Goal: Task Accomplishment & Management: Use online tool/utility

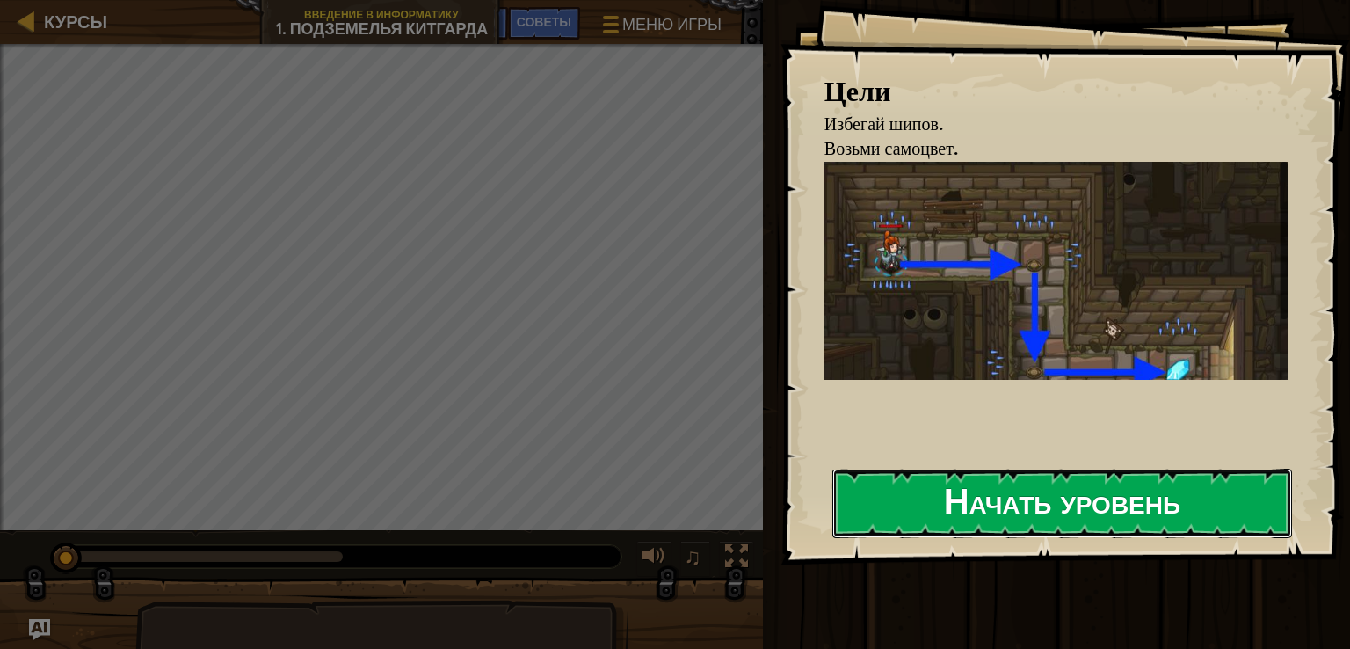
click at [1061, 522] on button "Начать уровень" at bounding box center [1062, 502] width 460 height 69
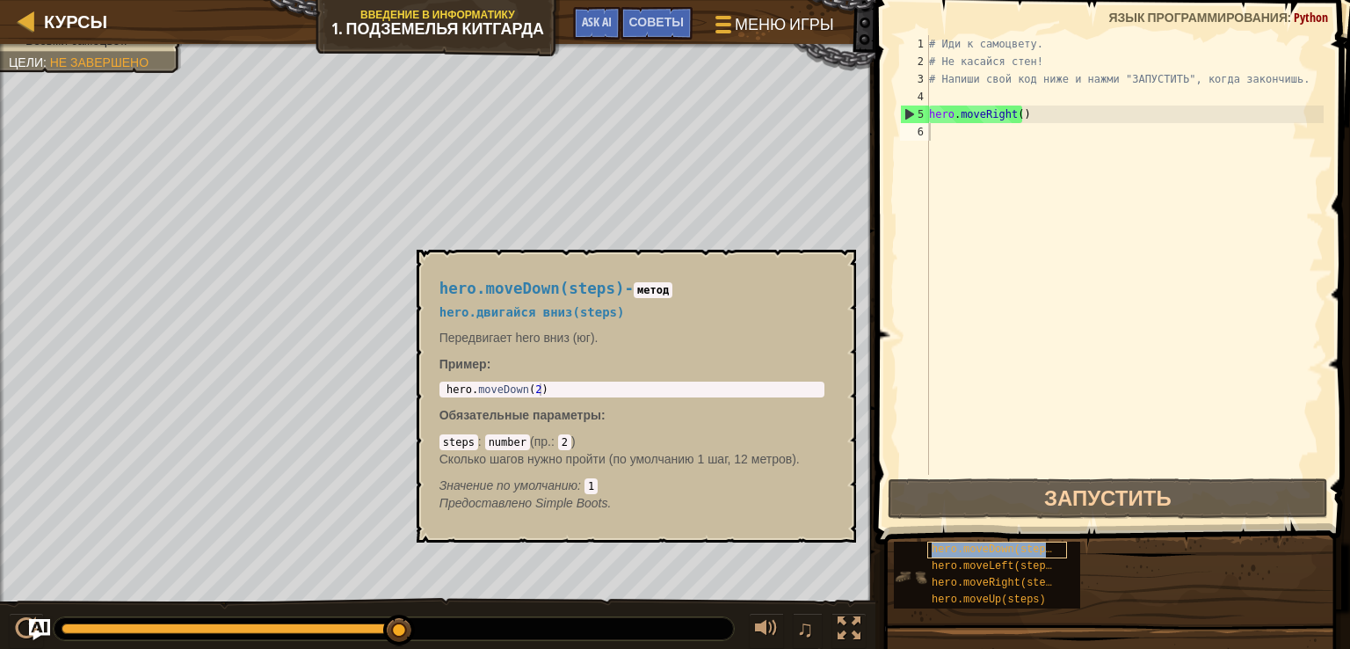
click at [1010, 547] on span "hero.moveDown(steps)" at bounding box center [995, 549] width 127 height 12
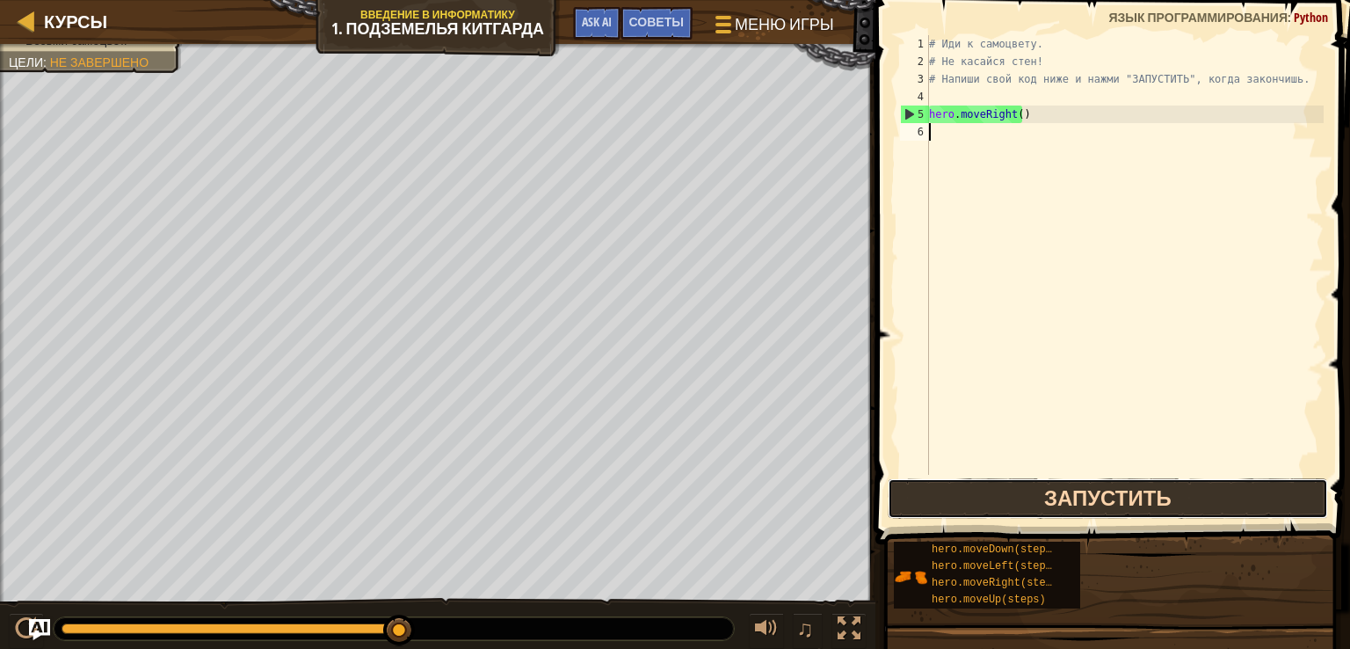
click at [1027, 500] on button "Запустить" at bounding box center [1108, 498] width 440 height 40
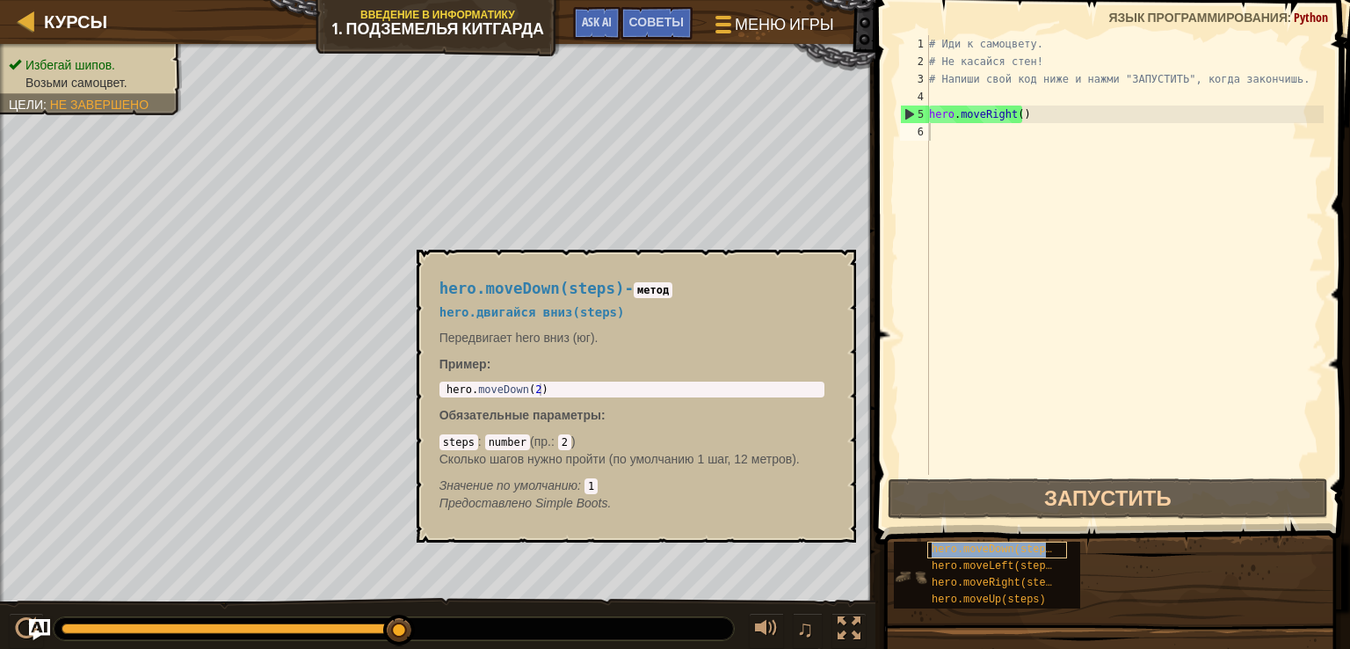
type textarea "hero.moveDown(steps)"
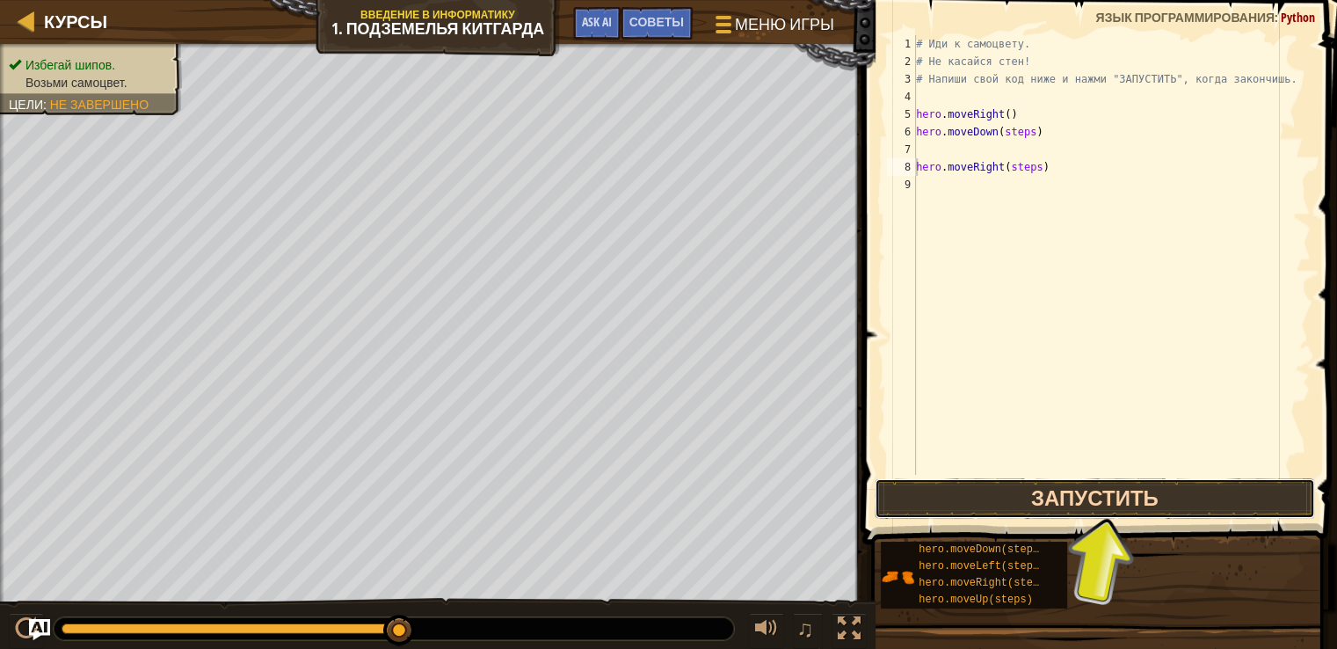
click at [914, 508] on button "Запустить" at bounding box center [1094, 498] width 440 height 40
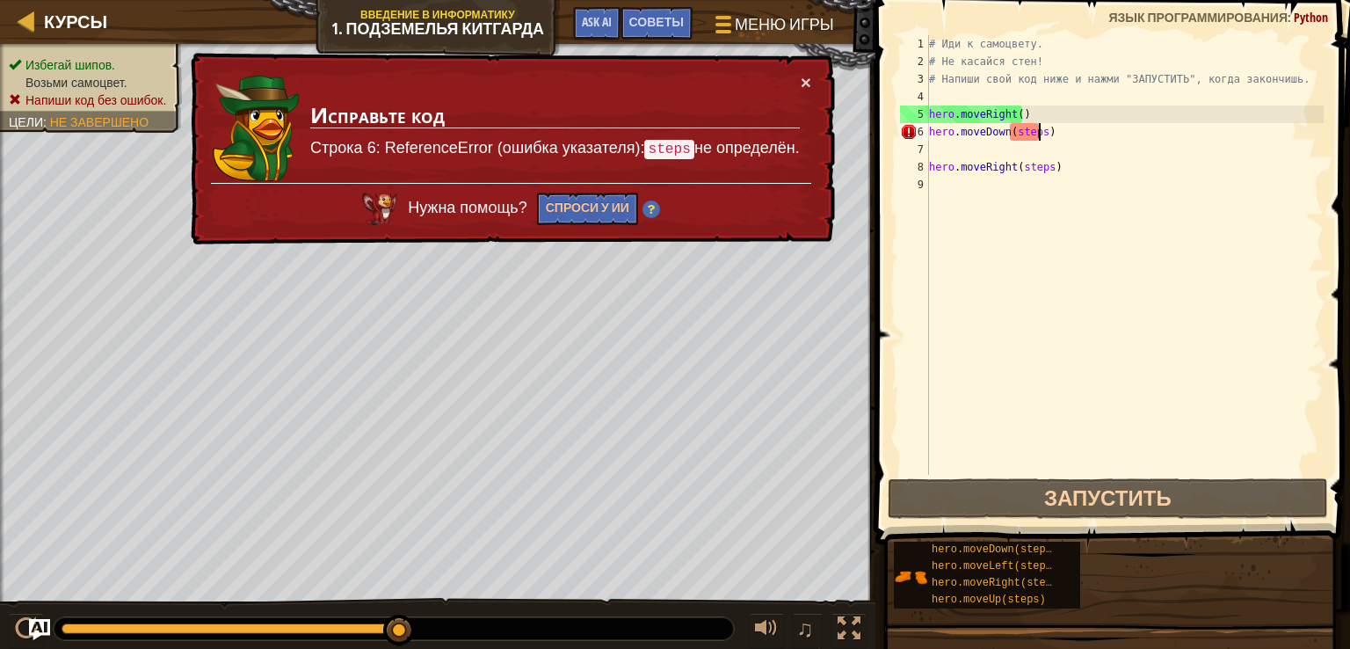
click at [1036, 127] on div "# Иди к самоцвету. # Не касайся стен! # Напиши свой код ниже и нажми "ЗАПУСТИТЬ…" at bounding box center [1124, 272] width 398 height 475
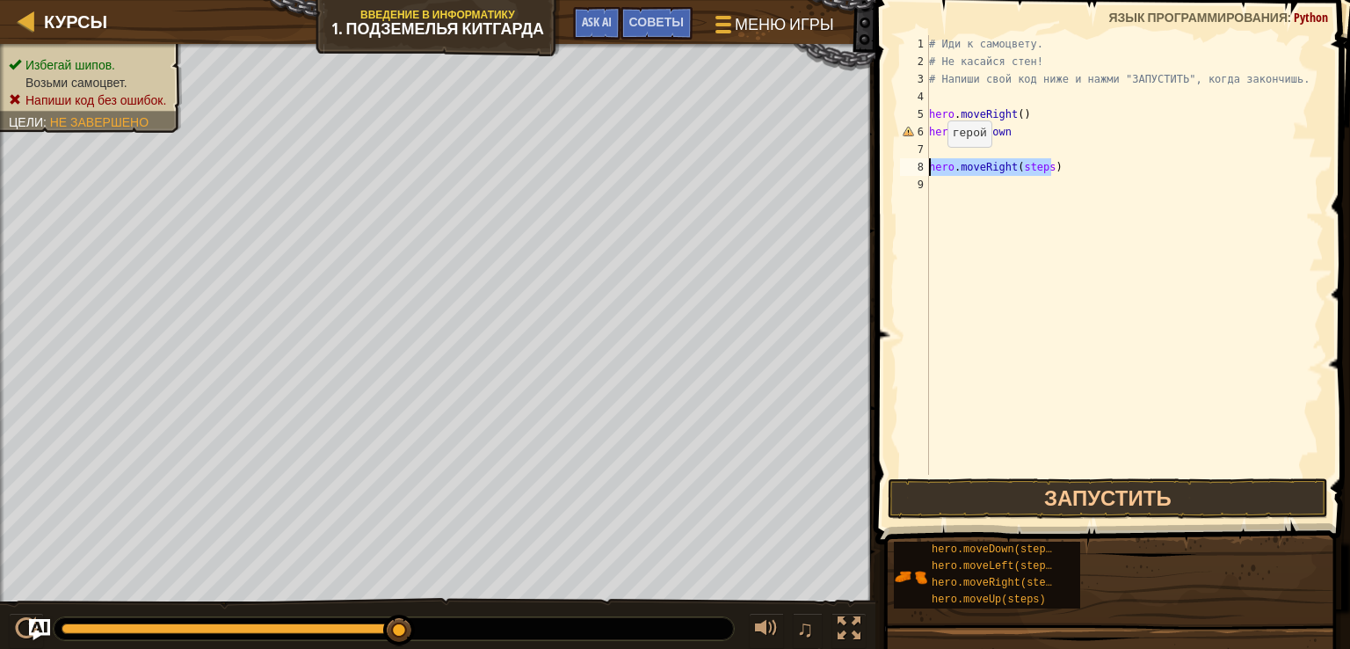
drag, startPoint x: 1057, startPoint y: 170, endPoint x: 923, endPoint y: 163, distance: 134.6
click at [923, 163] on div "hero.moveDown 1 2 3 4 5 6 7 8 9 # Иди к самоцвету. # Не касайся стен! # Напиши …" at bounding box center [1109, 254] width 427 height 439
type textarea "hero.moveRight(steps)"
type textarea "hero.moveDown"
click at [1048, 500] on button "Запустить" at bounding box center [1108, 498] width 440 height 40
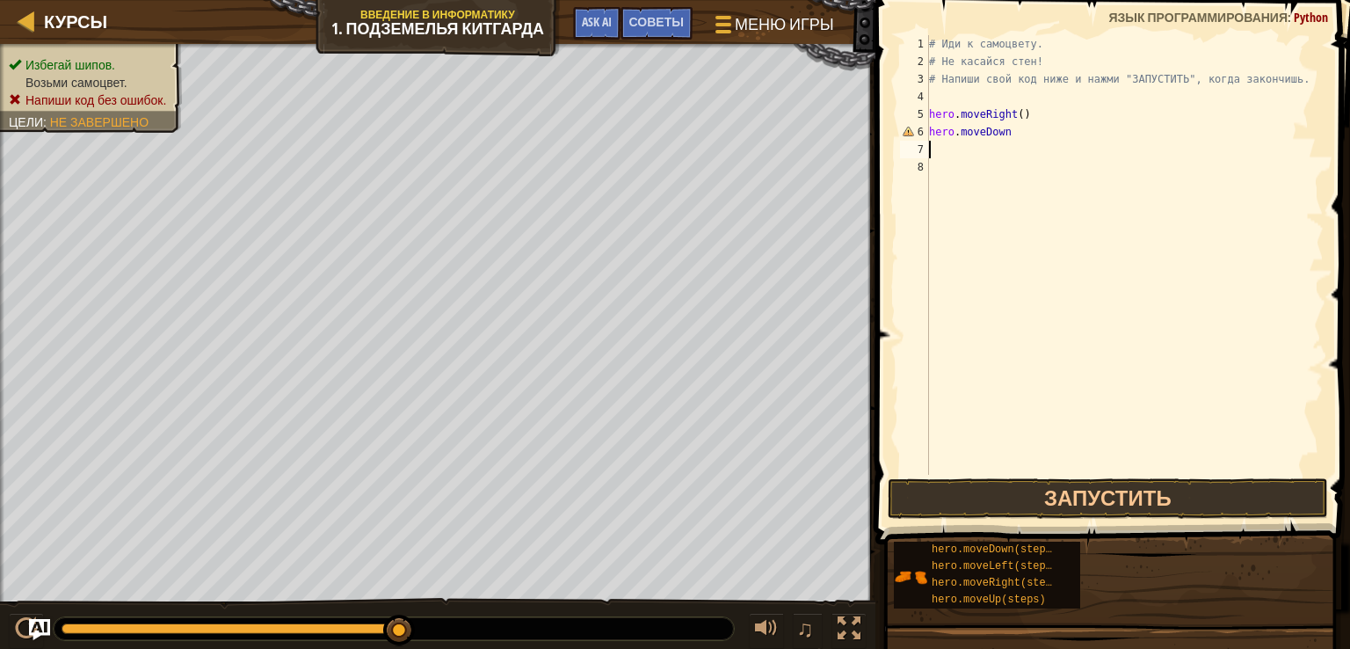
click at [1023, 139] on div "# Иди к самоцвету. # Не касайся стен! # Напиши свой код ниже и нажми "ЗАПУСТИТЬ…" at bounding box center [1124, 272] width 398 height 475
click at [1048, 490] on button "Запустить" at bounding box center [1108, 498] width 440 height 40
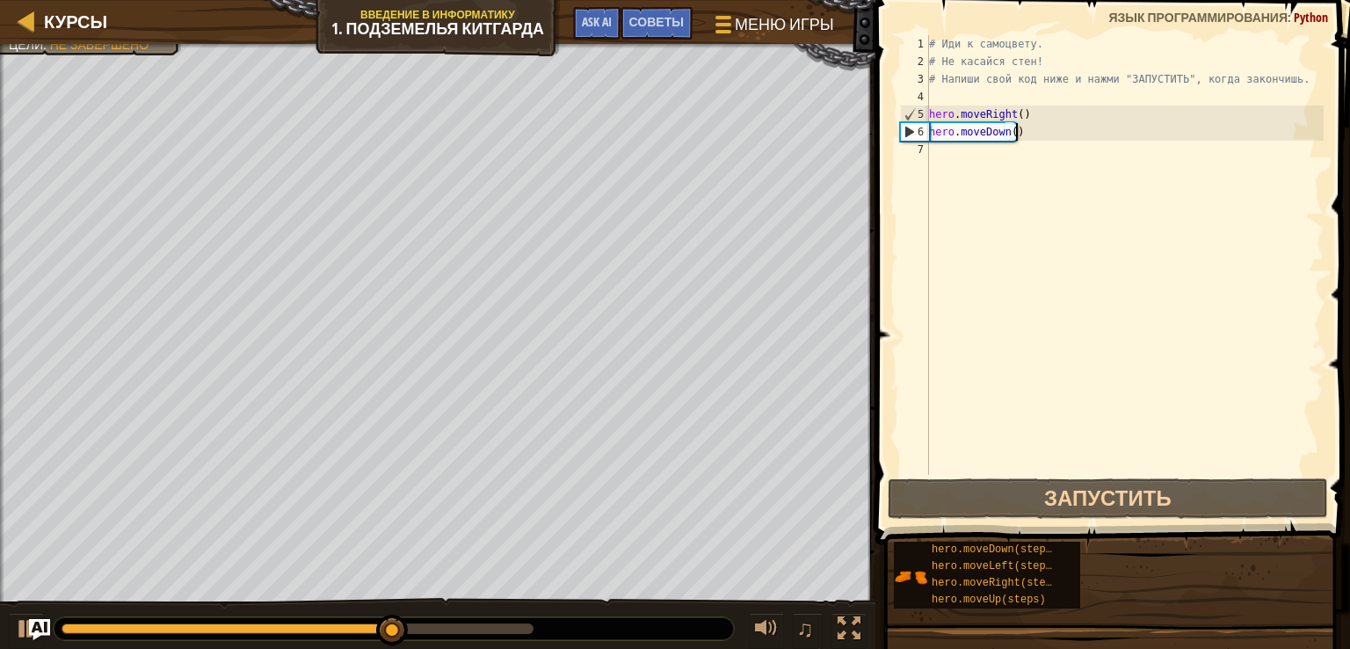
click at [1050, 138] on div "# Иди к самоцвету. # Не касайся стен! # Напиши свой код ниже и нажми "ЗАПУСТИТЬ…" at bounding box center [1124, 272] width 398 height 475
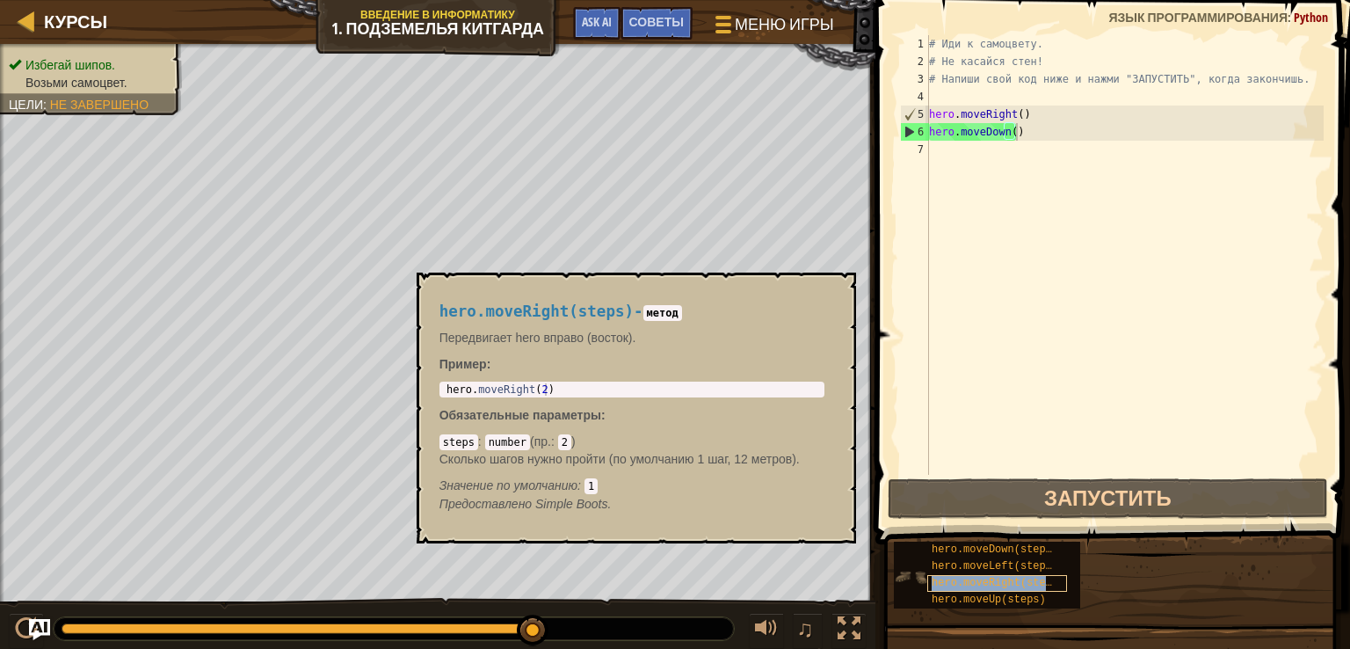
click at [964, 581] on span "hero.moveRight(steps)" at bounding box center [998, 583] width 133 height 12
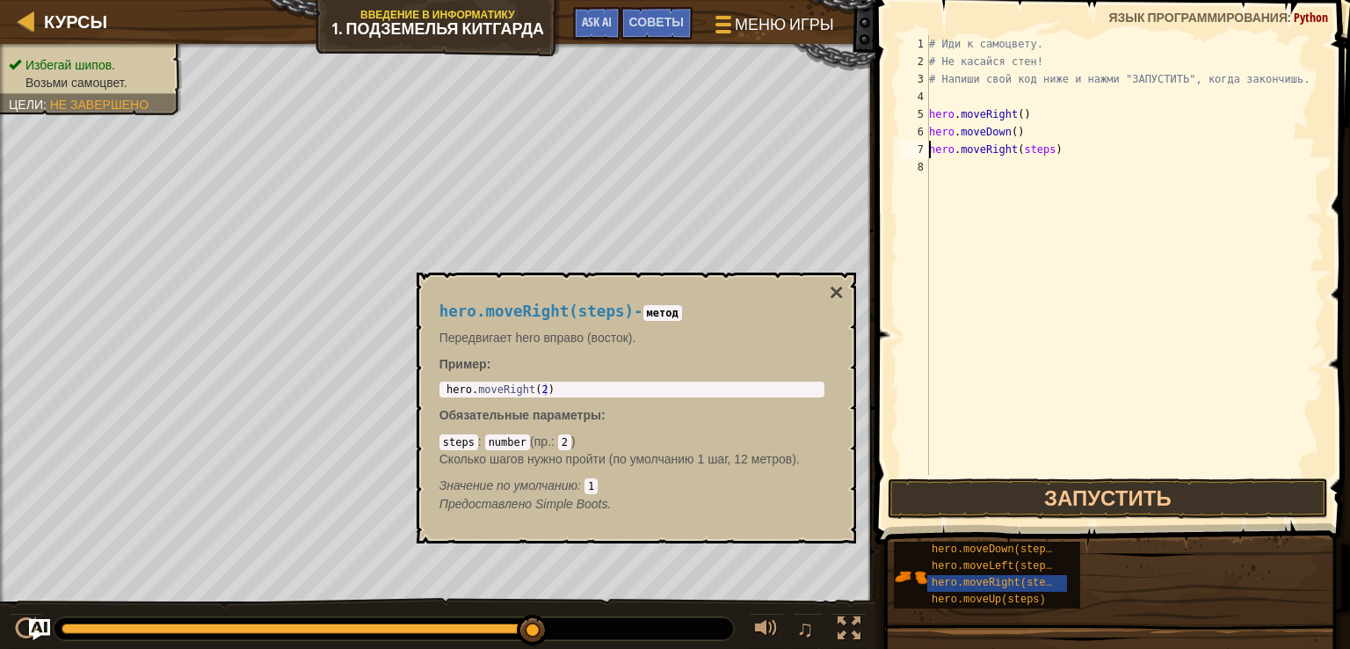
click at [1063, 157] on div "# Иди к самоцвету. # Не касайся стен! # Напиши свой код ниже и нажми "ЗАПУСТИТЬ…" at bounding box center [1124, 272] width 398 height 475
type textarea "hero.moveRight()"
click at [1104, 501] on button "Запустить" at bounding box center [1108, 498] width 440 height 40
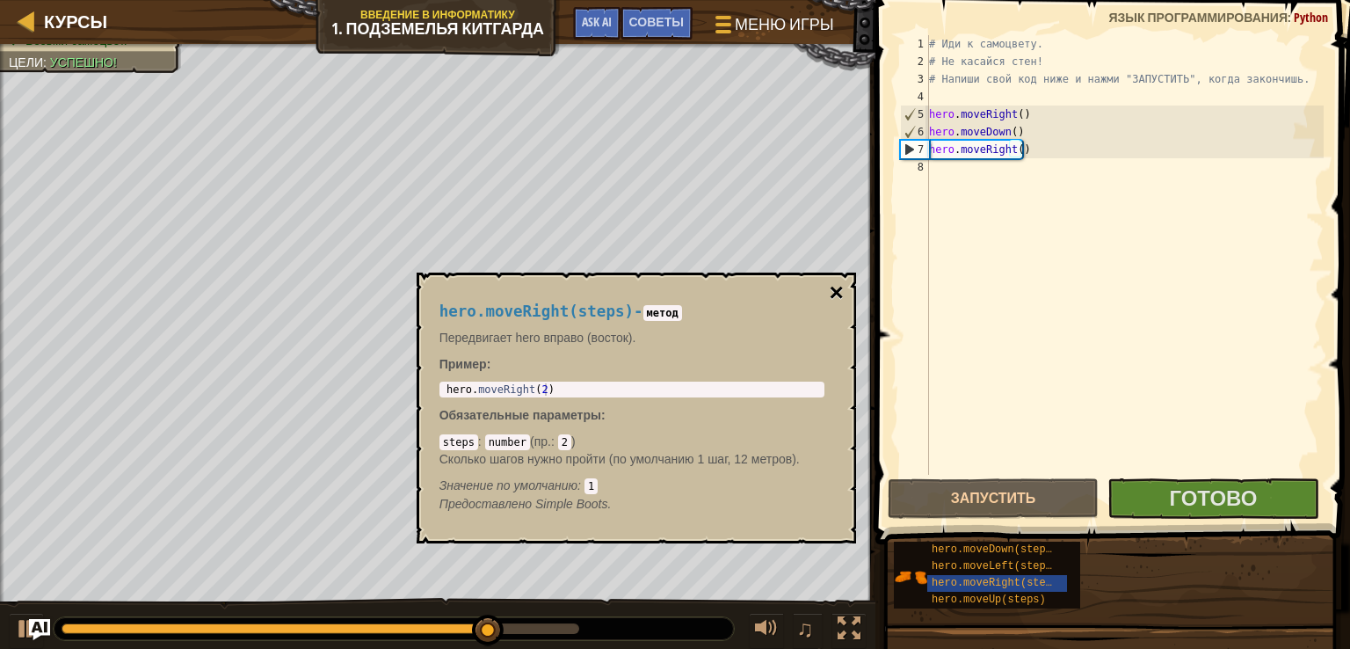
click at [837, 293] on button "×" at bounding box center [836, 292] width 14 height 25
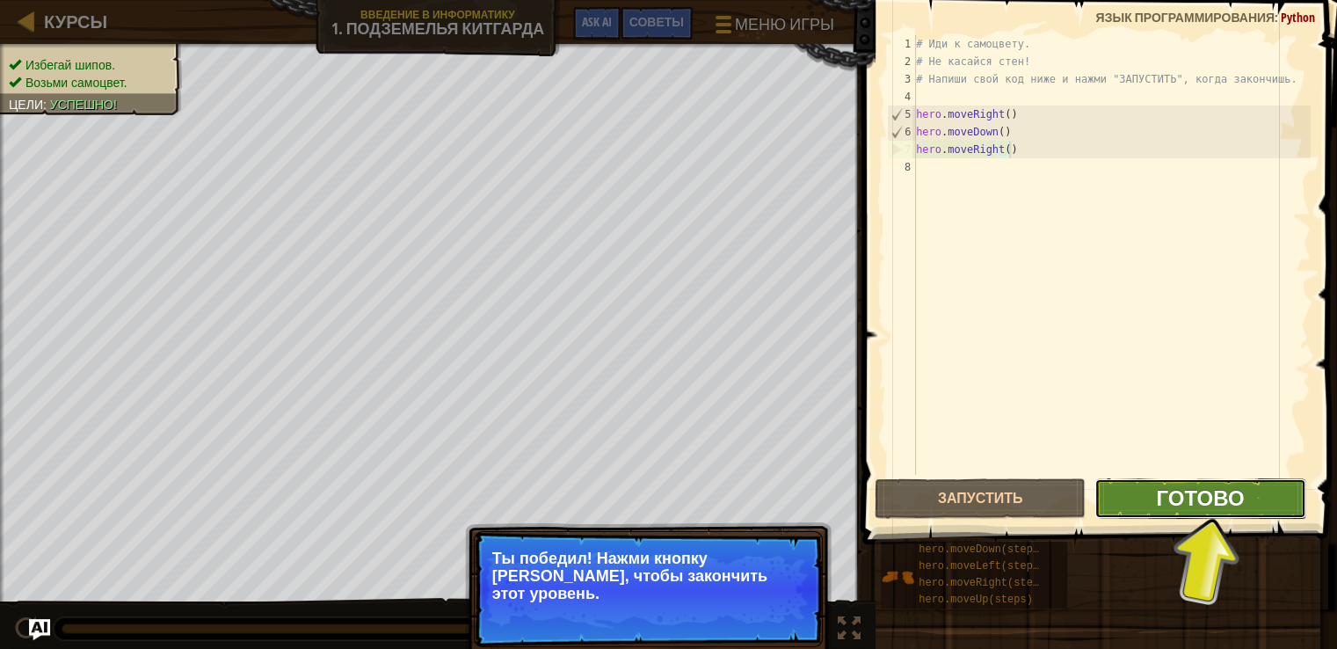
click at [1166, 492] on button "Готово" at bounding box center [1199, 498] width 211 height 40
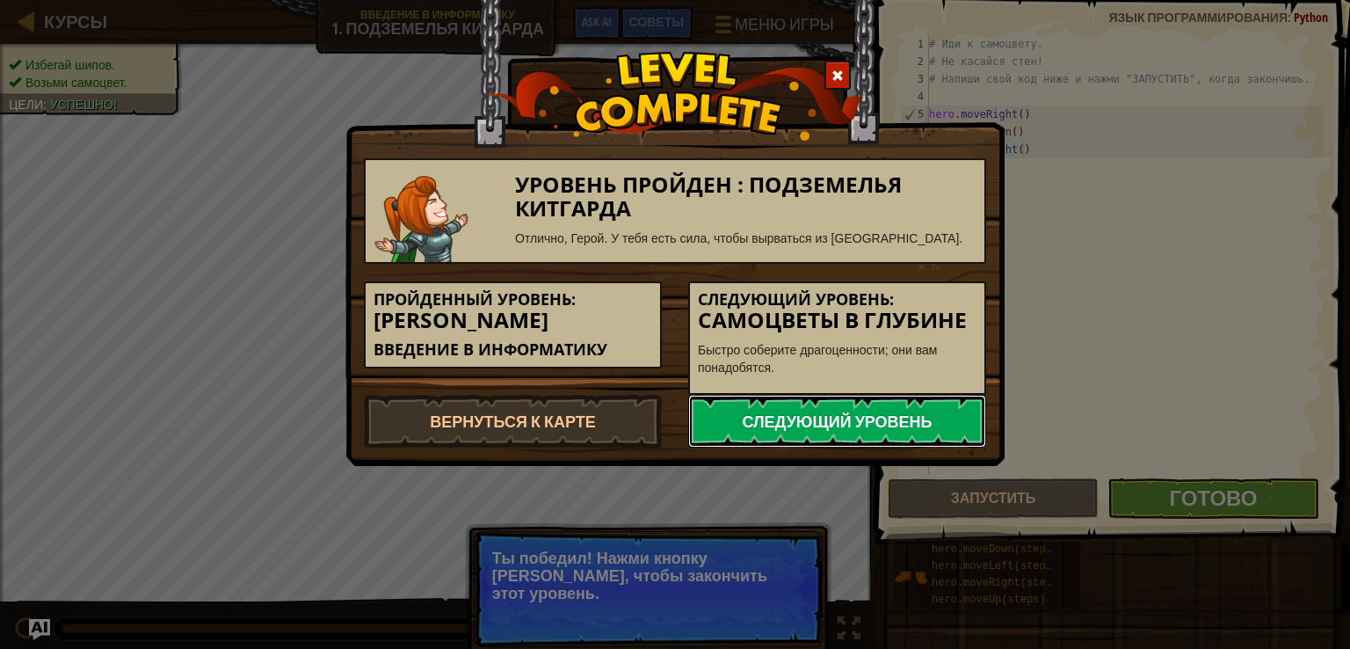
click at [856, 424] on link "Следующий уровень" at bounding box center [837, 421] width 298 height 53
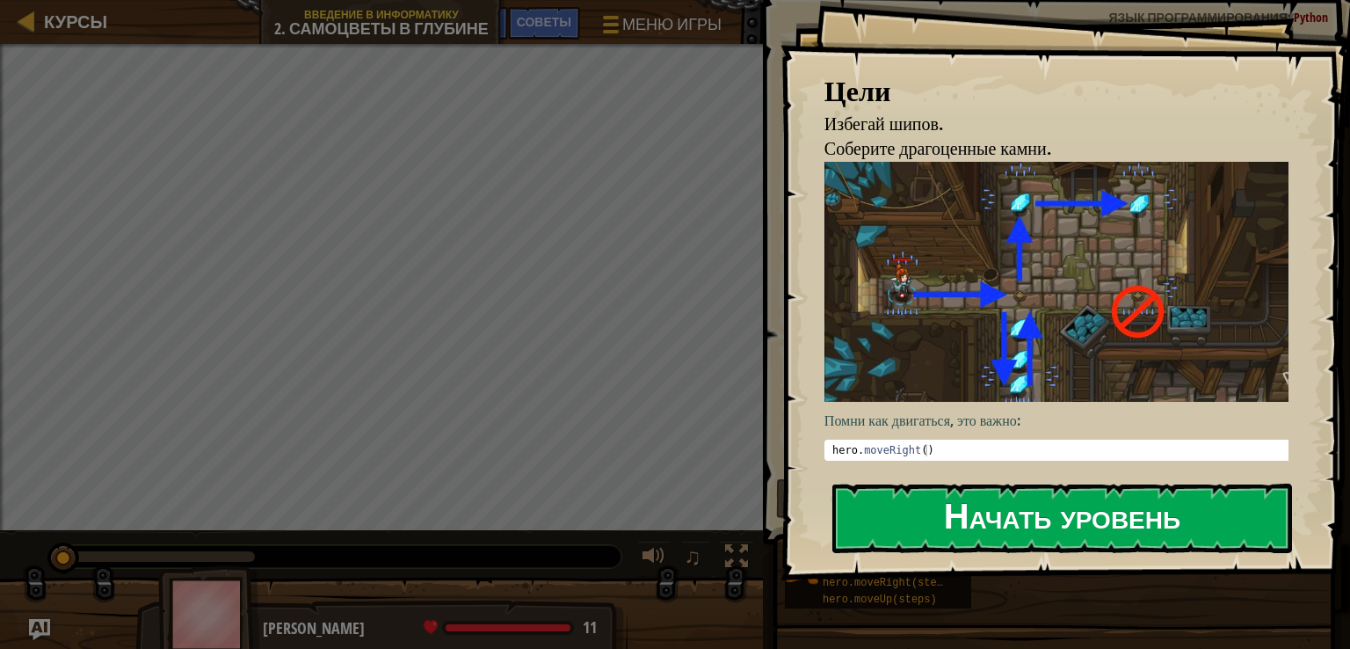
click at [934, 483] on button "Начать уровень" at bounding box center [1062, 517] width 460 height 69
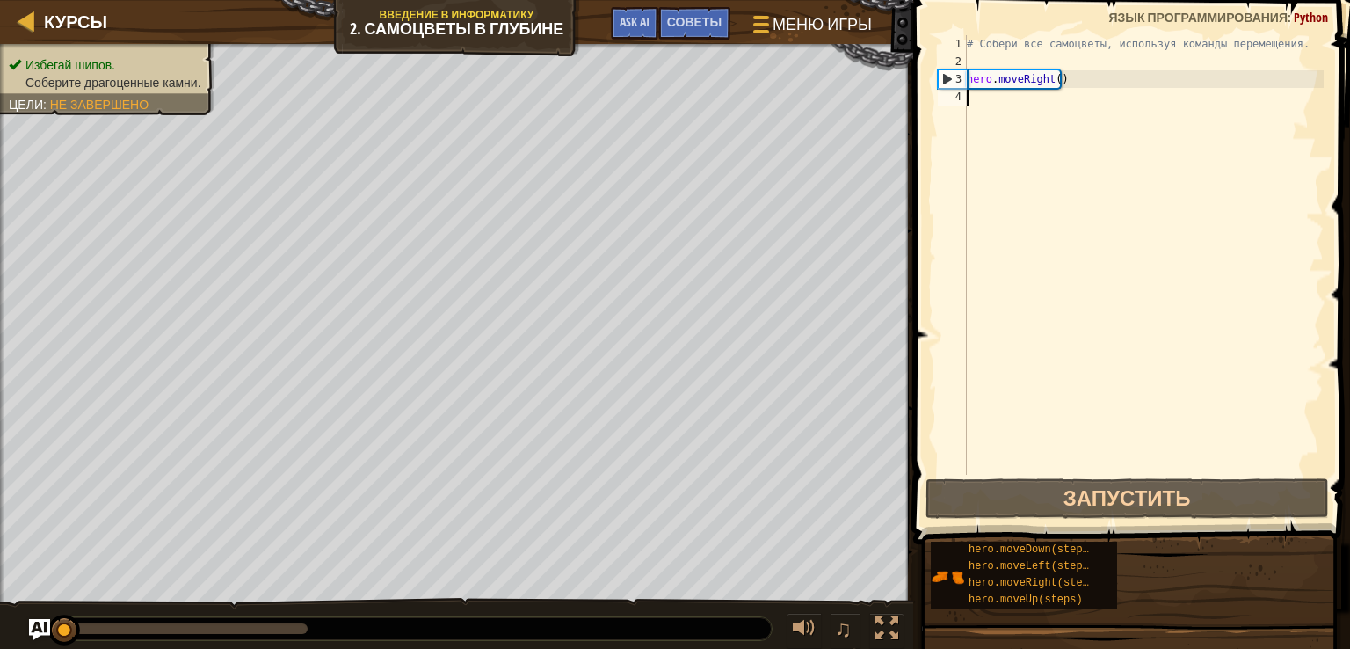
click at [1035, 118] on div "# Собери все самоцветы, используя команды перемещения. hero . moveRight ( )" at bounding box center [1143, 272] width 360 height 475
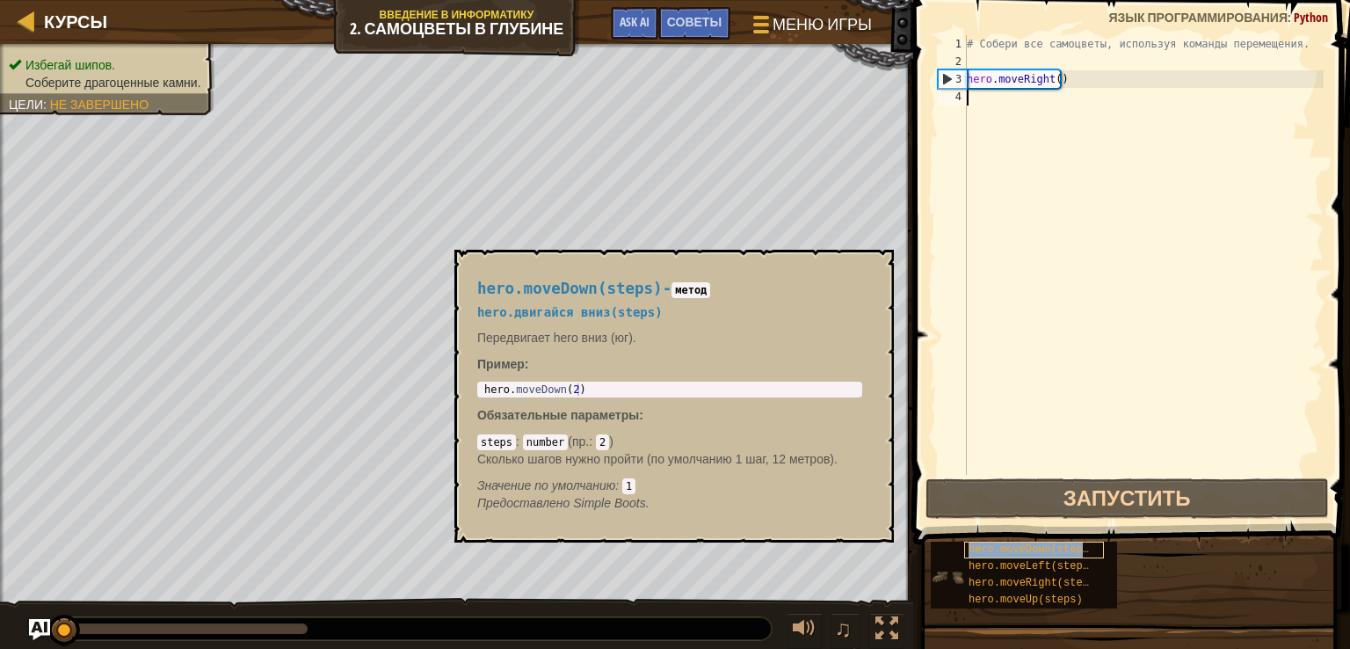
click at [1027, 549] on span "hero.moveDown(steps)" at bounding box center [1032, 549] width 127 height 12
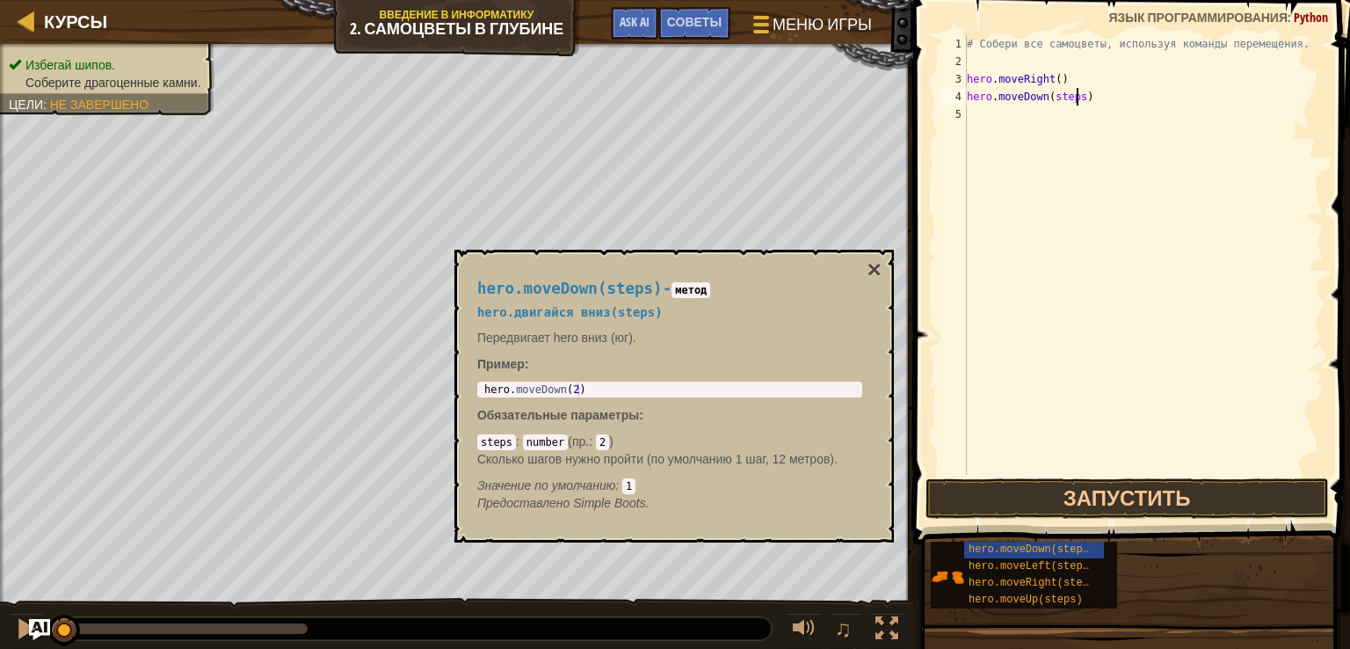
click at [1078, 98] on div "# Собери все самоцветы, используя команды перемещения. hero . moveRight ( ) her…" at bounding box center [1143, 272] width 360 height 475
type textarea "hero.moveDown()"
click at [1106, 156] on div "# Собери все самоцветы, используя команды перемещения. hero . moveRight ( ) her…" at bounding box center [1143, 272] width 360 height 475
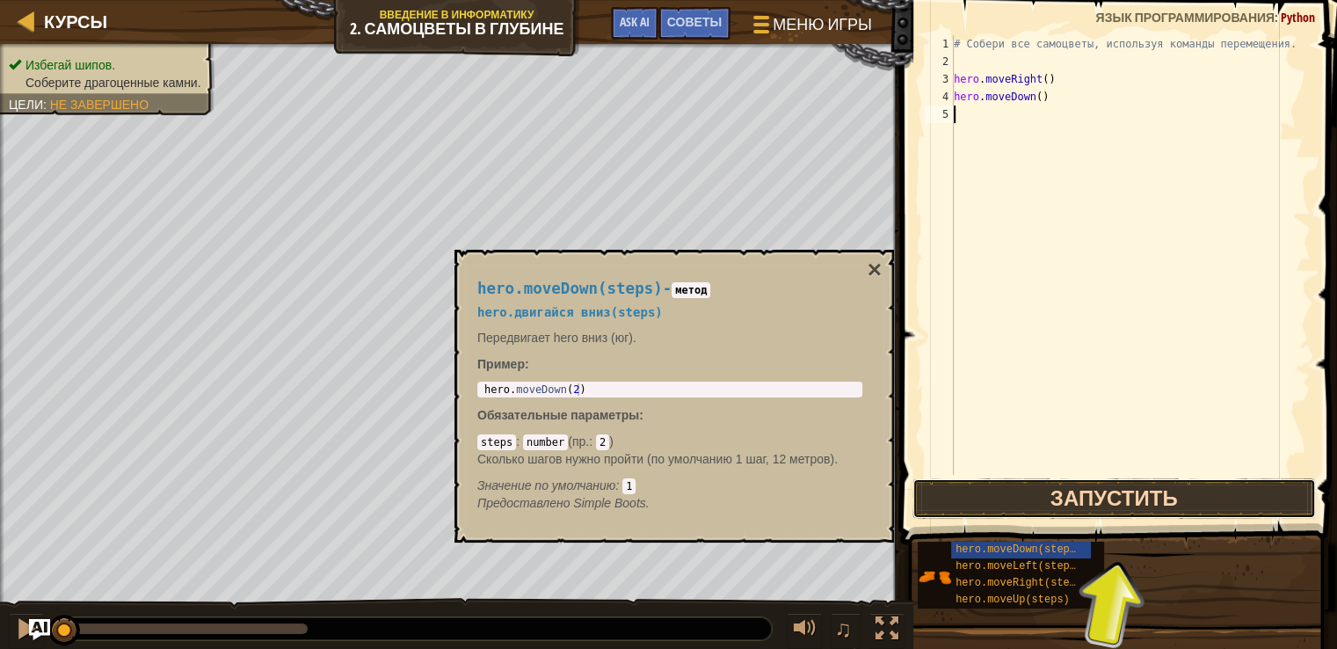
click at [1069, 507] on button "Запустить" at bounding box center [1113, 498] width 403 height 40
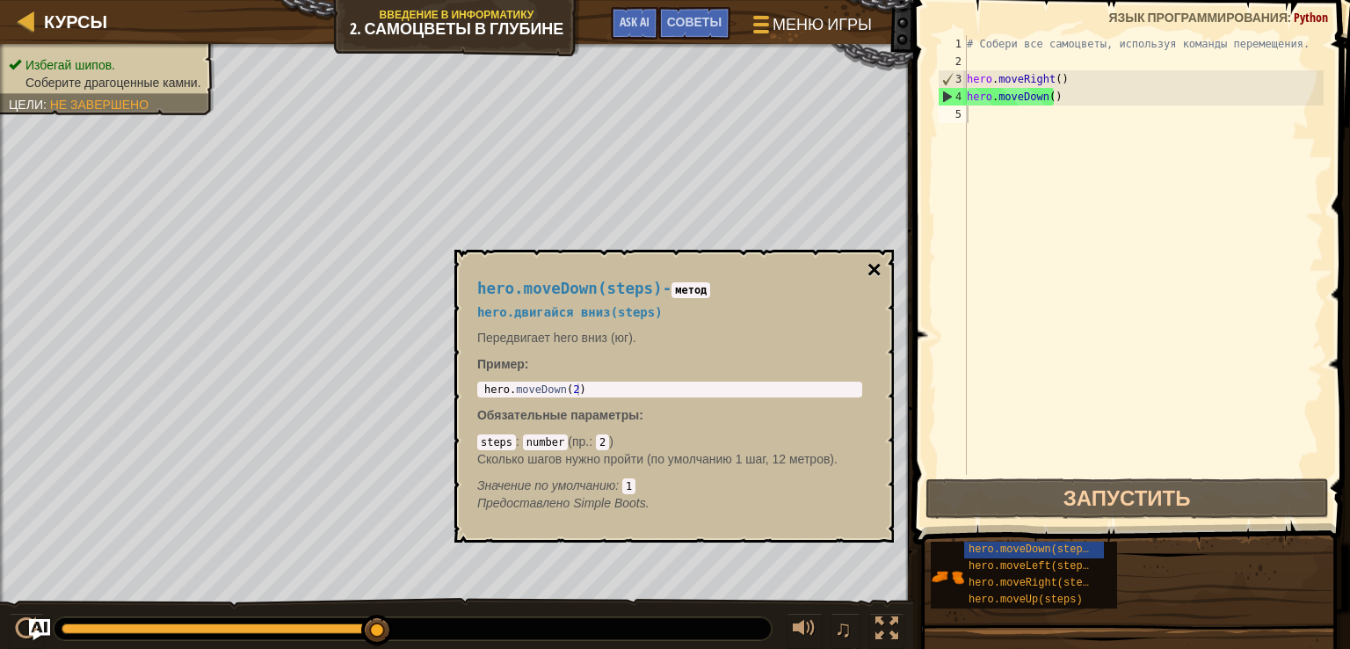
click at [874, 261] on button "×" at bounding box center [874, 270] width 14 height 25
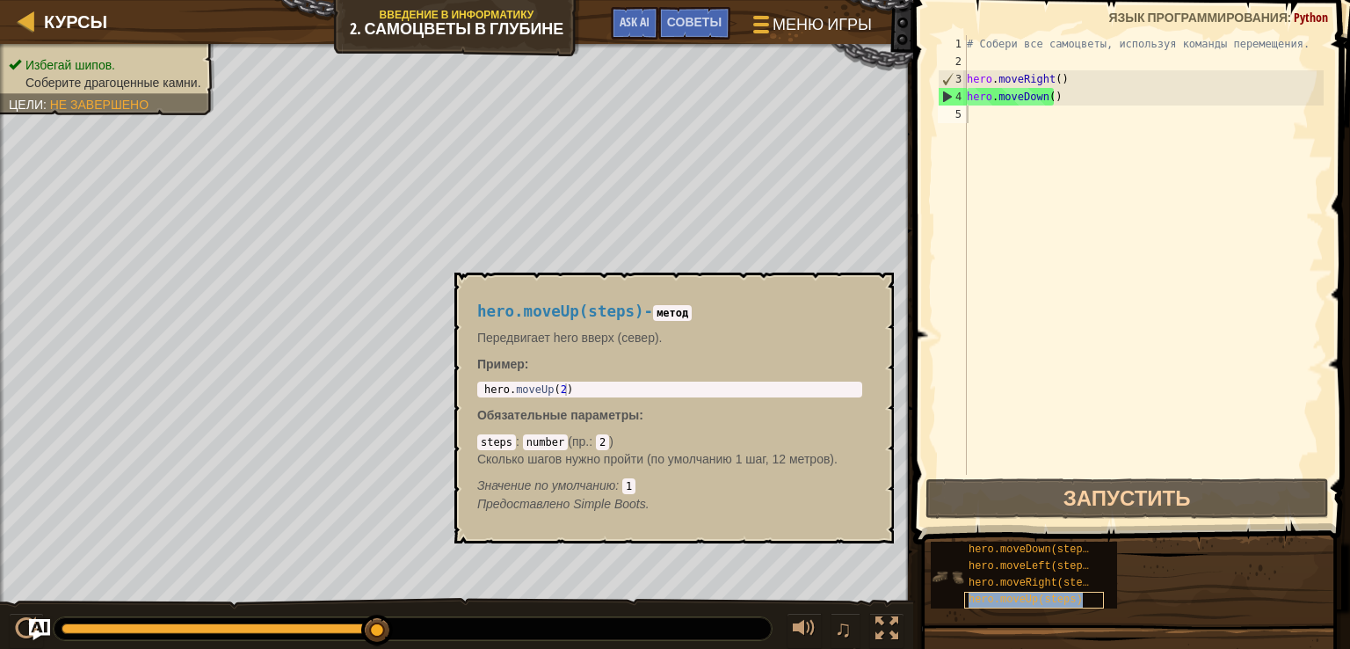
click at [1012, 600] on span "hero.moveUp(steps)" at bounding box center [1026, 599] width 114 height 12
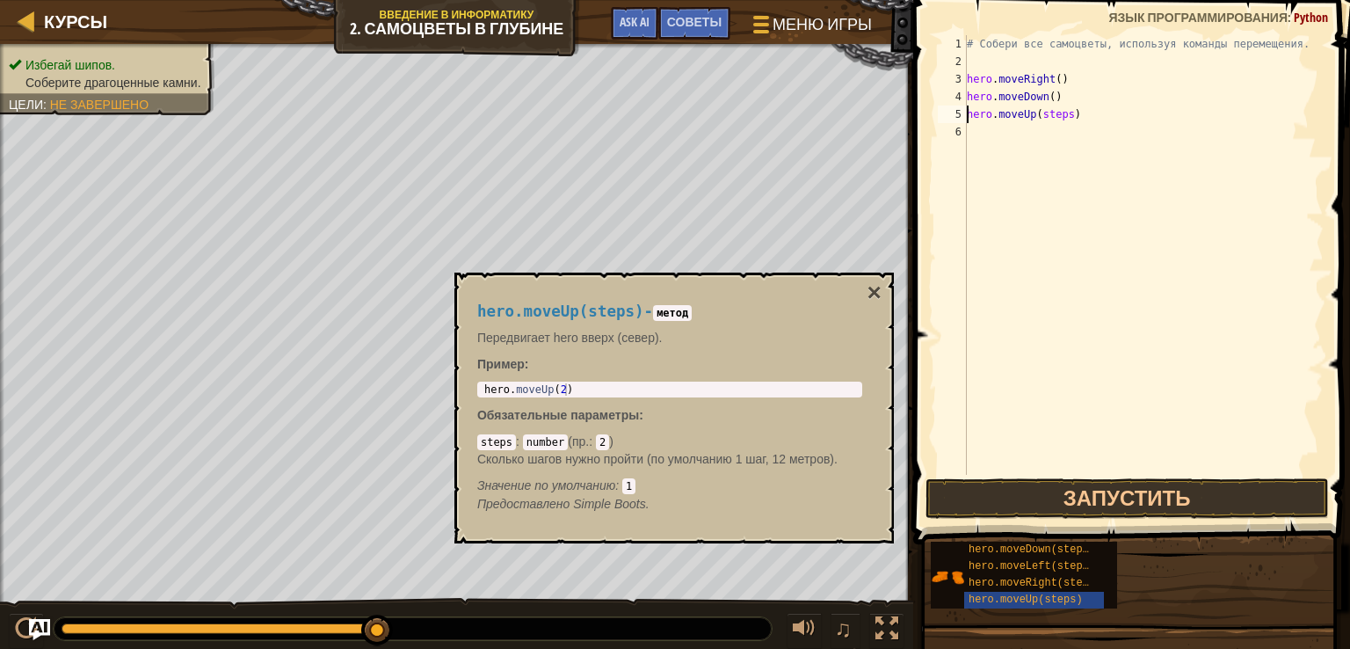
click at [1064, 120] on div "# Собери все самоцветы, используя команды перемещения. hero . moveRight ( ) her…" at bounding box center [1143, 272] width 360 height 475
click at [1197, 497] on button "Запустить" at bounding box center [1126, 498] width 403 height 40
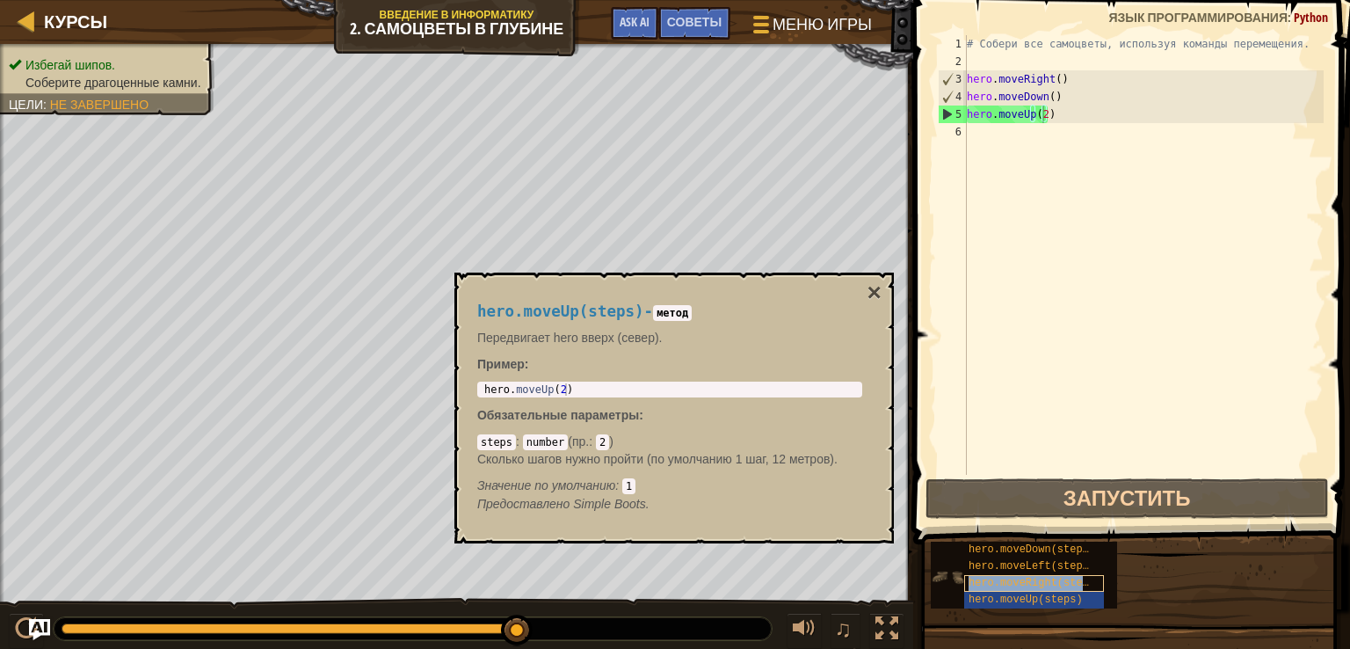
click at [1048, 582] on span "hero.moveRight(steps)" at bounding box center [1035, 583] width 133 height 12
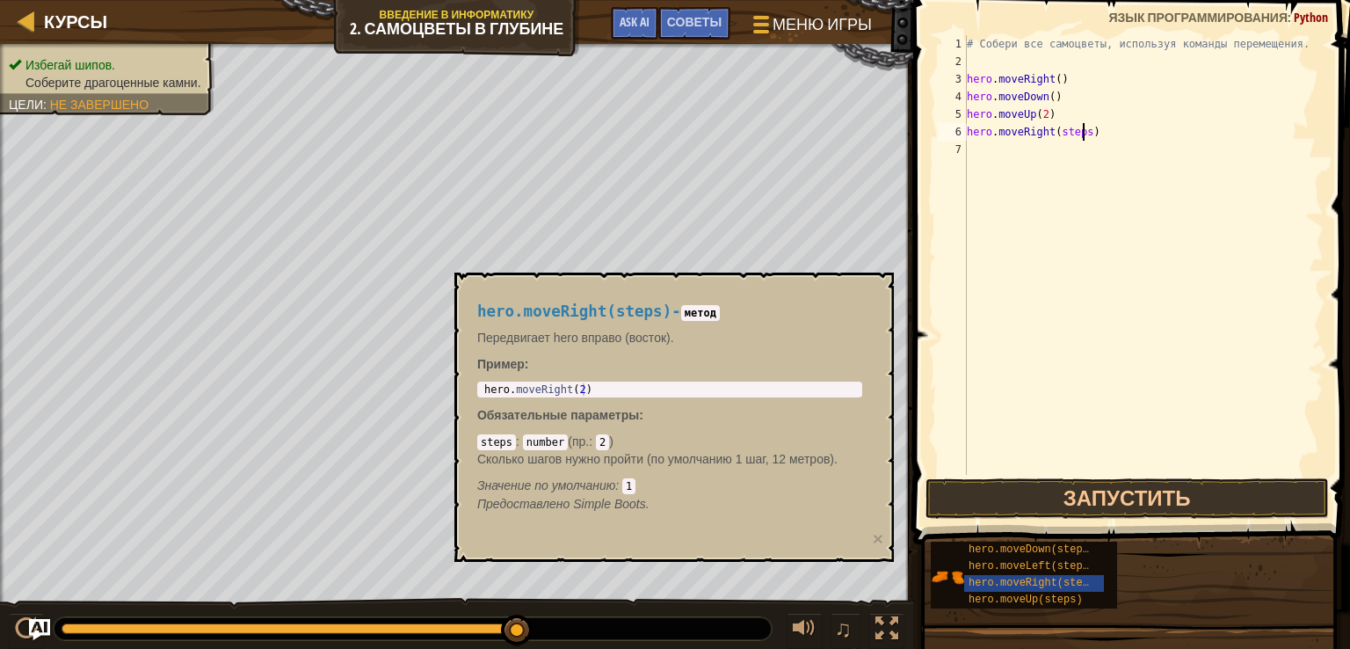
drag, startPoint x: 1083, startPoint y: 131, endPoint x: 1179, endPoint y: 212, distance: 126.0
click at [1084, 131] on div "# Собери все самоцветы, используя команды перемещения. hero . moveRight ( ) her…" at bounding box center [1143, 272] width 360 height 475
type textarea "hero.moveRight()"
click at [1178, 478] on button "Запустить" at bounding box center [1126, 498] width 403 height 40
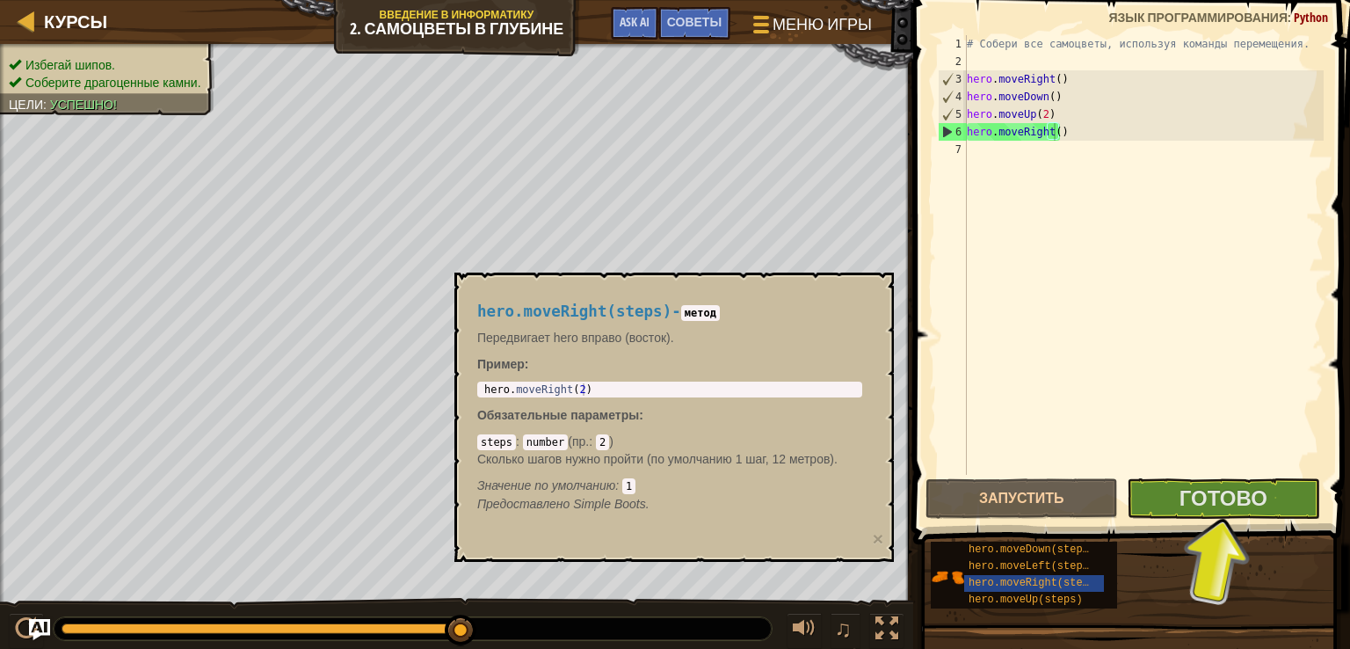
click at [1178, 476] on span at bounding box center [1133, 247] width 451 height 596
click at [1177, 490] on button "Готово" at bounding box center [1223, 498] width 192 height 40
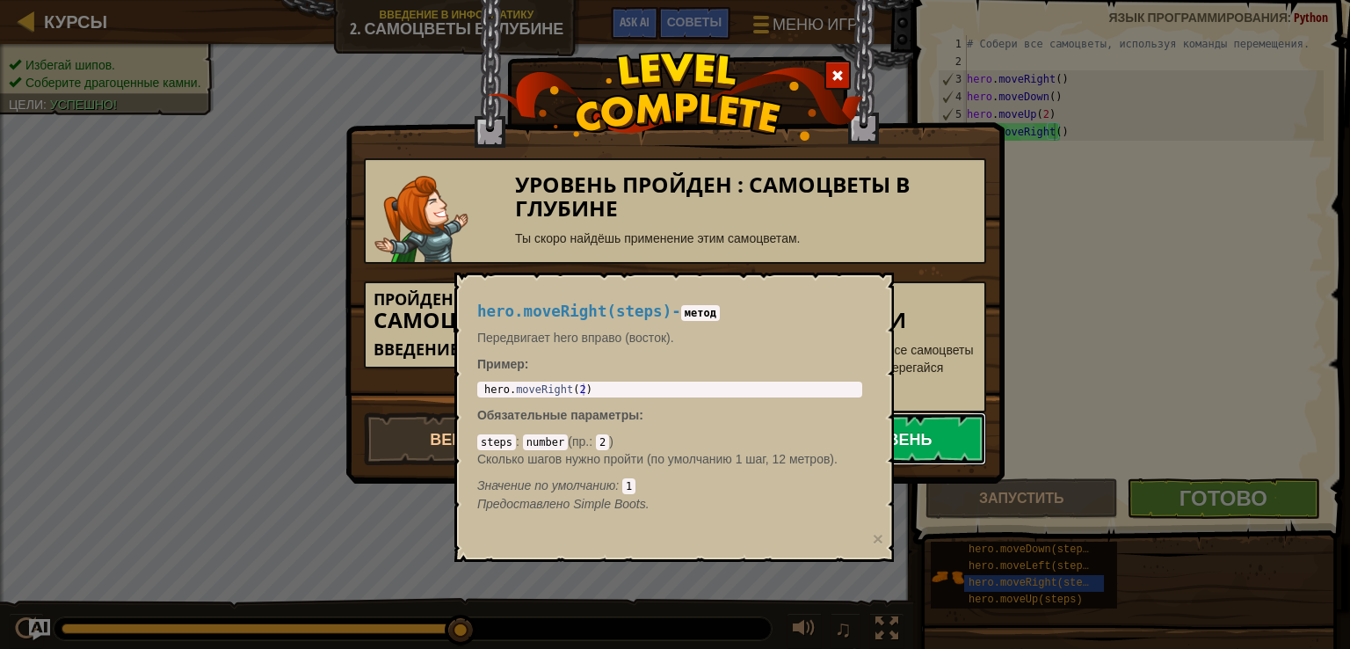
click at [928, 423] on link "Следующий уровень" at bounding box center [837, 438] width 298 height 53
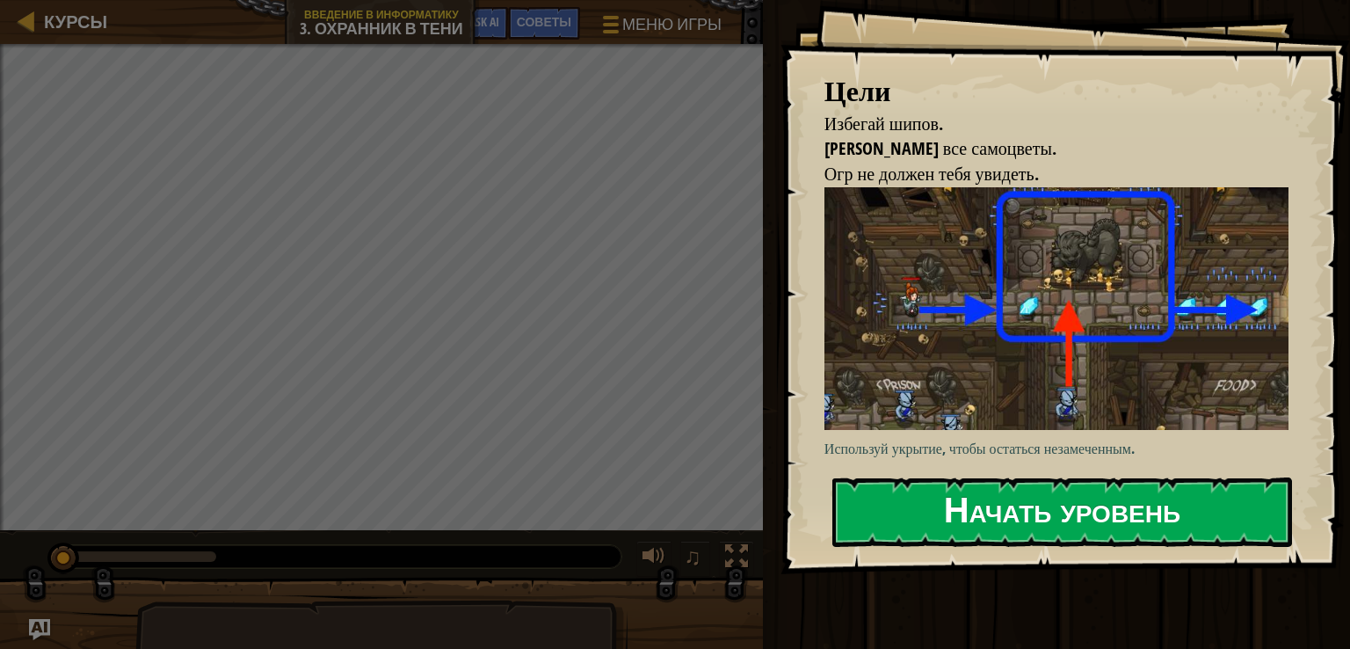
click at [956, 491] on button "Начать уровень" at bounding box center [1062, 511] width 460 height 69
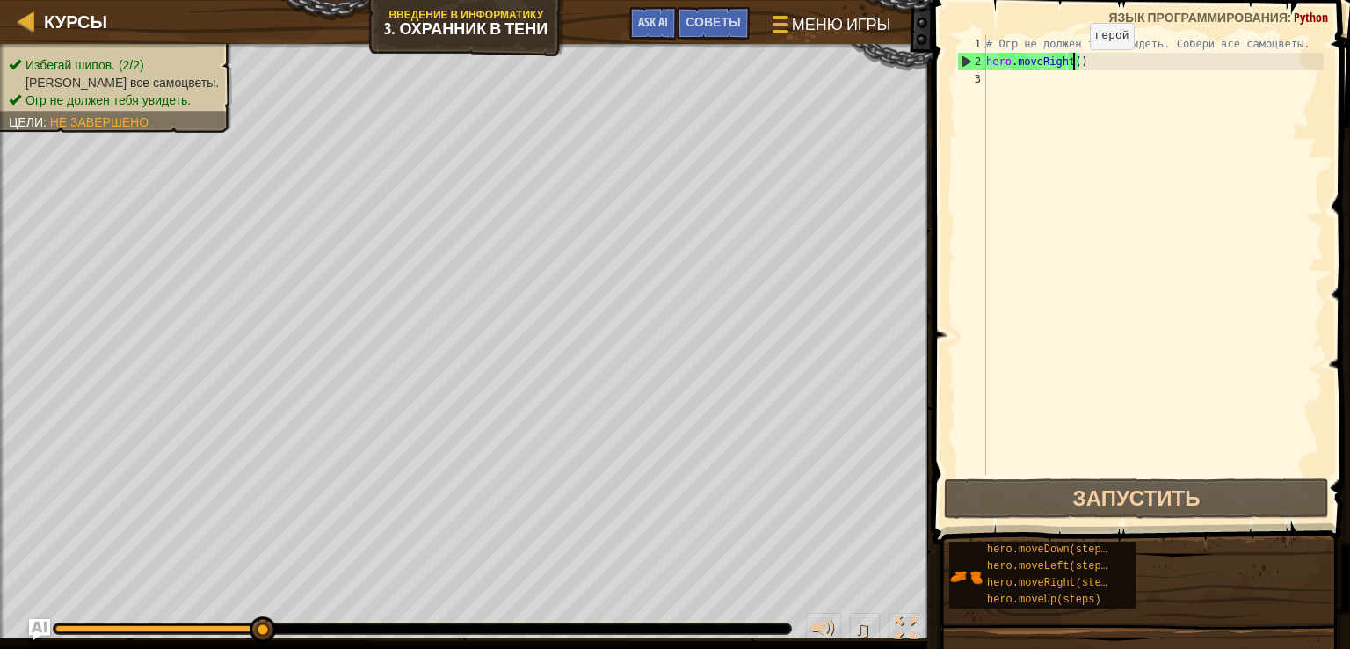
drag, startPoint x: 1074, startPoint y: 67, endPoint x: 1108, endPoint y: 85, distance: 38.9
click at [1075, 68] on div "# Огр не должен тебя увидеть. Собери все самоцветы. hero . moveRight ( )" at bounding box center [1153, 272] width 341 height 475
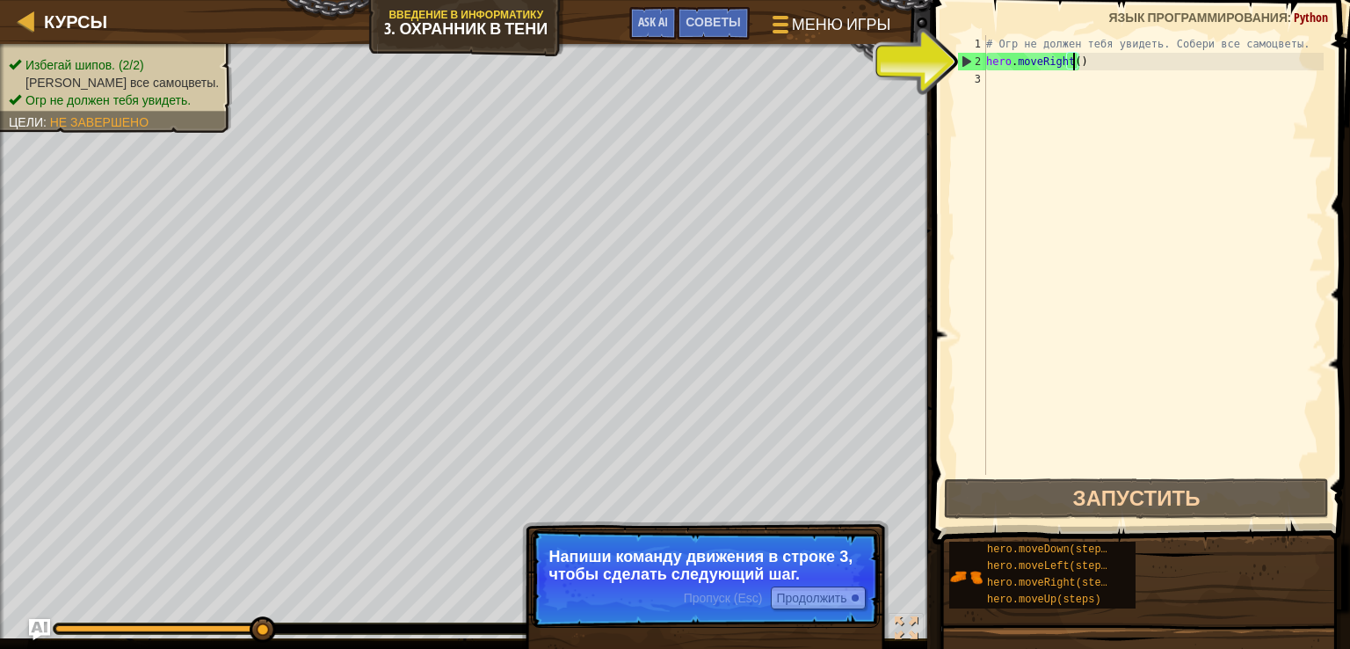
scroll to position [8, 7]
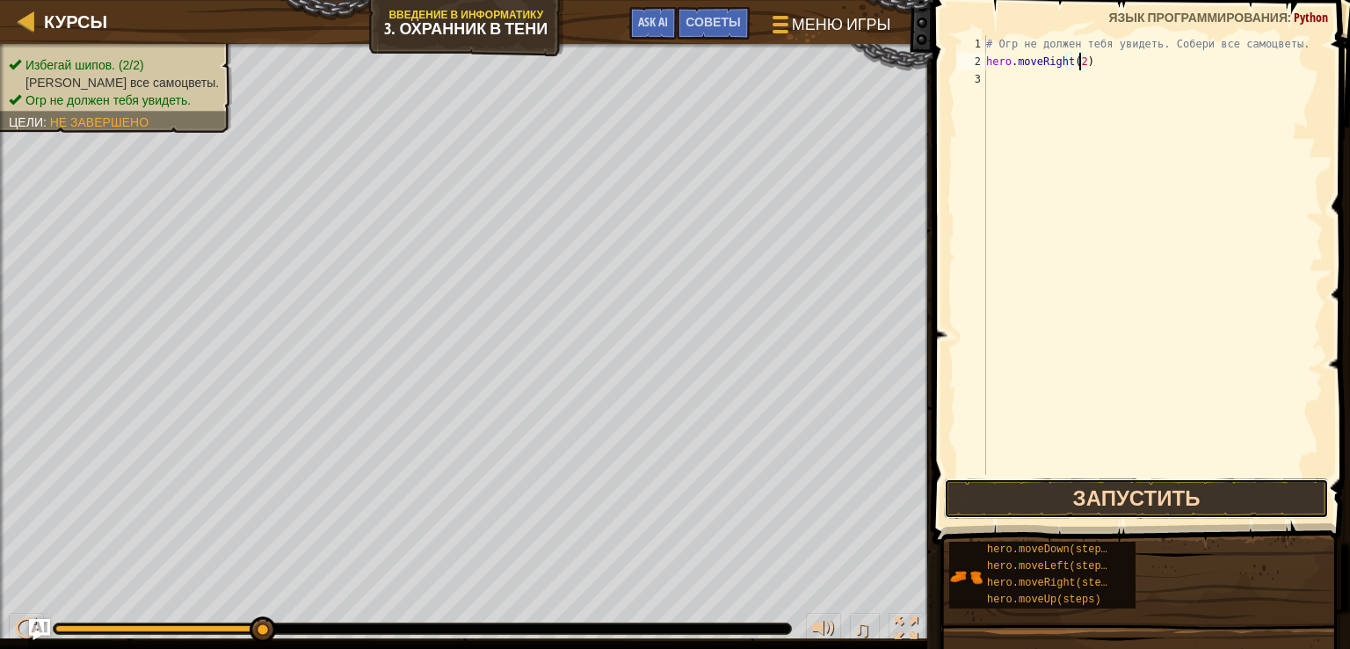
click at [1079, 489] on button "Запустить" at bounding box center [1136, 498] width 385 height 40
click at [1177, 507] on button "Запустить" at bounding box center [1136, 498] width 385 height 40
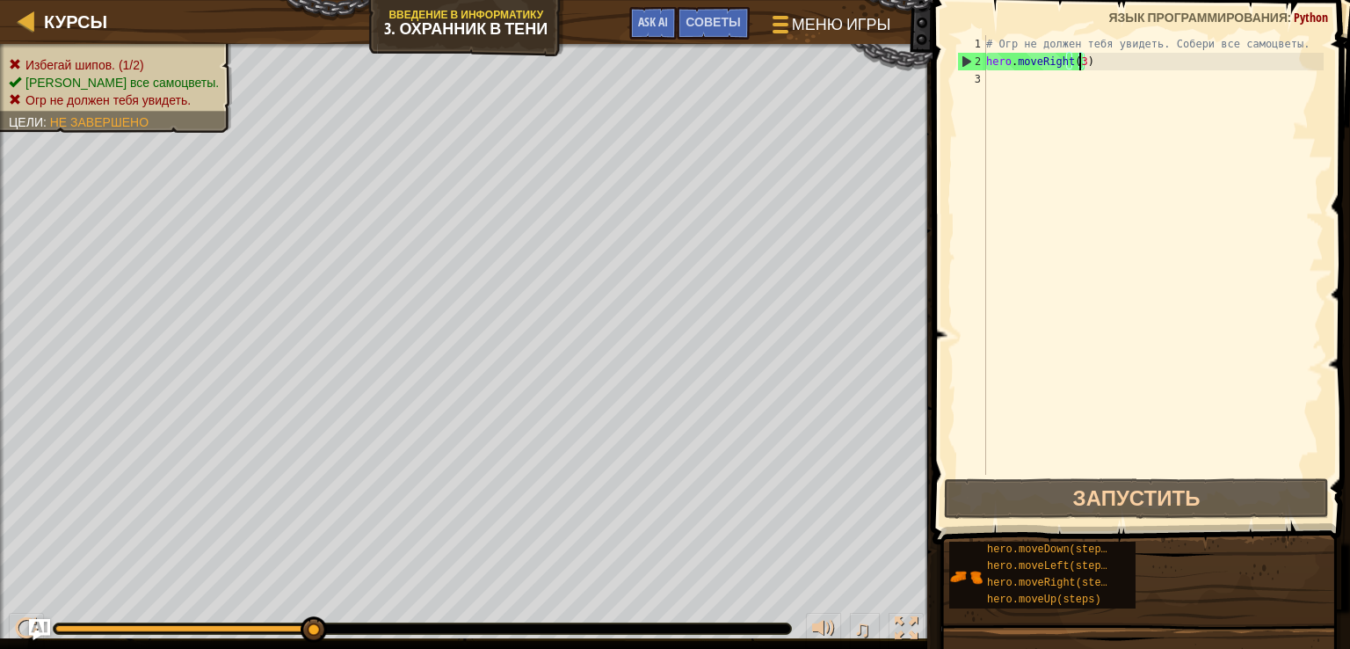
scroll to position [8, 6]
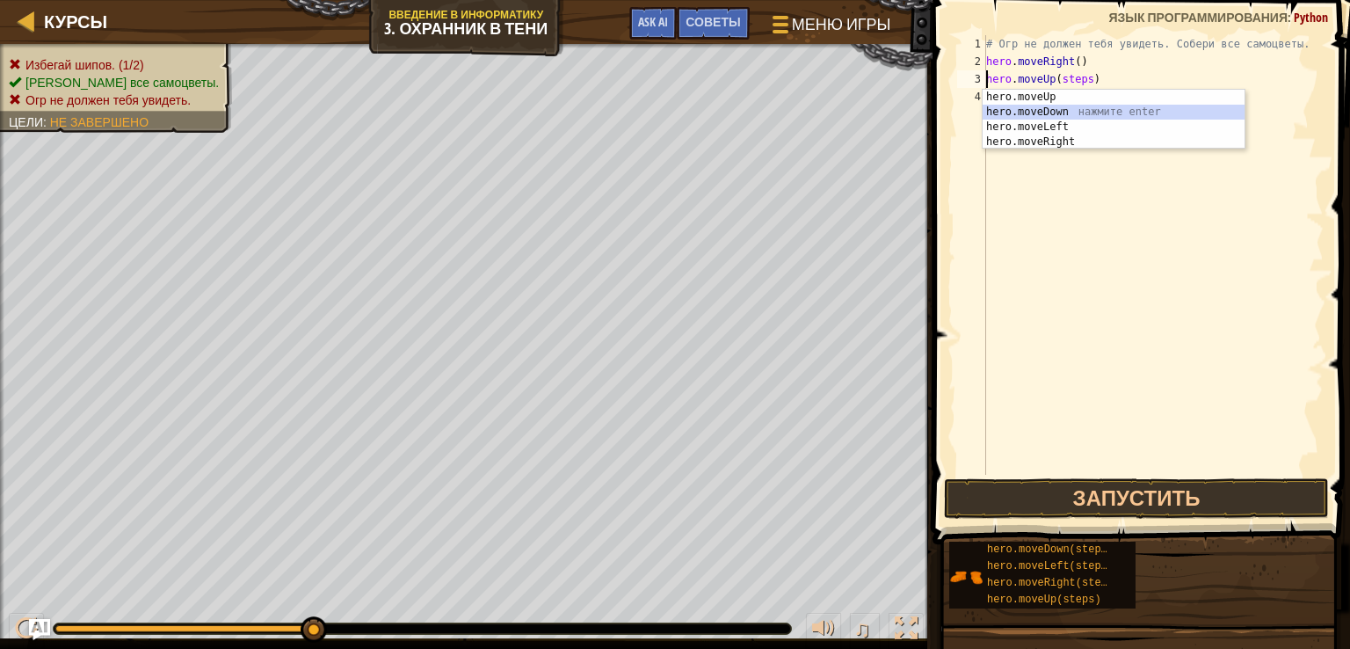
click at [1077, 112] on div "hero.moveUp нажмите enter hero.moveDown нажмите enter hero.moveLeft нажмите ent…" at bounding box center [1114, 135] width 262 height 90
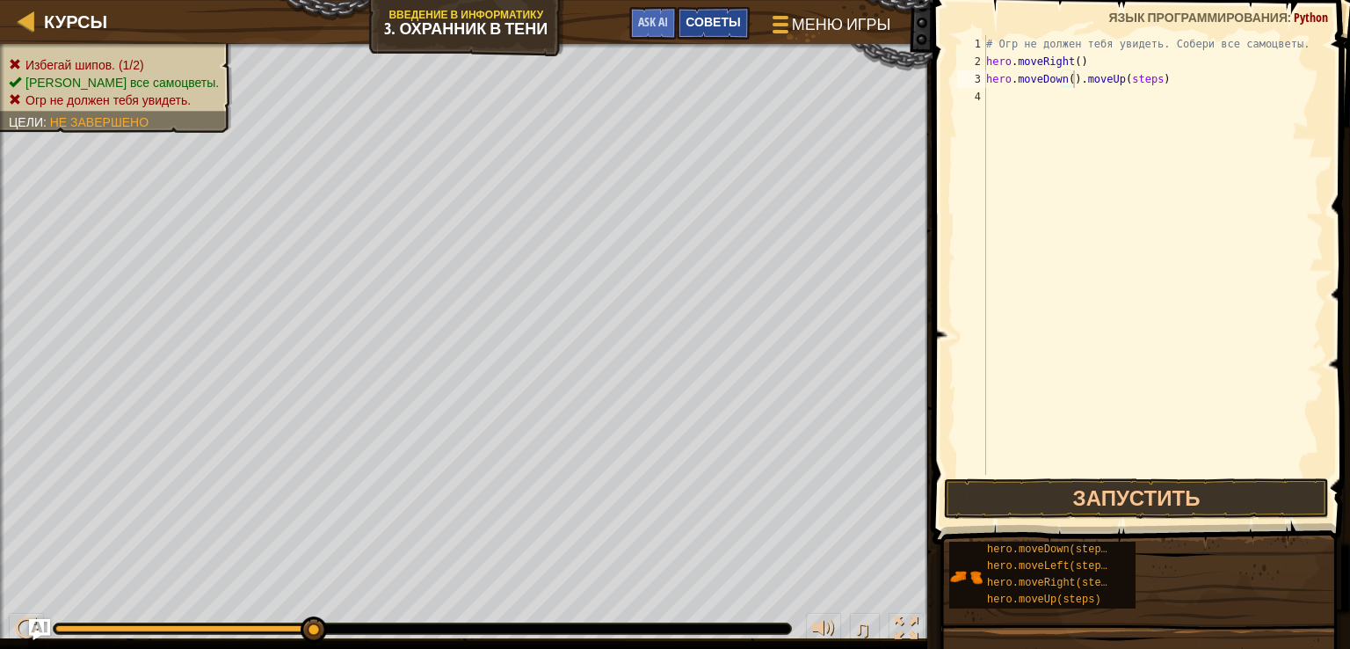
click at [722, 18] on span "Советы" at bounding box center [713, 21] width 54 height 17
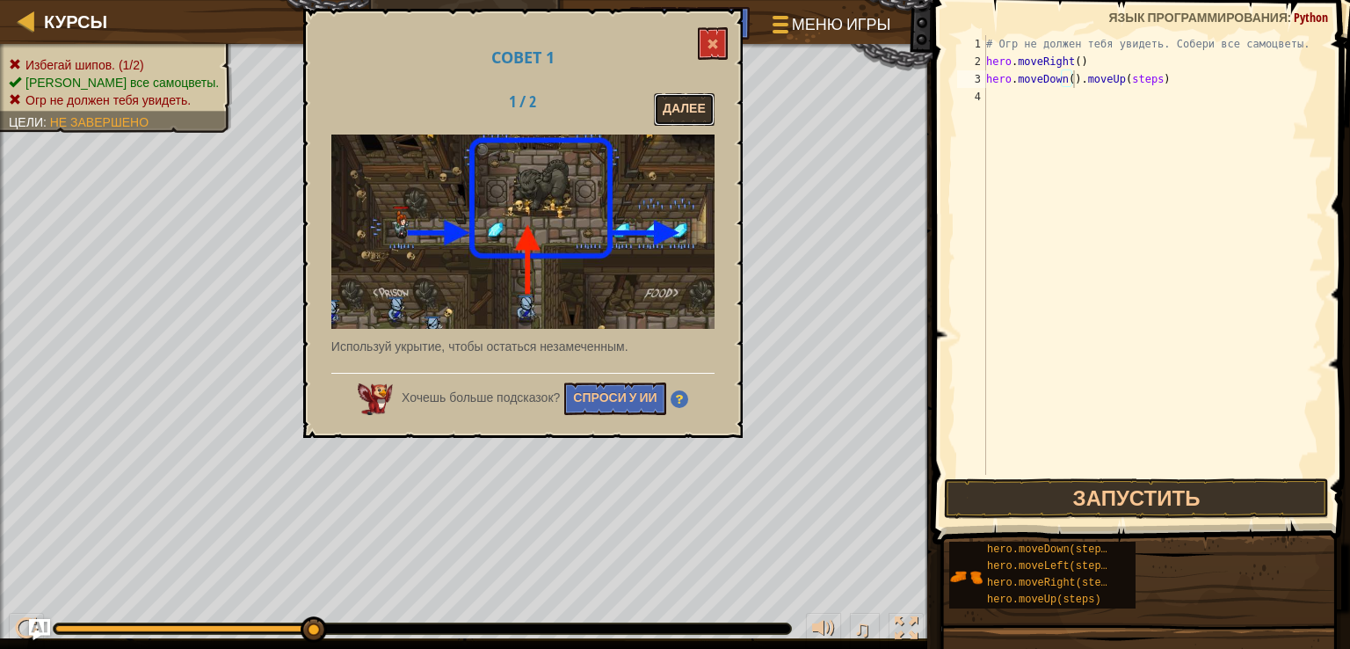
click at [685, 110] on button "Далее" at bounding box center [684, 109] width 61 height 33
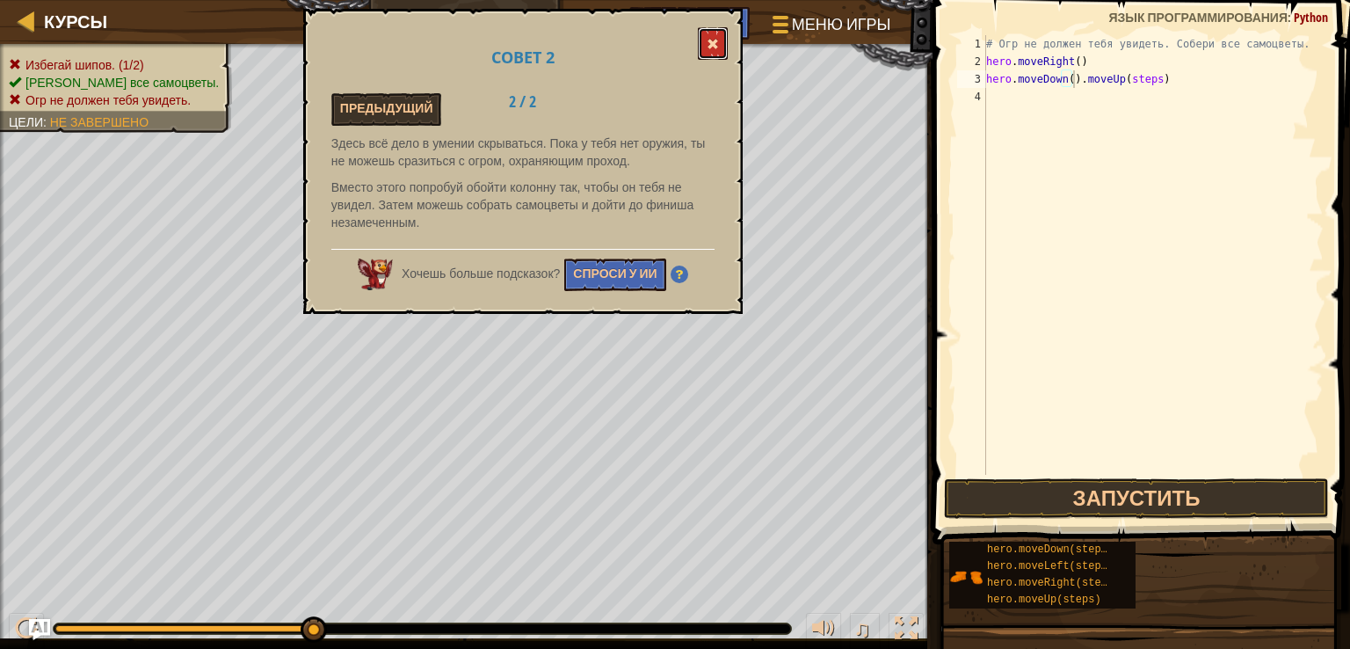
click at [703, 33] on button at bounding box center [713, 43] width 30 height 33
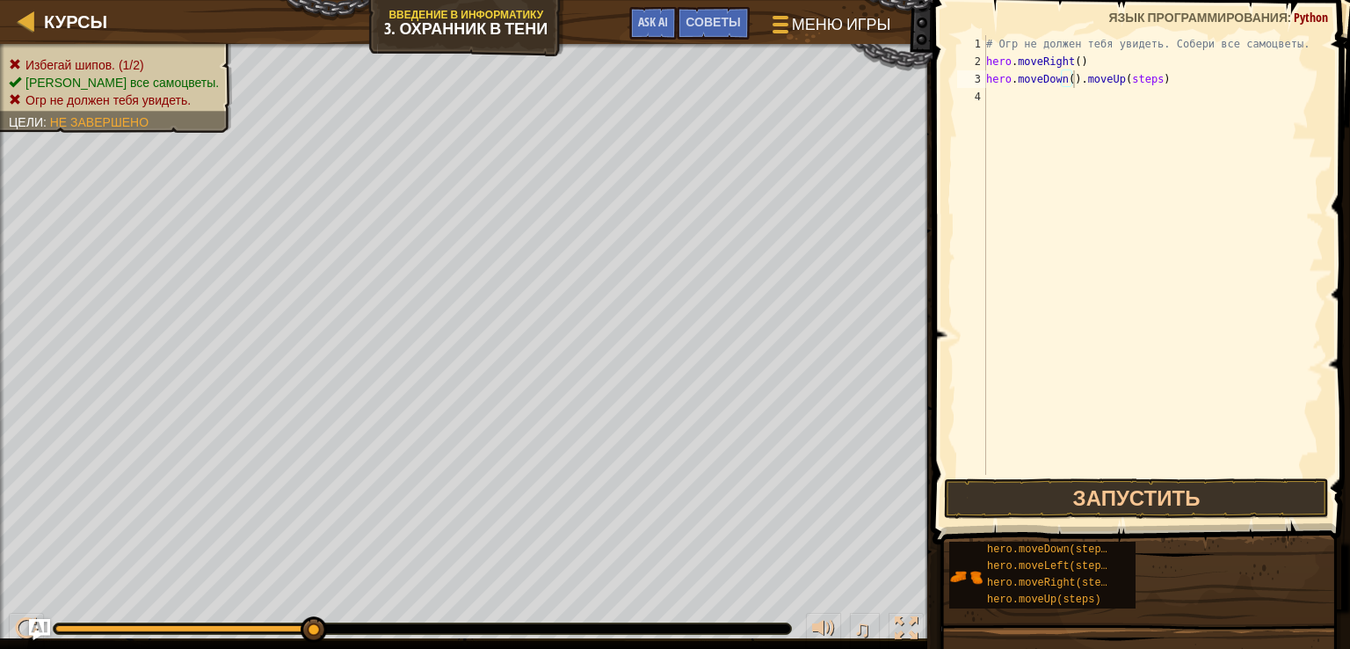
click at [1164, 74] on div "# Огр не должен тебя увидеть. Собери все самоцветы. hero . moveRight ( ) hero .…" at bounding box center [1153, 272] width 341 height 475
drag, startPoint x: 1072, startPoint y: 80, endPoint x: 1100, endPoint y: 93, distance: 31.1
click at [1093, 90] on div "# Огр не должен тебя увидеть. Собери все самоцветы. hero . moveRight ( ) hero .…" at bounding box center [1153, 272] width 341 height 475
click at [1070, 76] on div "# Огр не должен тебя увидеть. Собери все самоцветы. hero . moveRight ( ) hero .…" at bounding box center [1153, 272] width 341 height 475
drag, startPoint x: 1074, startPoint y: 78, endPoint x: 1076, endPoint y: 95, distance: 16.8
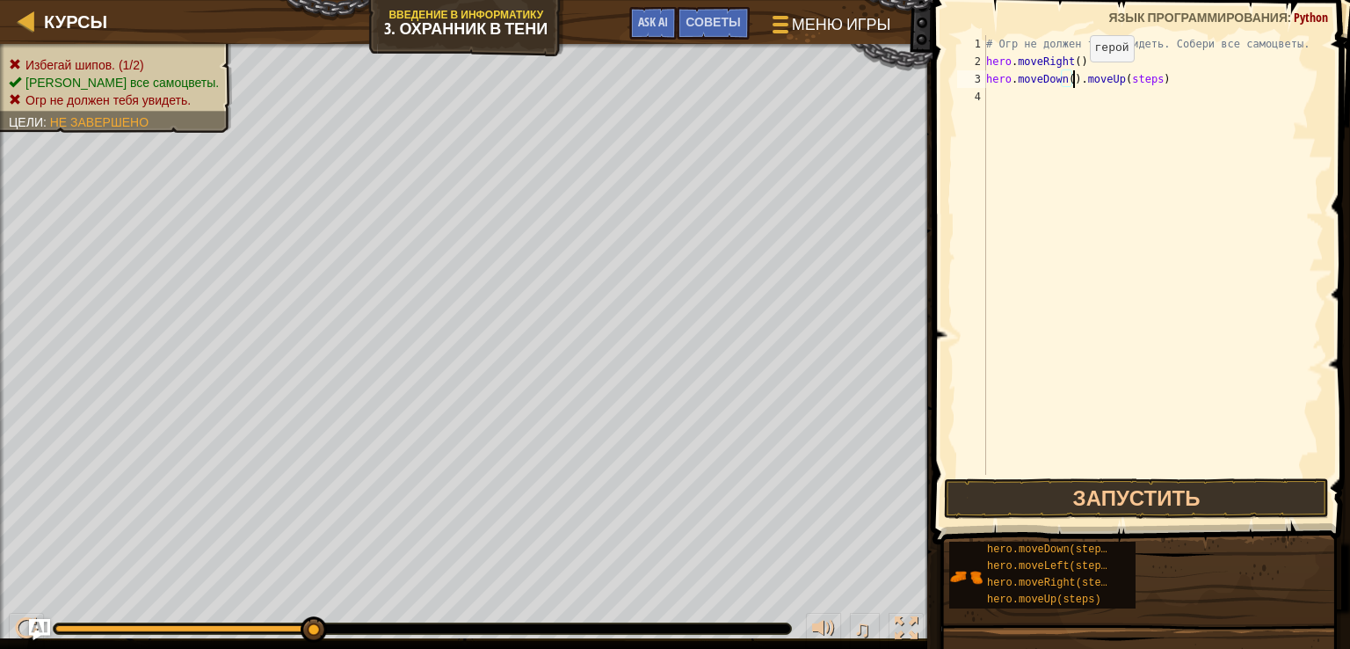
click at [1074, 84] on div "# Огр не должен тебя увидеть. Собери все самоцветы. hero . moveRight ( ) hero .…" at bounding box center [1153, 272] width 341 height 475
click at [1061, 76] on div "# Огр не должен тебя увидеть. Собери все самоцветы. hero . moveRight ( ) . move…" at bounding box center [1153, 272] width 341 height 475
click at [1087, 68] on div "# Огр не должен тебя увидеть. Собери все самоцветы. hero . moveRight ( ) . move…" at bounding box center [1153, 272] width 341 height 475
click at [1081, 84] on div "# Огр не должен тебя увидеть. Собери все самоцветы. hero . moveRight ( ) . move…" at bounding box center [1153, 272] width 341 height 475
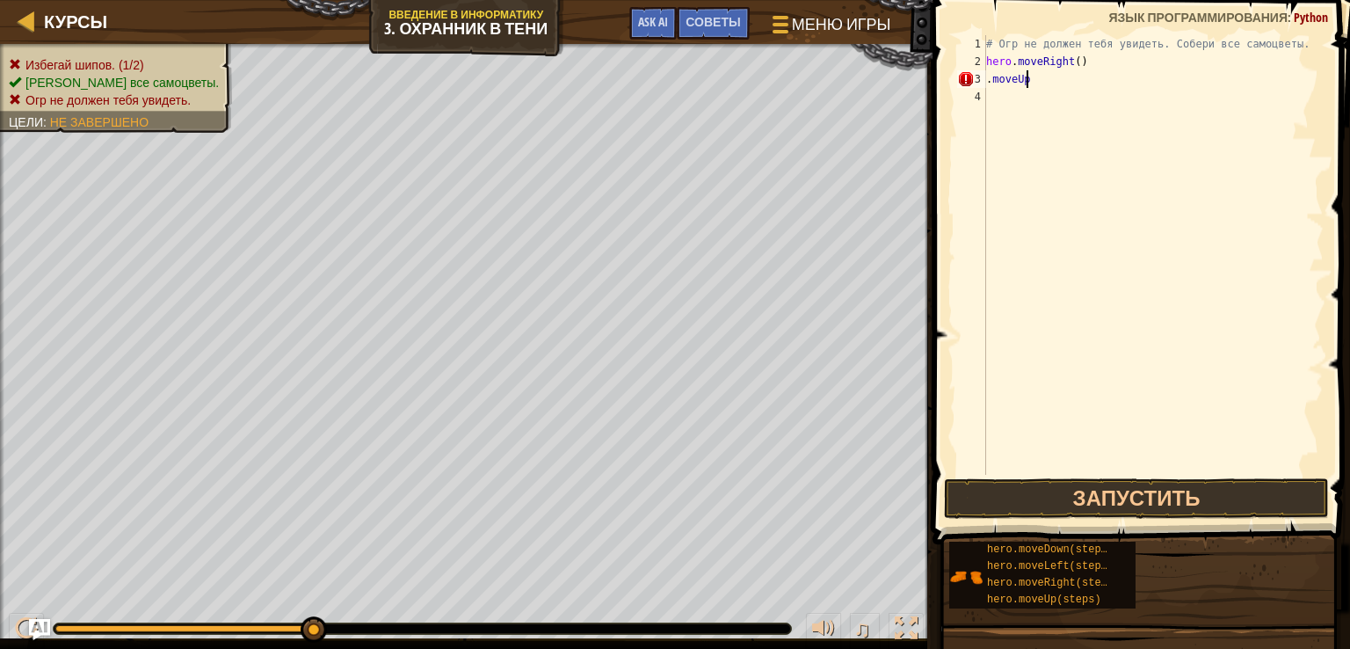
scroll to position [8, 0]
type textarea "."
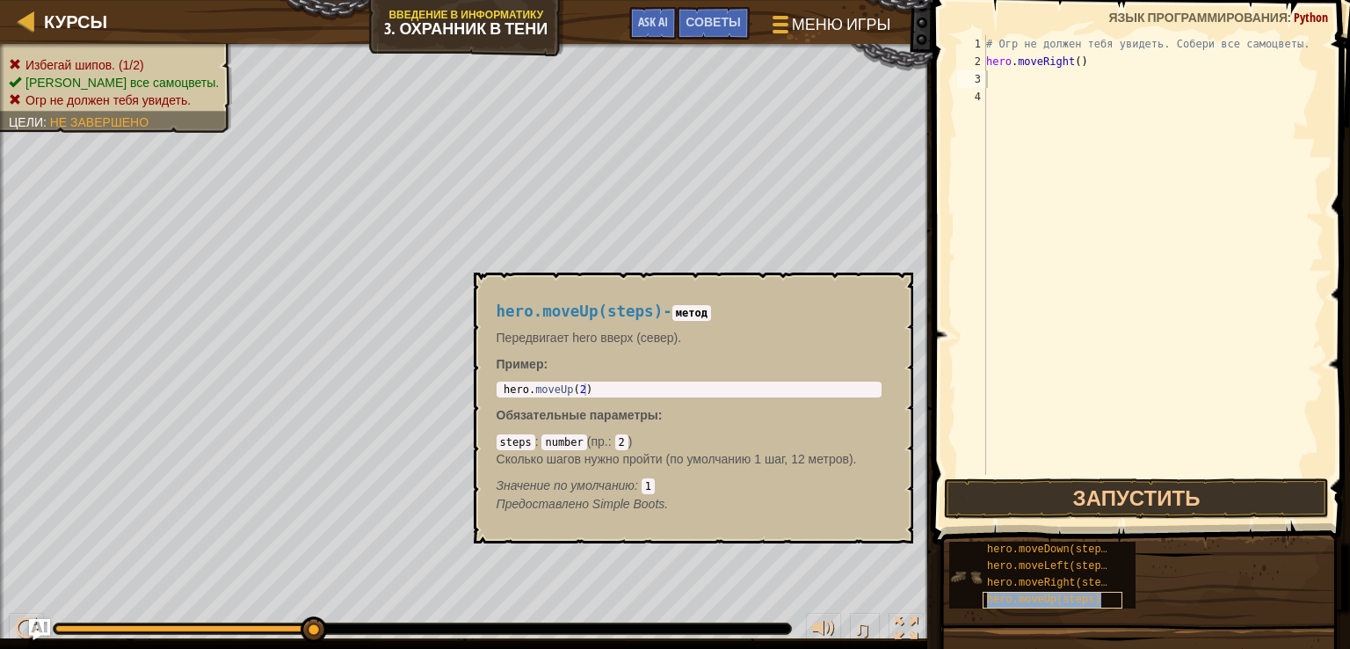
click at [1033, 601] on span "hero.moveUp(steps)" at bounding box center [1044, 599] width 114 height 12
type textarea "hero.moveUp(steps)"
click at [1081, 78] on div "# Огр не должен тебя увидеть. Собери все самоцветы. hero . moveRight ( ) hero .…" at bounding box center [1153, 254] width 341 height 439
click at [1033, 98] on div "# Огр не должен тебя увидеть. Собери все самоцветы. hero . moveRight ( ) hero .…" at bounding box center [1153, 272] width 341 height 475
type textarea "h"
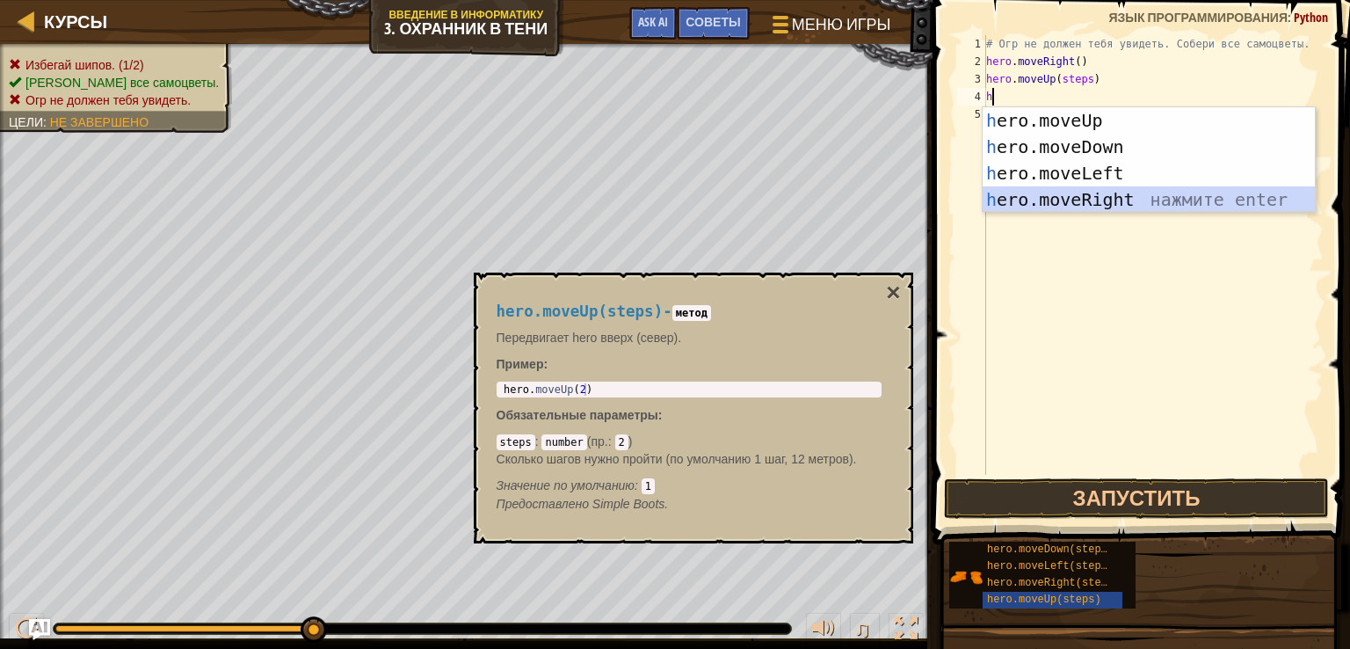
click at [1134, 191] on div "h ero.moveUp нажмите enter h ero.moveDown нажмите enter h ero.moveLeft нажмите …" at bounding box center [1149, 186] width 332 height 158
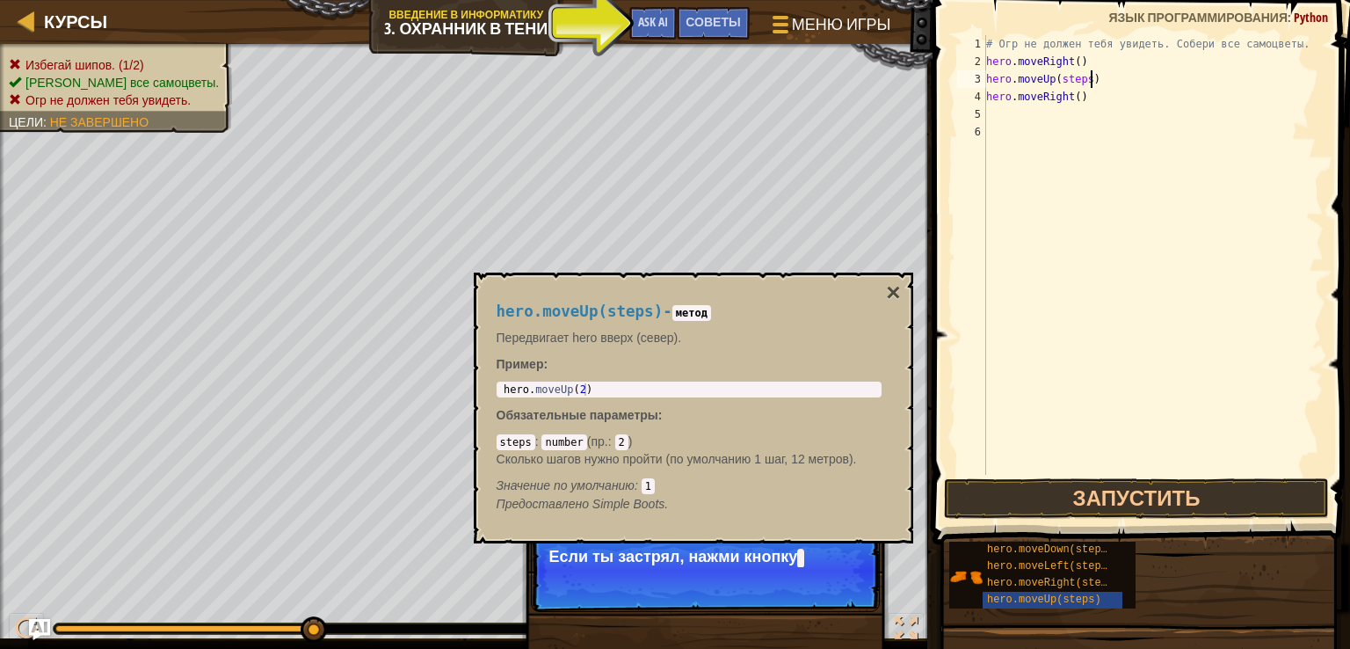
click at [1087, 85] on div "# Огр не должен тебя увидеть. Собери все самоцветы. hero . moveRight ( ) hero .…" at bounding box center [1153, 272] width 341 height 475
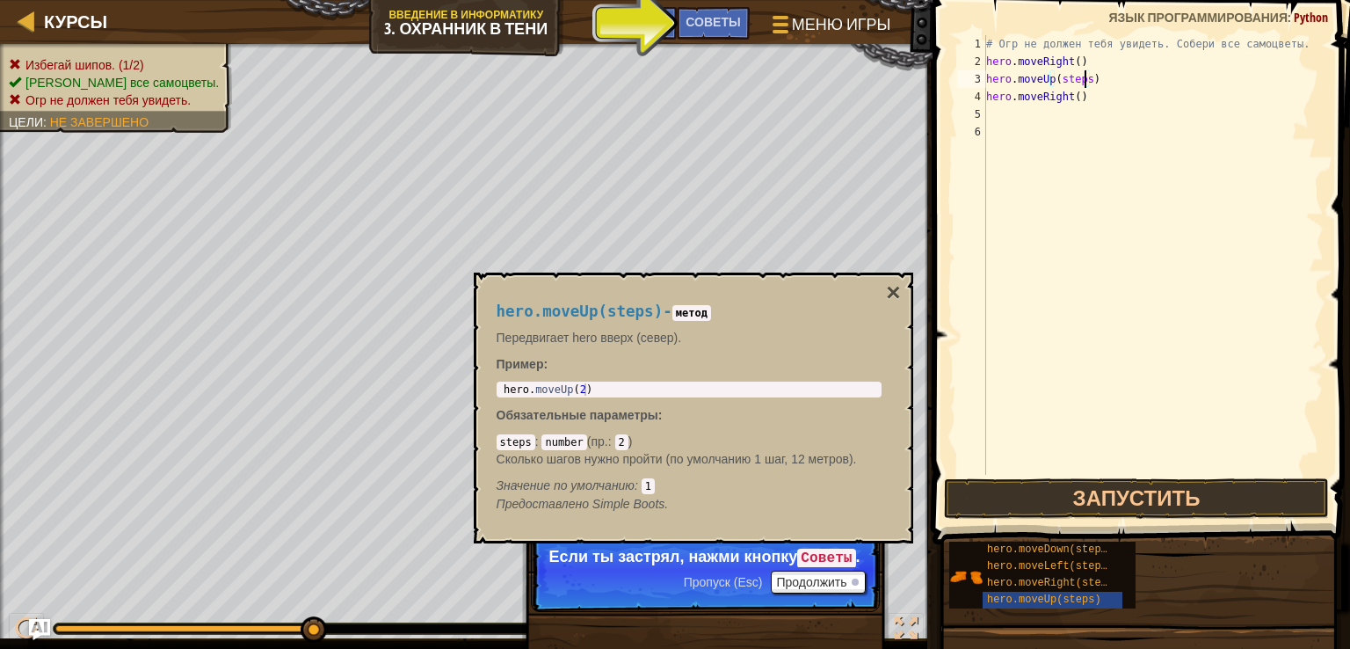
click at [1083, 76] on div "# Огр не должен тебя увидеть. Собери все самоцветы. hero . moveRight ( ) hero .…" at bounding box center [1153, 272] width 341 height 475
type textarea "hero.moveUp()"
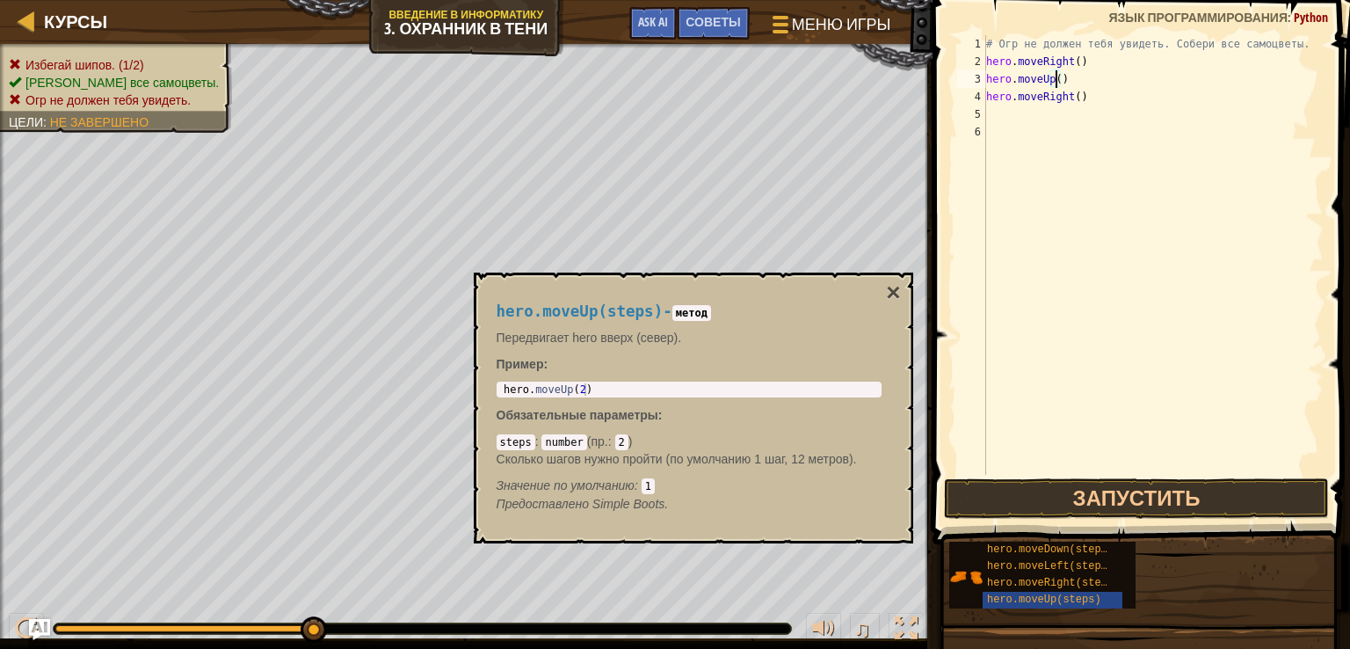
click at [1047, 163] on div "# Огр не должен тебя увидеть. Собери все самоцветы. hero . moveRight ( ) hero .…" at bounding box center [1153, 272] width 341 height 475
click at [1012, 121] on div "# Огр не должен тебя увидеть. Собери все самоцветы. hero . moveRight ( ) hero .…" at bounding box center [1153, 272] width 341 height 475
type textarea "h"
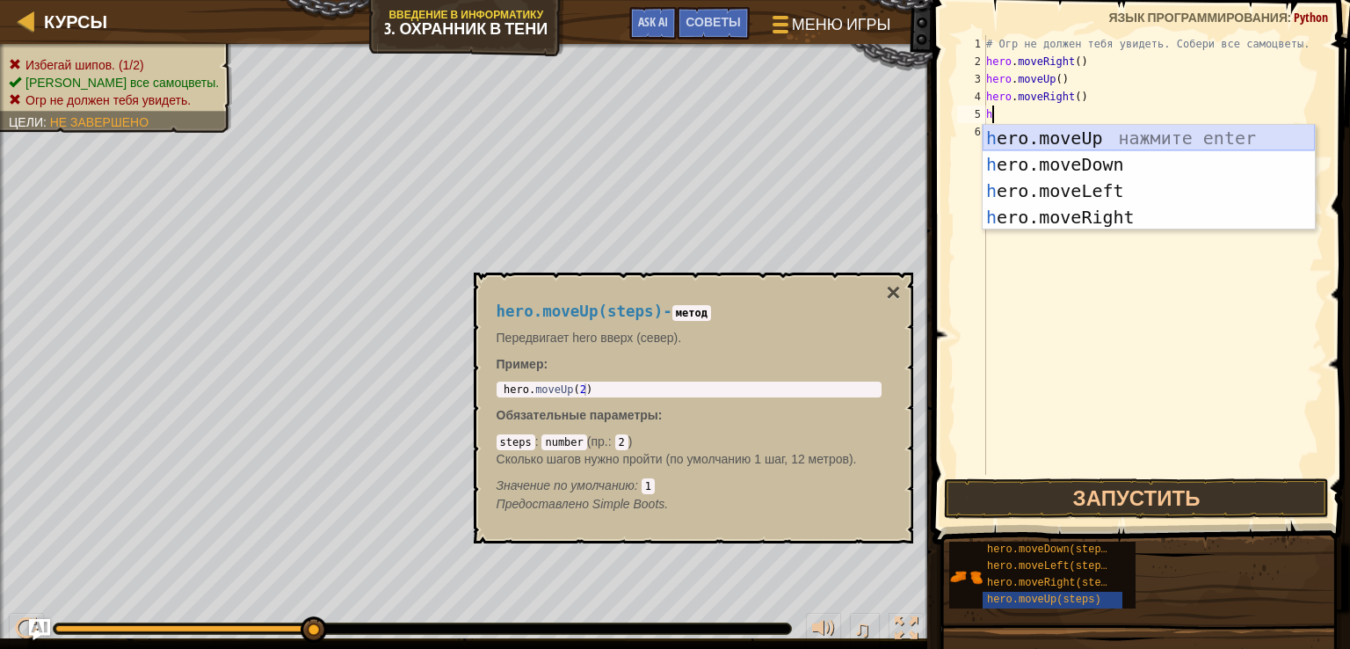
click at [1022, 138] on div "h ero.moveUp нажмите enter h ero.moveDown нажмите enter h ero.moveLeft нажмите …" at bounding box center [1149, 204] width 332 height 158
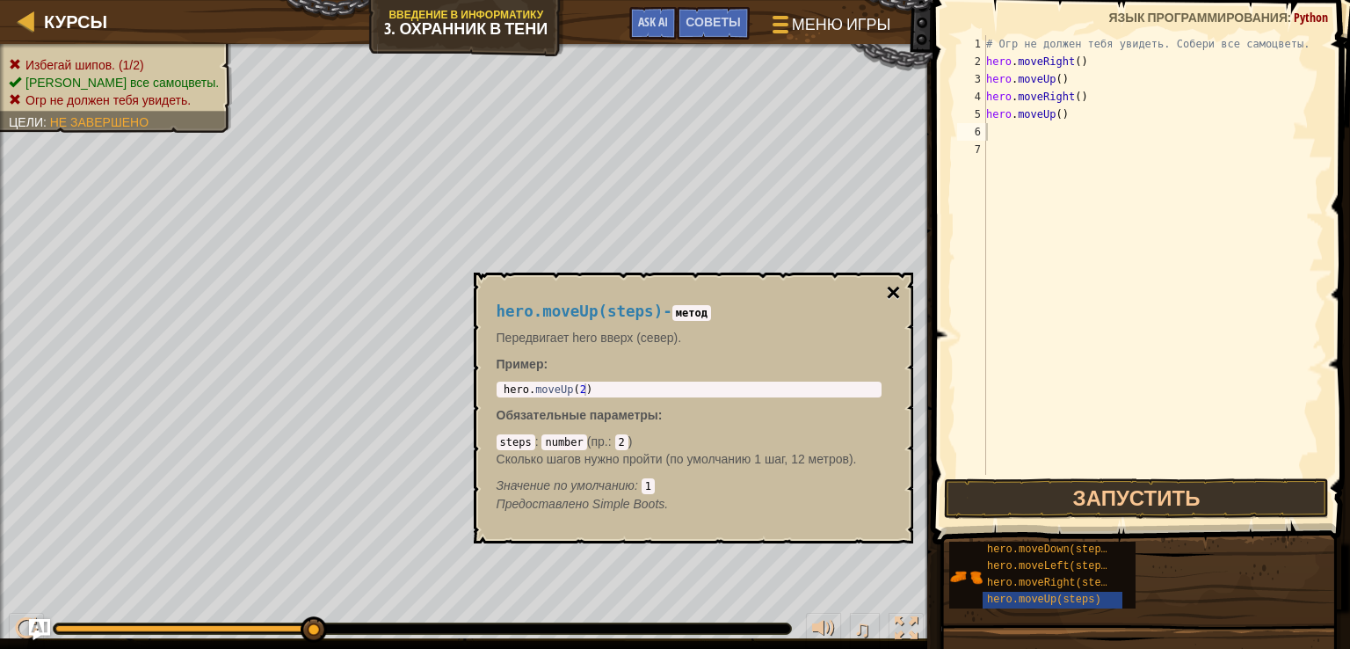
click at [889, 289] on button "×" at bounding box center [893, 292] width 14 height 25
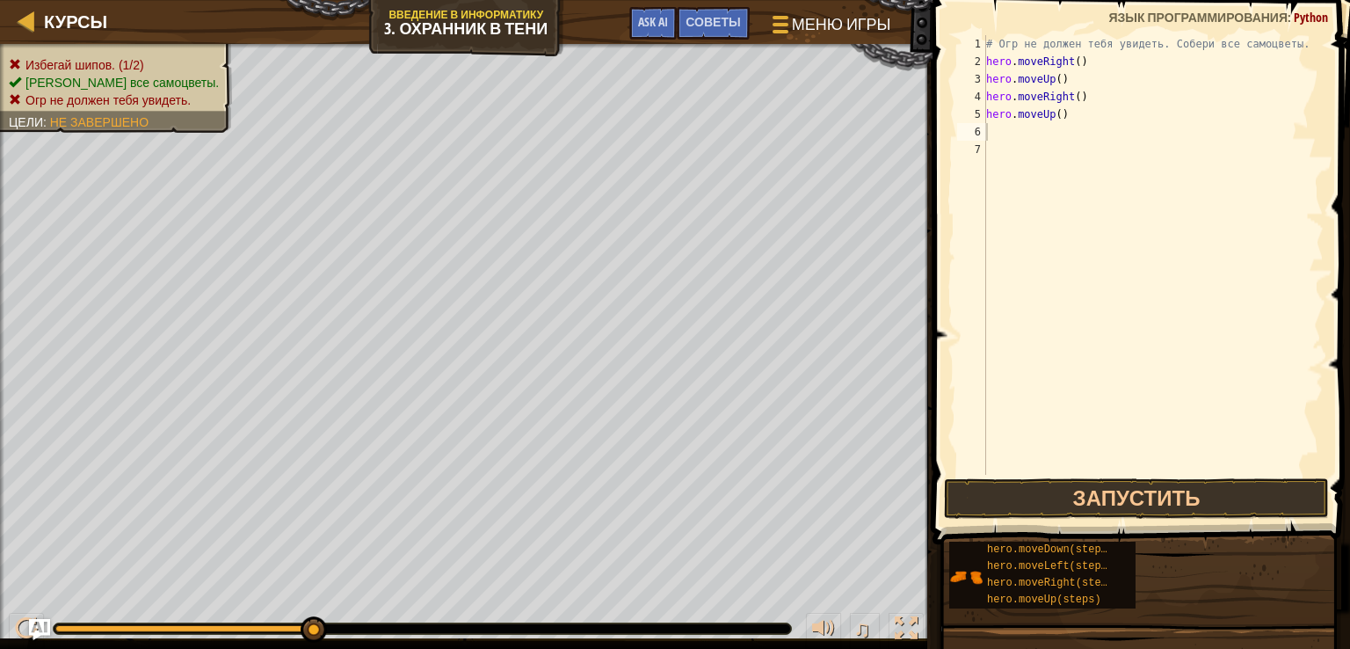
click at [993, 133] on div "# Огр не должен тебя увидеть. Собери все самоцветы. hero . moveRight ( ) hero .…" at bounding box center [1153, 272] width 341 height 475
type textarea "y"
type textarea "h"
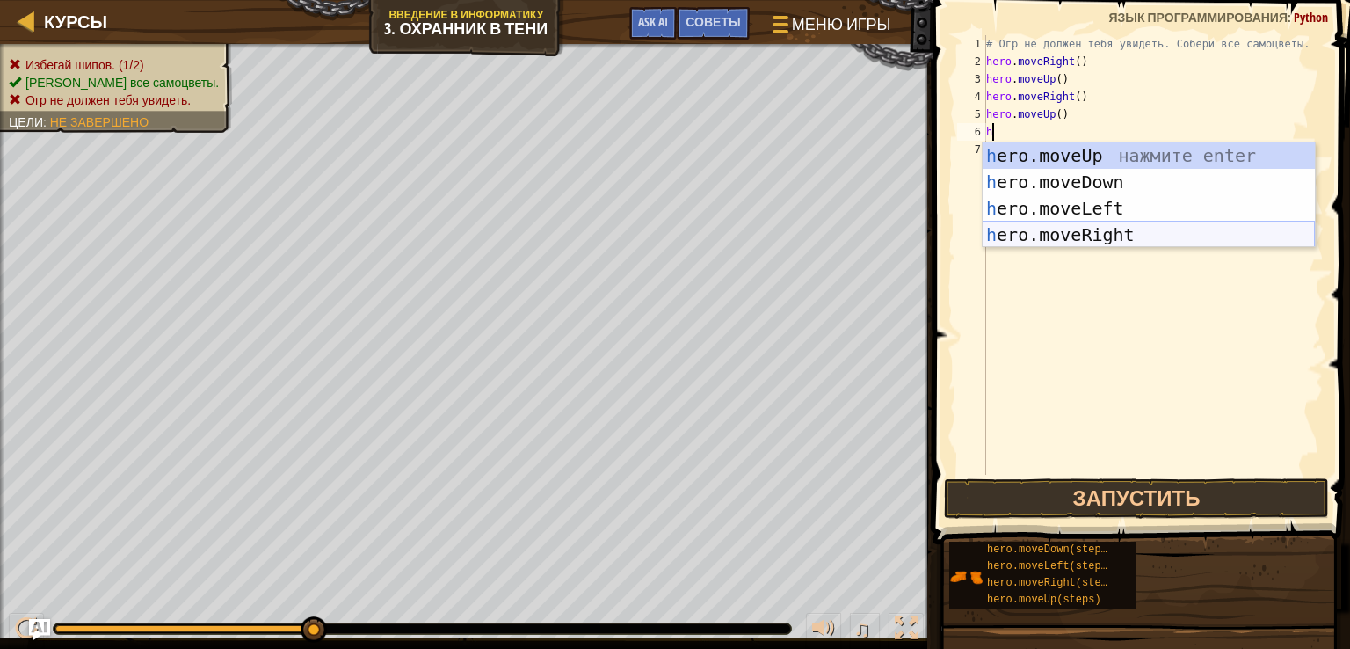
click at [1058, 227] on div "h ero.moveUp нажмите enter h ero.moveDown нажмите enter h ero.moveLeft нажмите …" at bounding box center [1149, 221] width 332 height 158
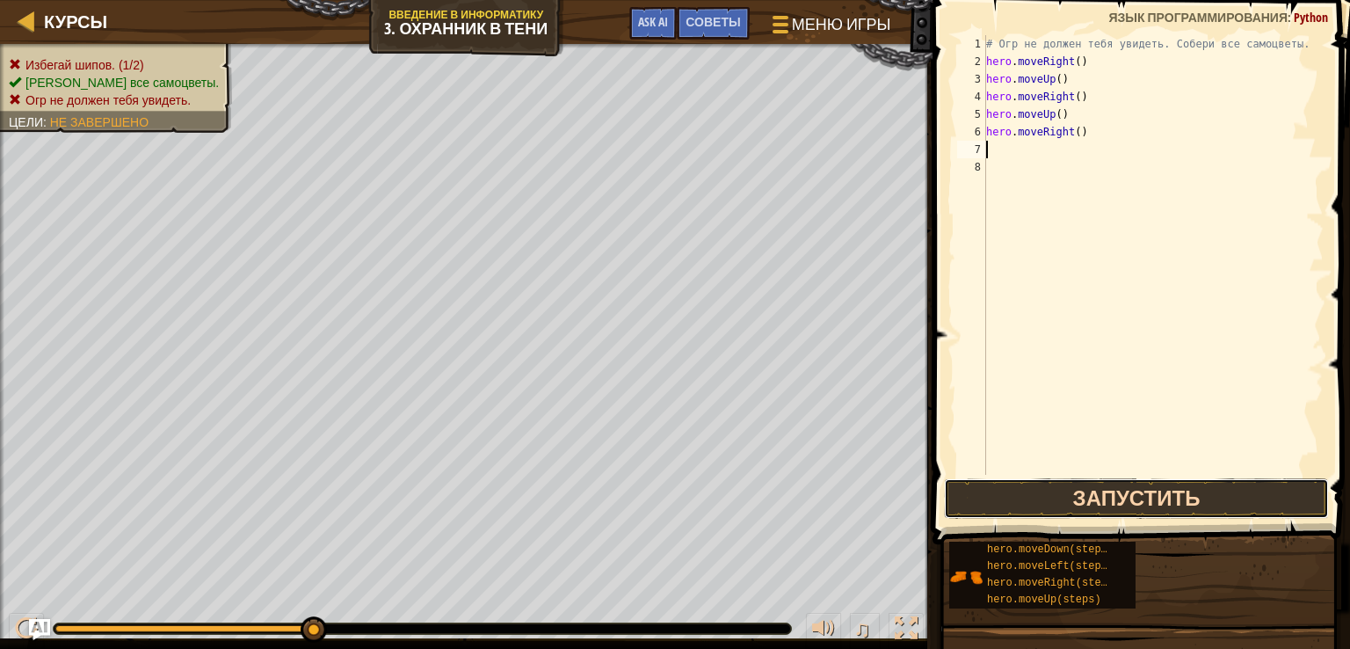
click at [1045, 490] on button "Запустить" at bounding box center [1136, 498] width 385 height 40
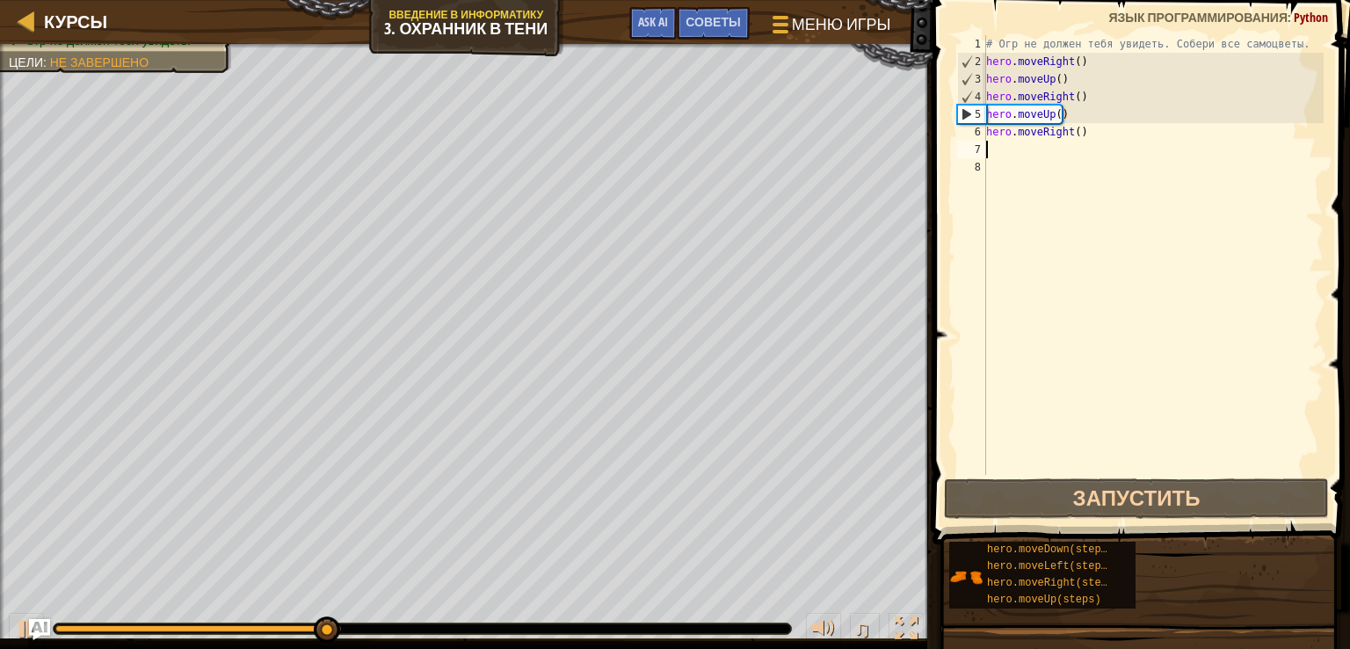
click at [1086, 113] on div "# Огр не должен тебя увидеть. Собери все самоцветы. hero . moveRight ( ) hero .…" at bounding box center [1153, 272] width 341 height 475
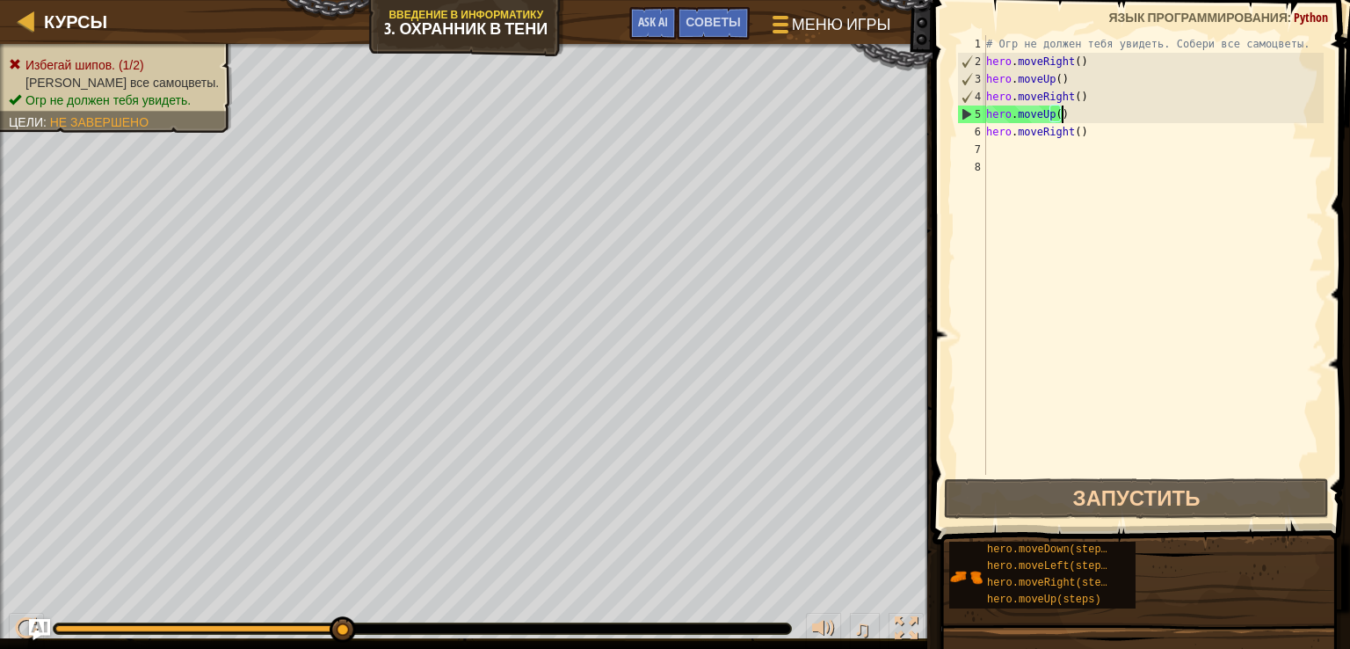
click at [1077, 117] on div "# Огр не должен тебя увидеть. Собери все самоцветы. hero . moveRight ( ) hero .…" at bounding box center [1153, 272] width 341 height 475
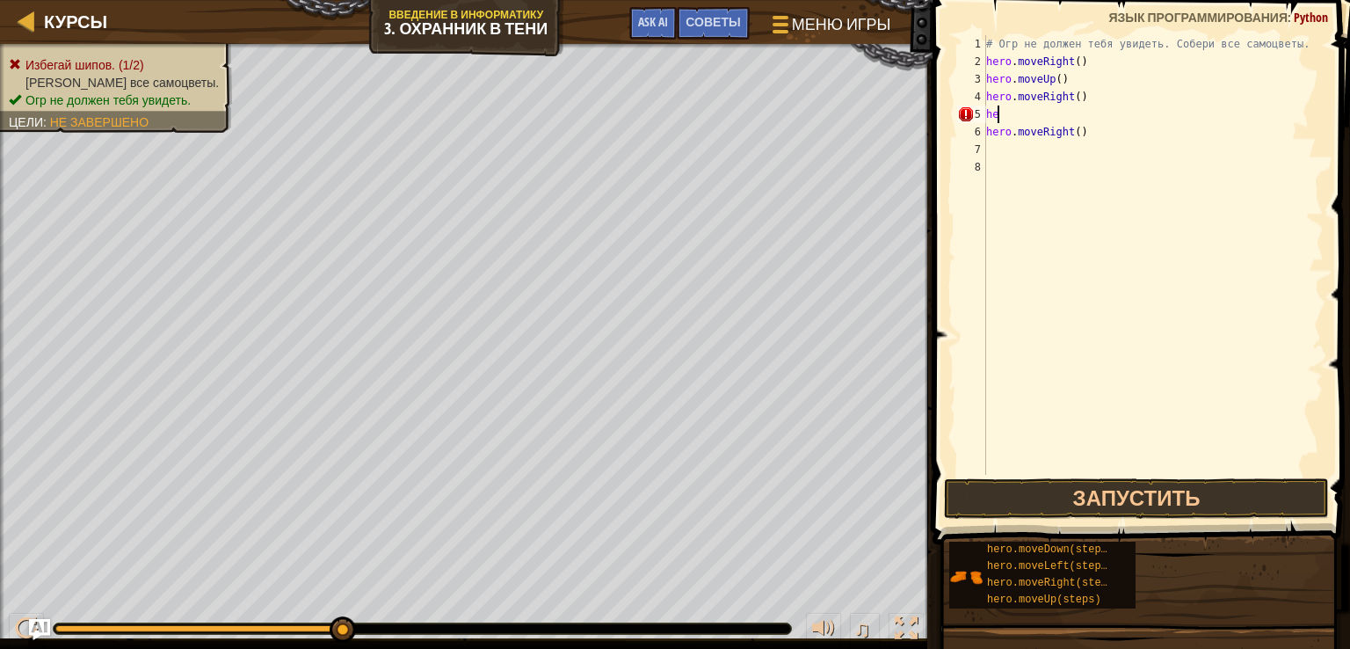
type textarea "h"
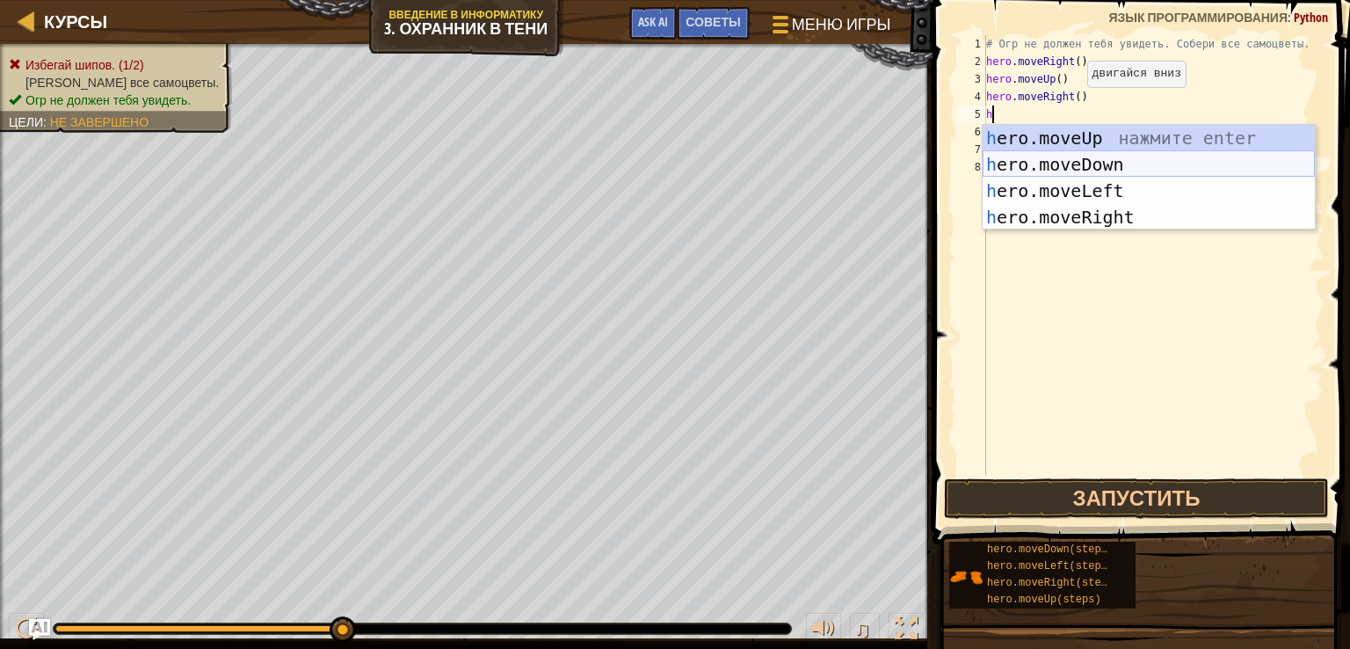
click at [1083, 167] on div "h ero.moveUp нажмите enter h ero.moveDown нажмите enter h ero.moveLeft нажмите …" at bounding box center [1149, 204] width 332 height 158
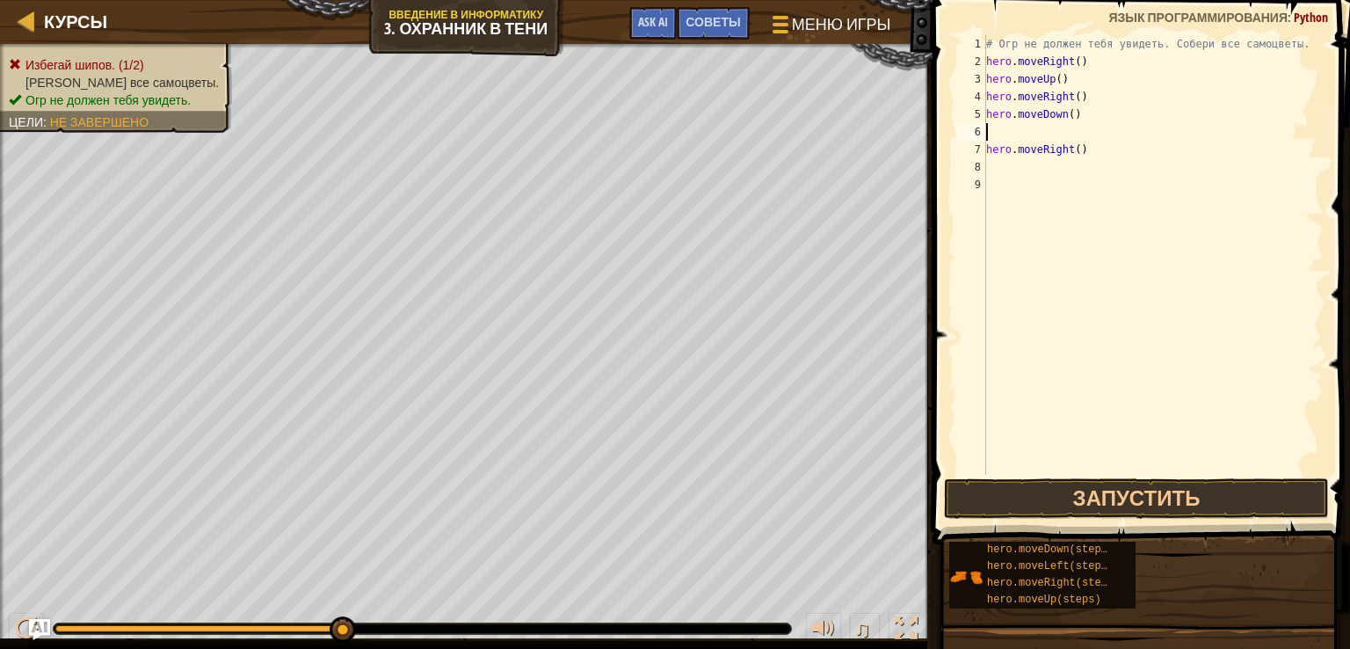
type textarea "hero.moveDown()"
click at [1101, 491] on div "hero.moveDown() 1 2 3 4 5 6 7 8 # Огр не должен тебя увидеть. Собери все самоцв…" at bounding box center [1138, 307] width 423 height 596
click at [1160, 496] on button "Запустить" at bounding box center [1136, 498] width 385 height 40
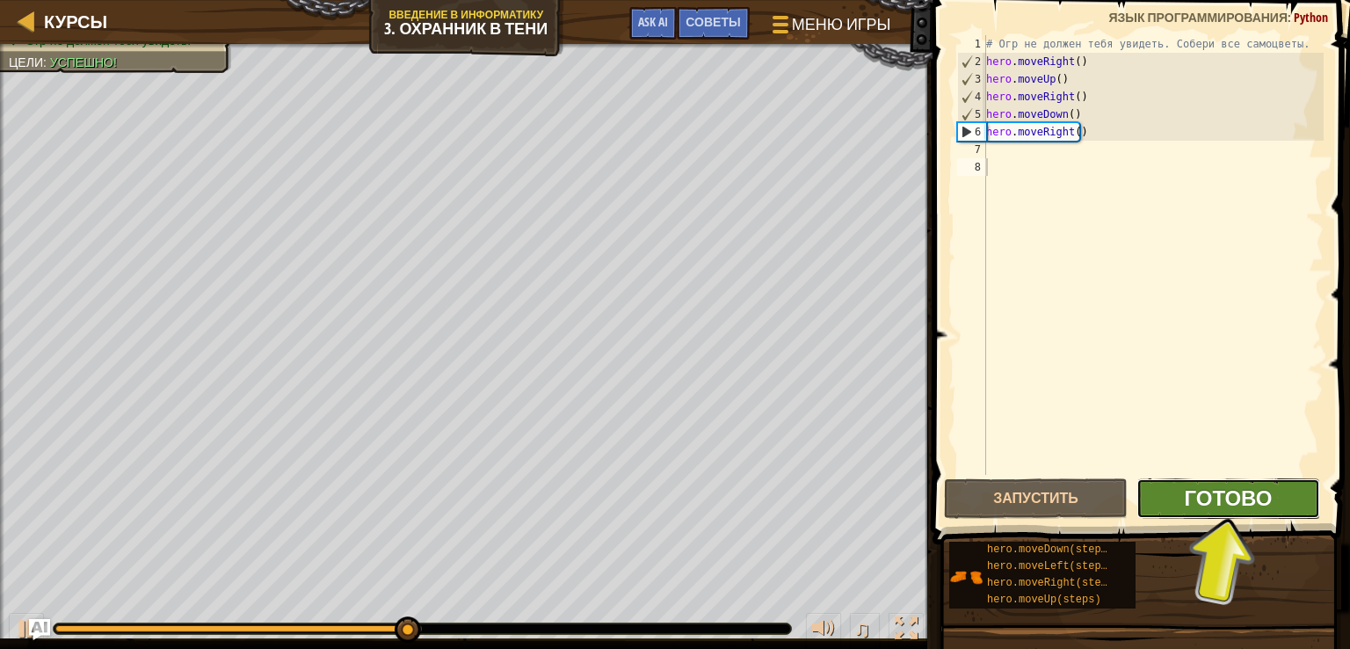
click at [1188, 498] on span "Готово" at bounding box center [1228, 497] width 88 height 28
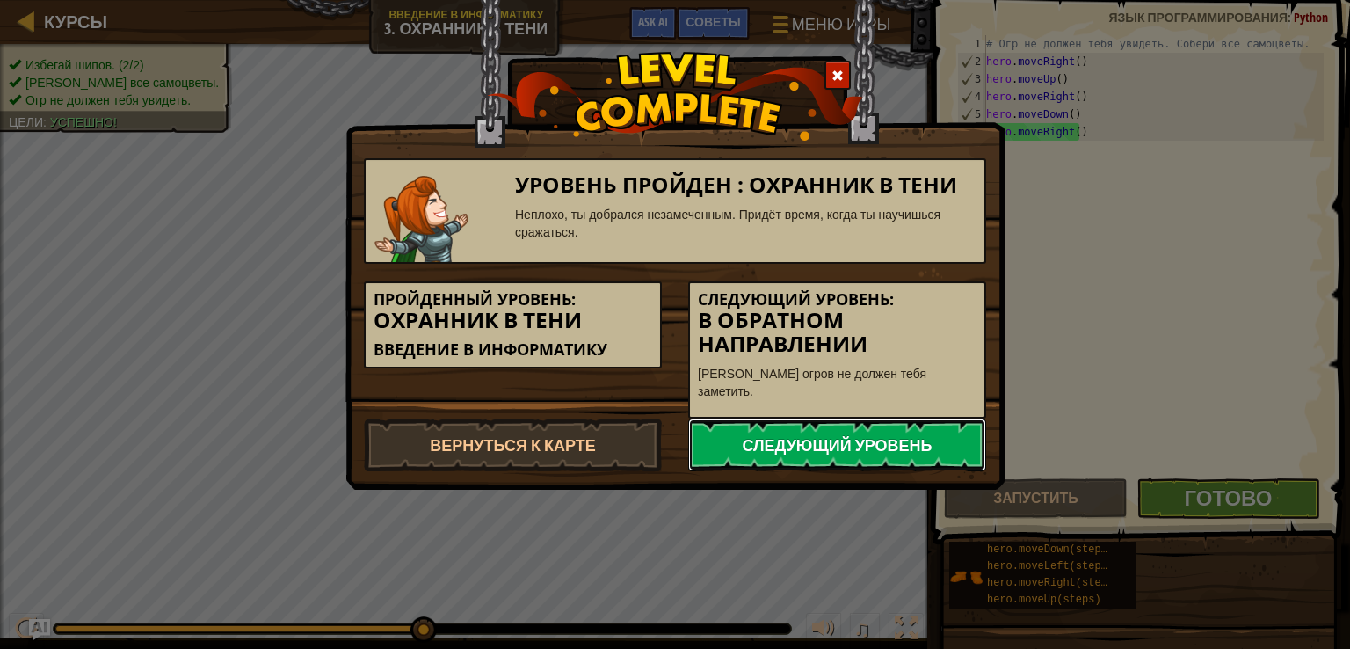
click at [786, 418] on link "Следующий уровень" at bounding box center [837, 444] width 298 height 53
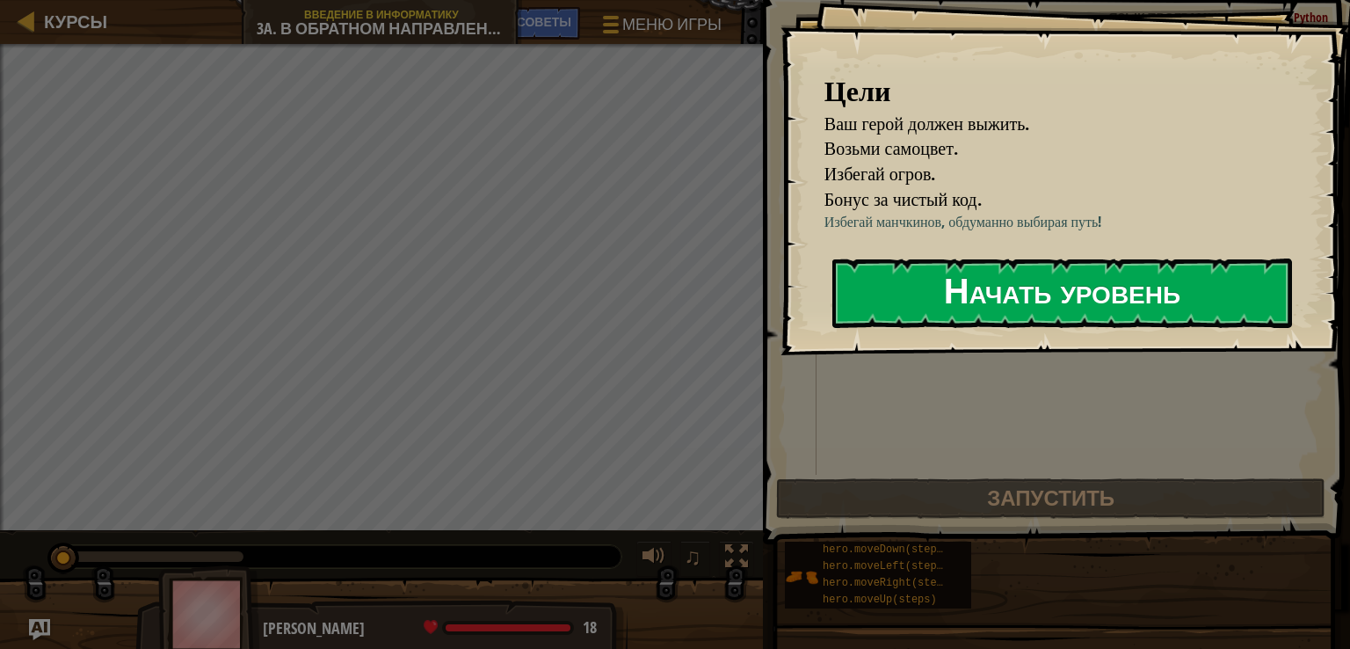
click at [1000, 272] on button "Начать уровень" at bounding box center [1062, 292] width 460 height 69
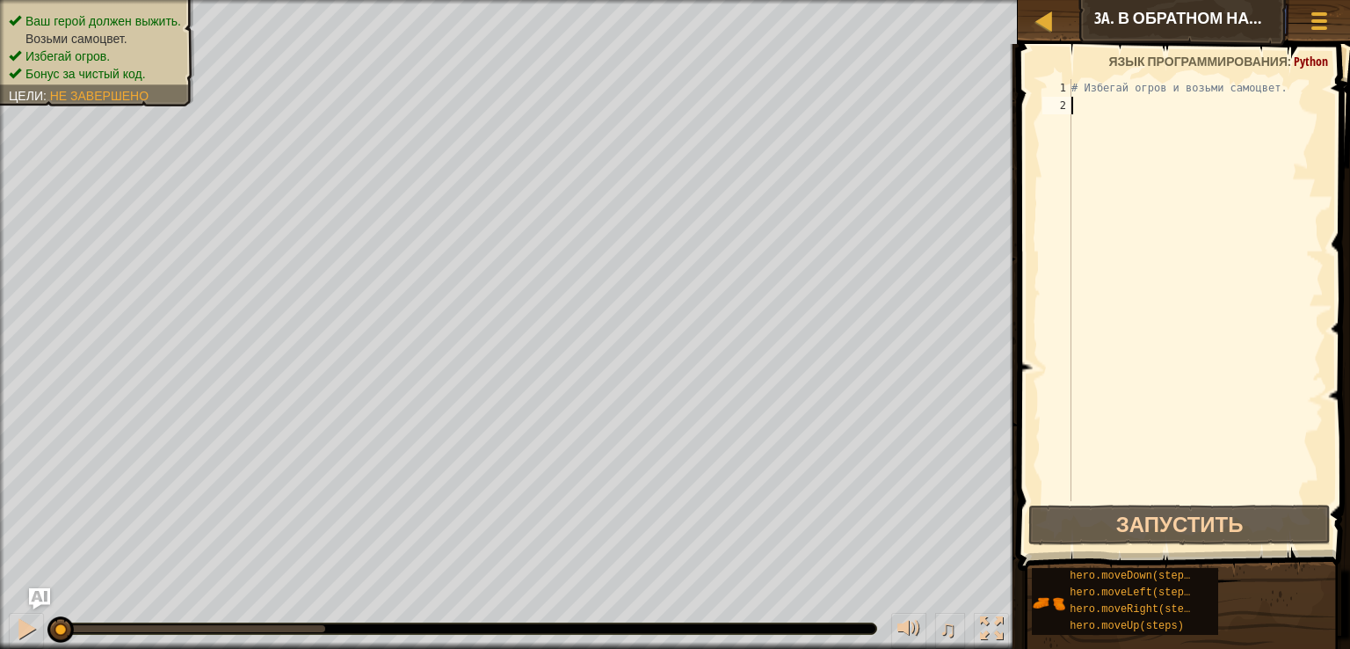
type textarea "h"
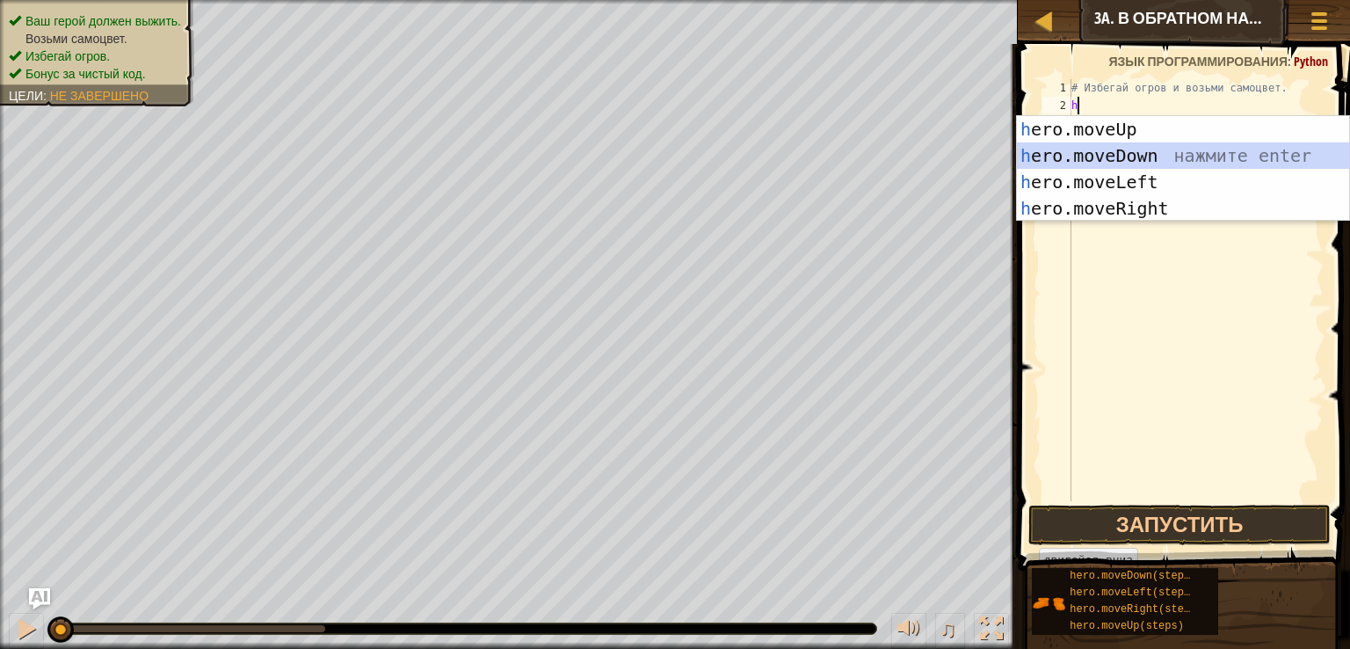
click at [1106, 151] on div "h ero.moveUp нажмите enter h ero.moveDown нажмите enter h ero.moveLeft нажмите …" at bounding box center [1183, 195] width 332 height 158
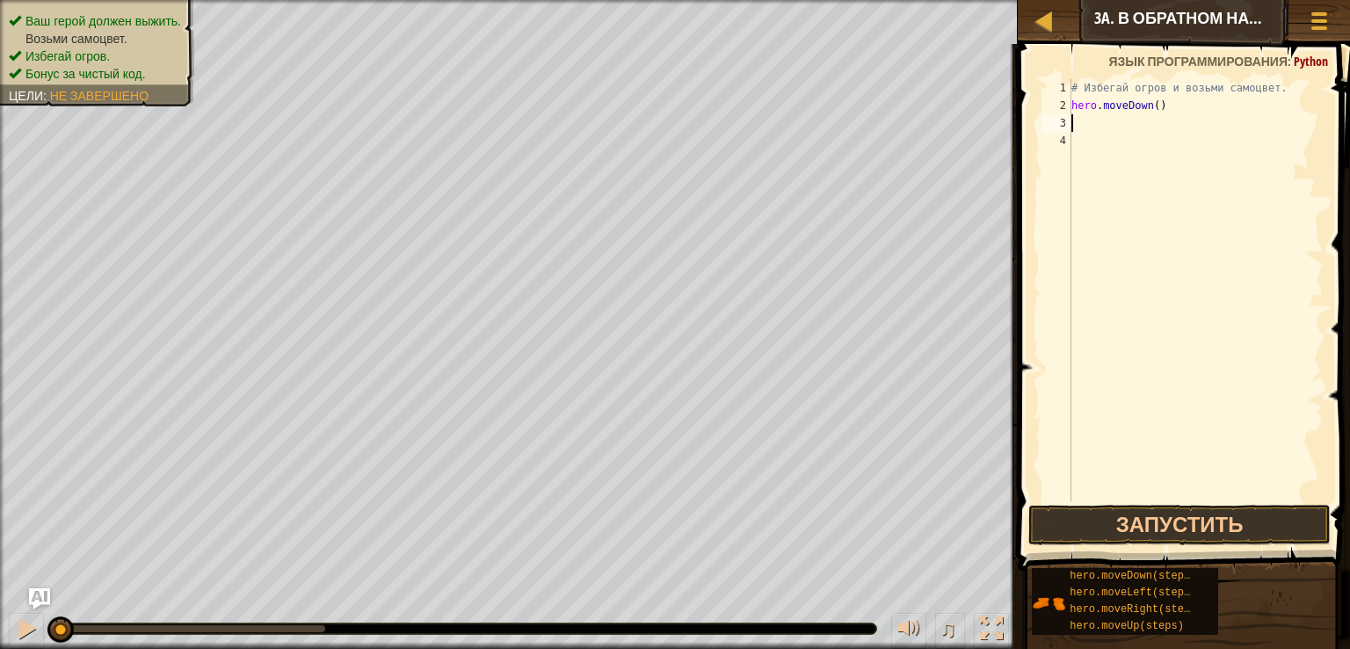
type textarea "h"
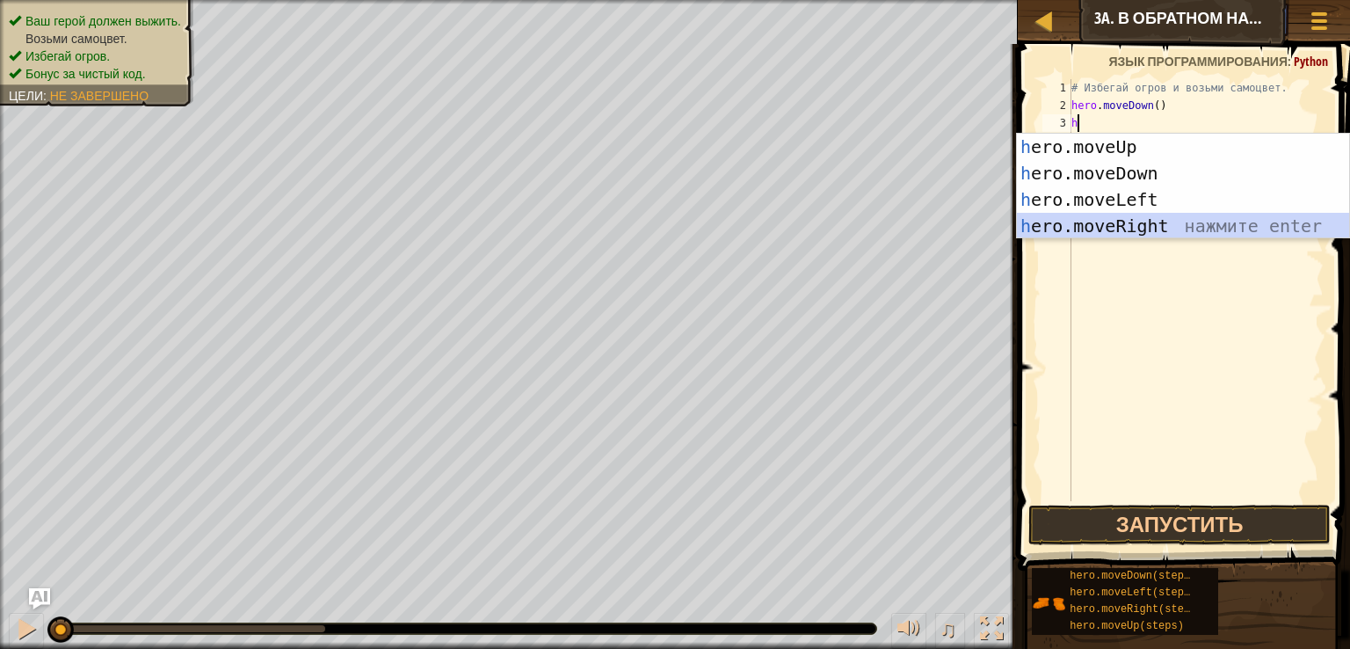
click at [1148, 229] on div "h ero.moveUp нажмите enter h ero.moveDown нажмите enter h ero.moveLeft нажмите …" at bounding box center [1183, 213] width 332 height 158
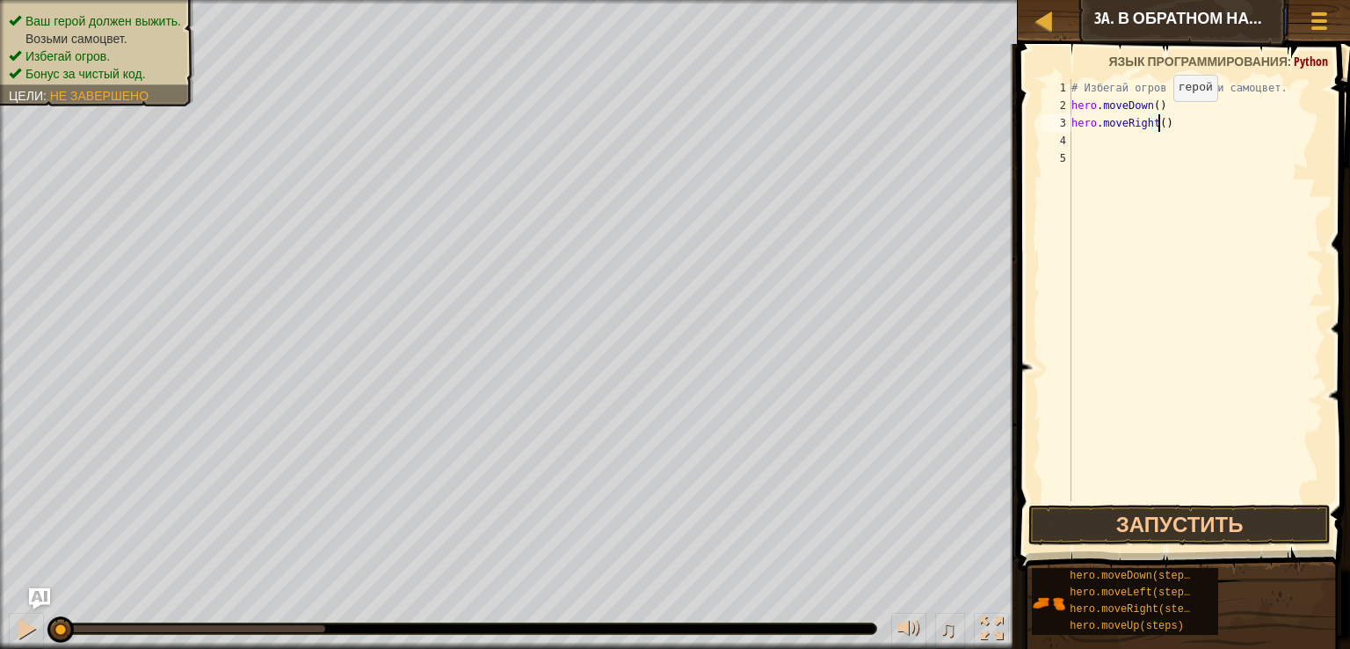
click at [1157, 118] on div "# Избегай огров и возьми самоцвет. hero . moveDown ( ) hero . moveRight ( )" at bounding box center [1196, 307] width 256 height 457
click at [1152, 508] on button "Запустить" at bounding box center [1179, 524] width 302 height 40
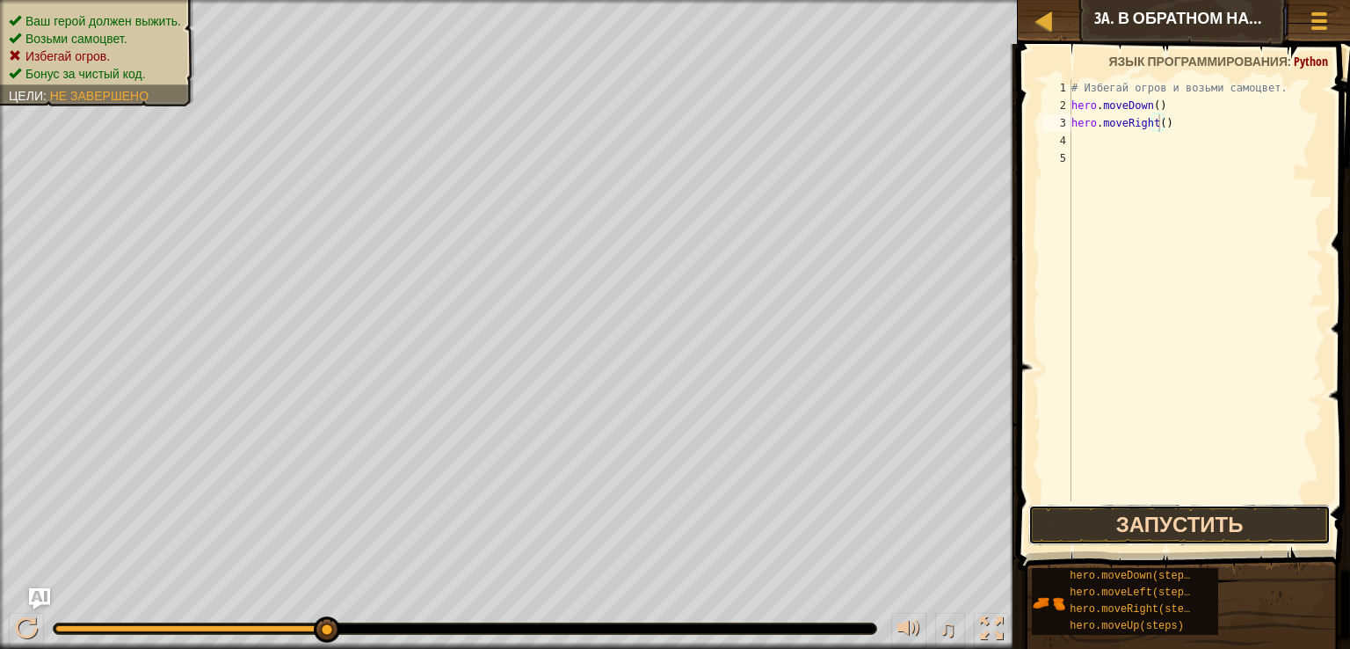
click at [1145, 514] on button "Запустить" at bounding box center [1179, 524] width 302 height 40
click at [1153, 521] on button "Запустить" at bounding box center [1179, 524] width 302 height 40
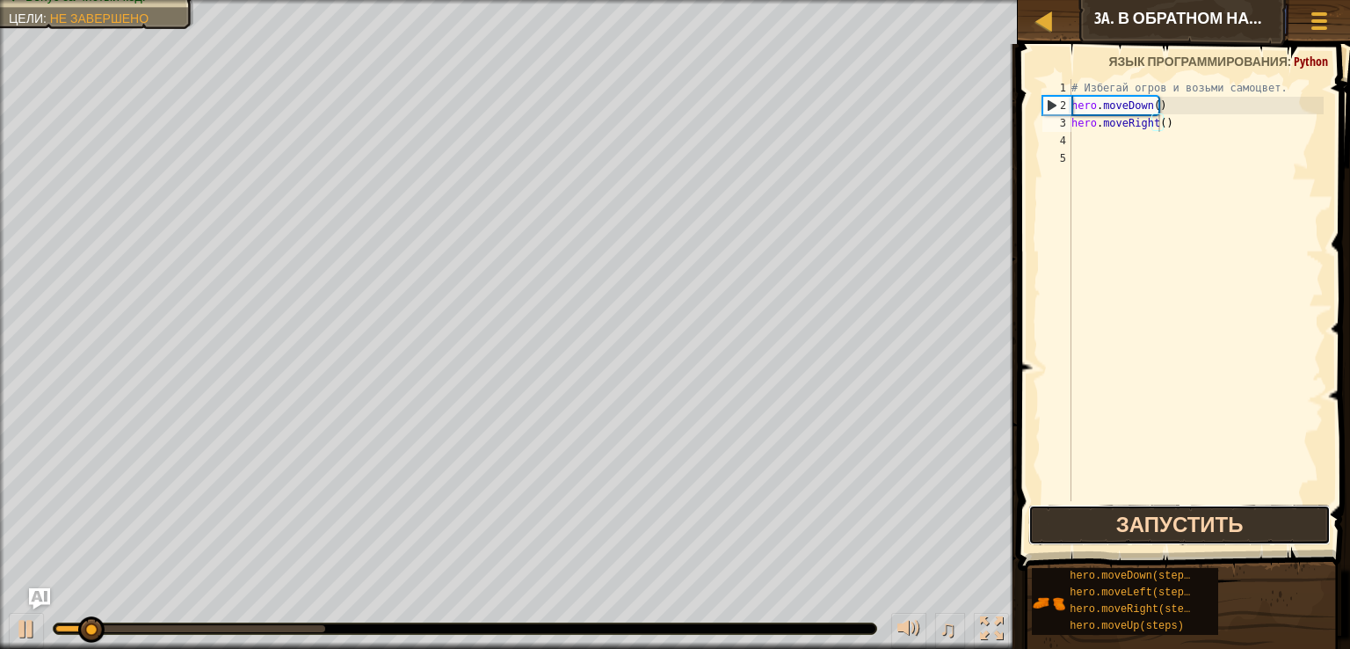
click at [1153, 521] on button "Запустить" at bounding box center [1179, 524] width 302 height 40
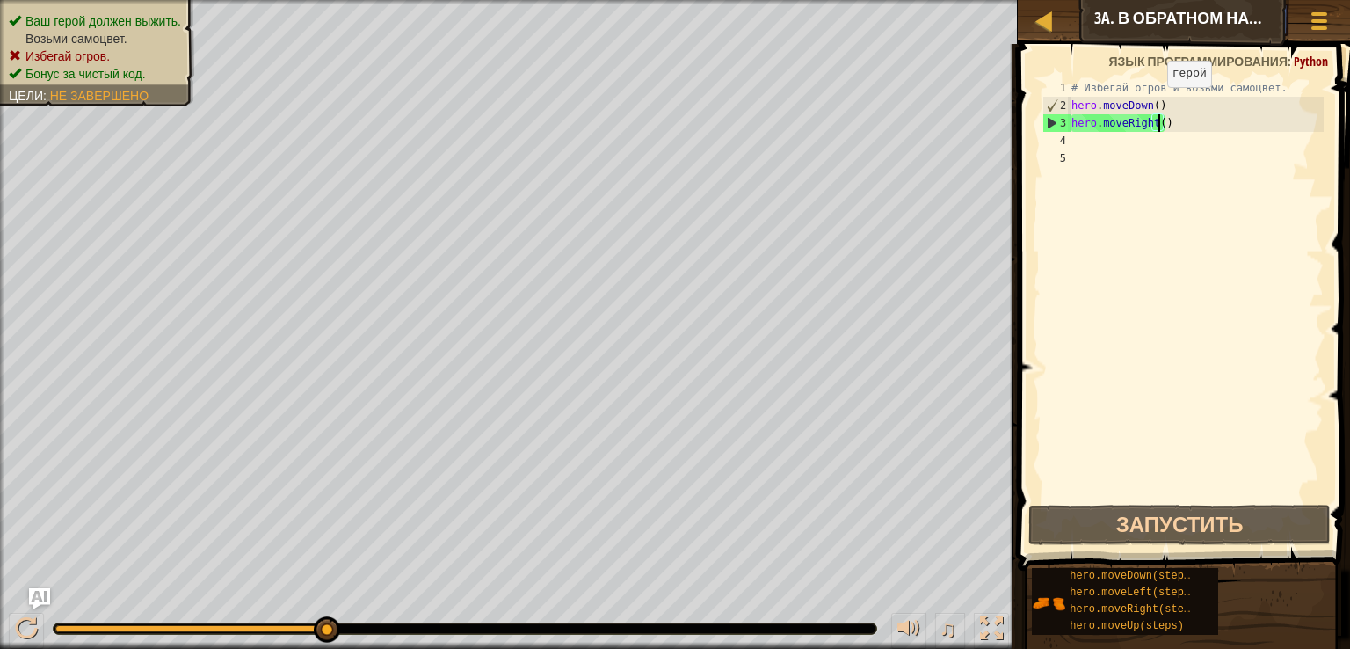
click at [1151, 105] on div "# Избегай огров и возьми самоцвет. hero . moveDown ( ) hero . moveRight ( )" at bounding box center [1196, 307] width 256 height 457
type textarea "hero.moveDown(2)"
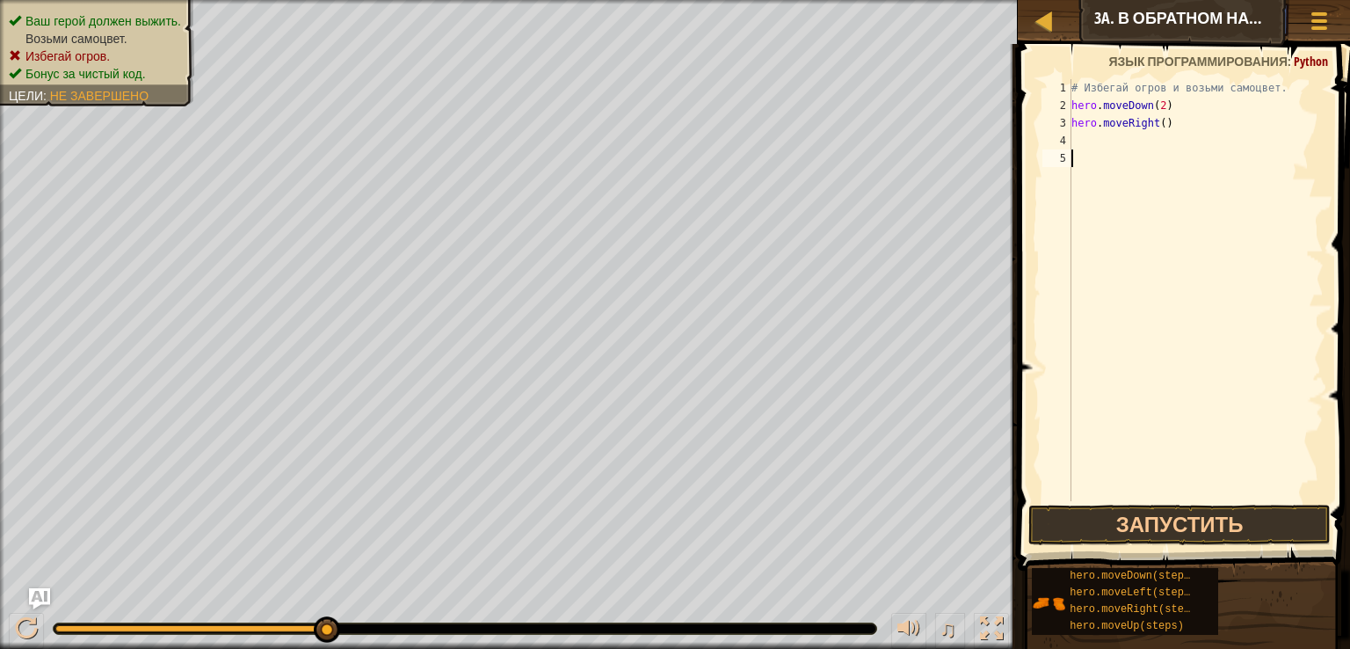
click at [1125, 166] on div "# Избегай огров и возьми самоцвет. hero . moveDown ( 2 ) hero . moveRight ( )" at bounding box center [1196, 307] width 256 height 457
click at [1105, 136] on div "# Избегай огров и возьми самоцвет. hero . moveDown ( 2 ) hero . moveRight ( )" at bounding box center [1196, 307] width 256 height 457
type textarea "h"
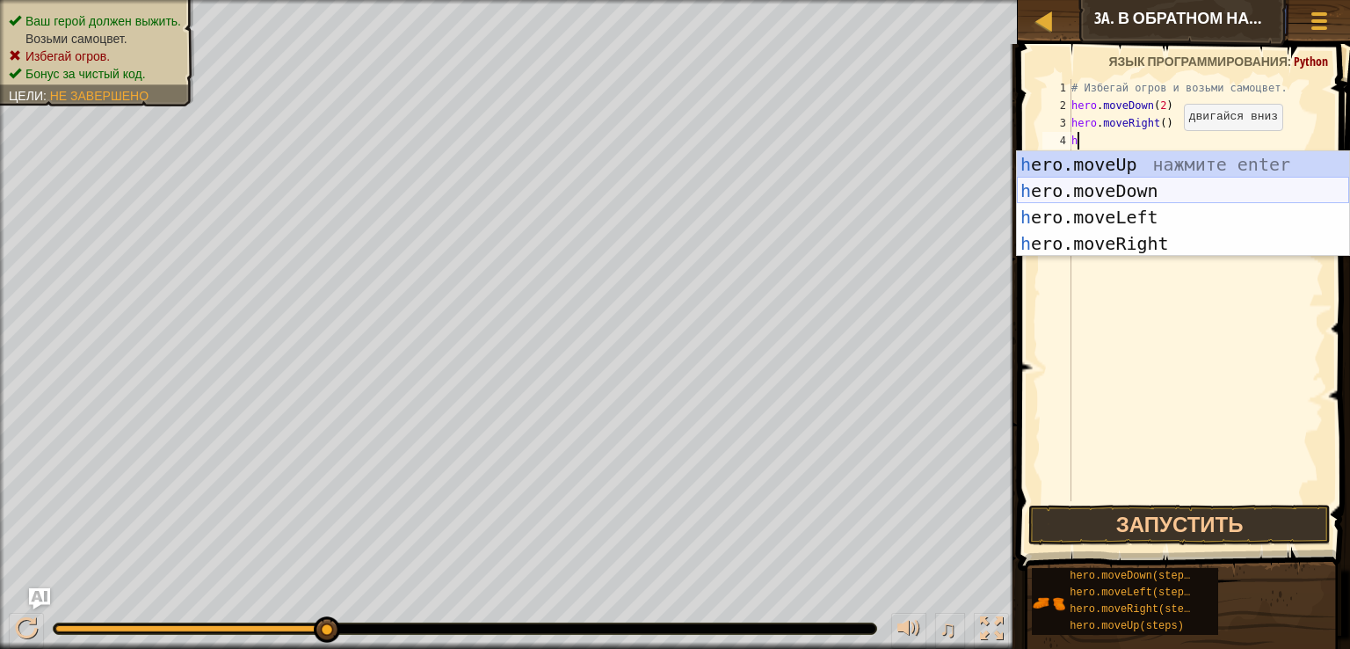
click at [1150, 191] on div "h ero.moveUp нажмите enter h ero.moveDown нажмите enter h ero.moveLeft нажмите …" at bounding box center [1183, 230] width 332 height 158
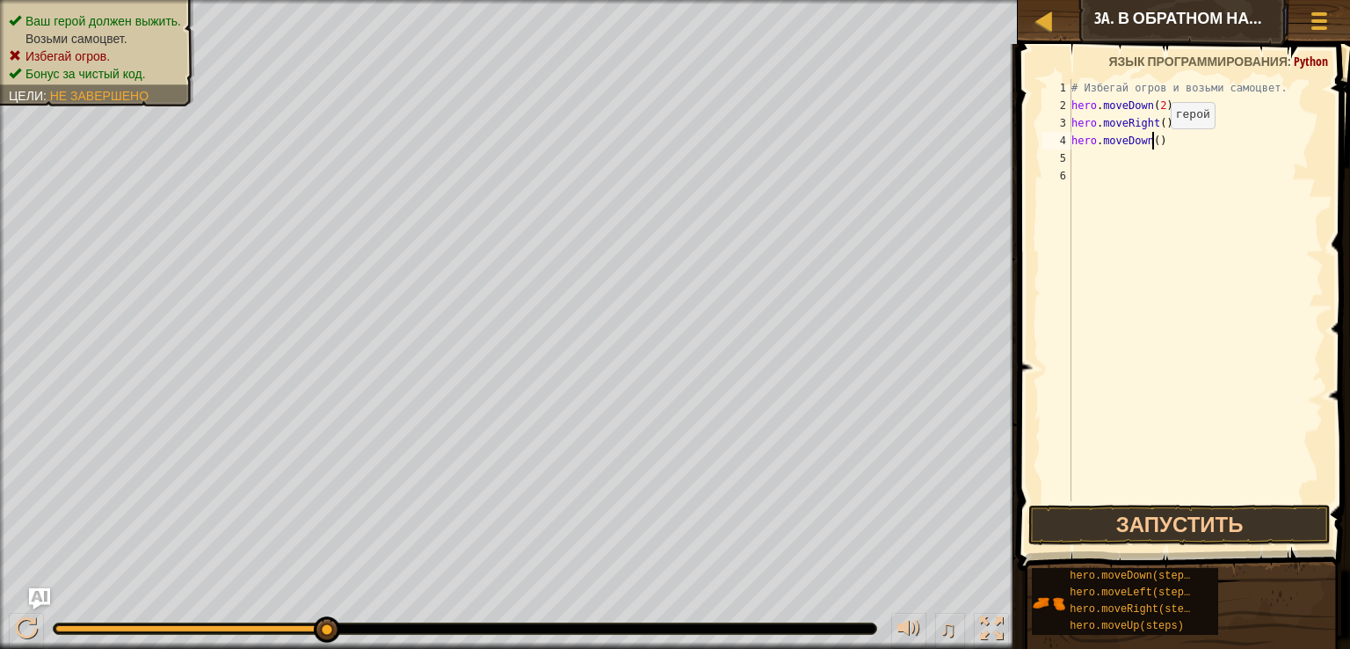
click at [1155, 145] on div "# Избегай огров и возьми самоцвет. hero . moveDown ( 2 ) hero . moveRight ( ) h…" at bounding box center [1196, 307] width 256 height 457
click at [1170, 134] on div "# Избегай огров и возьми самоцвет. hero . moveDown ( 2 ) hero . moveRight ( ) h…" at bounding box center [1196, 307] width 256 height 457
type textarea "h"
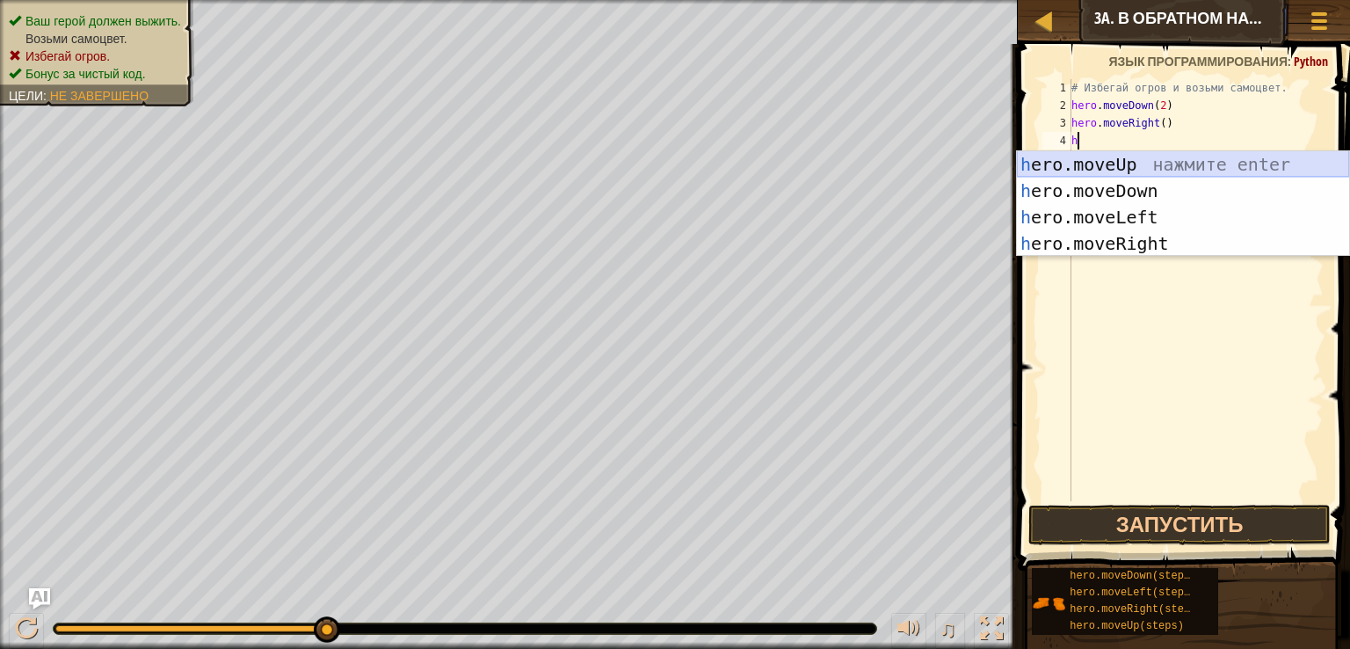
click at [1143, 166] on div "h ero.moveUp нажмите enter h ero.moveDown нажмите enter h ero.moveLeft нажмите …" at bounding box center [1183, 230] width 332 height 158
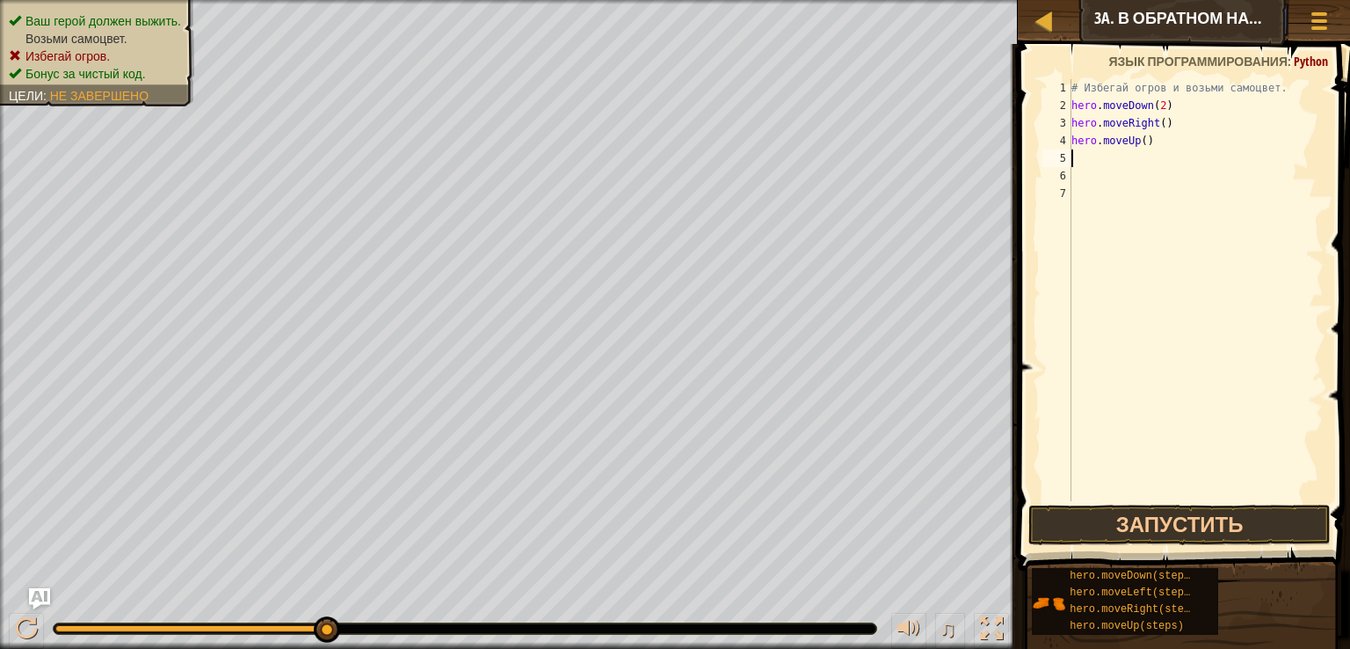
click at [1117, 172] on div "# Избегай огров и возьми самоцвет. hero . moveDown ( 2 ) hero . moveRight ( ) h…" at bounding box center [1196, 307] width 256 height 457
click at [1110, 166] on div "# Избегай огров и возьми самоцвет. hero . moveDown ( 2 ) hero . moveRight ( ) h…" at bounding box center [1196, 307] width 256 height 457
type textarea "h"
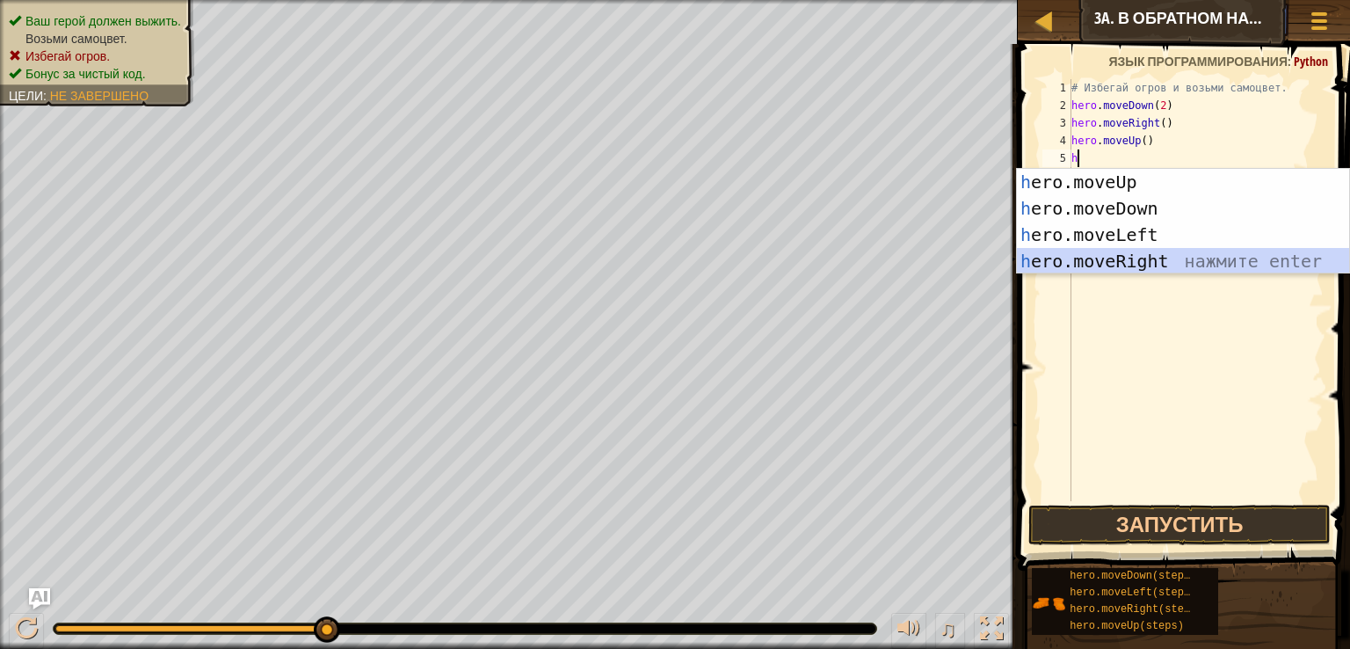
click at [1134, 272] on div "h ero.moveUp нажмите enter h ero.moveDown нажмите enter h ero.moveLeft нажмите …" at bounding box center [1183, 248] width 332 height 158
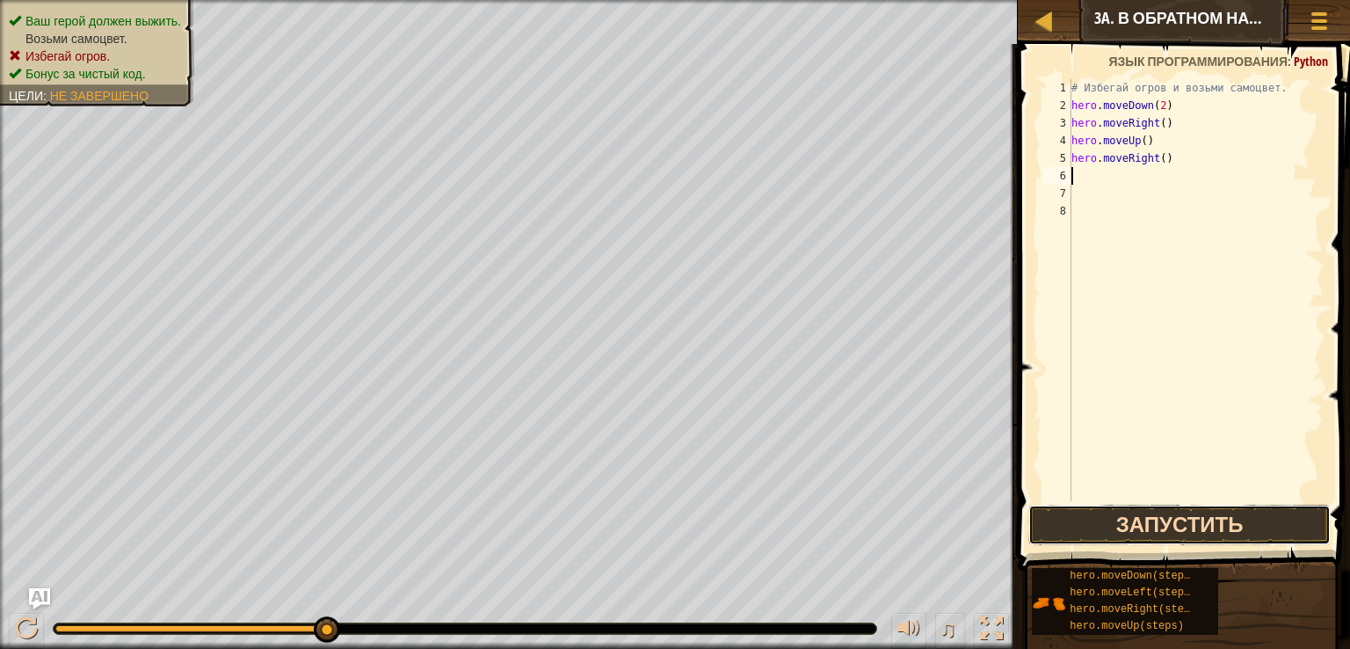
click at [1194, 535] on button "Запустить" at bounding box center [1179, 524] width 302 height 40
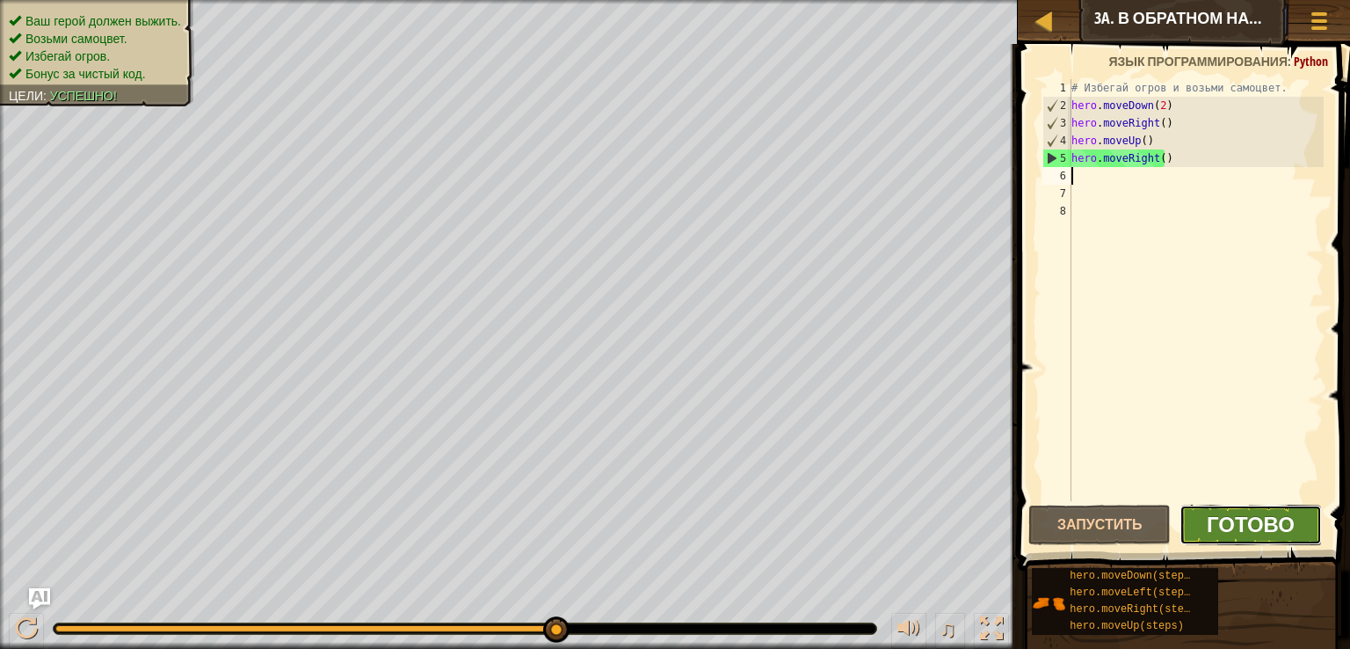
click at [1273, 523] on span "Готово" at bounding box center [1251, 524] width 88 height 28
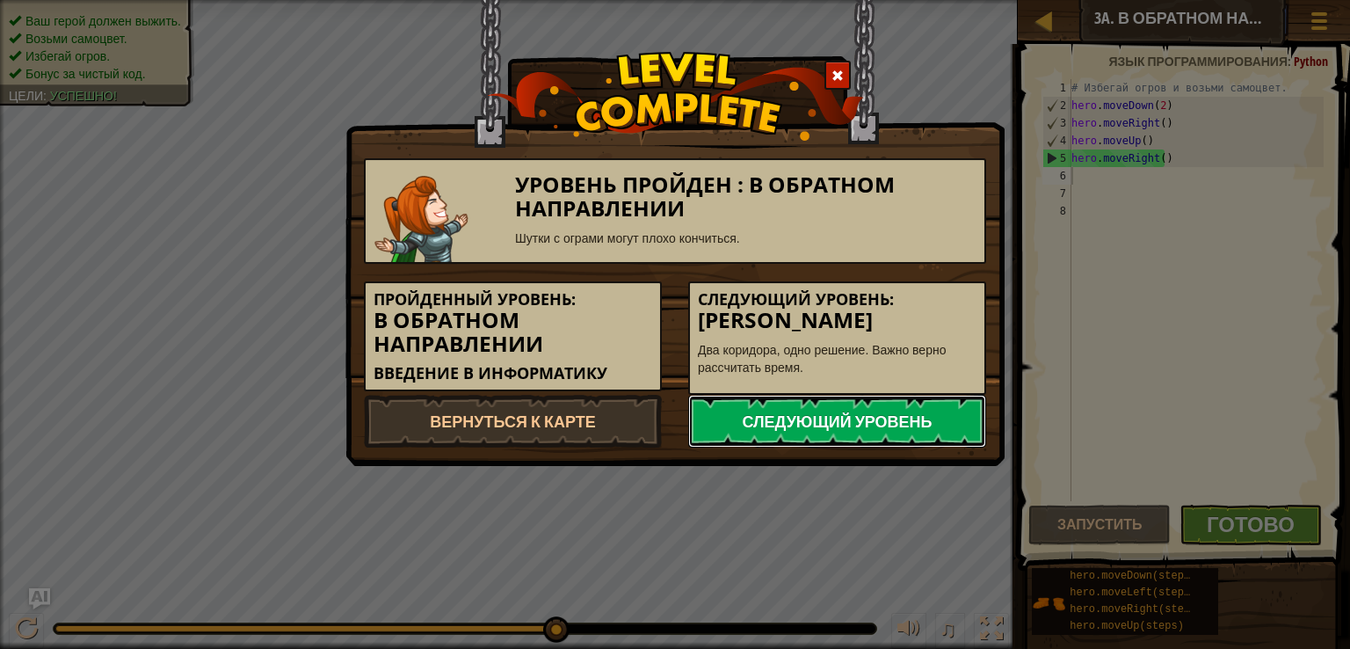
click at [868, 407] on link "Следующий уровень" at bounding box center [837, 421] width 298 height 53
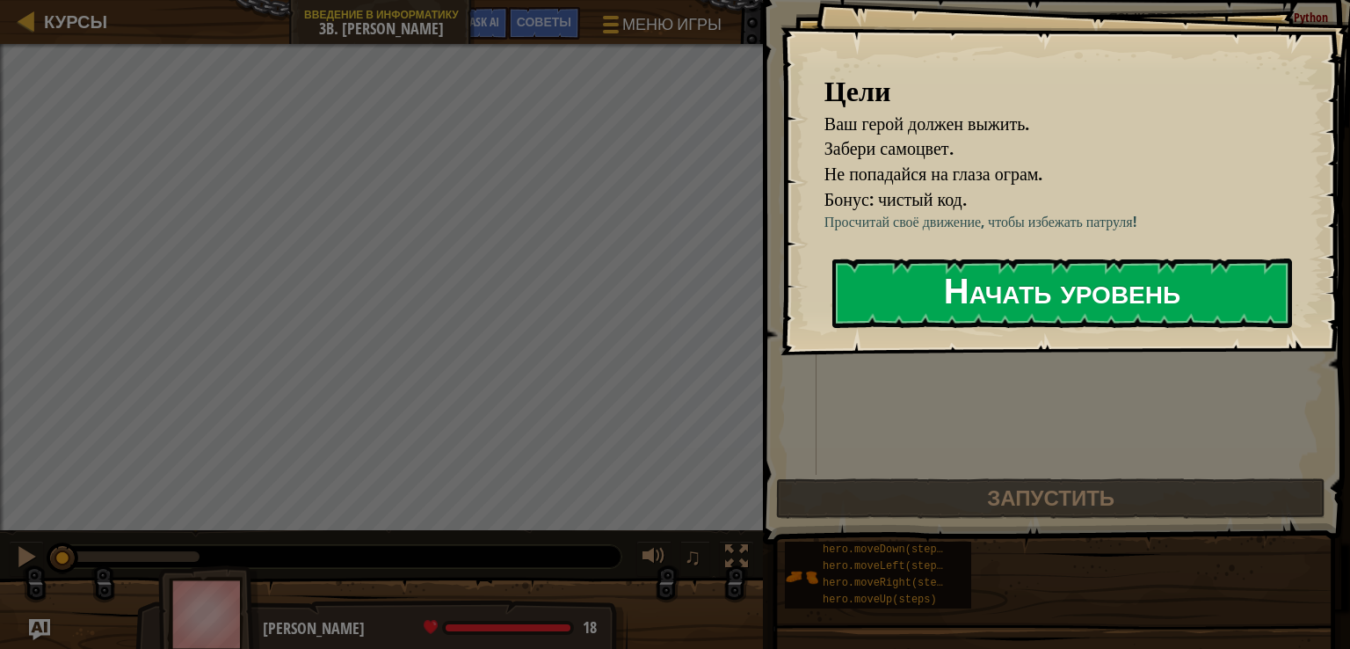
click at [947, 279] on button "Начать уровень" at bounding box center [1062, 292] width 460 height 69
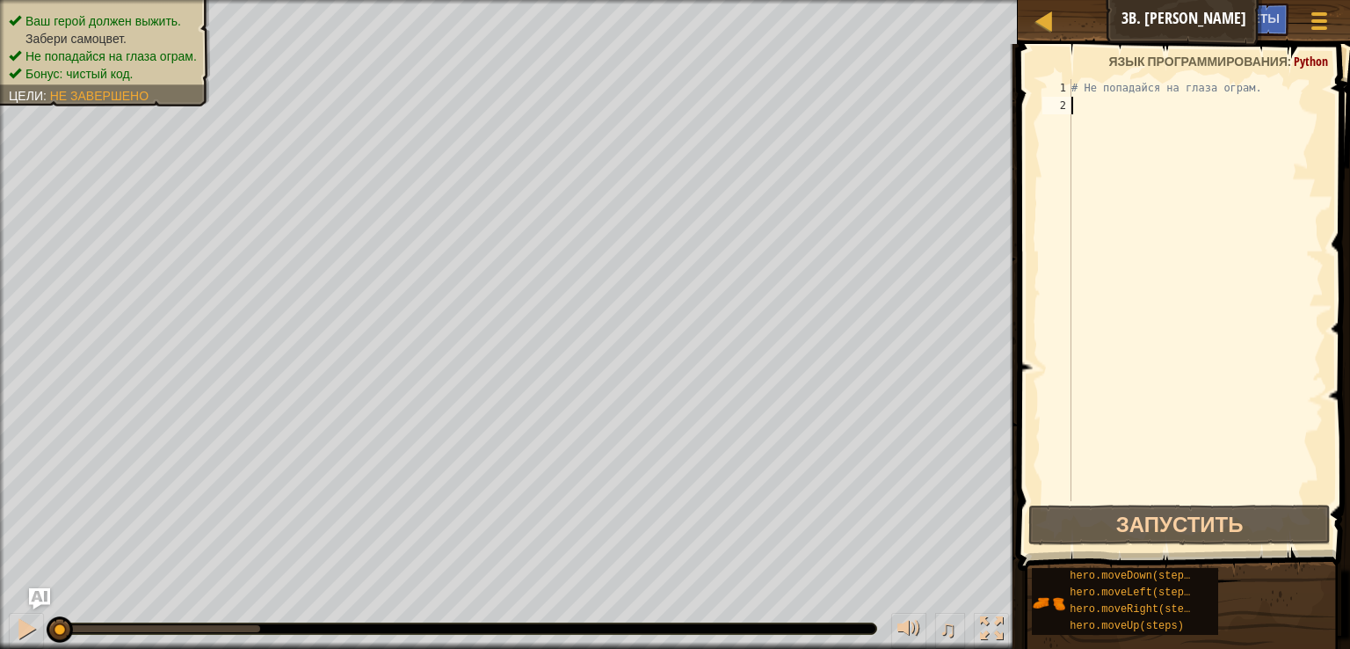
type textarea "h"
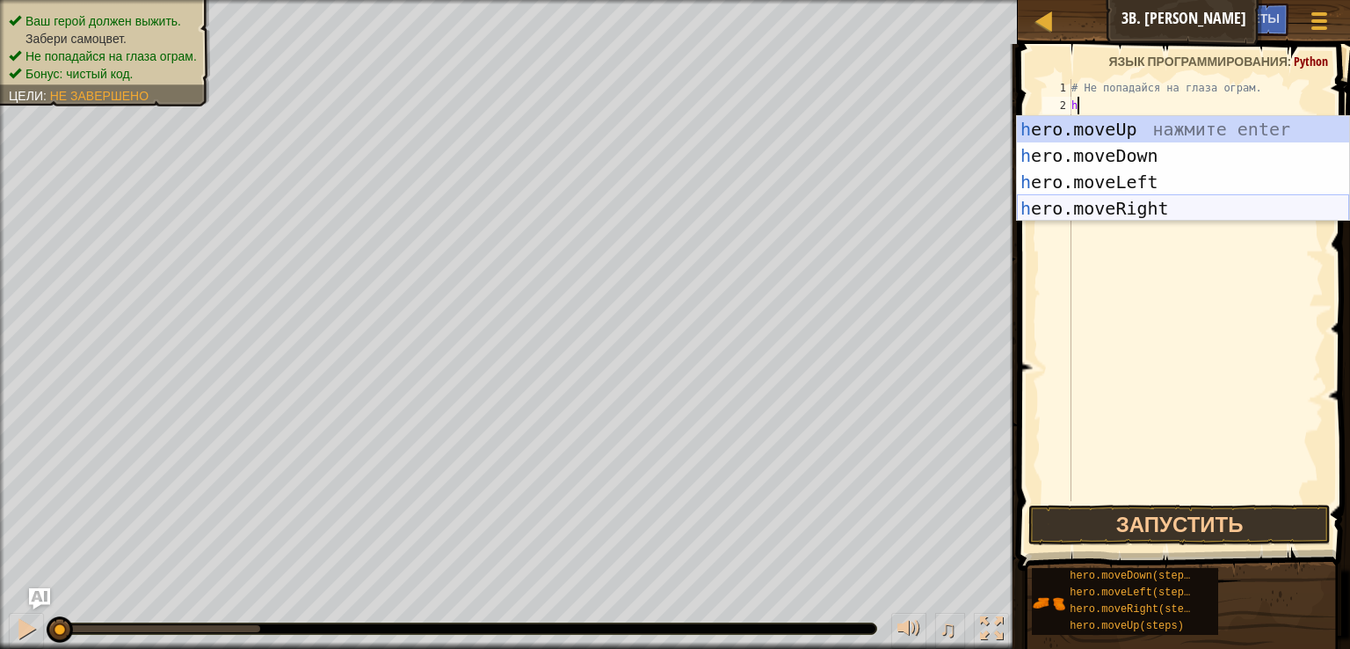
click at [1139, 208] on div "h ero.moveUp нажмите enter h ero.moveDown нажмите enter h ero.moveLeft нажмите …" at bounding box center [1183, 195] width 332 height 158
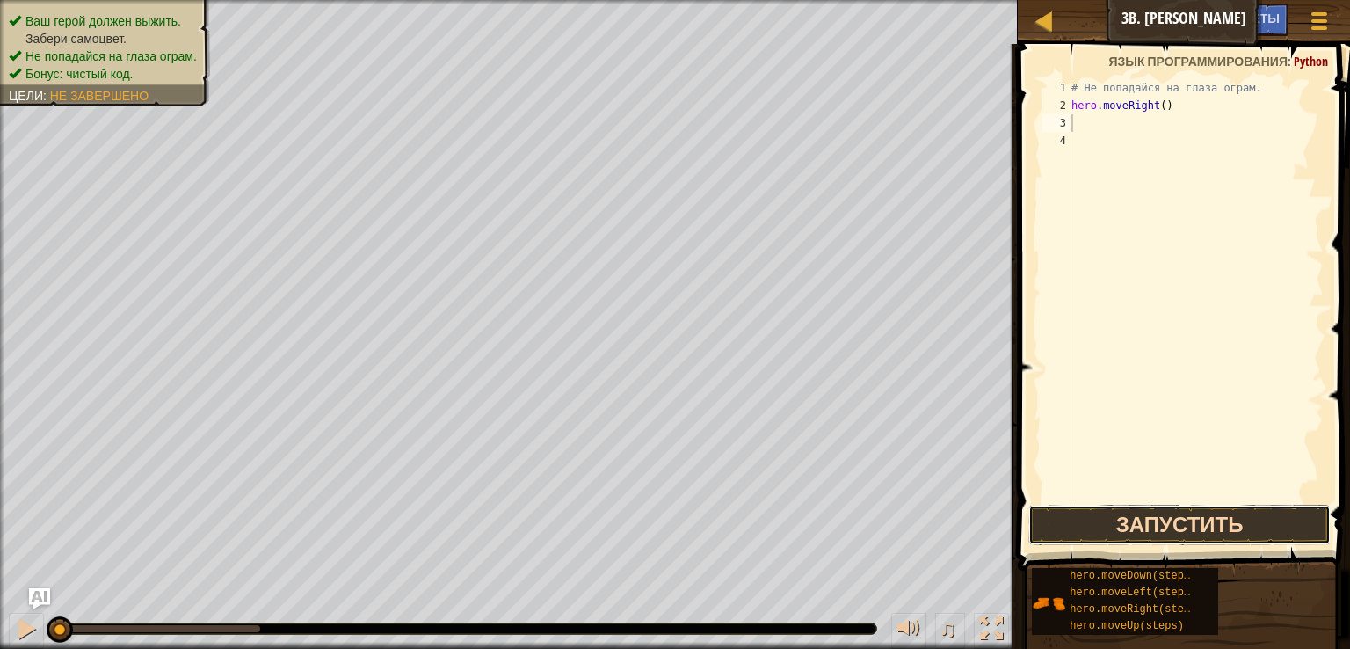
click at [1230, 508] on button "Запустить" at bounding box center [1179, 524] width 302 height 40
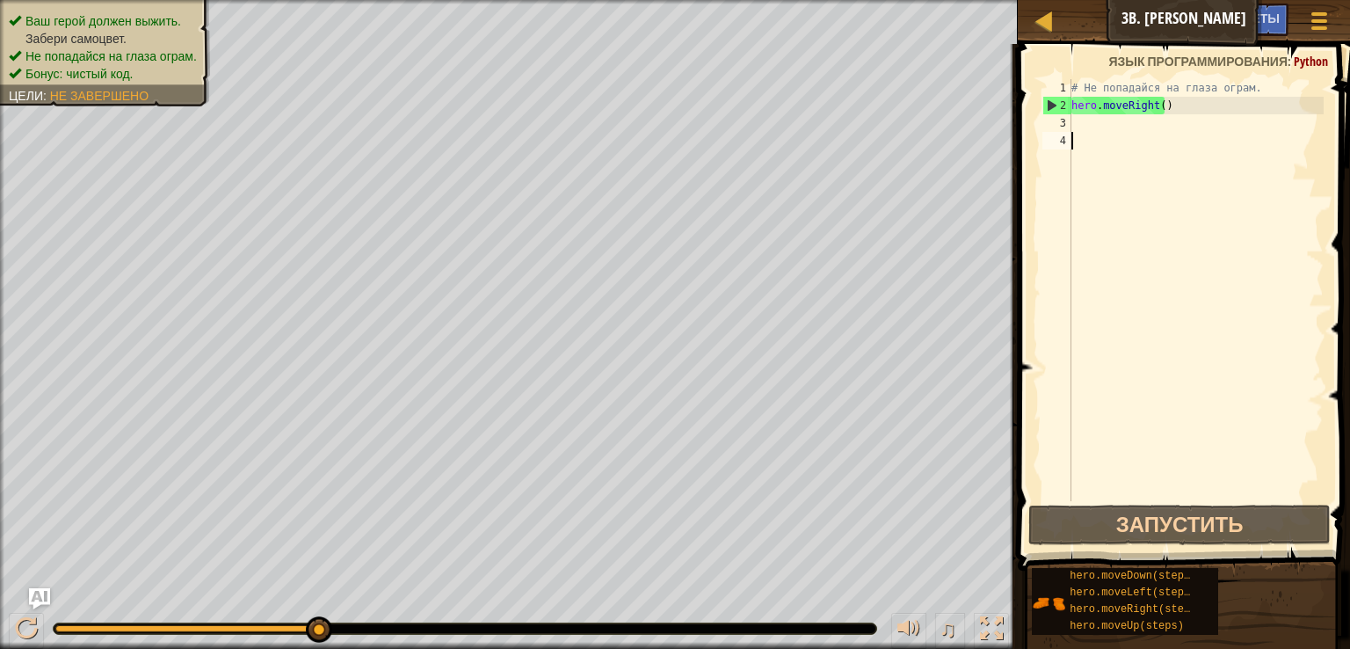
click at [1094, 153] on div "# Не попадайся на глаза ограм. hero . moveRight ( )" at bounding box center [1196, 307] width 256 height 457
click at [1093, 128] on div "# Не попадайся на глаза ограм. hero . moveRight ( )" at bounding box center [1196, 307] width 256 height 457
type textarea "h"
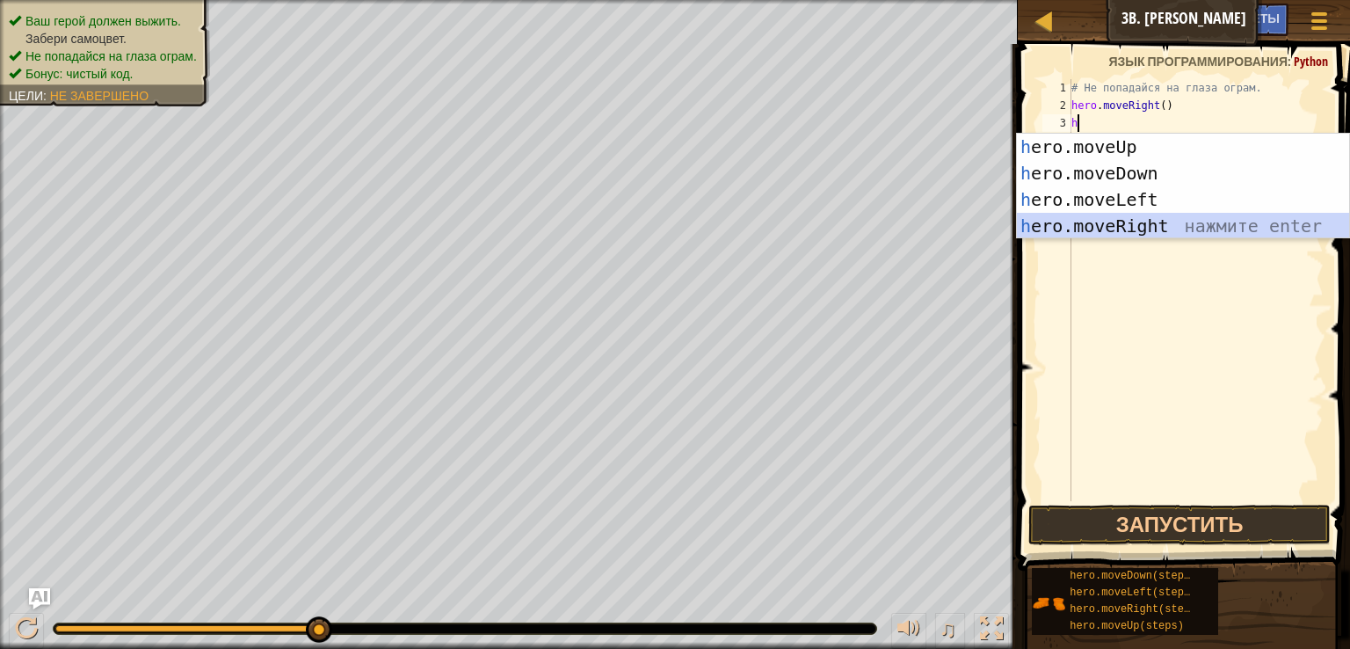
click at [1111, 226] on div "h ero.moveUp нажмите enter h ero.moveDown нажмите enter h ero.moveLeft нажмите …" at bounding box center [1183, 213] width 332 height 158
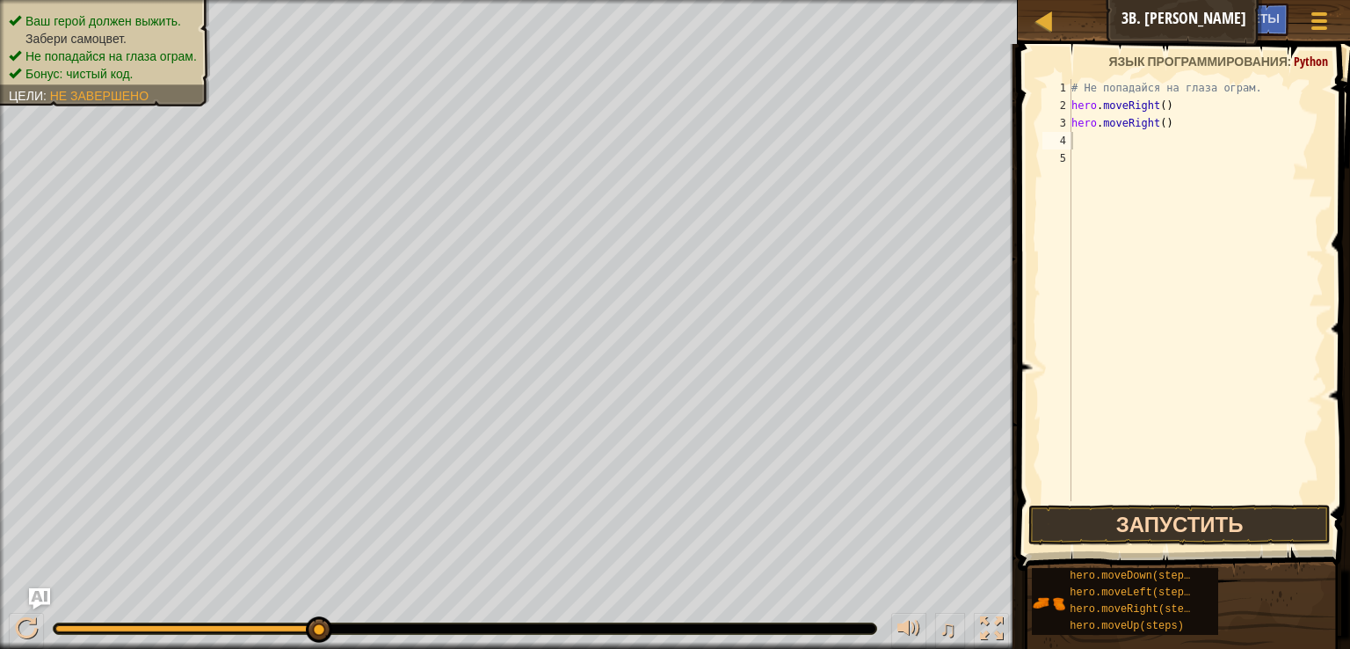
drag, startPoint x: 1178, startPoint y: 548, endPoint x: 1179, endPoint y: 534, distance: 13.2
click at [1179, 548] on span at bounding box center [1185, 282] width 346 height 578
click at [1179, 526] on button "Запустить" at bounding box center [1179, 524] width 302 height 40
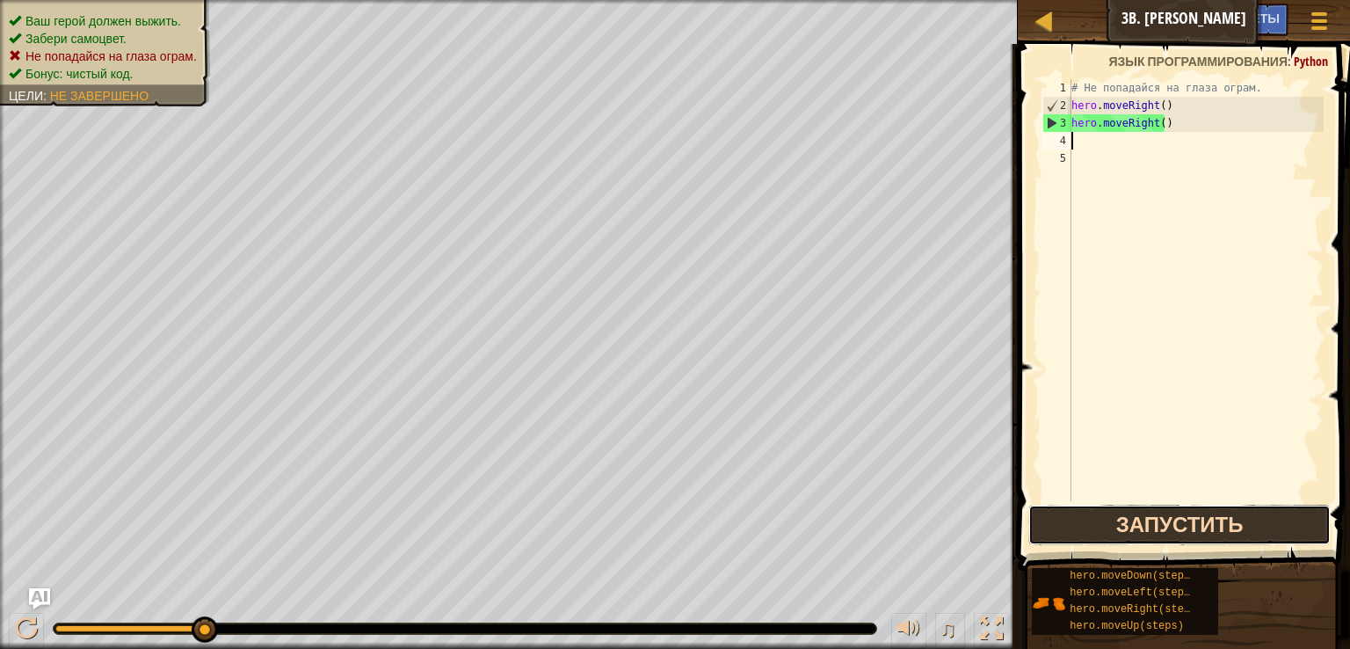
click at [1129, 522] on button "Запустить" at bounding box center [1179, 524] width 302 height 40
click at [1171, 117] on div "# Не попадайся на глаза ограм. hero . moveRight ( ) hero . moveRight ( )" at bounding box center [1196, 307] width 256 height 457
type textarea "hero.moveRight()"
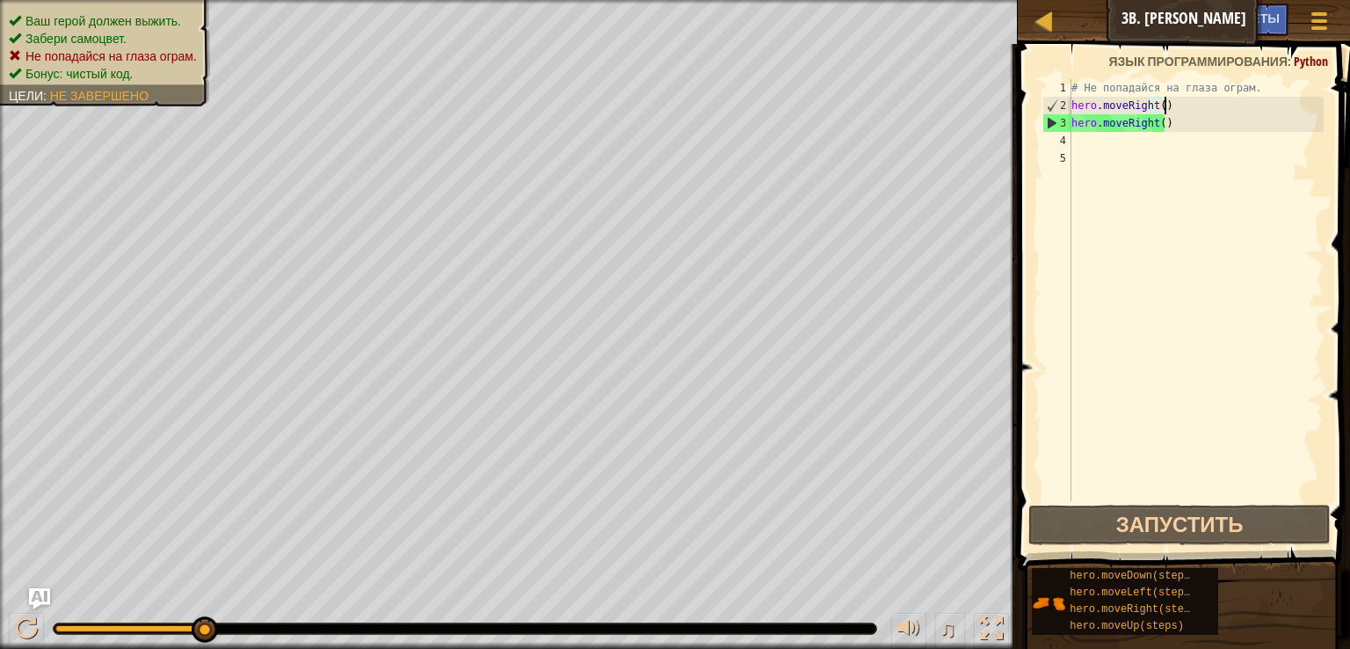
click at [1166, 103] on div "# Не попадайся на глаза ограм. hero . moveRight ( ) hero . moveRight ( )" at bounding box center [1196, 307] width 256 height 457
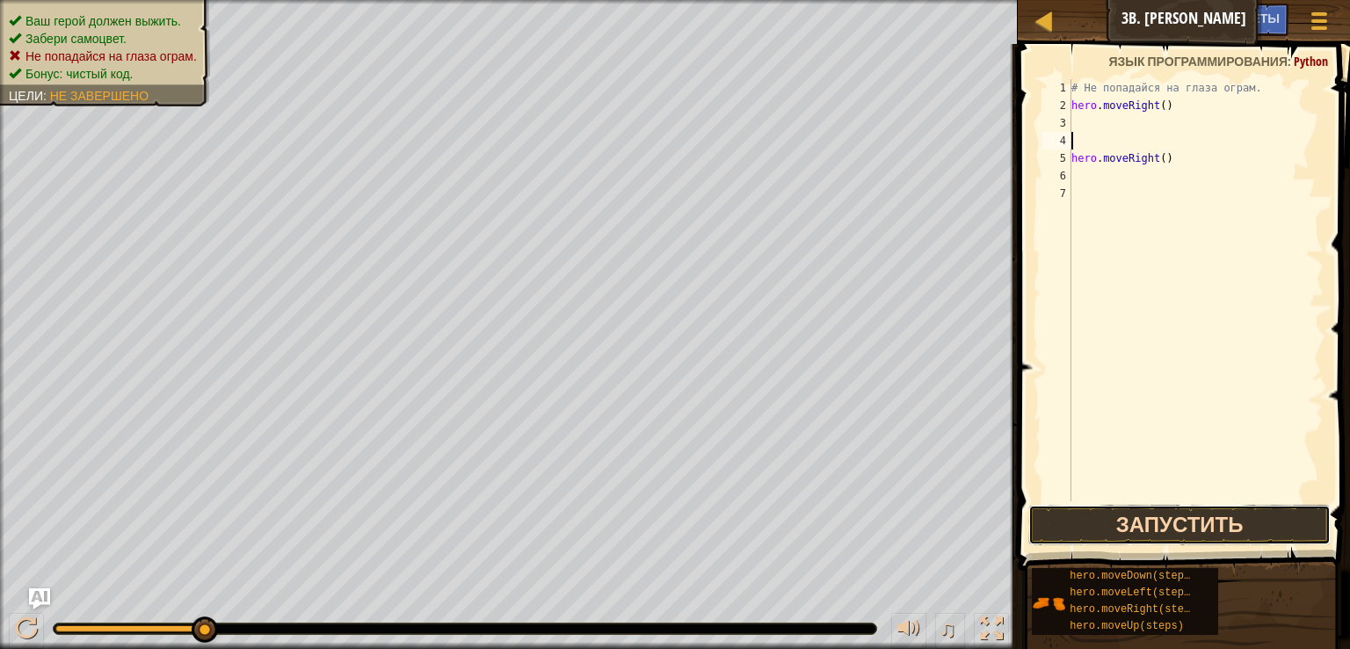
click at [1212, 519] on button "Запустить" at bounding box center [1179, 524] width 302 height 40
click at [1157, 518] on button "Запустить" at bounding box center [1179, 524] width 302 height 40
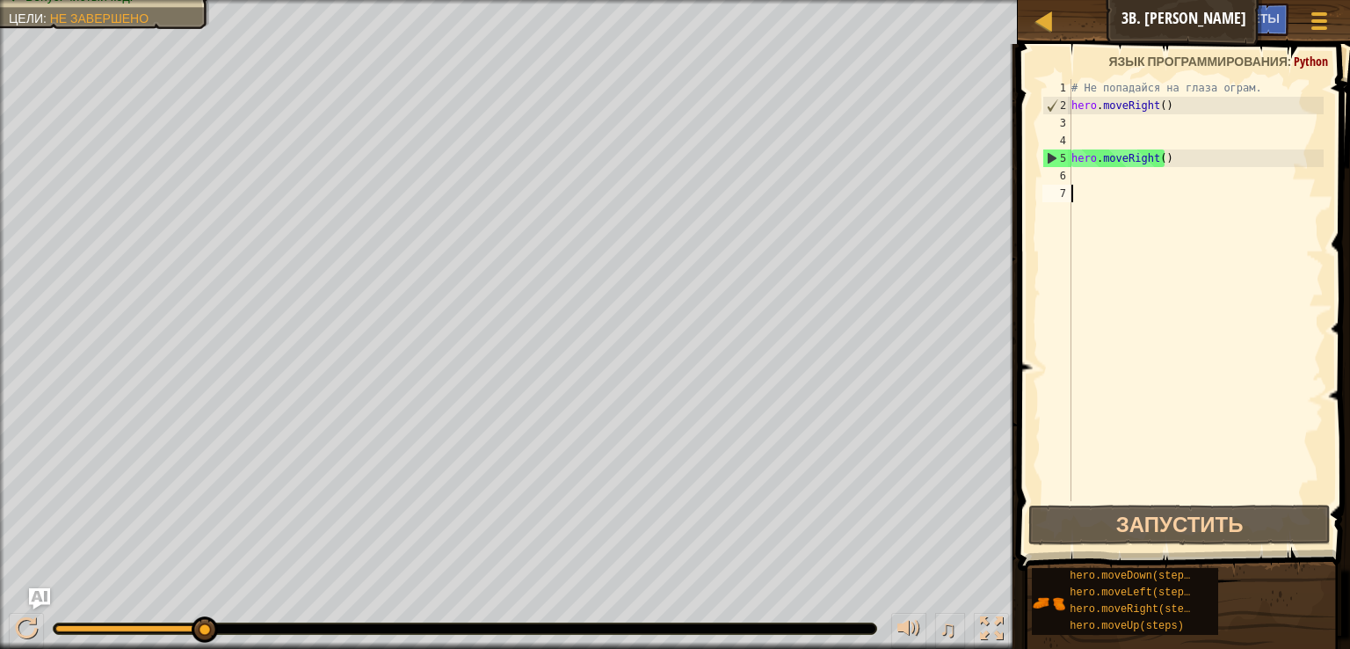
click at [1180, 496] on div "# Не попадайся на глаза ограм. hero . moveRight ( ) hero . moveRight ( )" at bounding box center [1196, 307] width 256 height 457
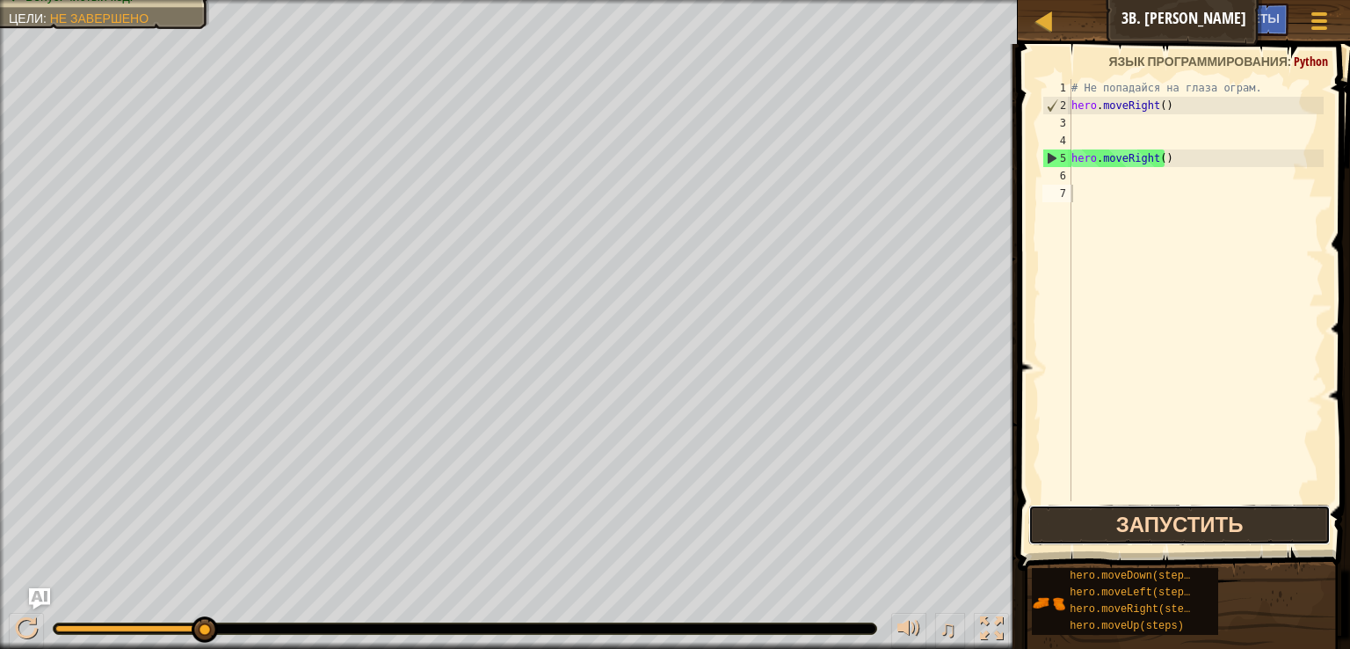
click at [1184, 517] on button "Запустить" at bounding box center [1179, 524] width 302 height 40
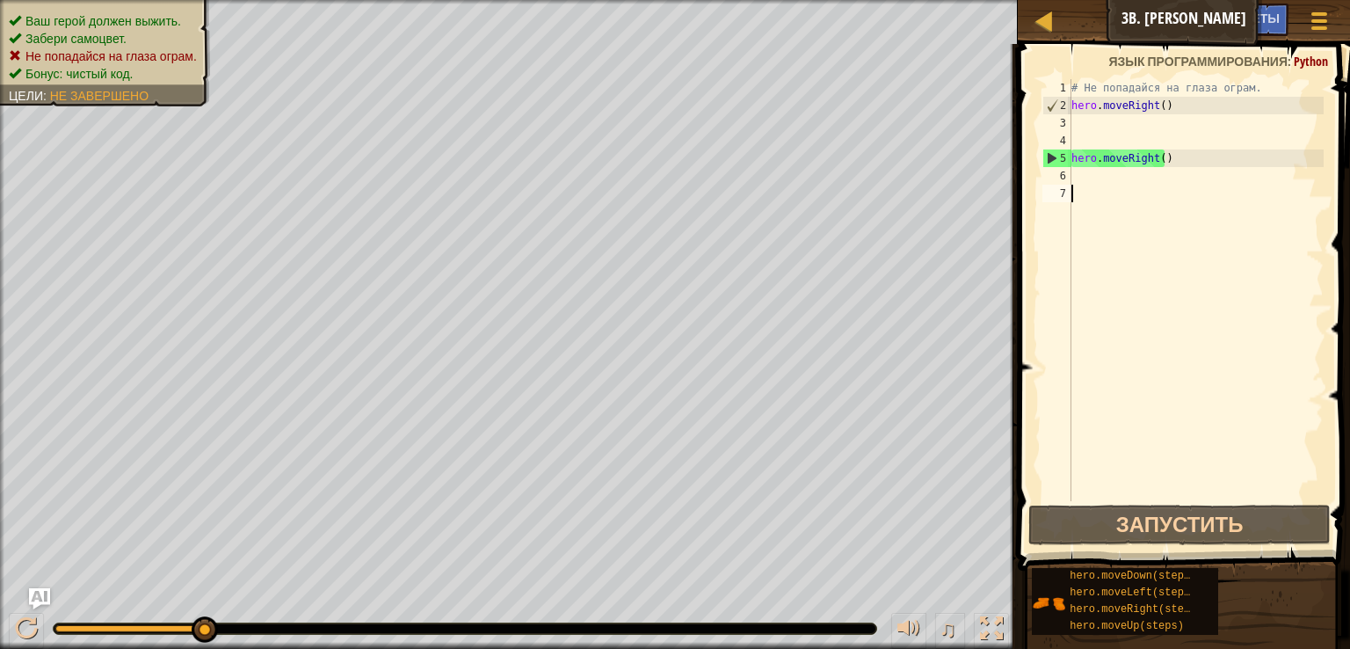
click at [1081, 130] on div "# Не попадайся на глаза ограм. hero . moveRight ( ) hero . moveRight ( )" at bounding box center [1196, 307] width 256 height 457
type textarea "h"
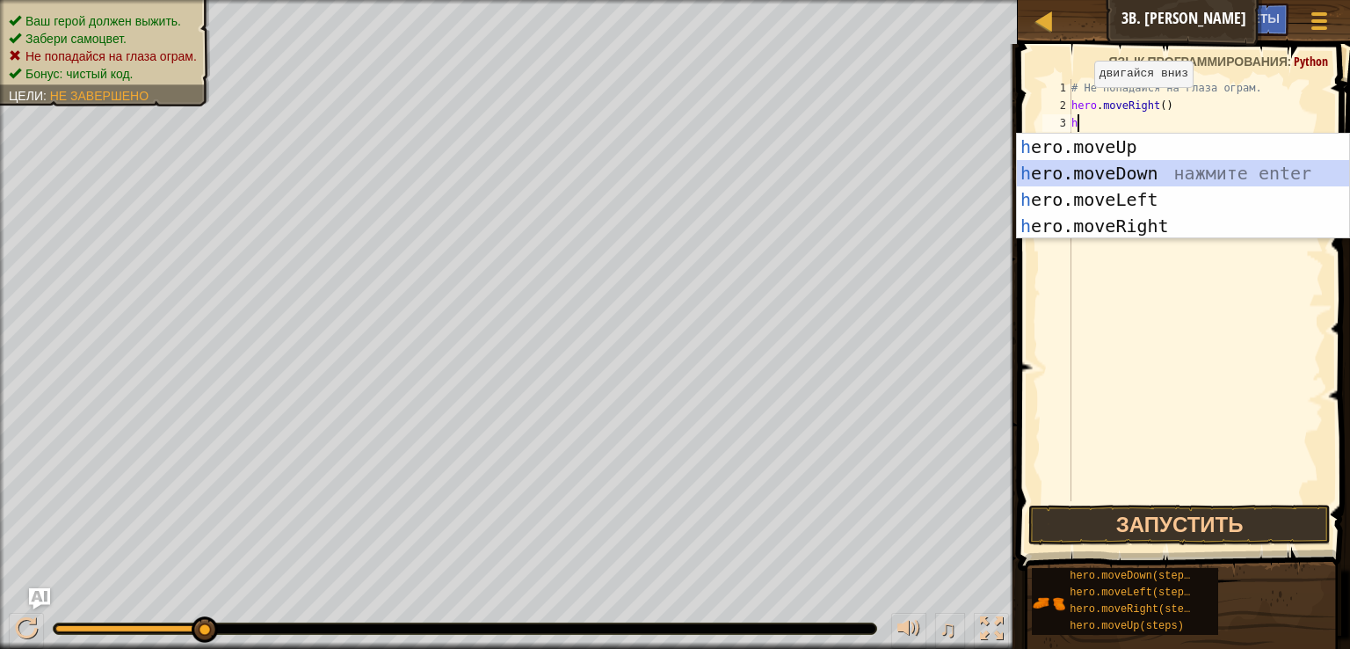
click at [1083, 186] on div "h ero.moveUp нажмите enter h ero.moveDown нажмите enter h ero.moveLeft нажмите …" at bounding box center [1183, 213] width 332 height 158
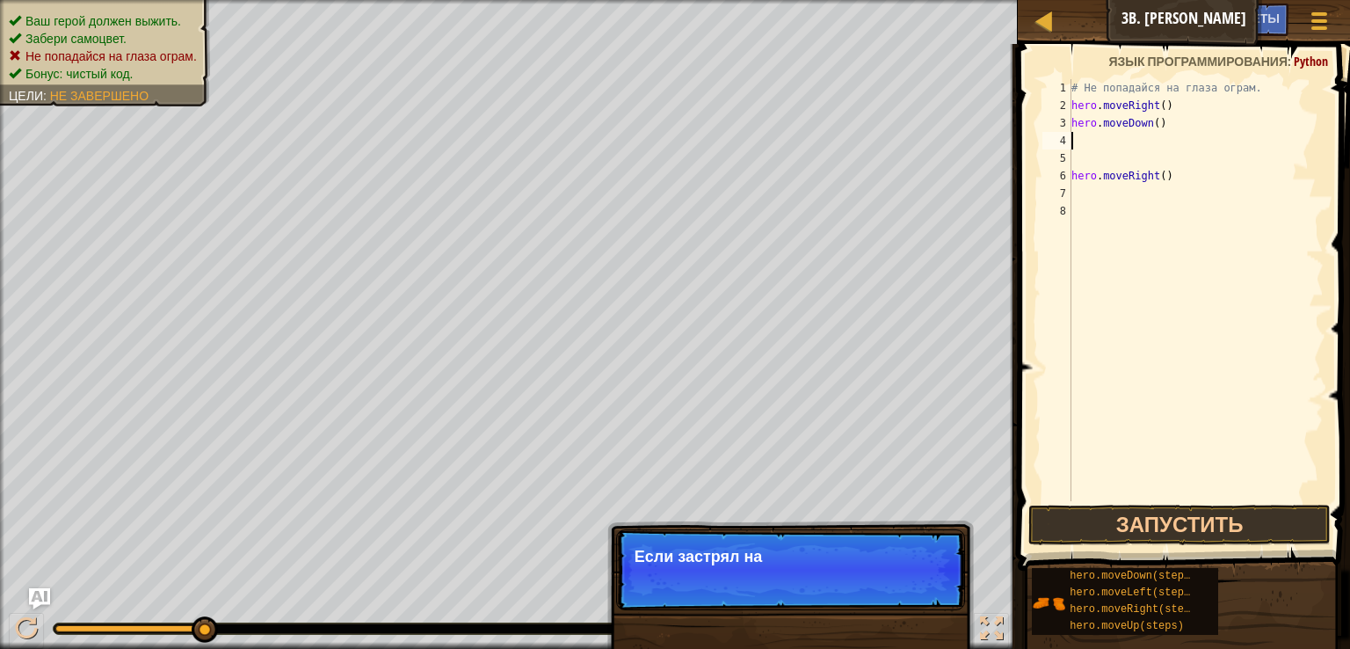
click at [1160, 124] on div "# Не попадайся на глаза ограм. hero . moveRight ( ) hero . moveDown ( ) hero . …" at bounding box center [1196, 307] width 256 height 457
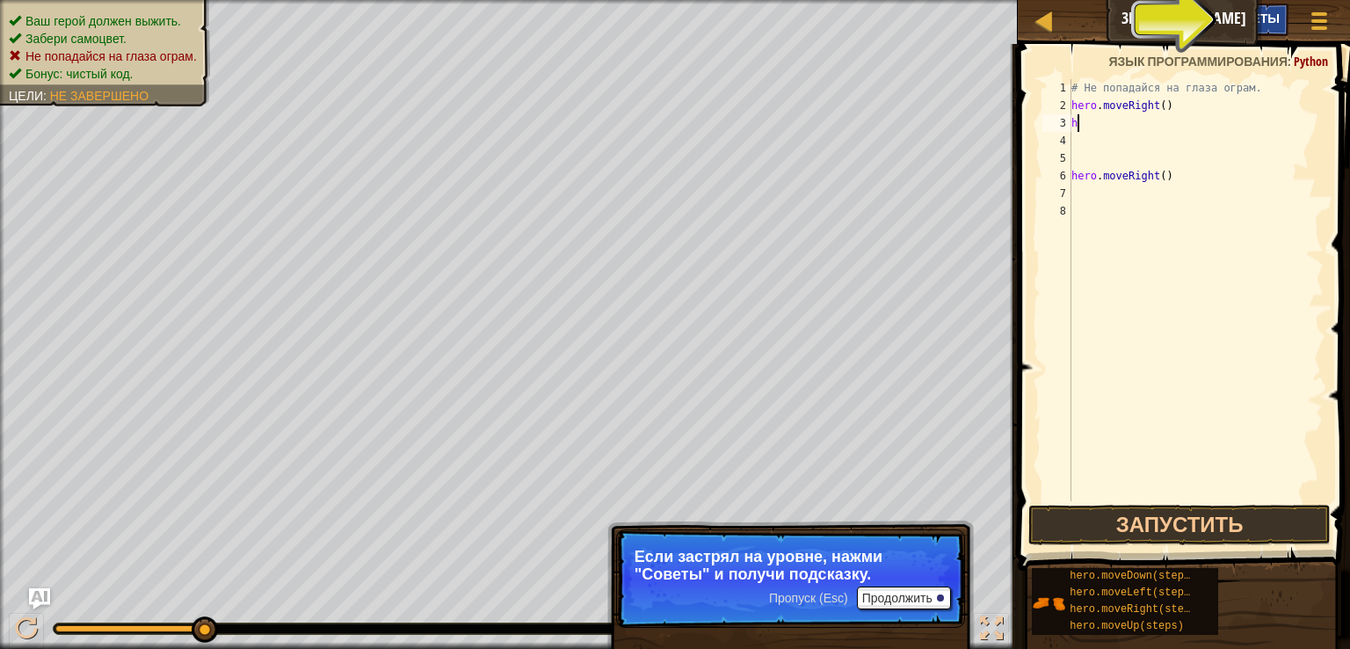
type textarea "h"
click at [1281, 11] on div "Советы" at bounding box center [1252, 20] width 72 height 33
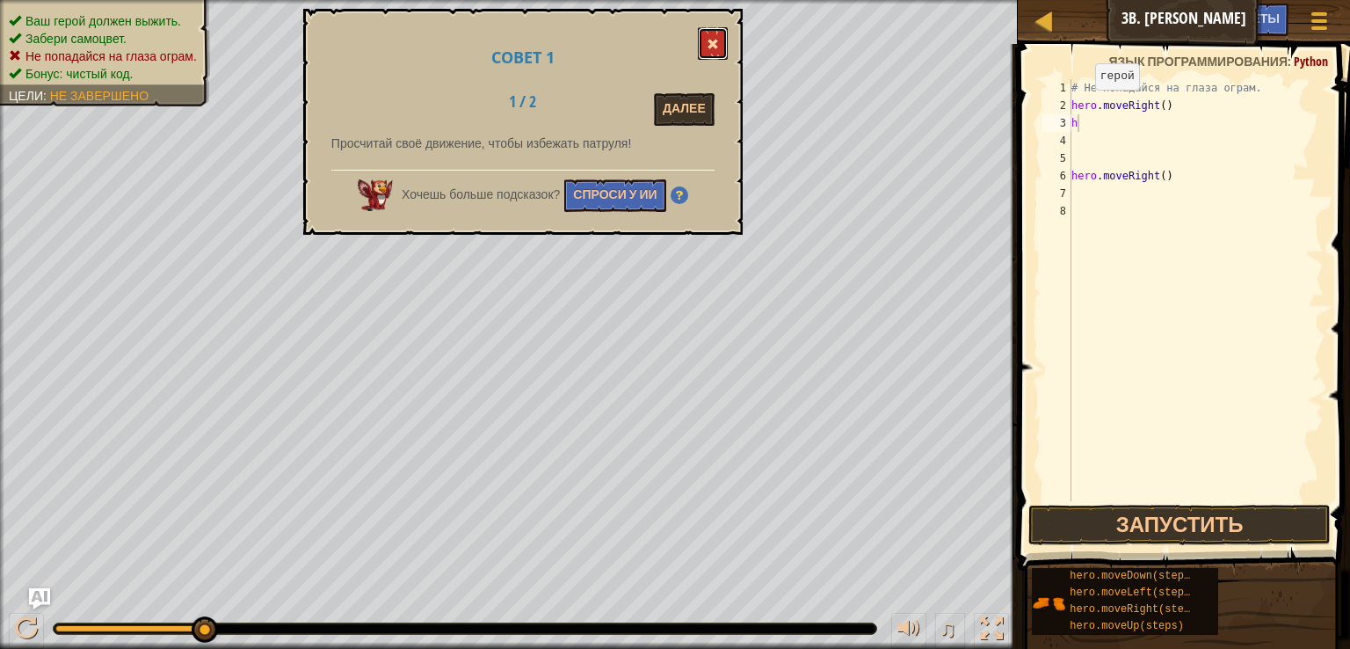
click at [721, 42] on button at bounding box center [713, 43] width 30 height 33
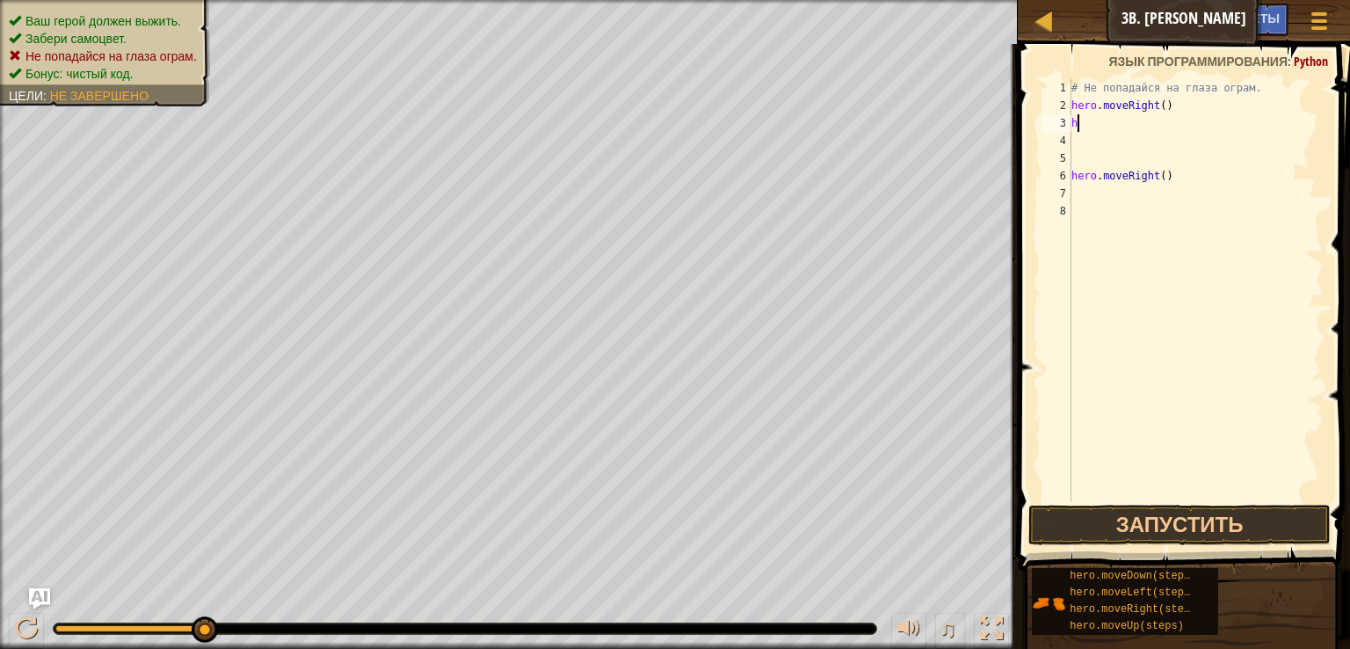
click at [1102, 128] on div "# Не попадайся на глаза ограм. hero . moveRight ( ) h hero . moveRight ( )" at bounding box center [1196, 307] width 256 height 457
type textarea "h"
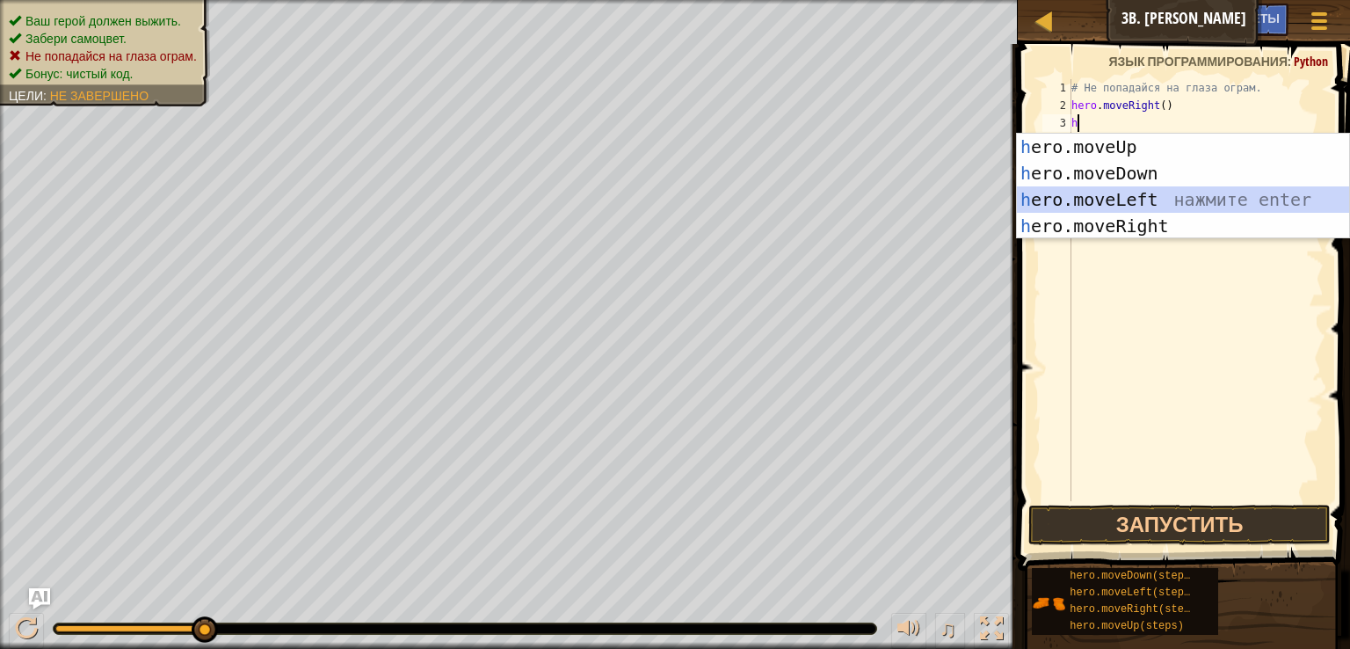
click at [1135, 197] on div "h ero.moveUp нажмите enter h ero.moveDown нажмите enter h ero.moveLeft нажмите …" at bounding box center [1183, 213] width 332 height 158
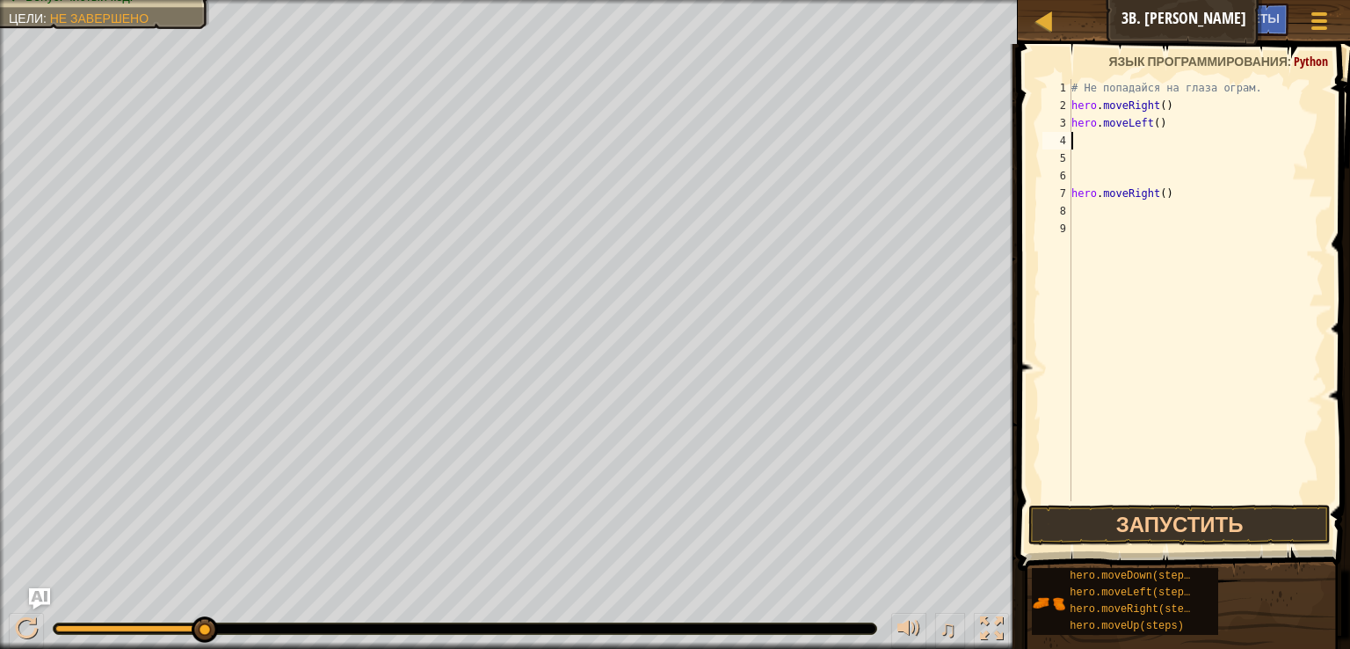
click at [1086, 143] on div "# Не попадайся на глаза ограм. hero . moveRight ( ) hero . moveLeft ( ) hero . …" at bounding box center [1196, 307] width 256 height 457
type textarea "h"
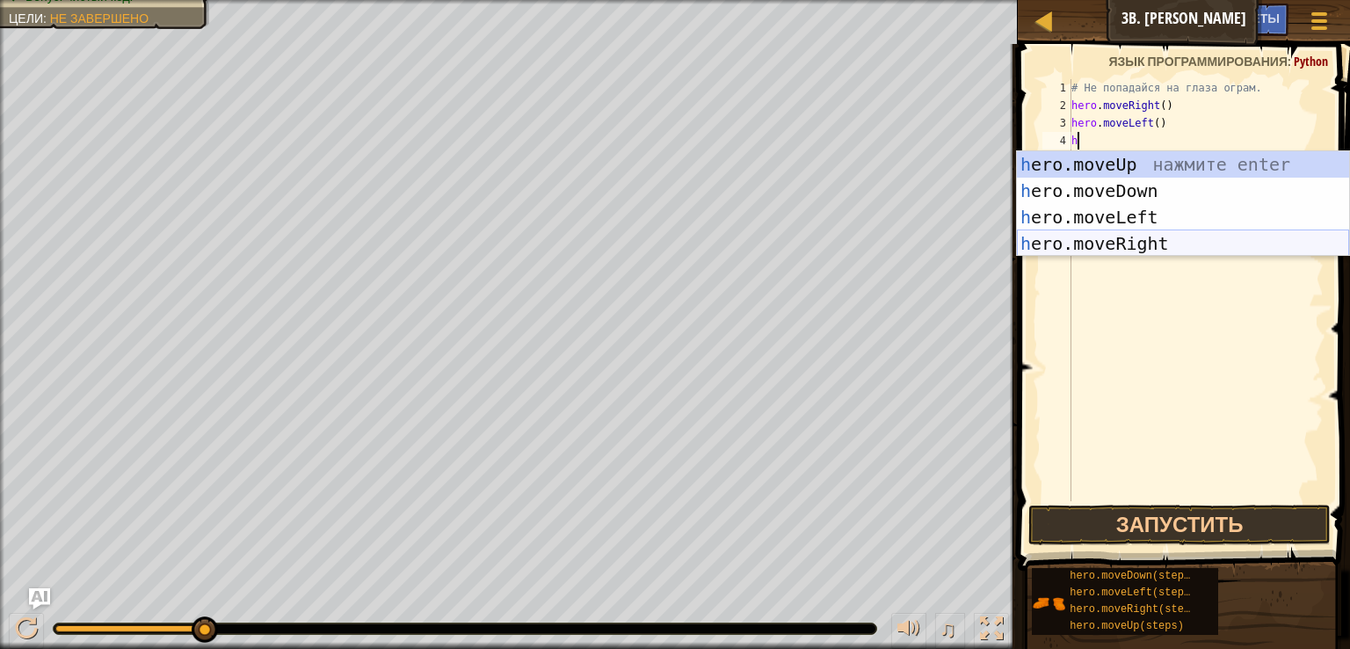
click at [1188, 243] on div "h ero.moveUp нажмите enter h ero.moveDown нажмите enter h ero.moveLeft нажмите …" at bounding box center [1183, 230] width 332 height 158
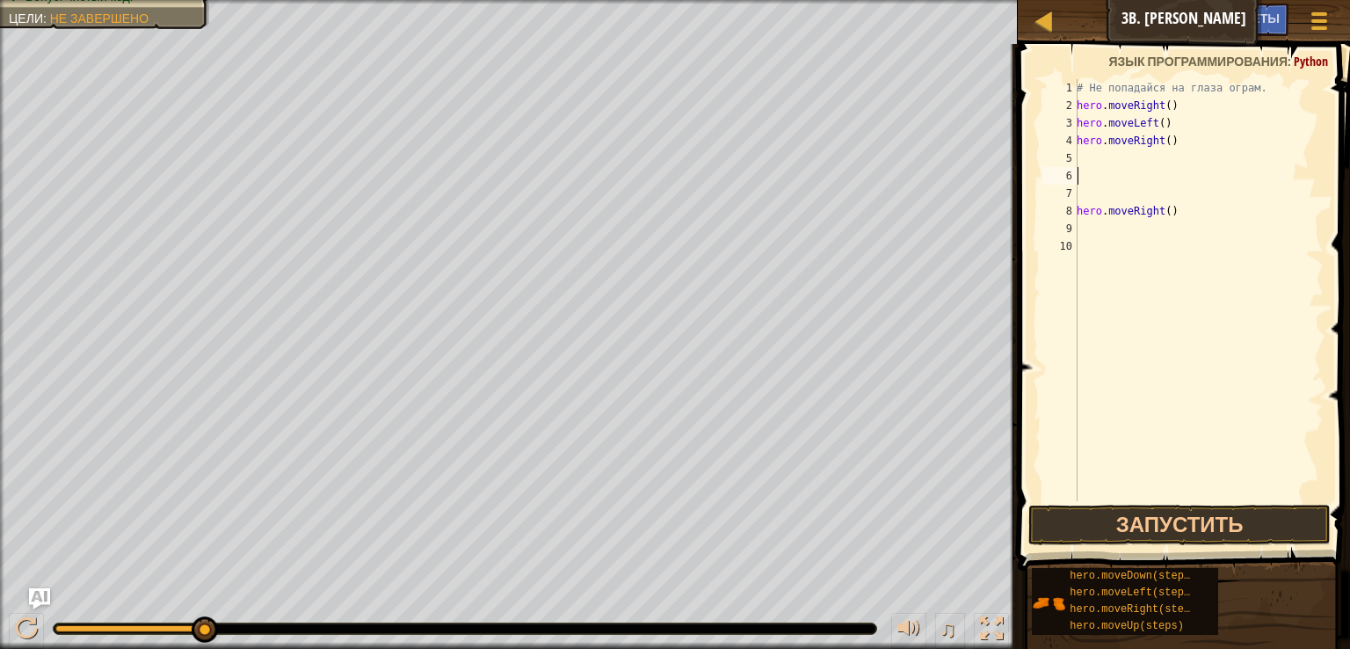
click at [1105, 175] on div "# Не попадайся на глаза ограм. hero . moveRight ( ) hero . moveLeft ( ) hero . …" at bounding box center [1198, 307] width 250 height 457
click at [1087, 161] on div "# Не попадайся на глаза ограм. hero . moveRight ( ) hero . moveLeft ( ) hero . …" at bounding box center [1198, 307] width 250 height 457
click at [1178, 158] on div "# Не попадайся на глаза ограм. hero . moveRight ( ) hero . moveLeft ( ) hero . …" at bounding box center [1198, 307] width 250 height 457
click at [1090, 195] on div "# Не попадайся на глаза ограм. hero . moveRight ( ) hero . moveLeft ( ) hero . …" at bounding box center [1198, 307] width 250 height 457
type textarea "hero.moveRight()"
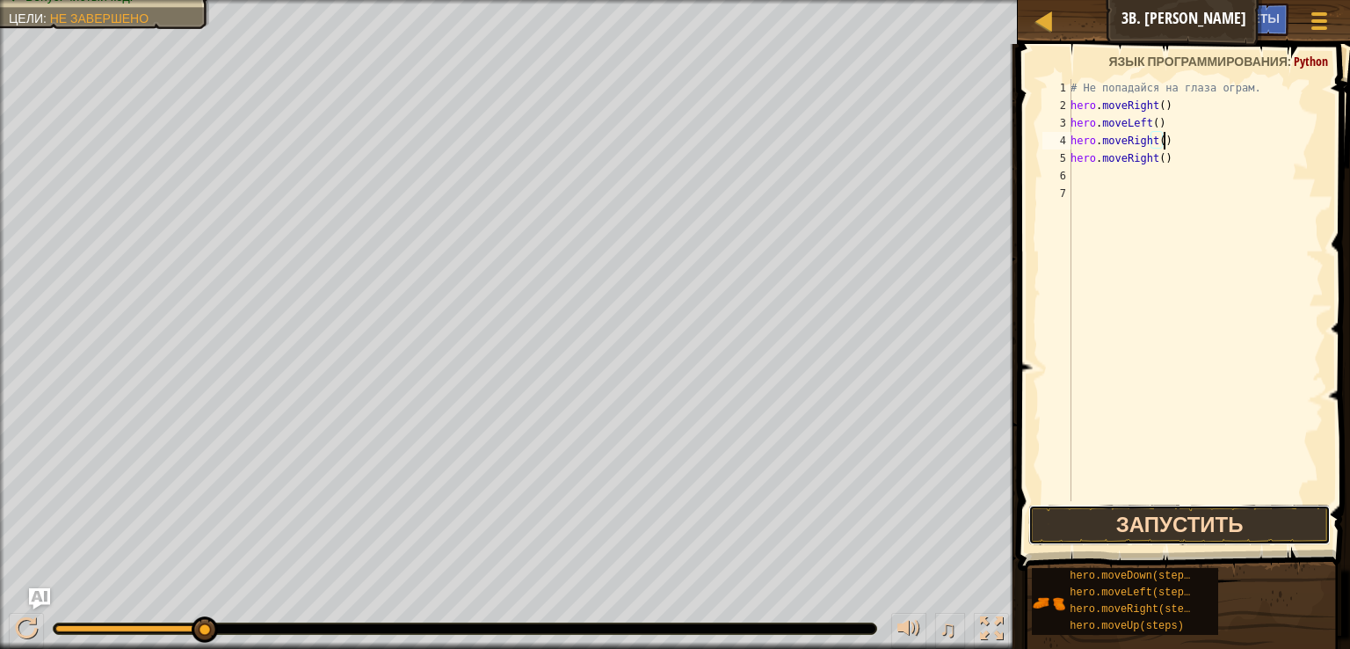
click at [1111, 516] on button "Запустить" at bounding box center [1179, 524] width 302 height 40
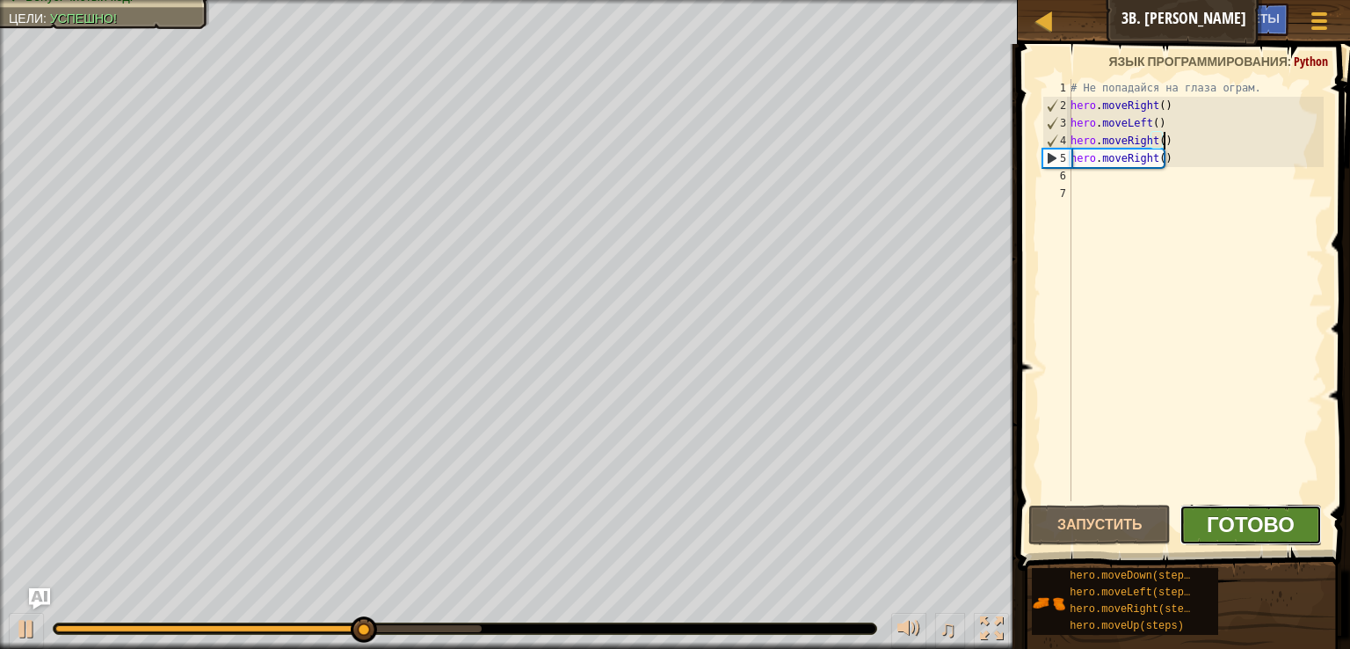
click at [1218, 523] on span "Готово" at bounding box center [1251, 524] width 88 height 28
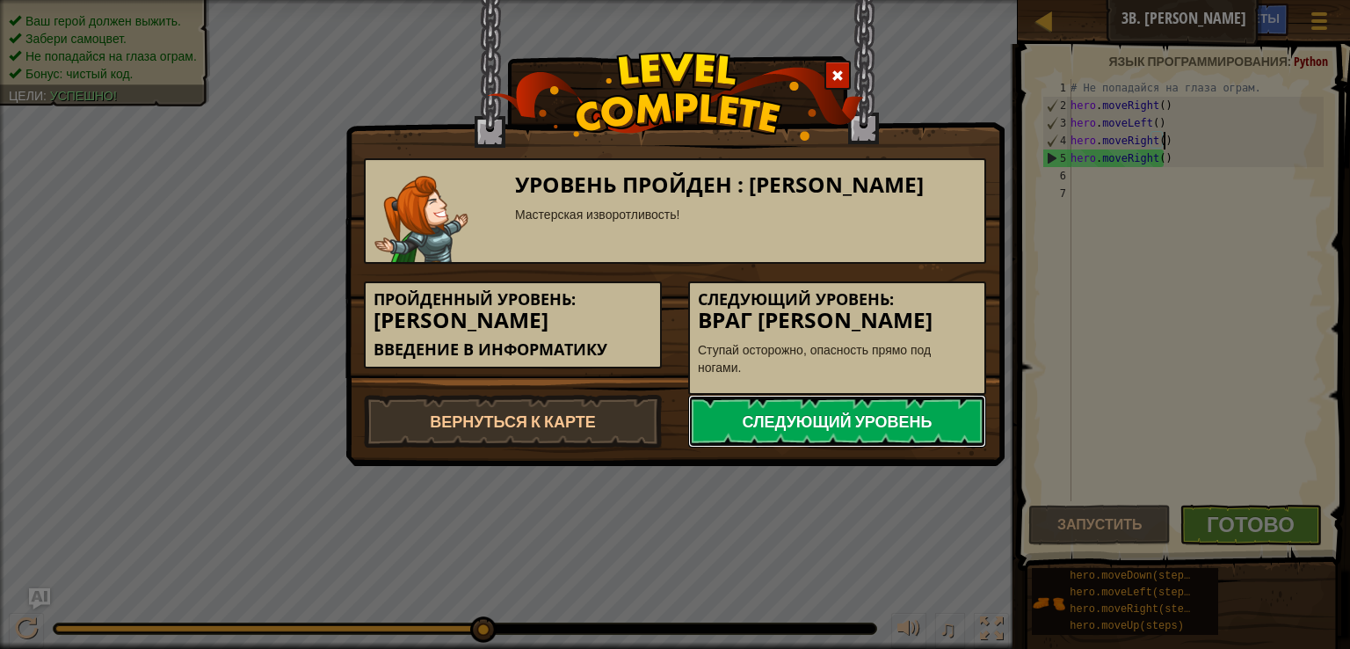
click at [854, 437] on link "Следующий уровень" at bounding box center [837, 421] width 298 height 53
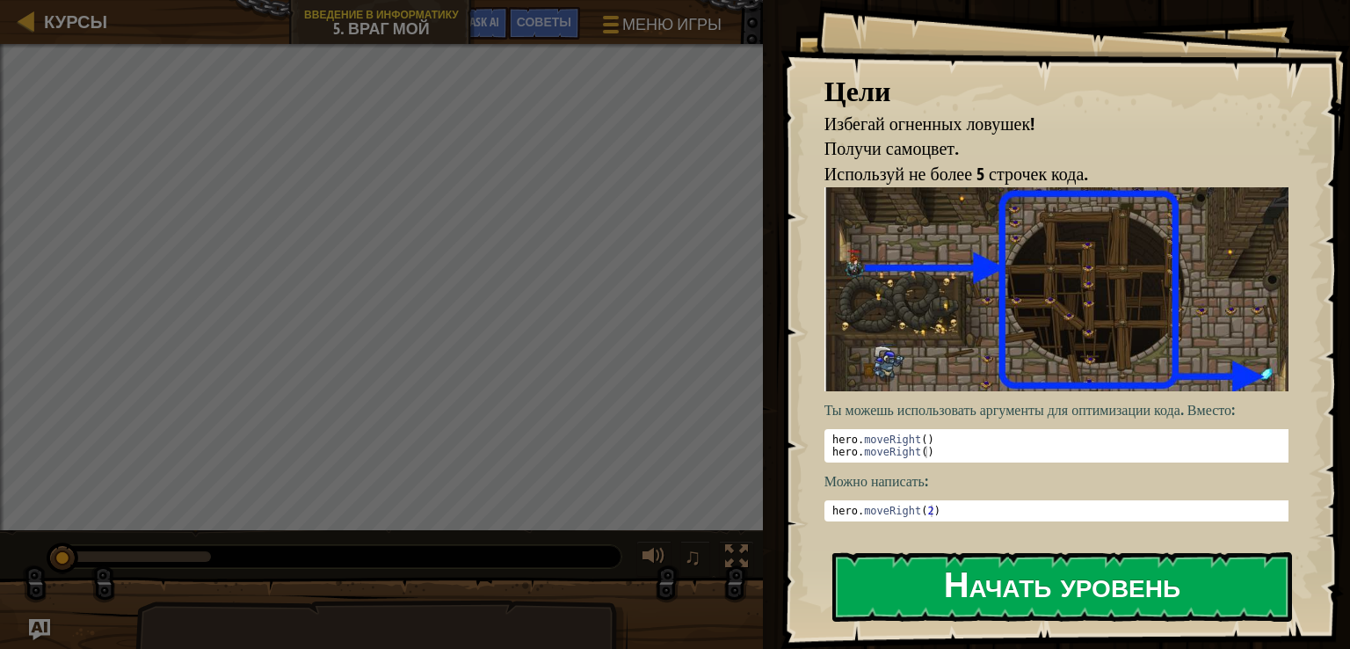
click at [934, 584] on button "Начать уровень" at bounding box center [1062, 586] width 460 height 69
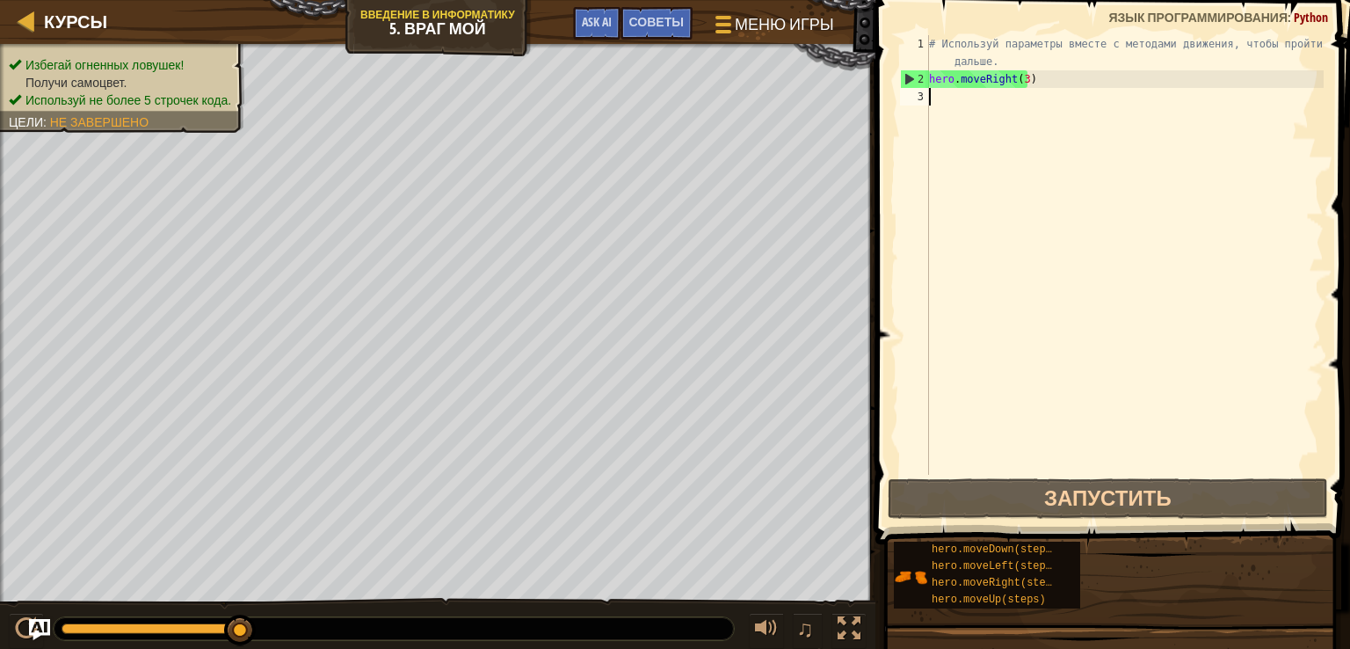
type textarea "h"
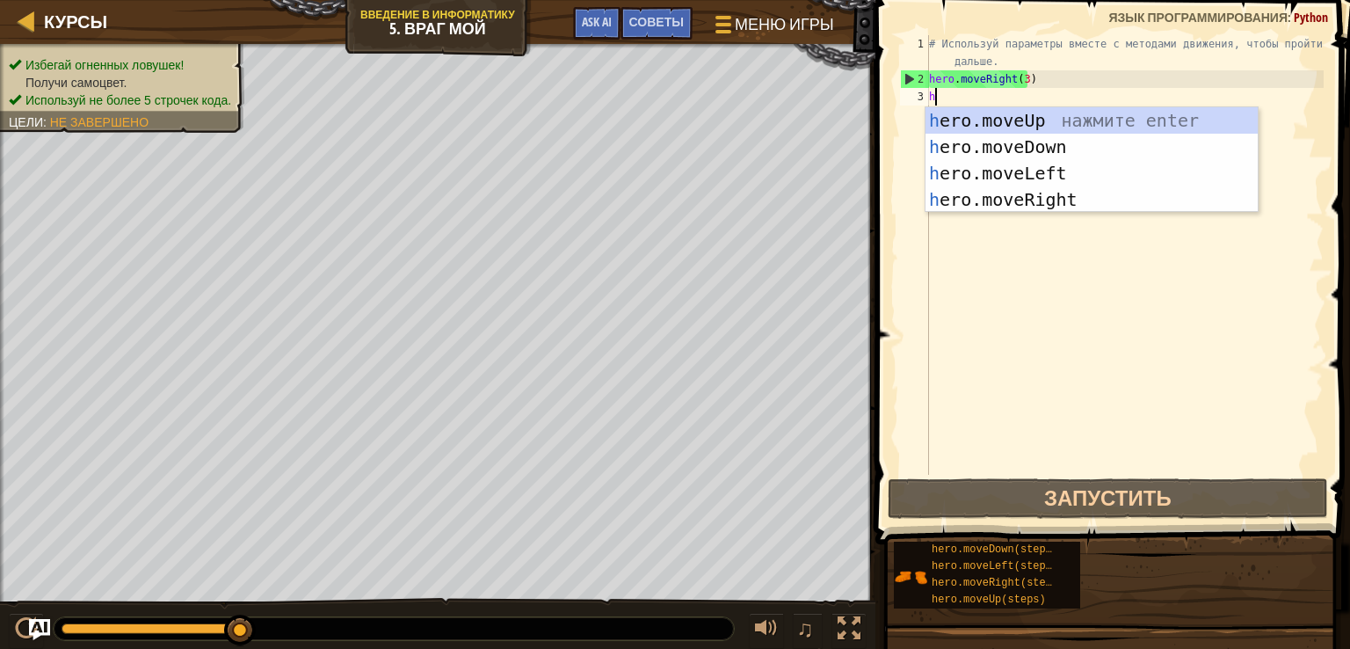
scroll to position [8, 0]
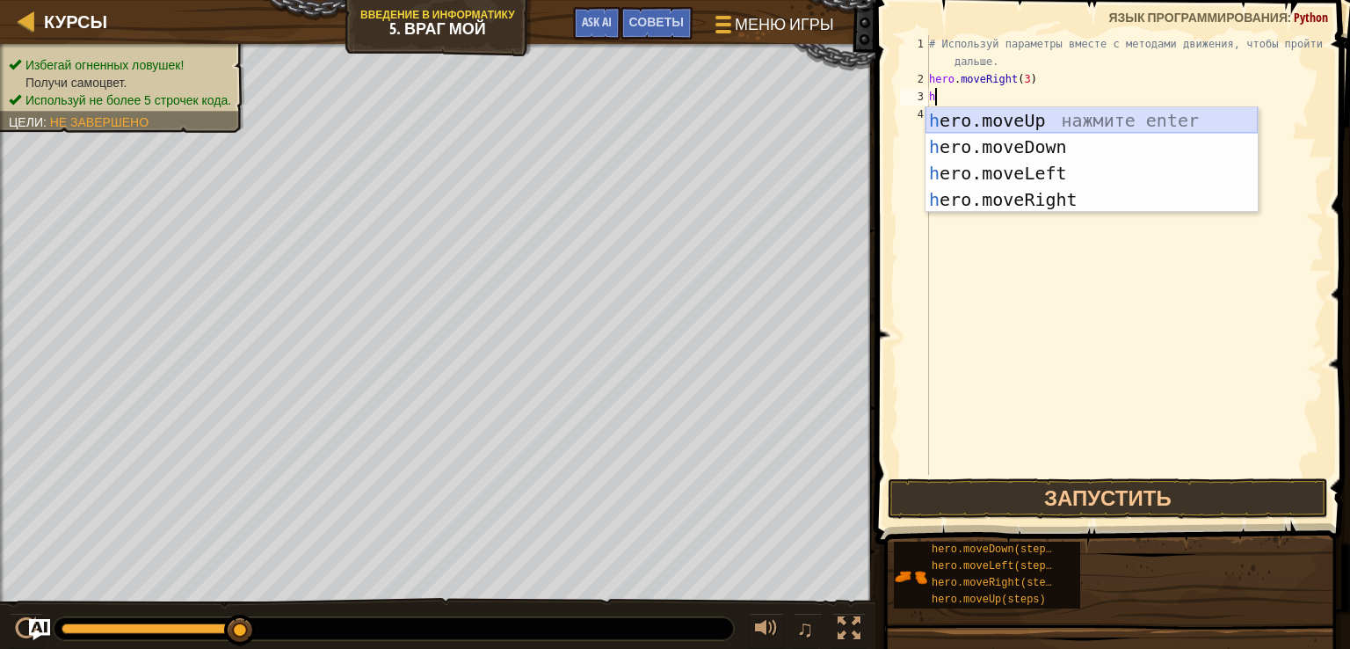
click at [1032, 117] on div "h ero.moveUp нажмите enter h ero.moveDown нажмите enter h ero.moveLeft нажмите …" at bounding box center [1091, 186] width 332 height 158
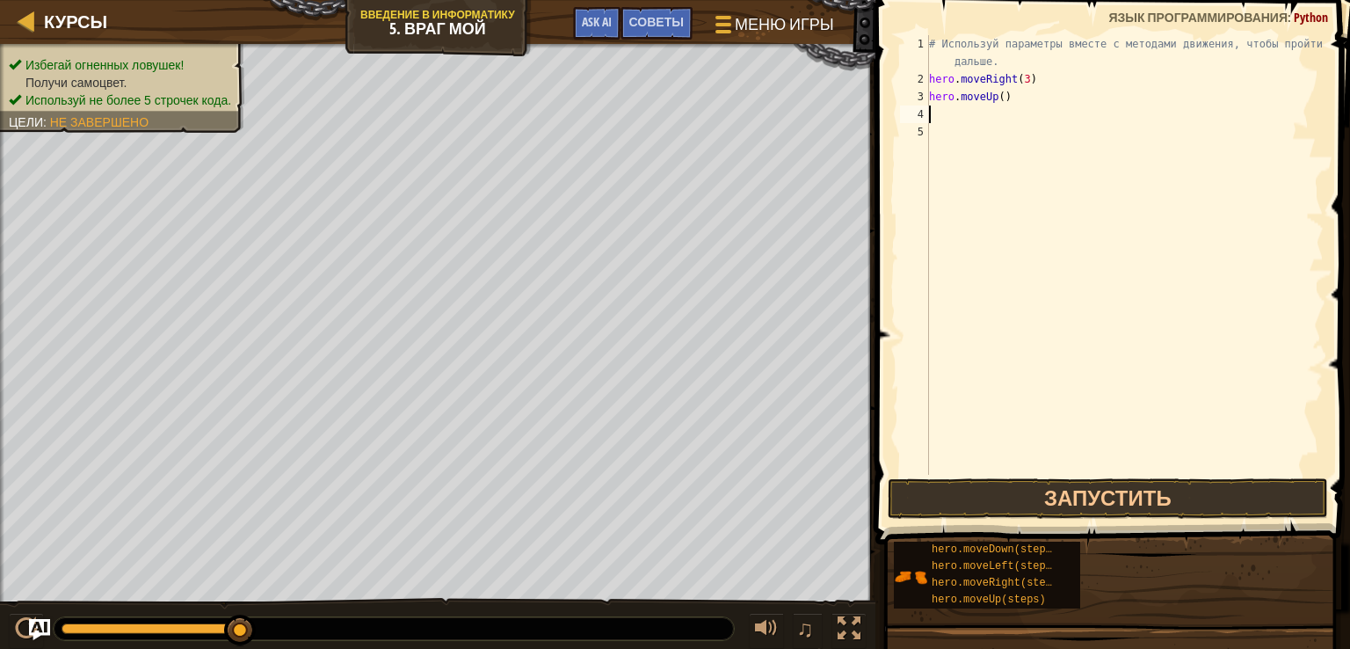
type textarea "h"
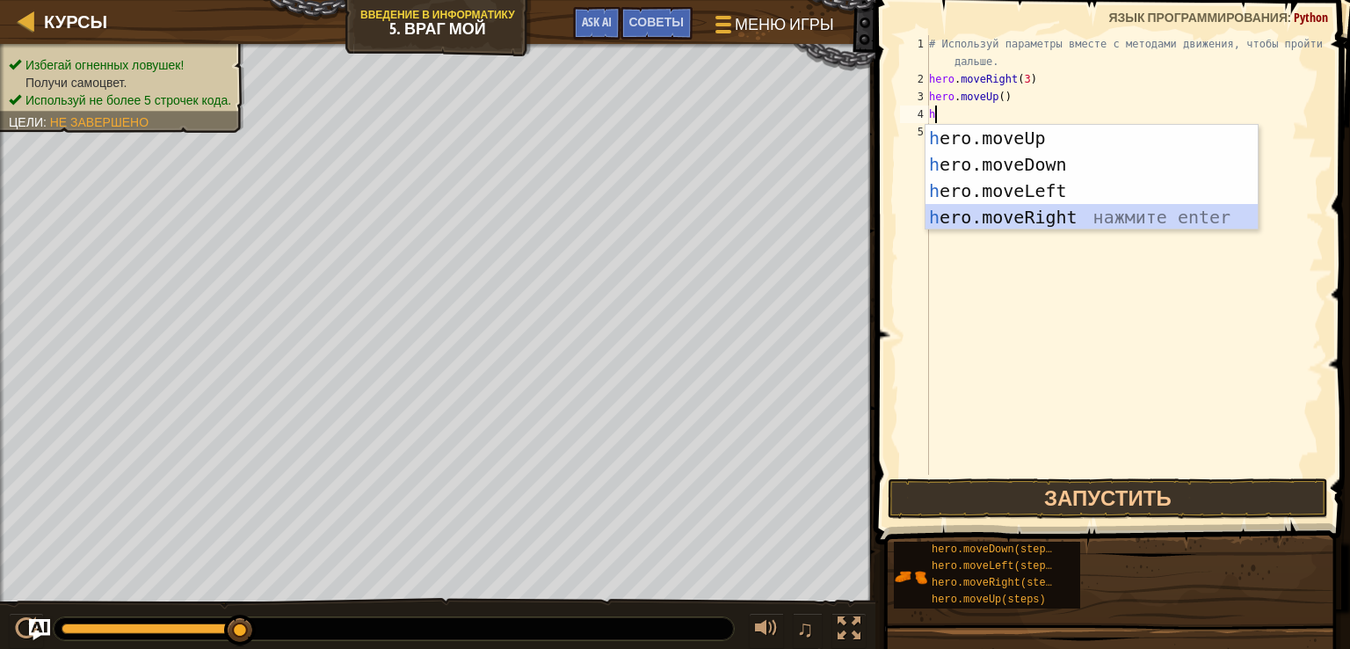
click at [1057, 212] on div "h ero.moveUp нажмите enter h ero.moveDown нажмите enter h ero.moveLeft нажмите …" at bounding box center [1091, 204] width 332 height 158
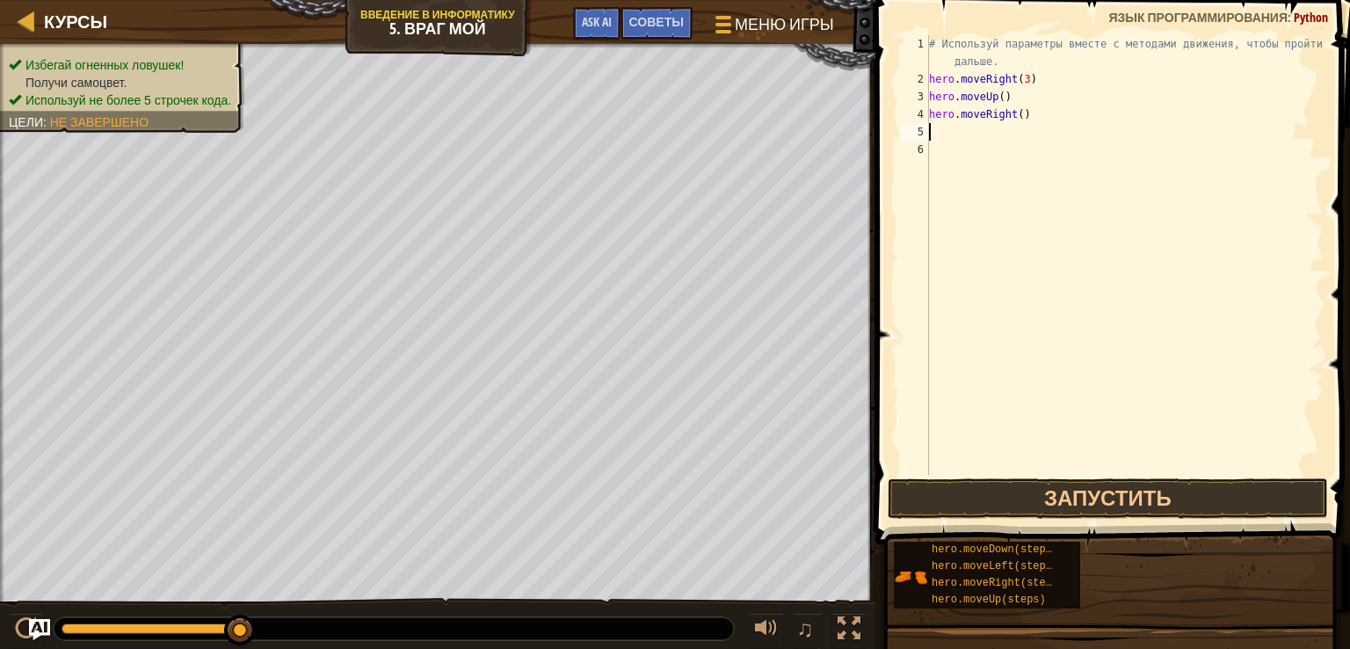
click at [947, 133] on div "# Используй параметры вместе с методами движения, чтобы пройти дальше. hero . m…" at bounding box center [1124, 281] width 398 height 492
type textarea "h"
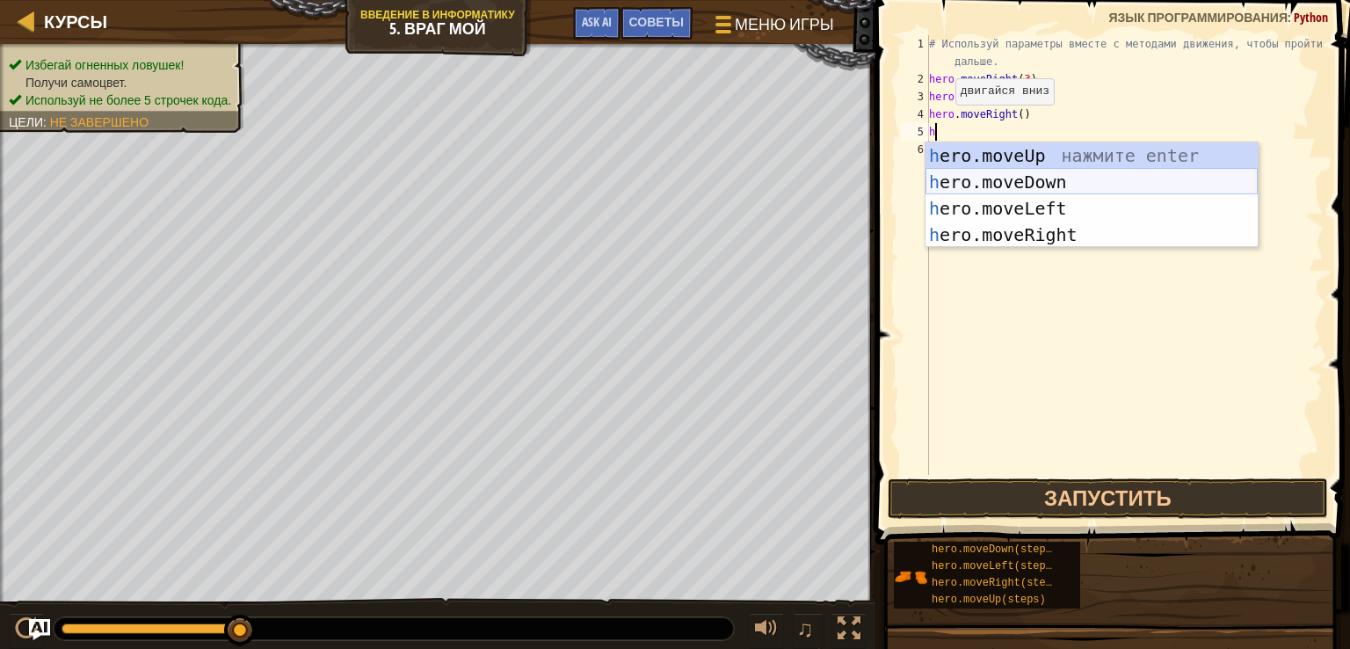
click at [975, 175] on div "h ero.moveUp нажмите enter h ero.moveDown нажмите enter h ero.moveLeft нажмите …" at bounding box center [1091, 221] width 332 height 158
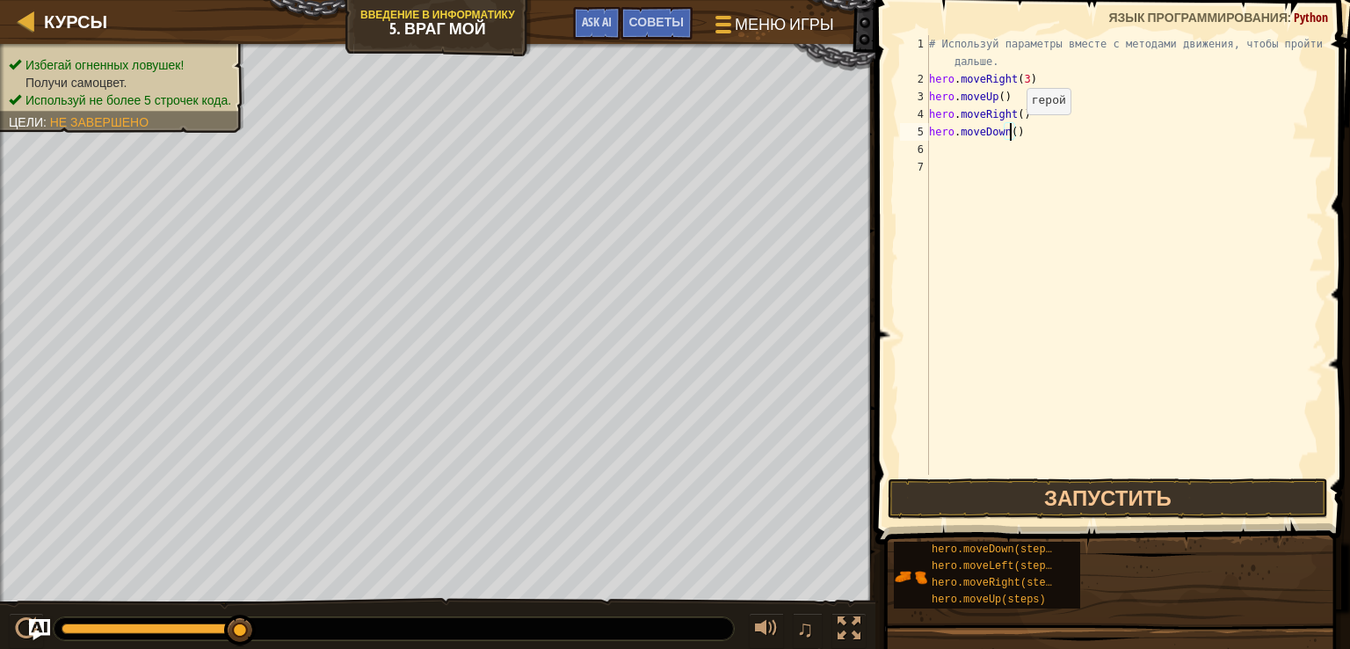
click at [1011, 131] on div "# Используй параметры вместе с методами движения, чтобы пройти дальше. hero . m…" at bounding box center [1124, 281] width 398 height 492
type textarea "hero.moveDown(3)"
click at [941, 152] on div "# Используй параметры вместе с методами движения, чтобы пройти дальше. hero . m…" at bounding box center [1124, 281] width 398 height 492
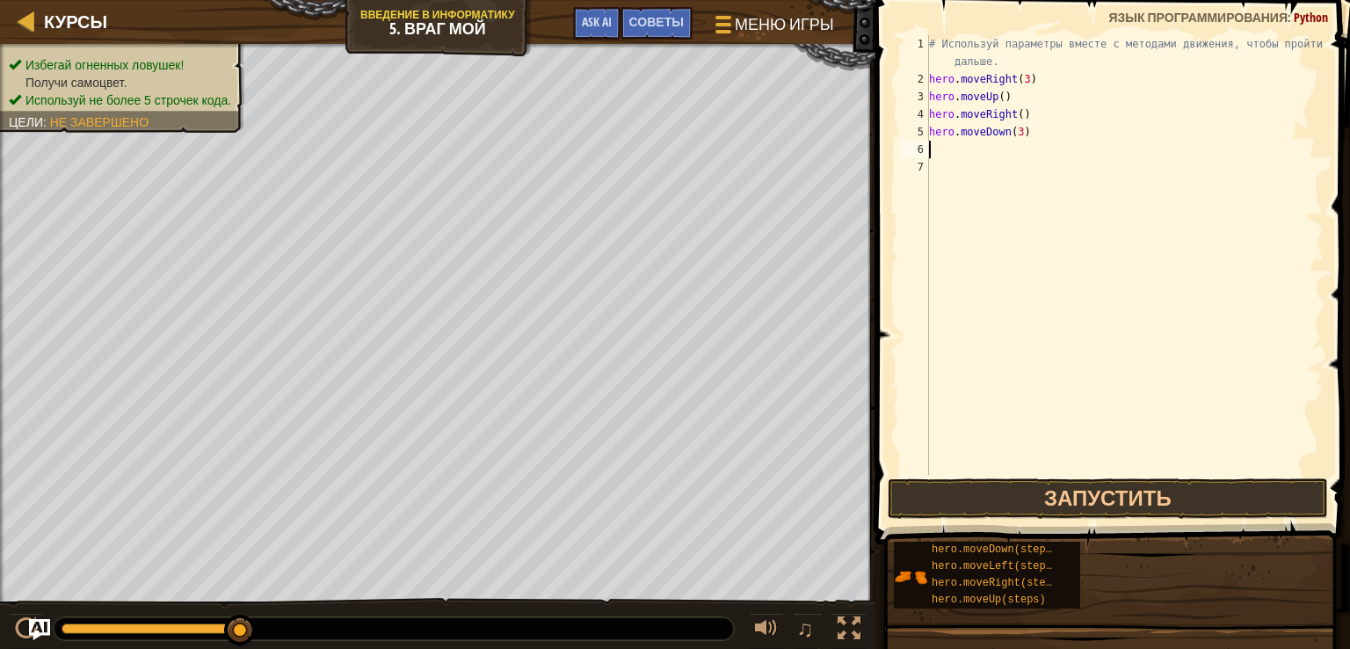
type textarea "h"
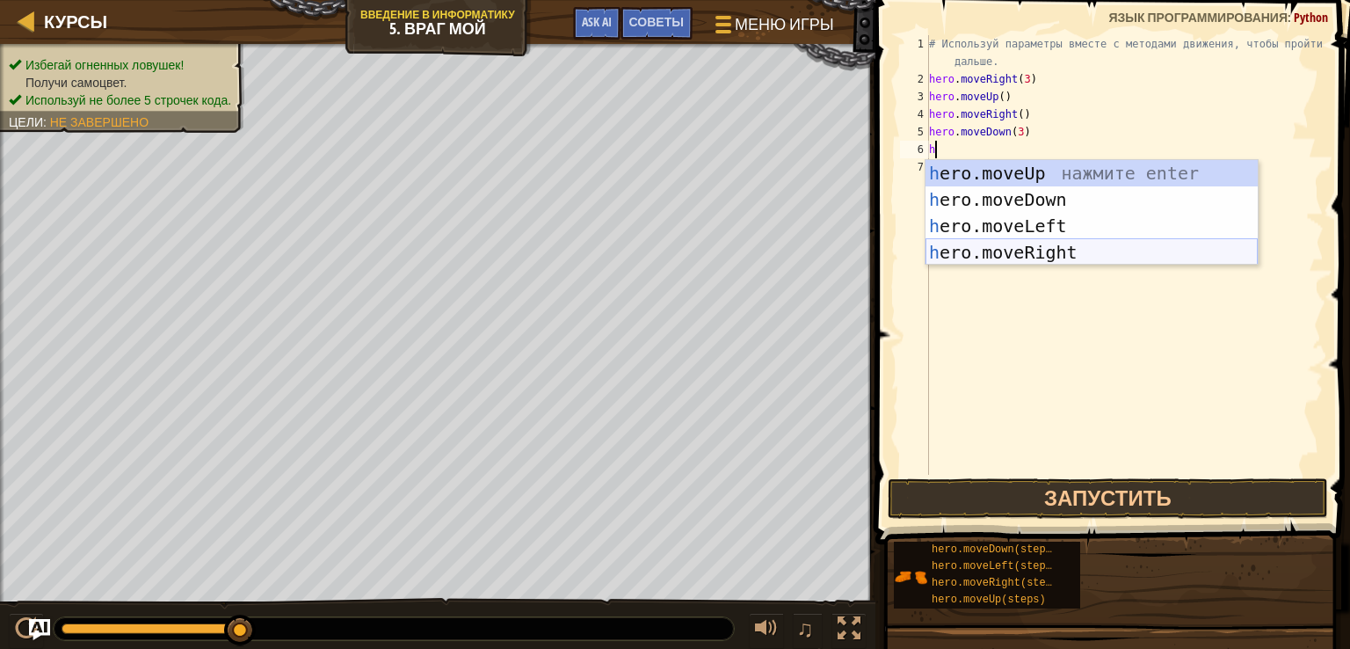
click at [1008, 243] on div "h ero.moveUp нажмите enter h ero.moveDown нажмите enter h ero.moveLeft нажмите …" at bounding box center [1091, 239] width 332 height 158
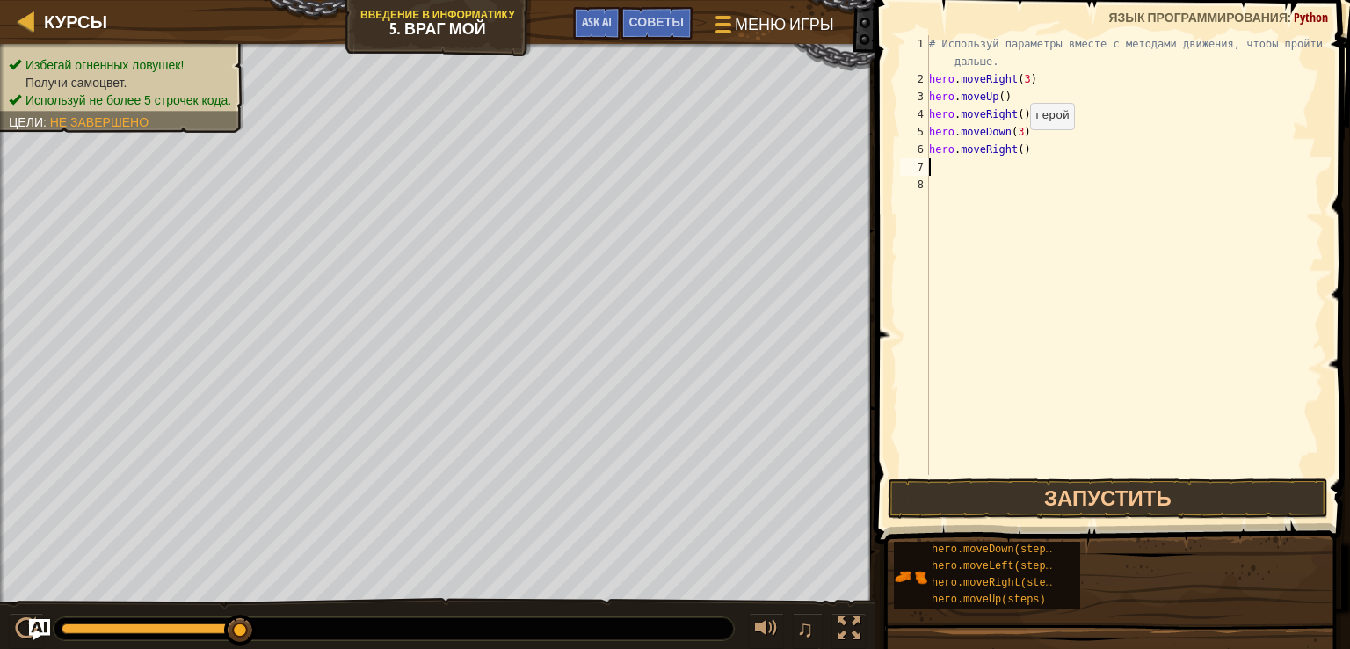
click at [1015, 147] on div "# Используй параметры вместе с методами движения, чтобы пройти дальше. hero . m…" at bounding box center [1124, 281] width 398 height 492
type textarea "hero.moveRight(2)"
click at [1049, 487] on button "Запустить" at bounding box center [1108, 498] width 440 height 40
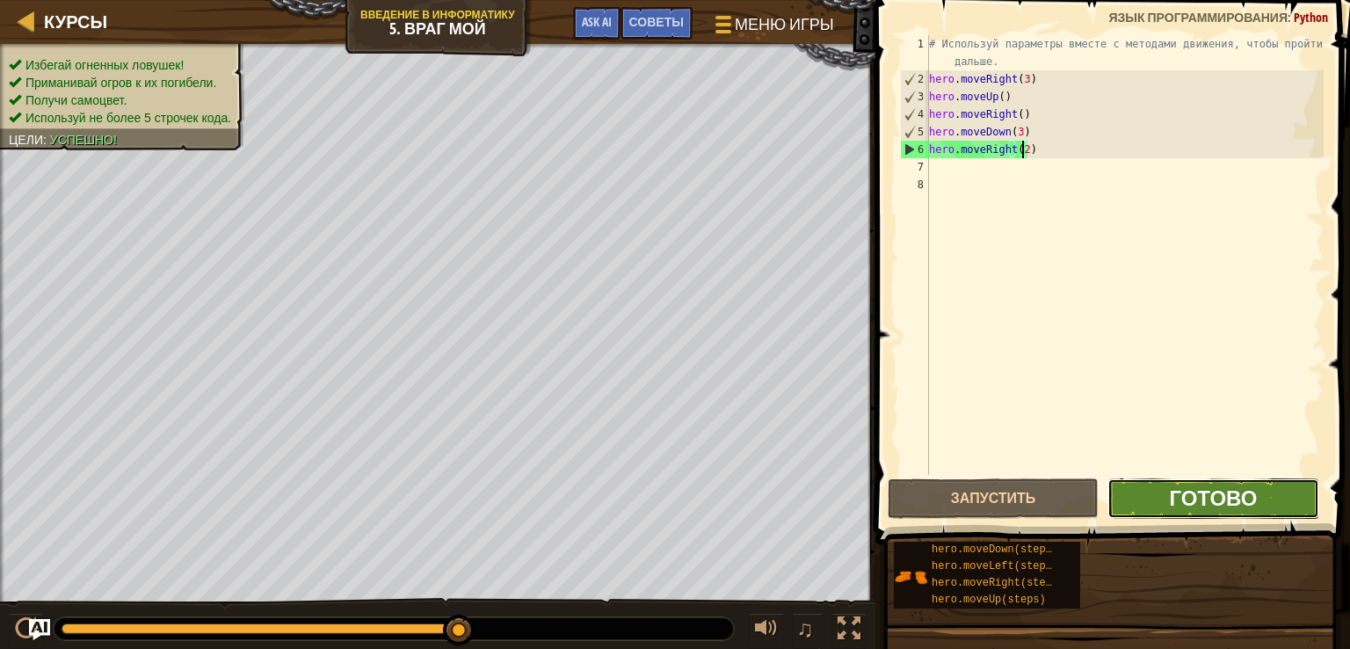
click at [1208, 496] on span "Готово" at bounding box center [1213, 497] width 88 height 28
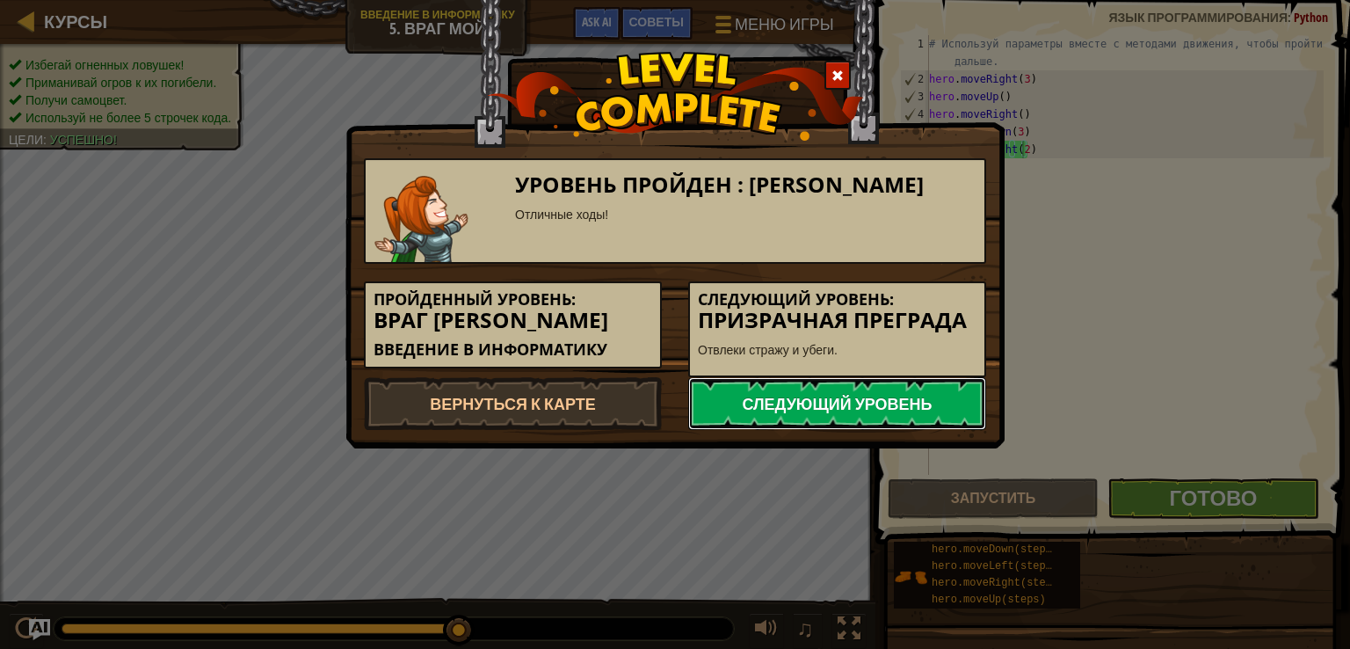
click at [922, 397] on link "Следующий уровень" at bounding box center [837, 403] width 298 height 53
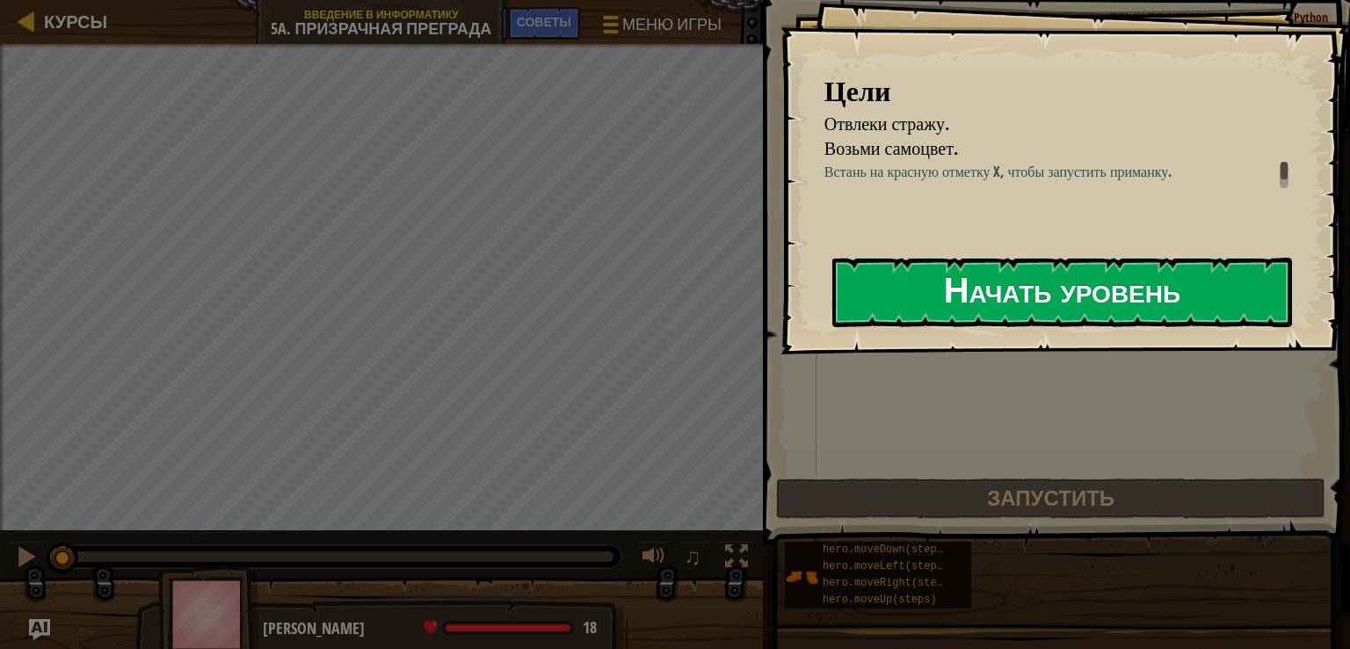
click at [932, 300] on button "Начать уровень" at bounding box center [1062, 292] width 460 height 69
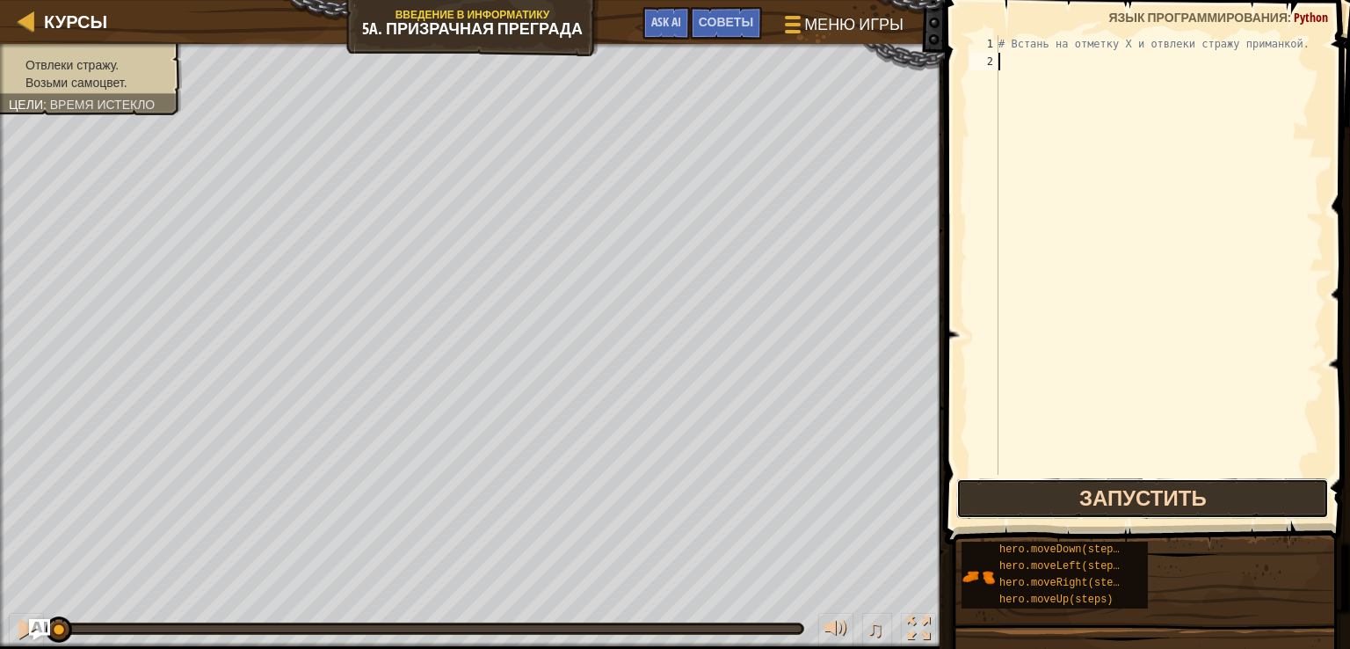
click at [1105, 494] on button "Запустить" at bounding box center [1142, 498] width 373 height 40
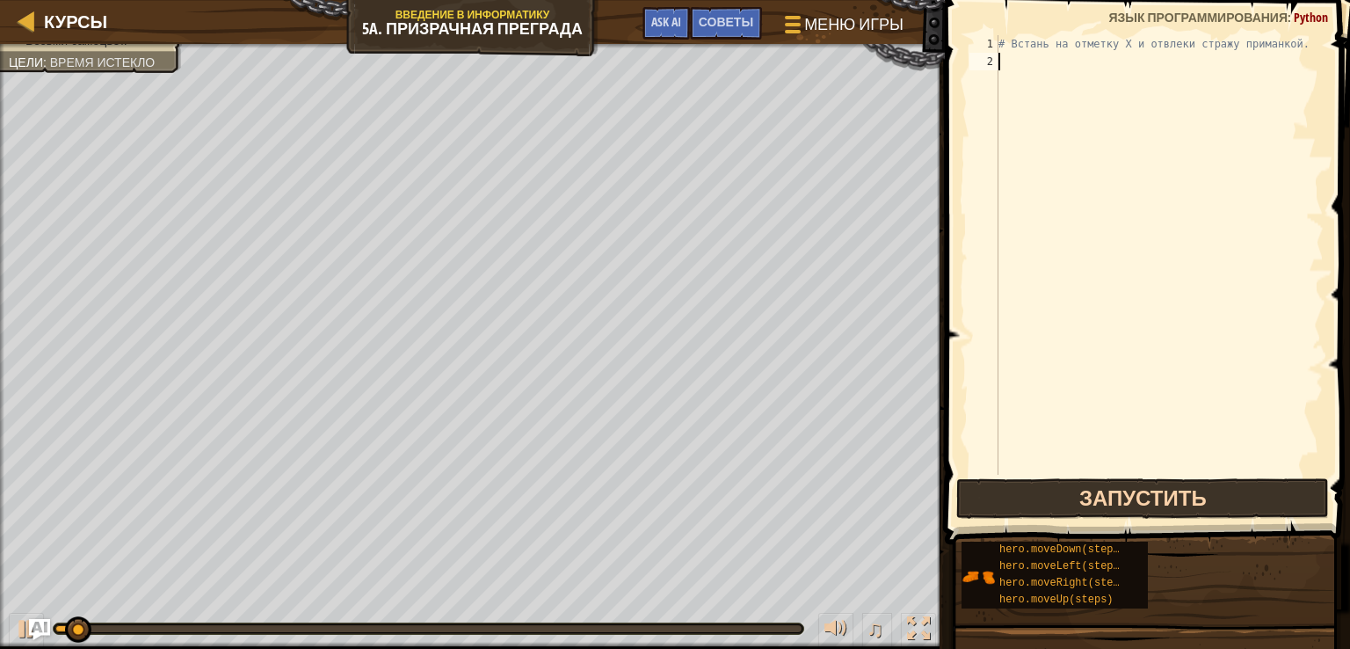
drag, startPoint x: 1110, startPoint y: 471, endPoint x: 1104, endPoint y: 495, distance: 24.5
click at [1110, 473] on div "# Встань на отметку X и отвлеки стражу приманкой." at bounding box center [1159, 272] width 329 height 475
click at [1104, 495] on button "Запустить" at bounding box center [1142, 498] width 373 height 40
click at [1104, 495] on button "В процессе" at bounding box center [1142, 498] width 373 height 40
click at [1104, 494] on button "Запустить" at bounding box center [1142, 498] width 373 height 40
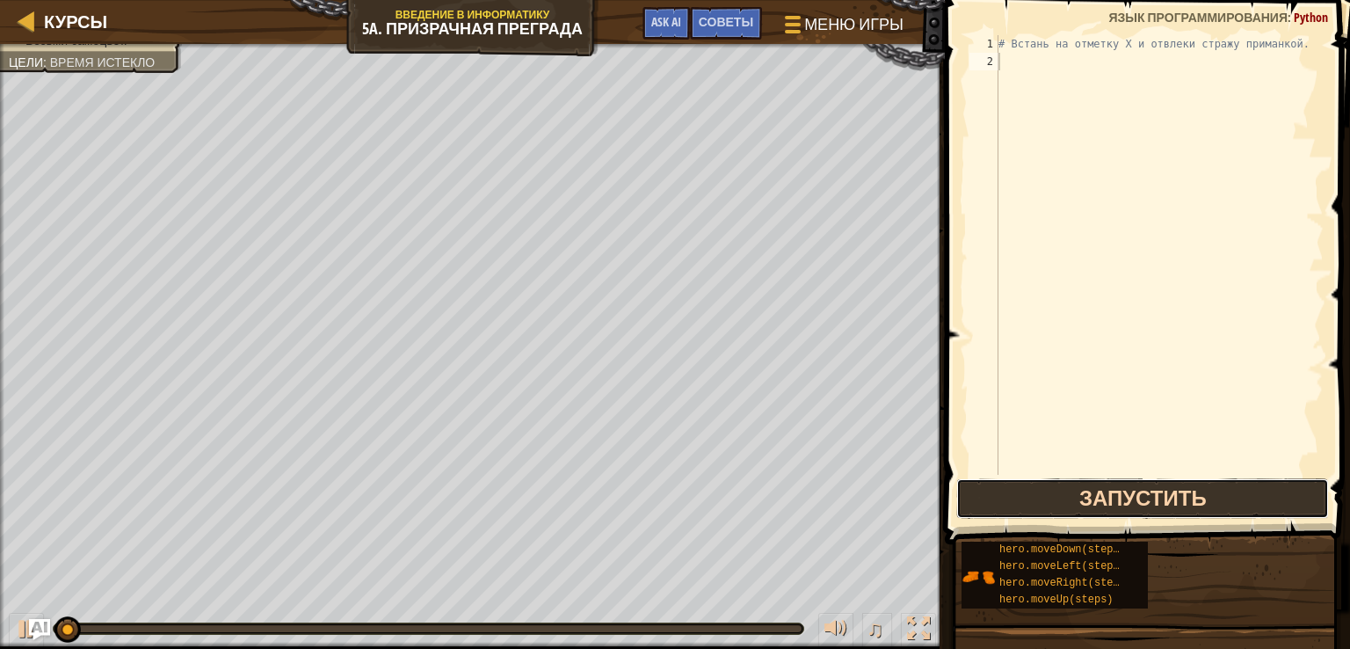
click at [1104, 494] on button "Запустить" at bounding box center [1142, 498] width 373 height 40
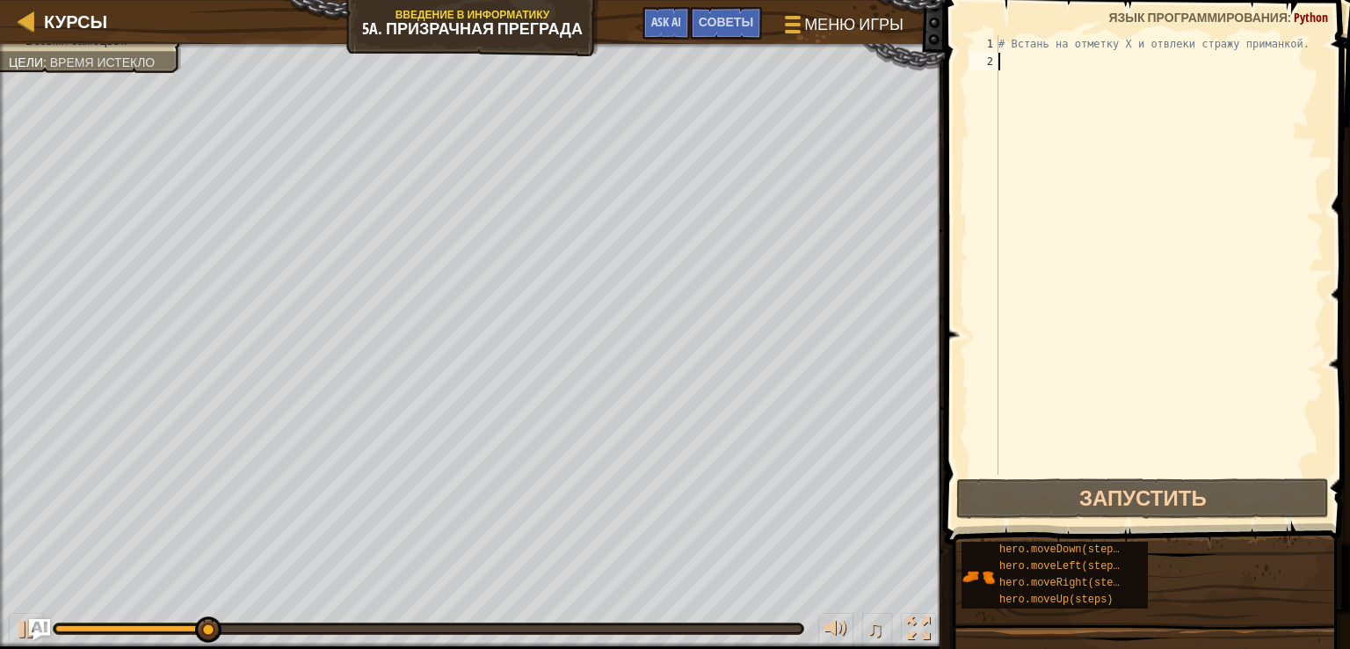
type textarea "h"
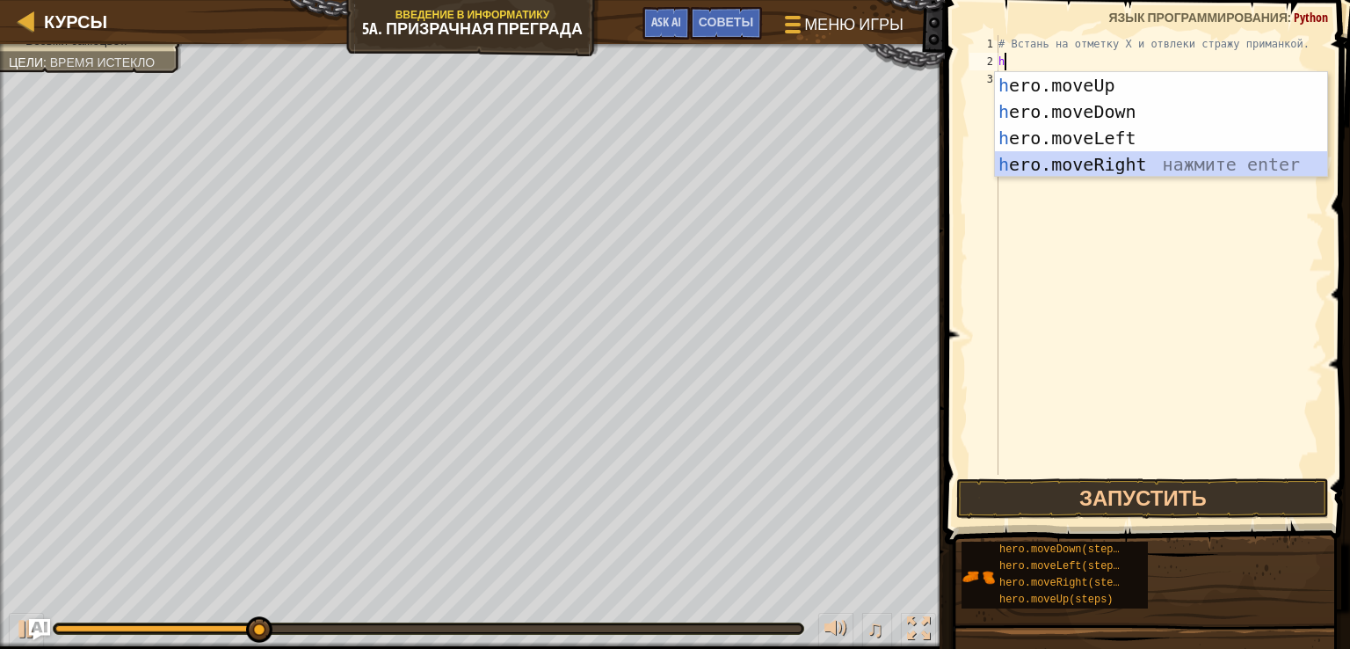
click at [1076, 170] on div "h ero.moveUp нажмите enter h ero.moveDown нажмите enter h ero.moveLeft нажмите …" at bounding box center [1161, 151] width 332 height 158
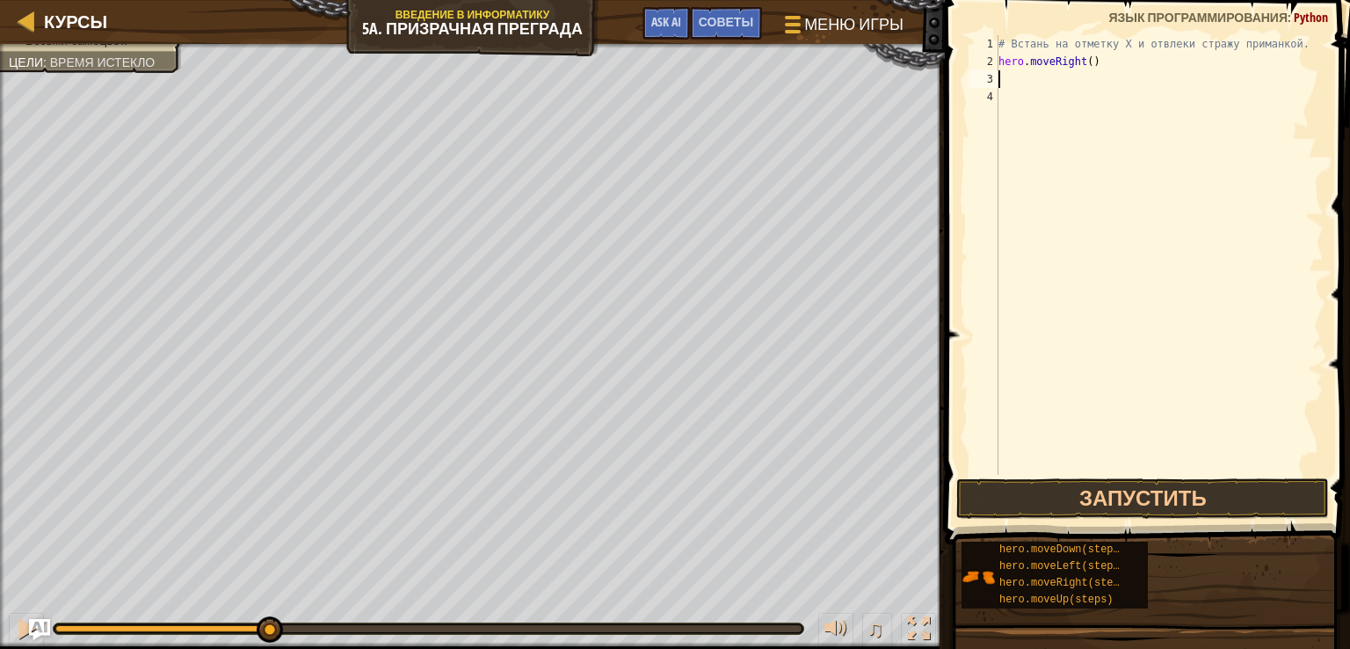
type textarea "u"
type textarea "h"
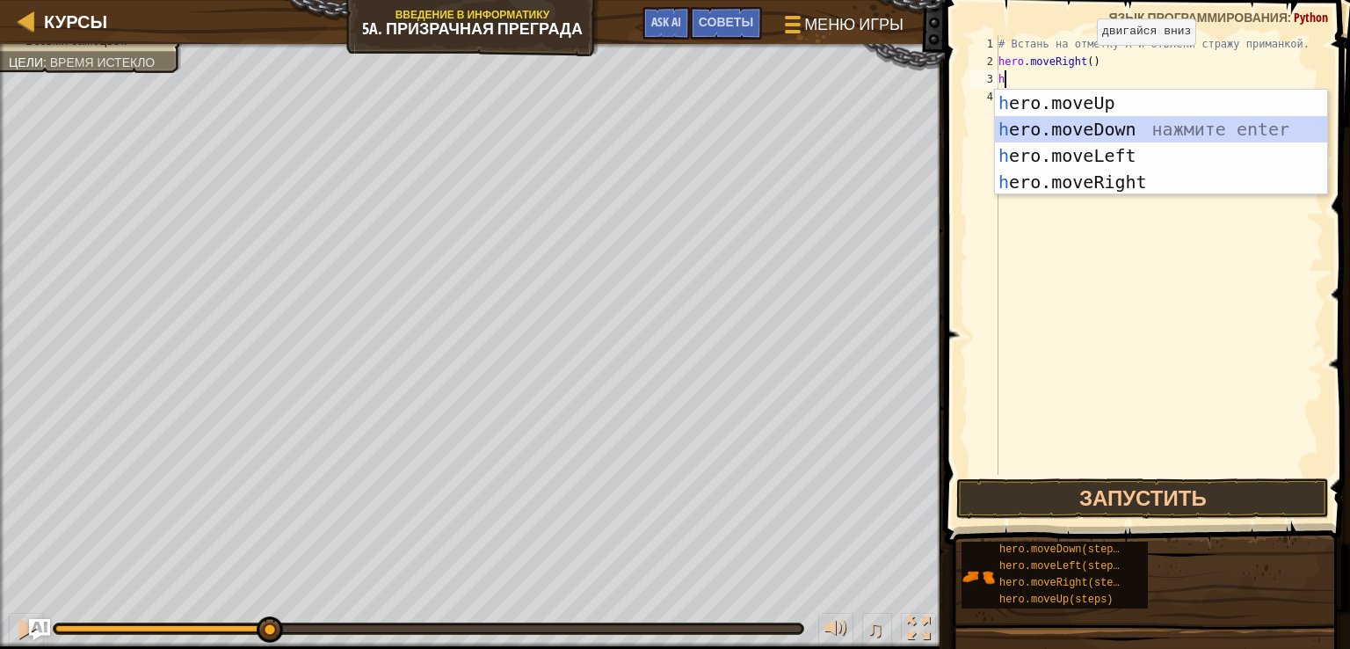
click at [1095, 124] on div "h ero.moveUp нажмите enter h ero.moveDown нажмите enter h ero.moveLeft нажмите …" at bounding box center [1161, 169] width 332 height 158
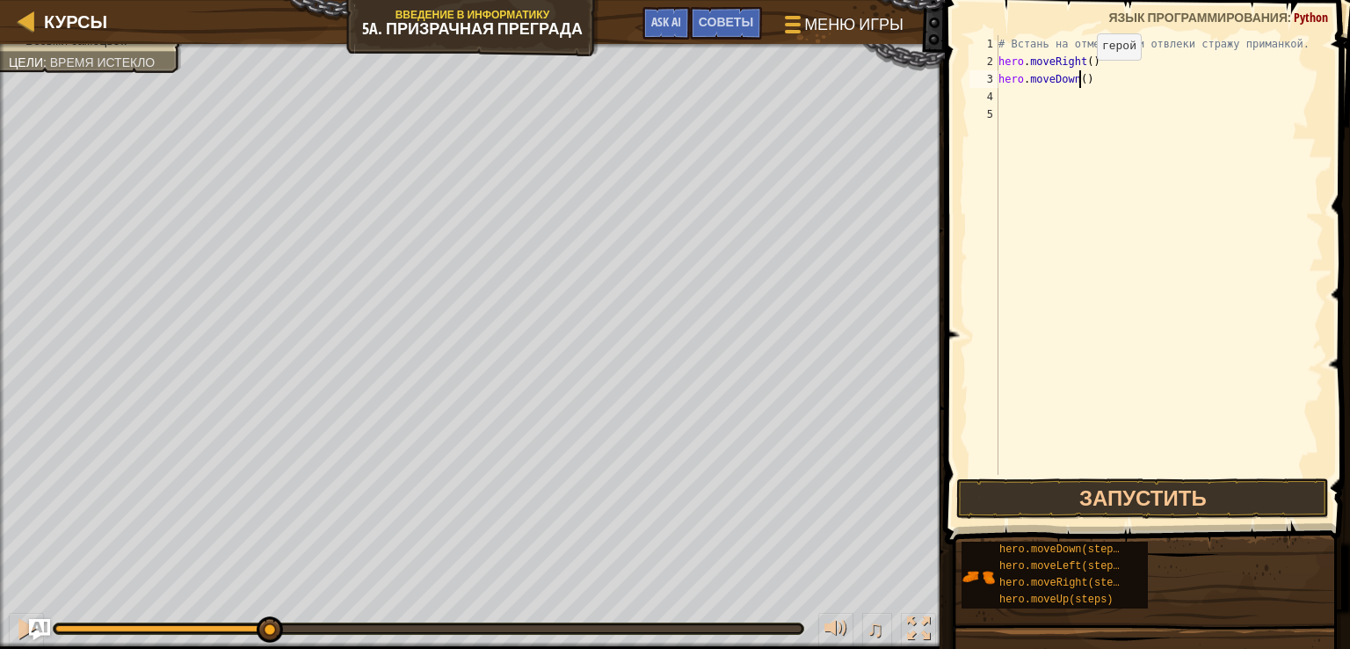
click at [1082, 77] on div "# Встань на отметку X и отвлеки стражу приманкой. hero . moveRight ( ) hero . m…" at bounding box center [1159, 272] width 329 height 475
type textarea "hero.moveDown(2)"
click at [1157, 492] on button "Запустить" at bounding box center [1142, 498] width 373 height 40
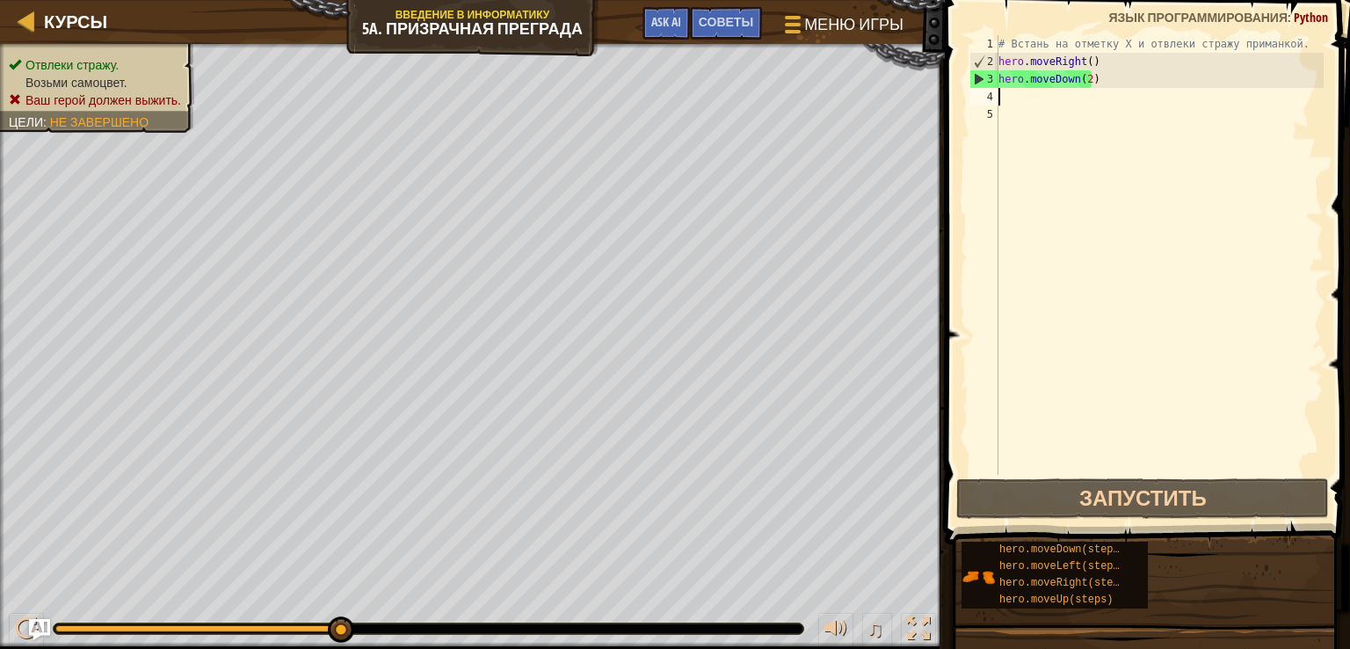
click at [1048, 102] on div "# Встань на отметку X и отвлеки стражу приманкой. hero . moveRight ( ) hero . m…" at bounding box center [1159, 272] width 329 height 475
type textarea "h"
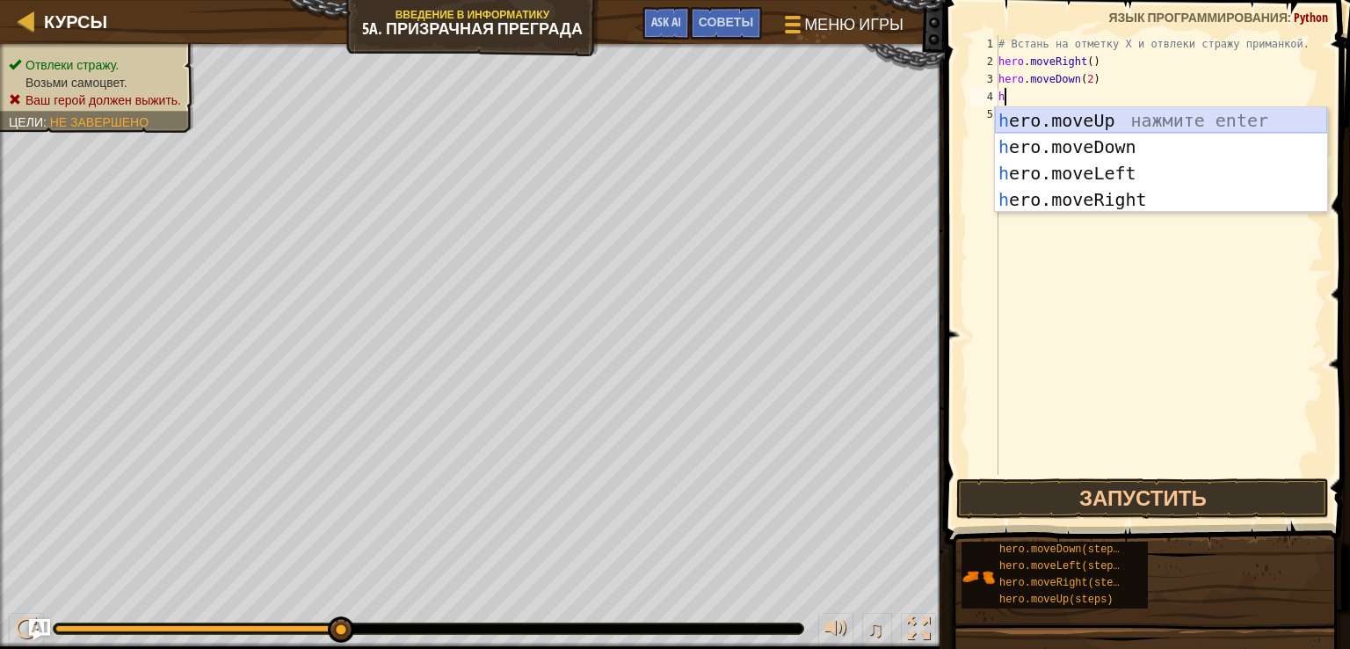
click at [1139, 112] on div "h ero.moveUp нажмите enter h ero.moveDown нажмите enter h ero.moveLeft нажмите …" at bounding box center [1161, 186] width 332 height 158
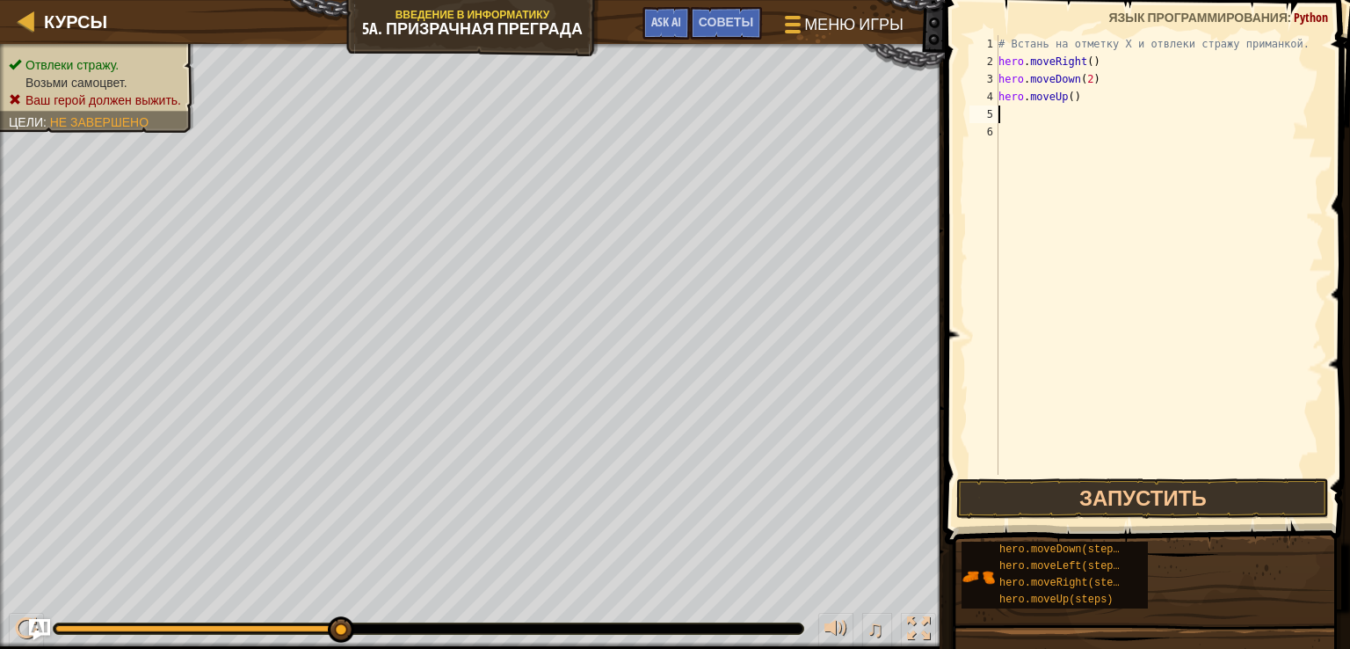
click at [1074, 96] on div "# Встань на отметку X и отвлеки стражу приманкой. hero . moveRight ( ) hero . m…" at bounding box center [1159, 272] width 329 height 475
click at [1069, 99] on div "# Встань на отметку X и отвлеки стражу приманкой. hero . moveRight ( ) hero . m…" at bounding box center [1159, 272] width 329 height 475
type textarea "hero.moveUp(2)"
click at [1008, 127] on div "# Встань на отметку X и отвлеки стражу приманкой. hero . moveRight ( ) hero . m…" at bounding box center [1159, 272] width 329 height 475
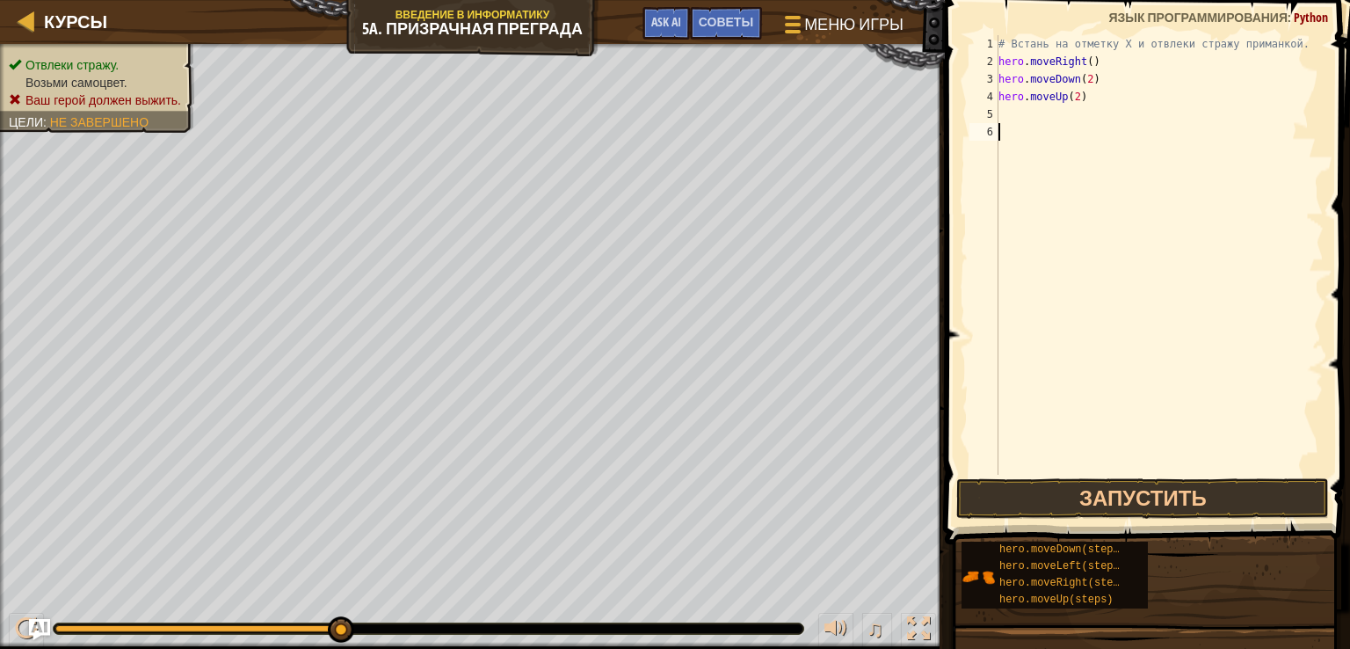
scroll to position [8, 0]
click at [1002, 113] on div "# Встань на отметку X и отвлеки стражу приманкой. hero . moveRight ( ) hero . m…" at bounding box center [1159, 272] width 329 height 475
type textarea "h"
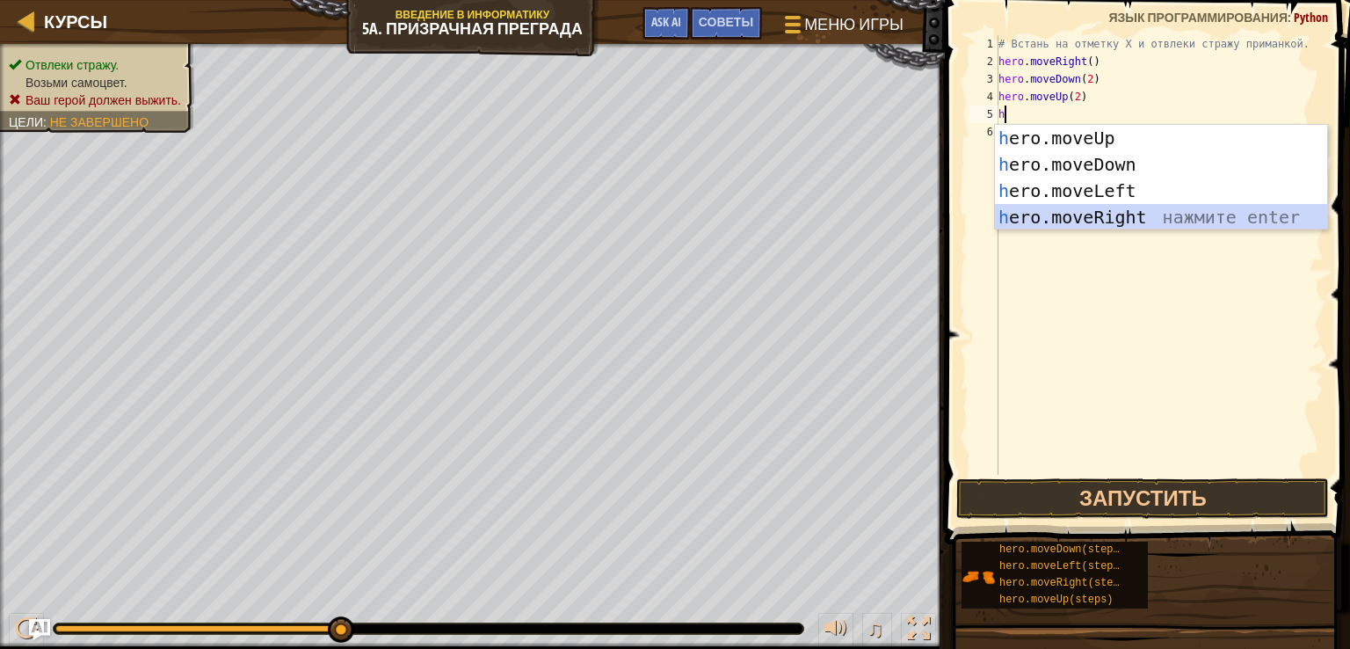
click at [1128, 207] on div "h ero.moveUp нажмите enter h ero.moveDown нажмите enter h ero.moveLeft нажмите …" at bounding box center [1161, 204] width 332 height 158
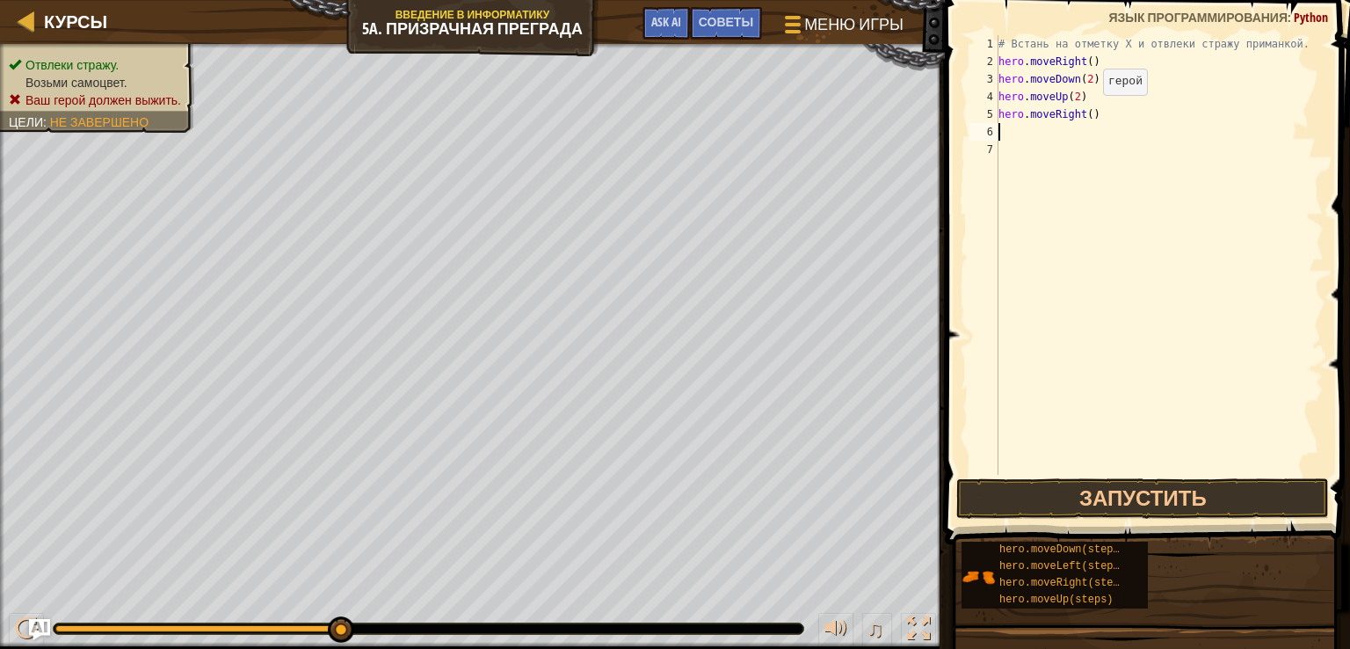
click at [1087, 112] on div "# Встань на отметку X и отвлеки стражу приманкой. hero . moveRight ( ) hero . m…" at bounding box center [1159, 272] width 329 height 475
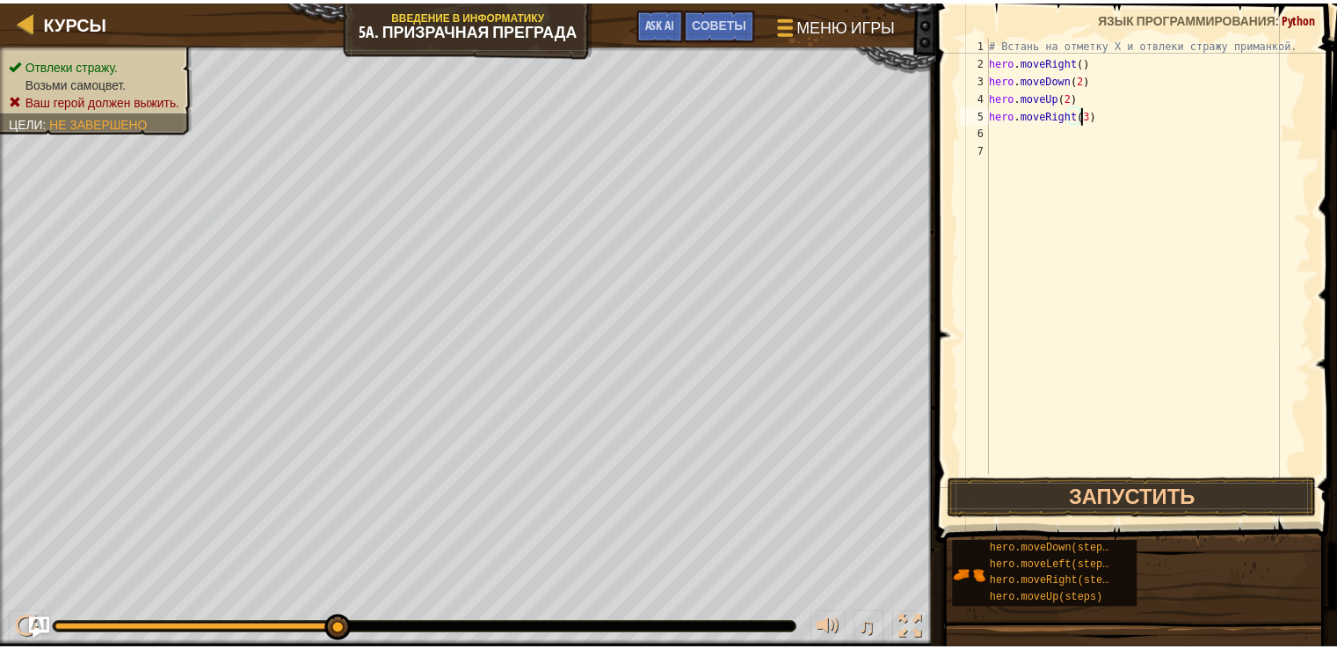
scroll to position [8, 7]
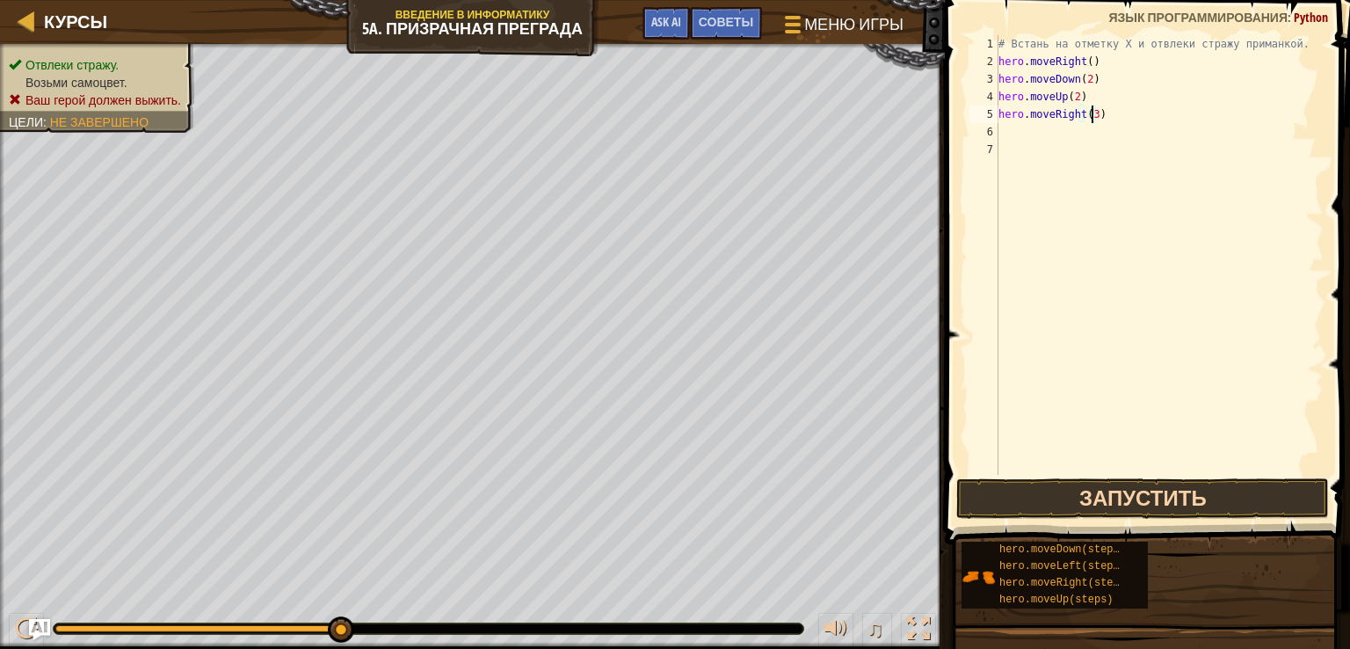
type textarea "hero.moveRight(3)"
click at [1140, 481] on button "Запустить" at bounding box center [1142, 498] width 373 height 40
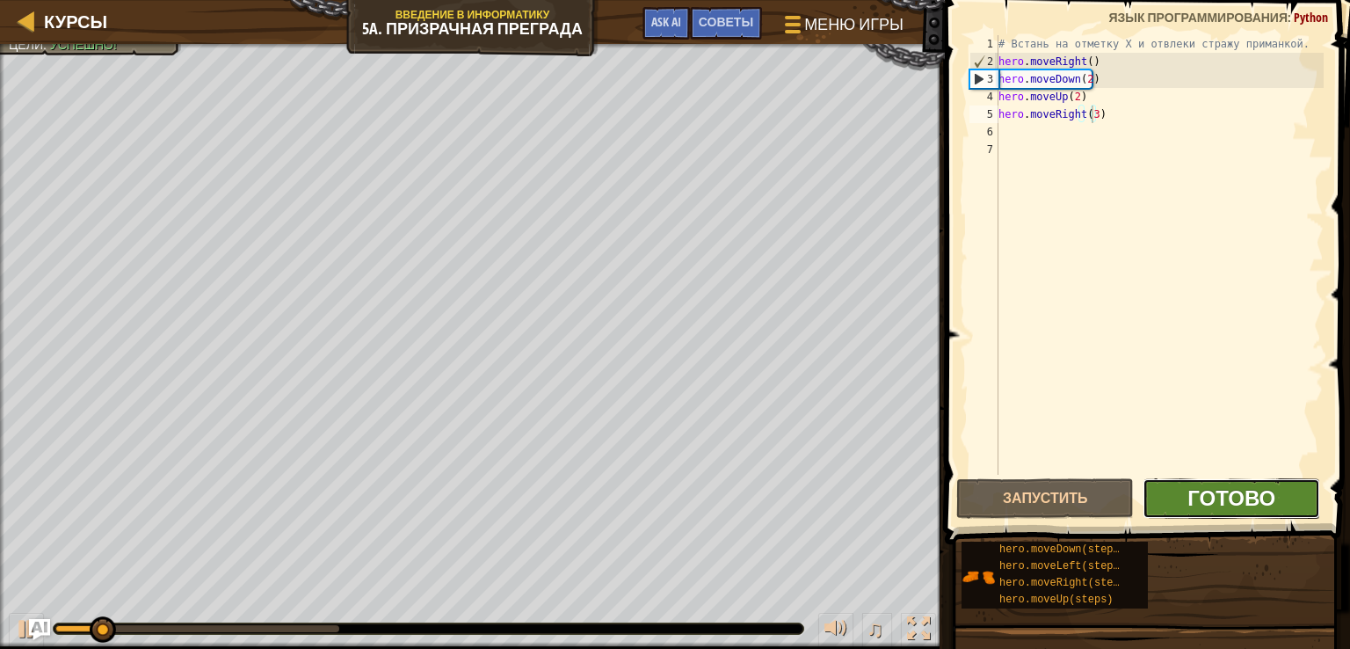
click at [1223, 483] on span "Готово" at bounding box center [1231, 497] width 88 height 28
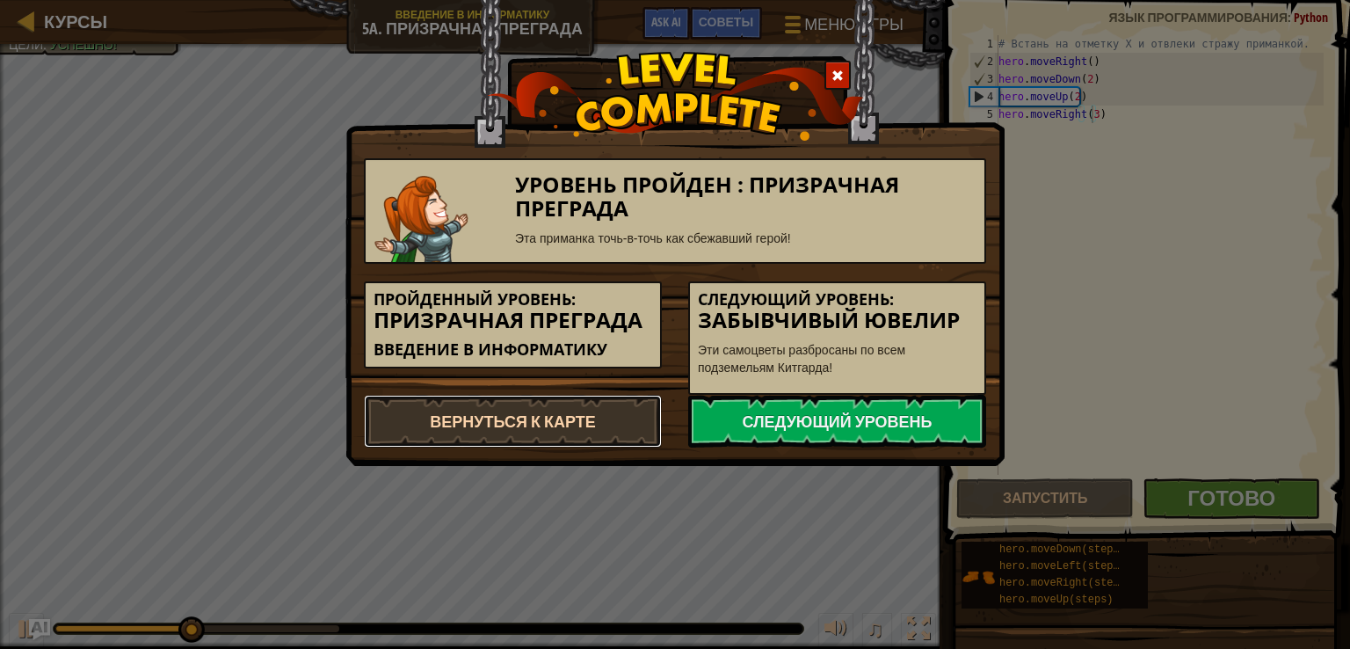
click at [562, 405] on link "Вернуться к карте" at bounding box center [513, 421] width 298 height 53
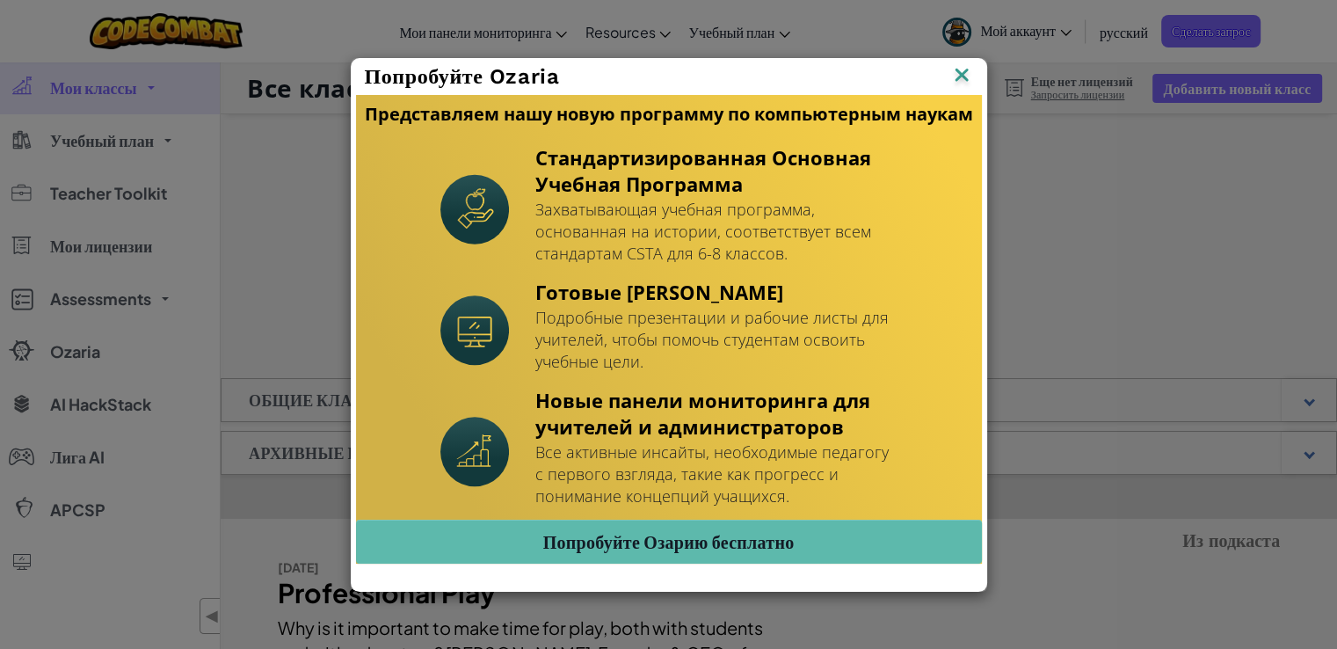
click at [961, 54] on div "Попробуйте Ozaria Представляем нашу новую программу по компьютерным наукам Стан…" at bounding box center [668, 324] width 1337 height 649
click at [0, 0] on img at bounding box center [0, 0] width 0 height 0
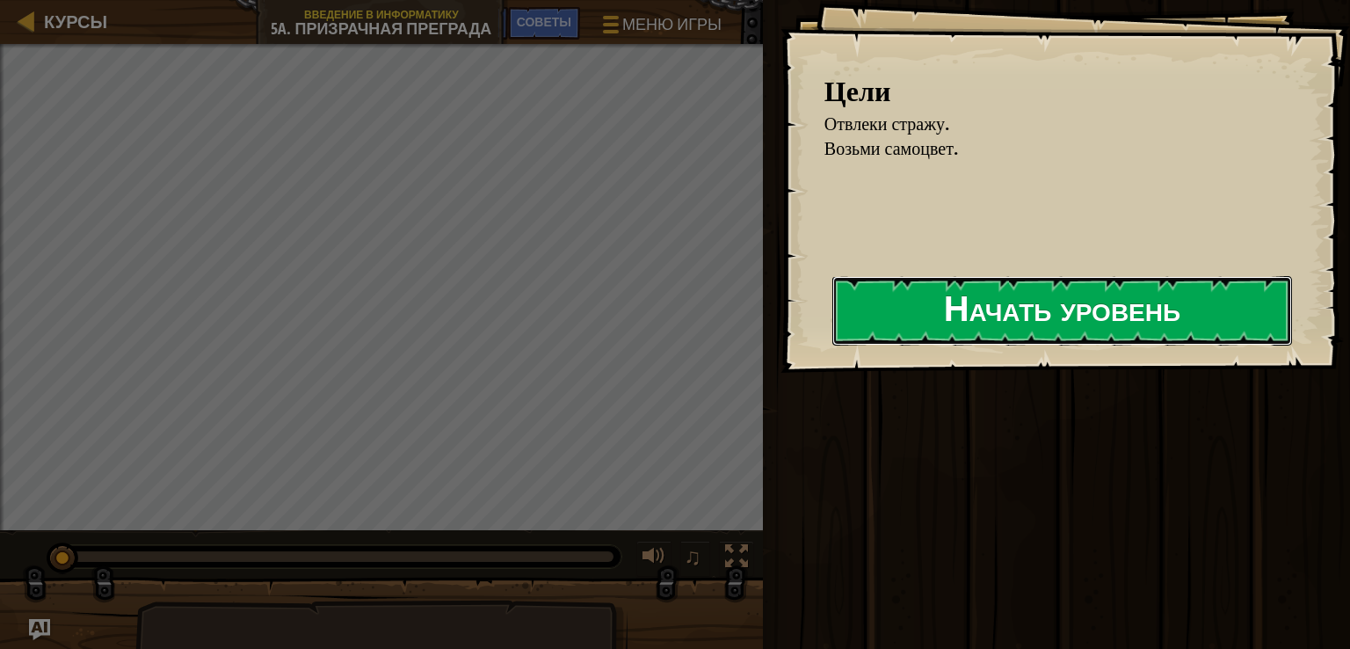
click at [918, 313] on button "Начать уровень" at bounding box center [1062, 310] width 460 height 69
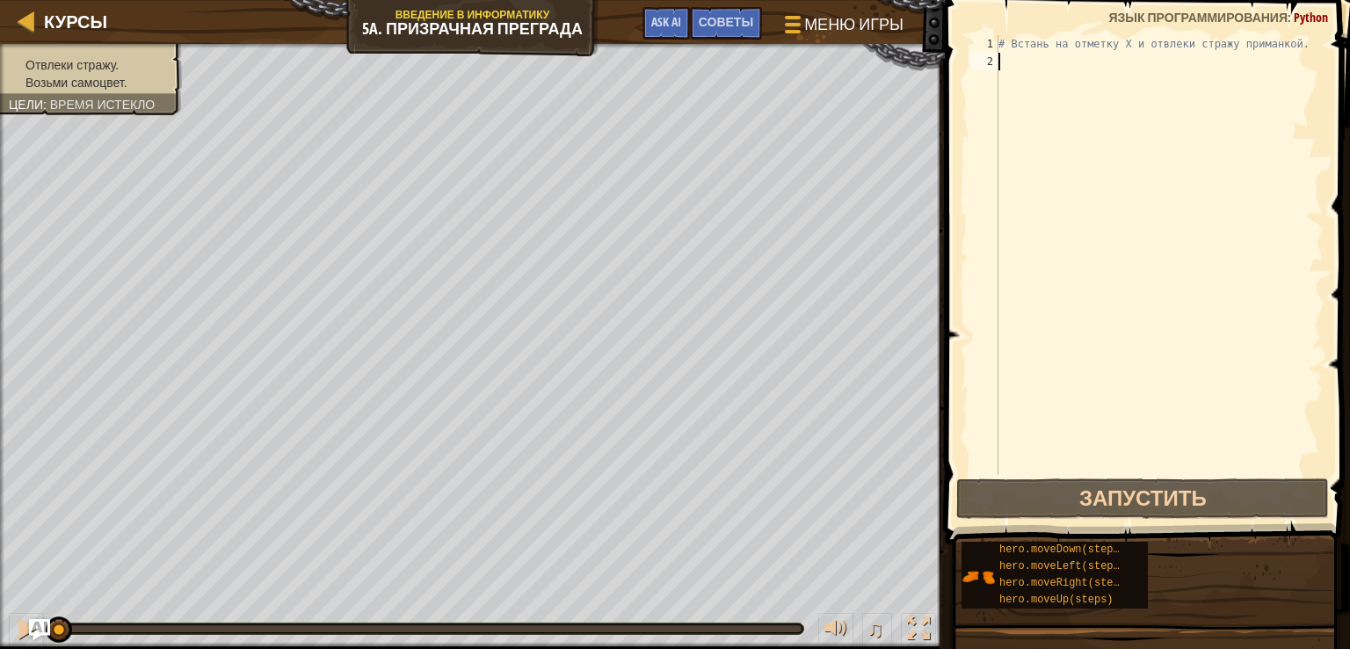
type textarea "h"
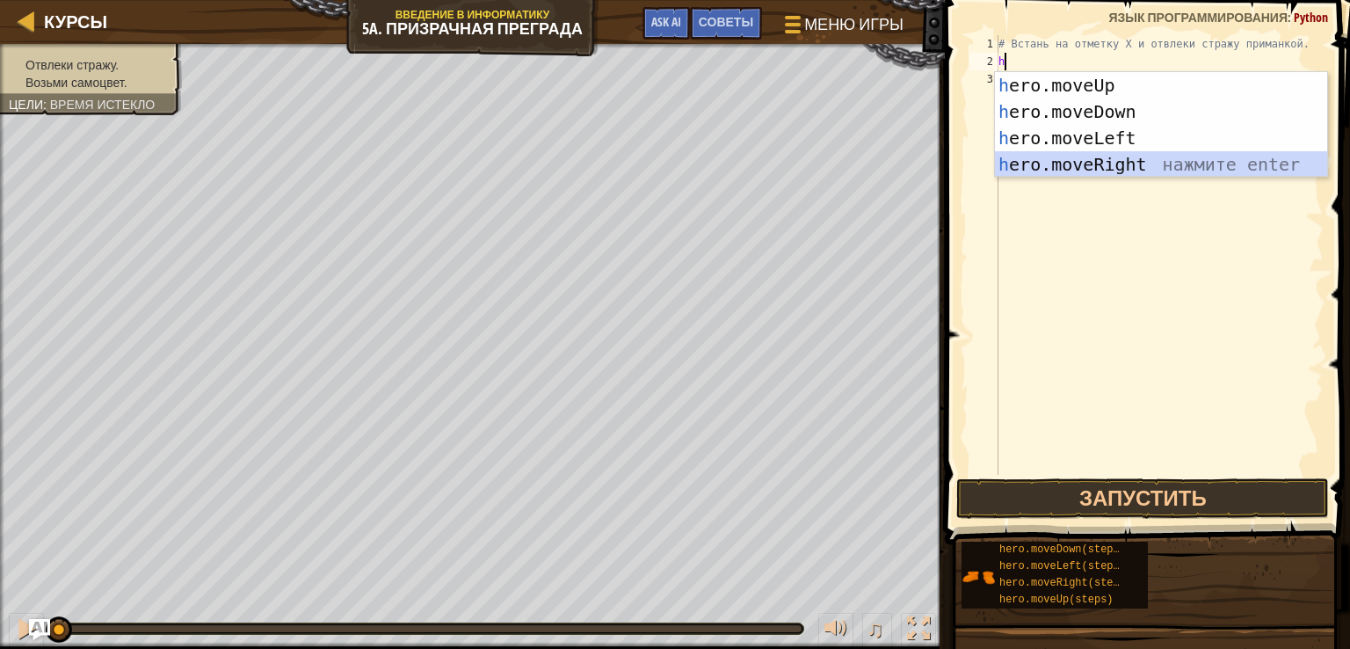
click at [1136, 158] on div "h ero.moveUp нажмите enter h ero.moveDown нажмите enter h ero.moveLeft нажмите …" at bounding box center [1161, 151] width 332 height 158
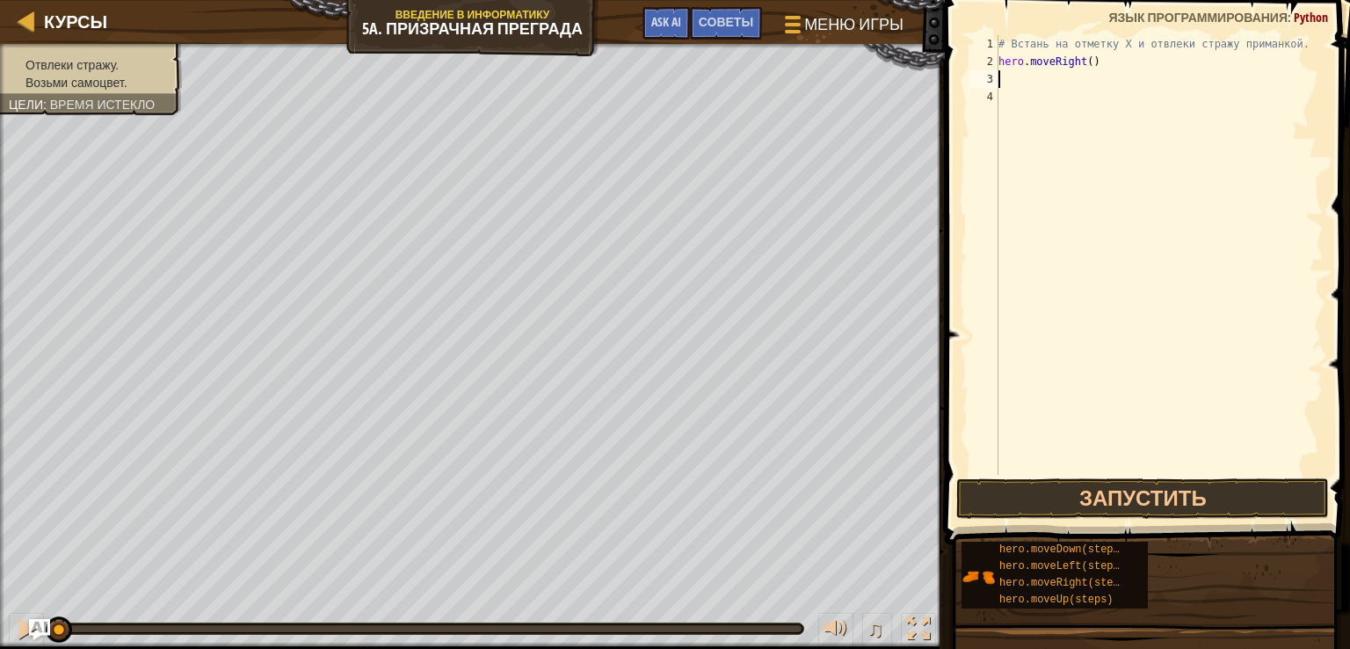
type textarea "h"
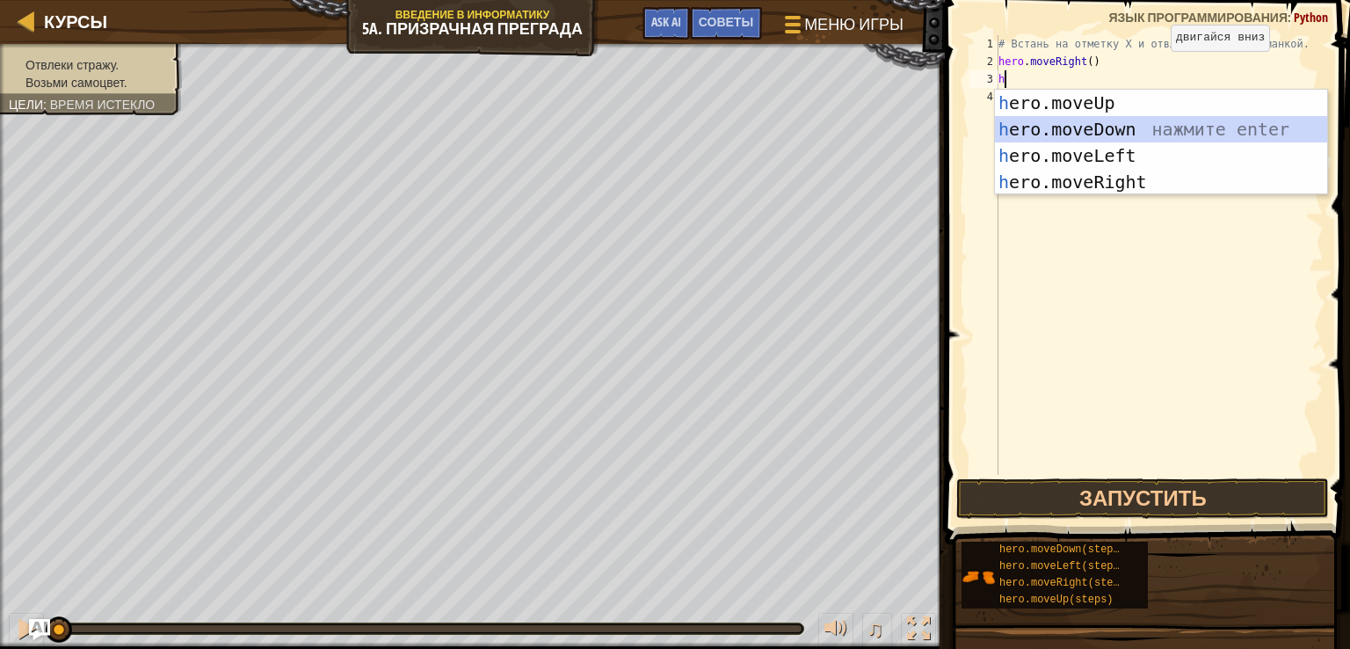
click at [1097, 131] on div "h ero.moveUp нажмите enter h ero.moveDown нажмите enter h ero.moveLeft нажмите …" at bounding box center [1161, 169] width 332 height 158
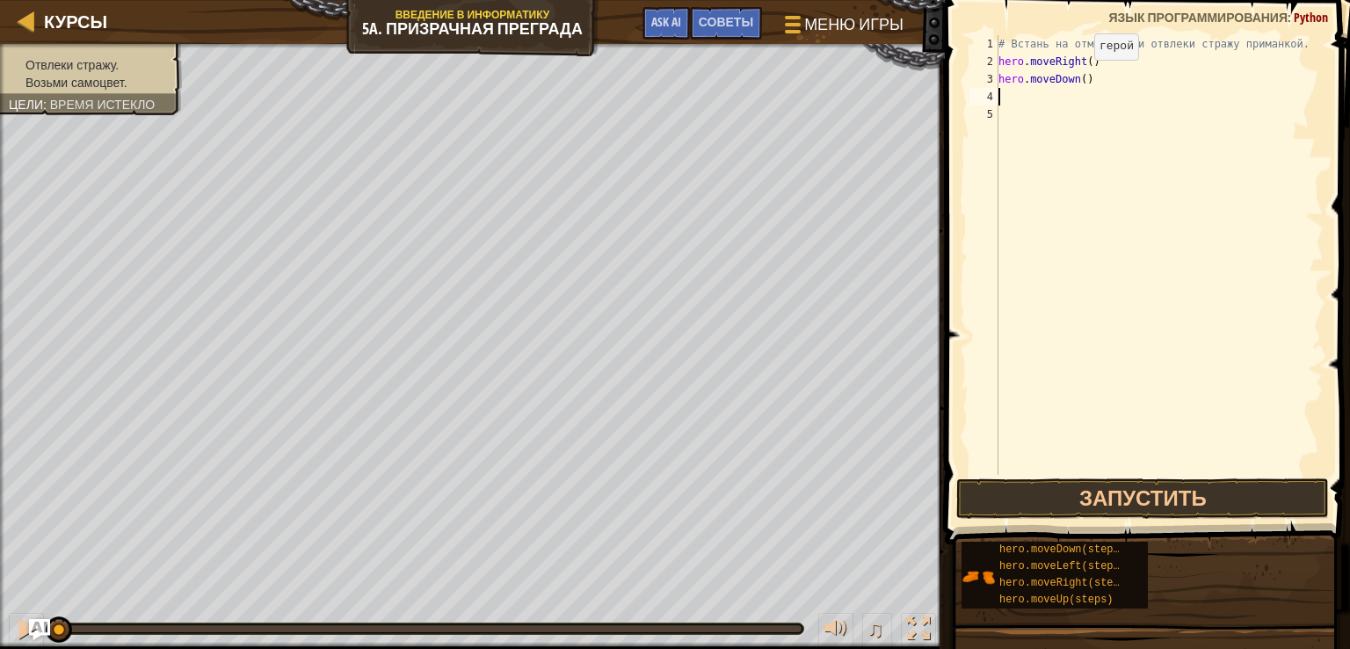
click at [1079, 77] on div "# Встань на отметку X и отвлеки стражу приманкой. hero . moveRight ( ) hero . m…" at bounding box center [1159, 272] width 329 height 475
type textarea "hero.moveDown(2)"
click at [1015, 96] on div "# Встань на отметку X и отвлеки стражу приманкой. hero . moveRight ( ) hero . m…" at bounding box center [1159, 272] width 329 height 475
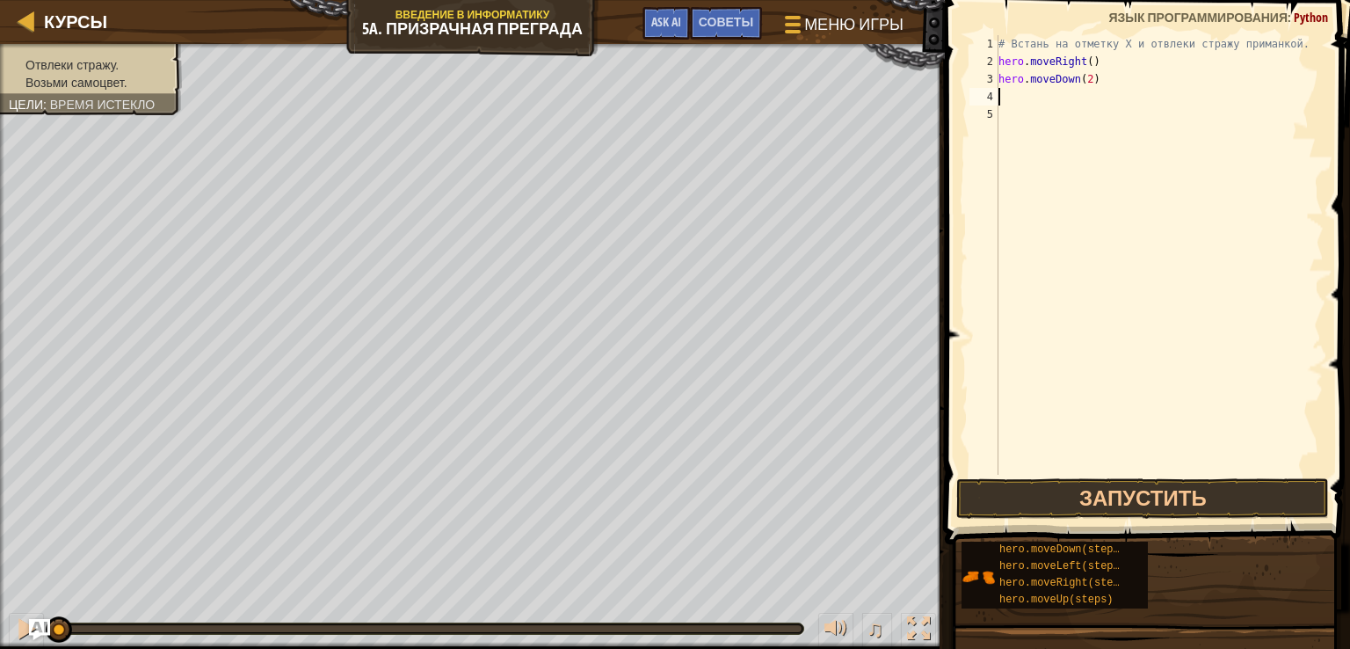
type textarea "h"
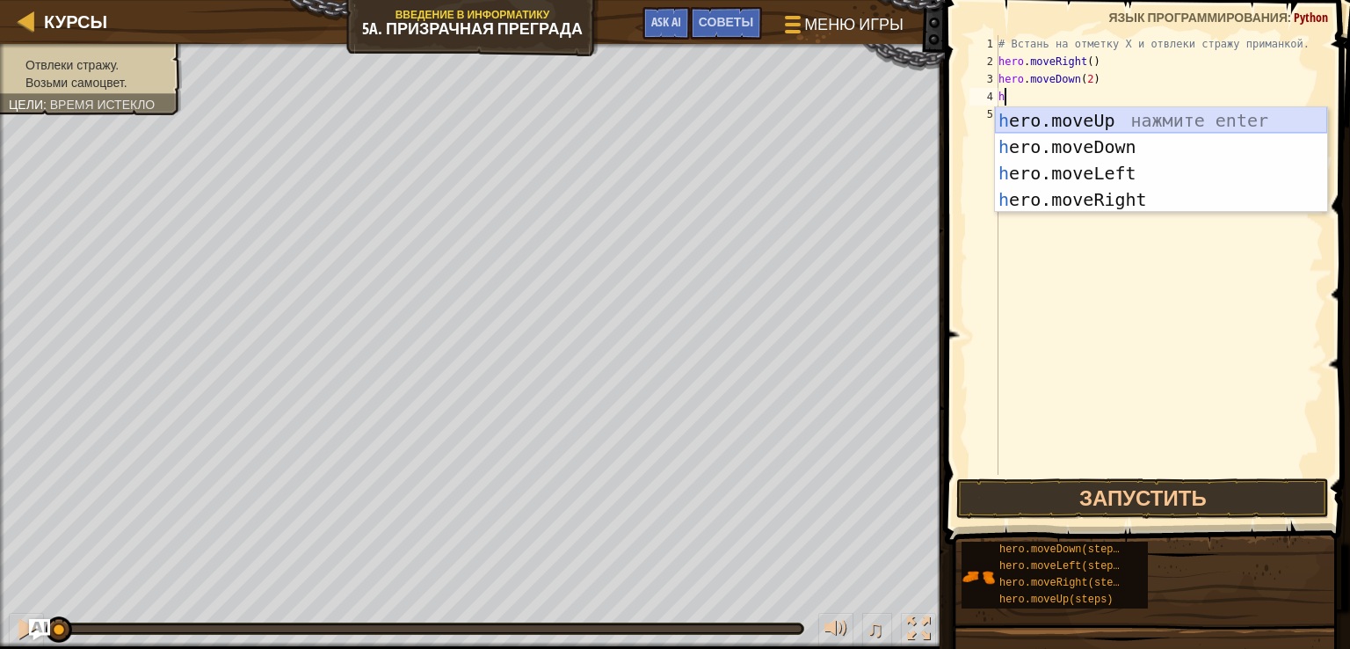
click at [1079, 119] on div "h ero.moveUp нажмите enter h ero.moveDown нажмите enter h ero.moveLeft нажмите …" at bounding box center [1161, 186] width 332 height 158
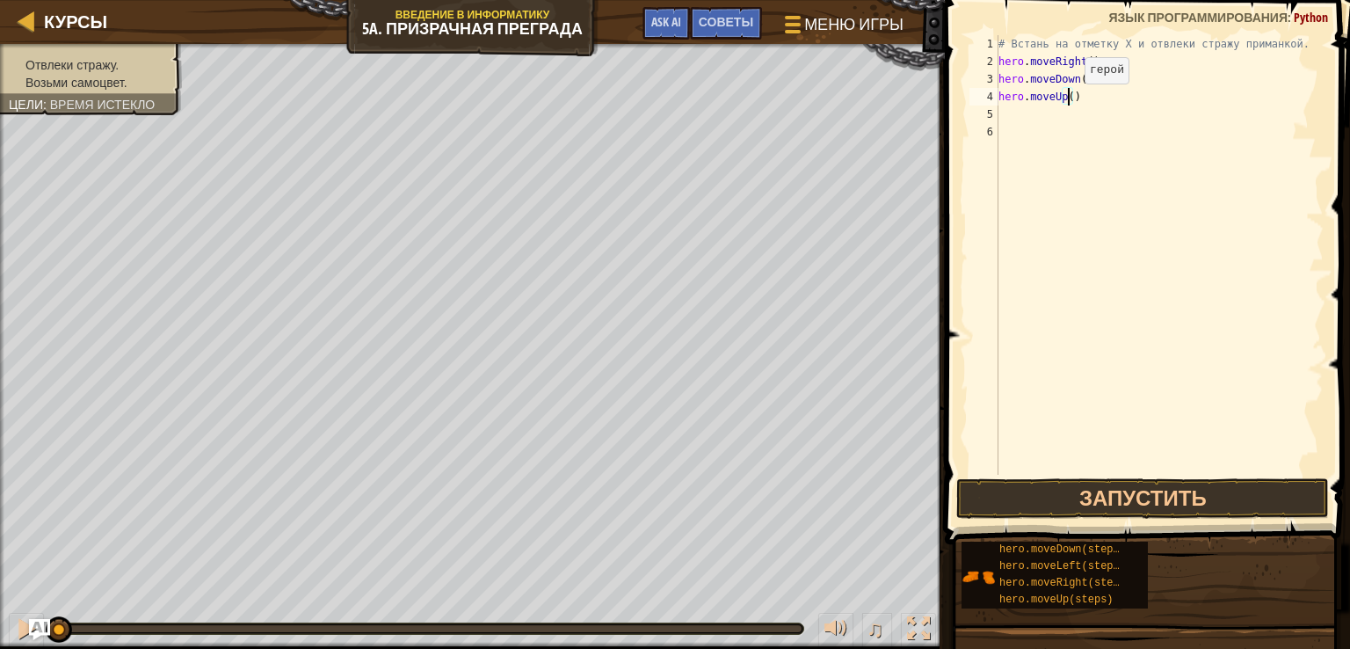
drag, startPoint x: 1069, startPoint y: 101, endPoint x: 1087, endPoint y: 128, distance: 32.9
click at [1069, 102] on div "# Встань на отметку X и отвлеки стражу приманкой. hero . moveRight ( ) hero . m…" at bounding box center [1159, 272] width 329 height 475
type textarea "hero.moveUp(2)"
click at [1012, 117] on div "# Встань на отметку X и отвлеки стражу приманкой. hero . moveRight ( ) hero . m…" at bounding box center [1159, 272] width 329 height 475
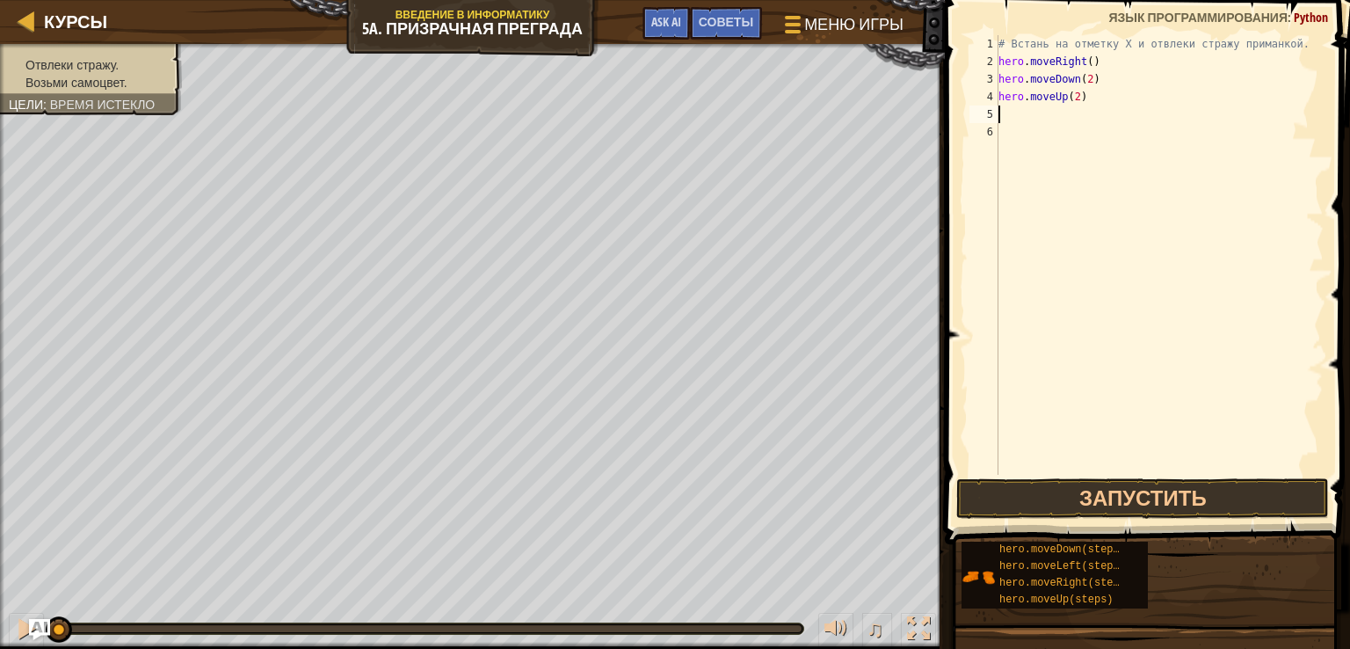
scroll to position [8, 0]
type textarea "h"
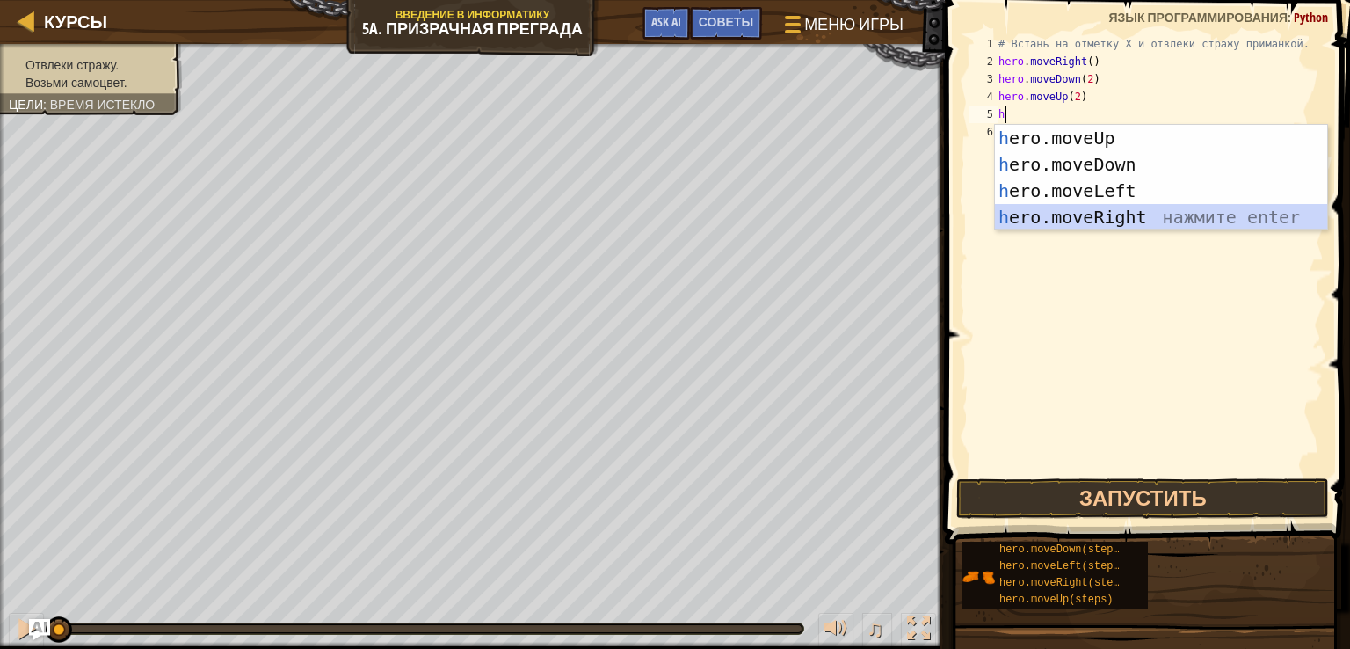
click at [1099, 216] on div "h ero.moveUp нажмите enter h ero.moveDown нажмите enter h ero.moveLeft нажмите …" at bounding box center [1161, 204] width 332 height 158
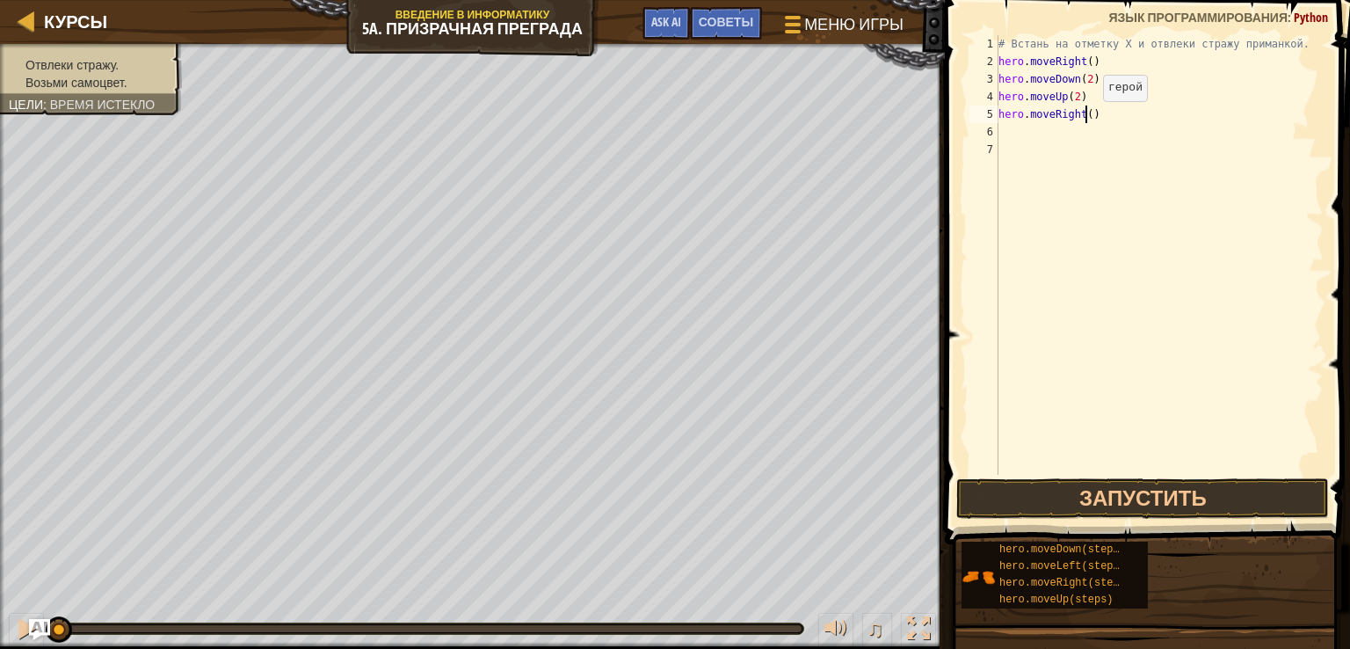
click at [1088, 119] on div "# Встань на отметку X и отвлеки стражу приманкой. hero . moveRight ( ) hero . m…" at bounding box center [1159, 272] width 329 height 475
type textarea "hero.moveRight(3)"
click at [1187, 500] on button "Запустить" at bounding box center [1142, 498] width 373 height 40
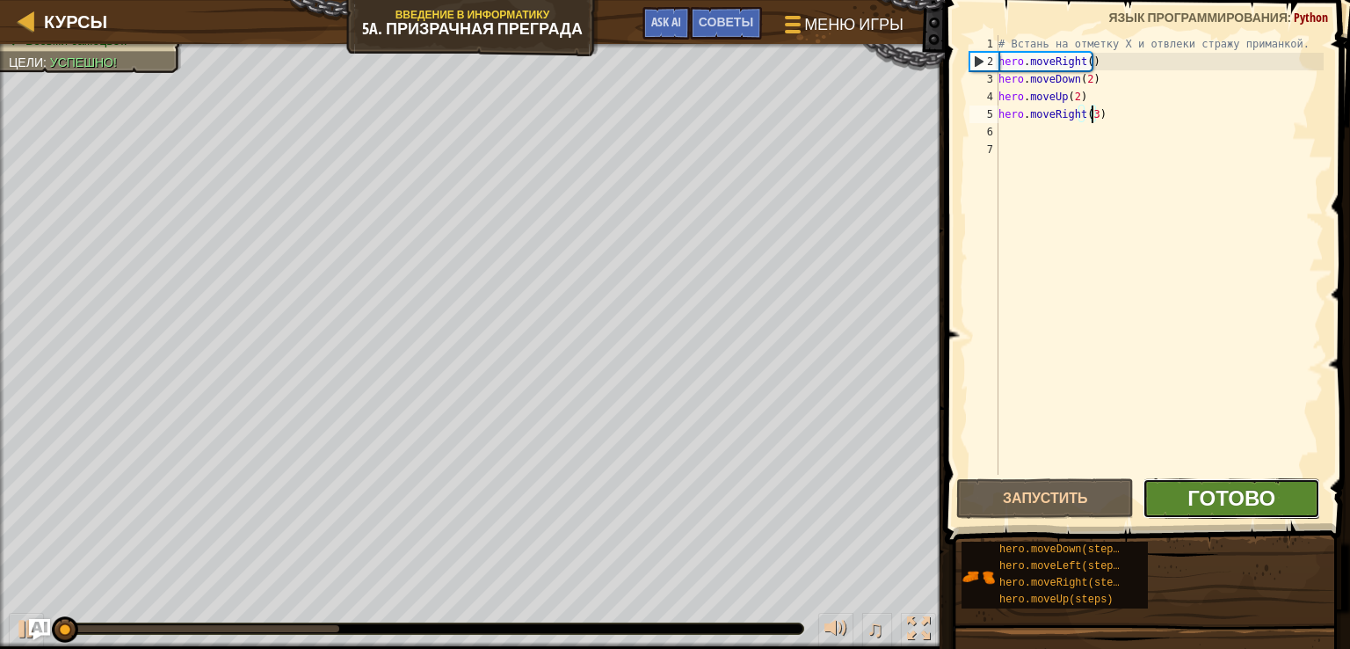
click at [1222, 497] on span "Готово" at bounding box center [1231, 497] width 88 height 28
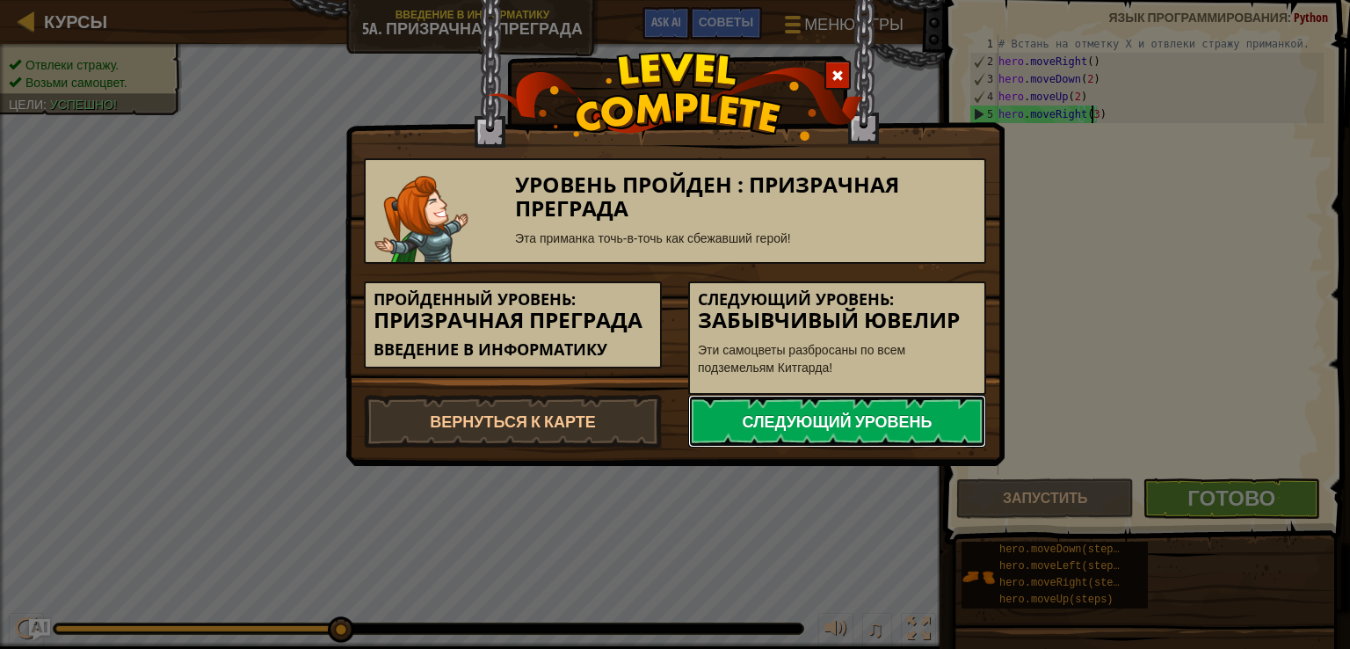
click at [877, 417] on link "Следующий уровень" at bounding box center [837, 421] width 298 height 53
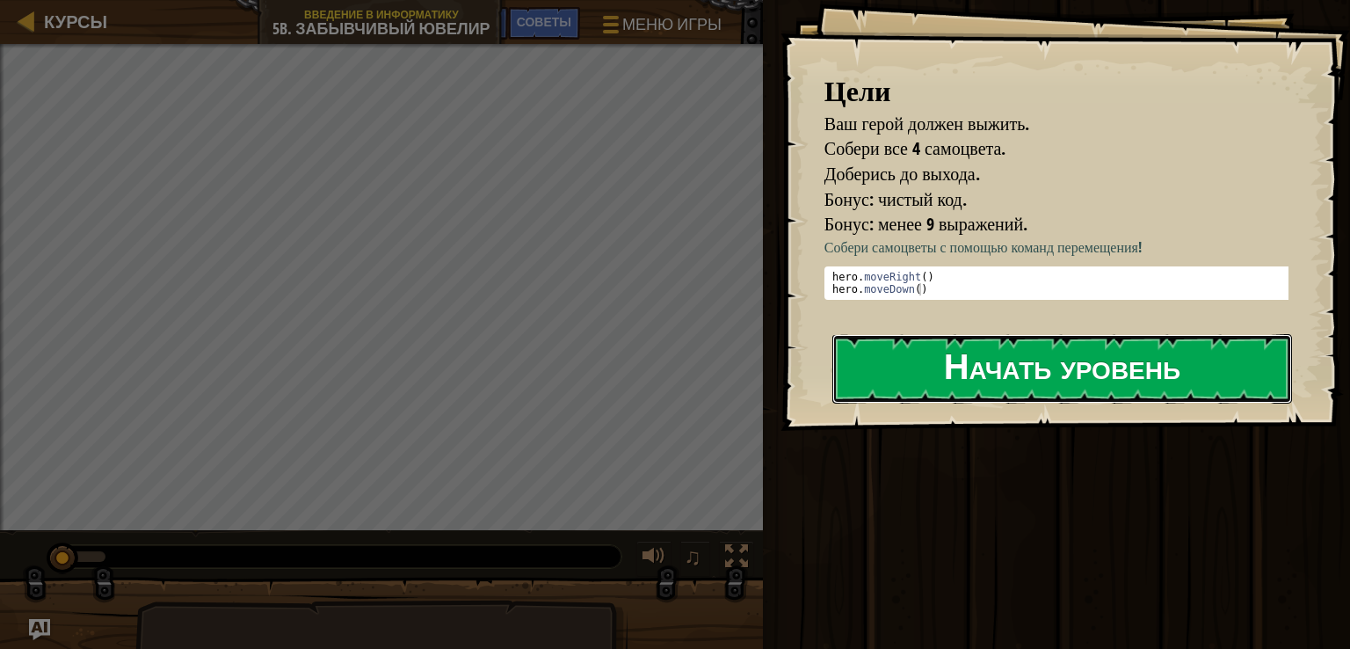
click at [1072, 391] on button "Начать уровень" at bounding box center [1062, 368] width 460 height 69
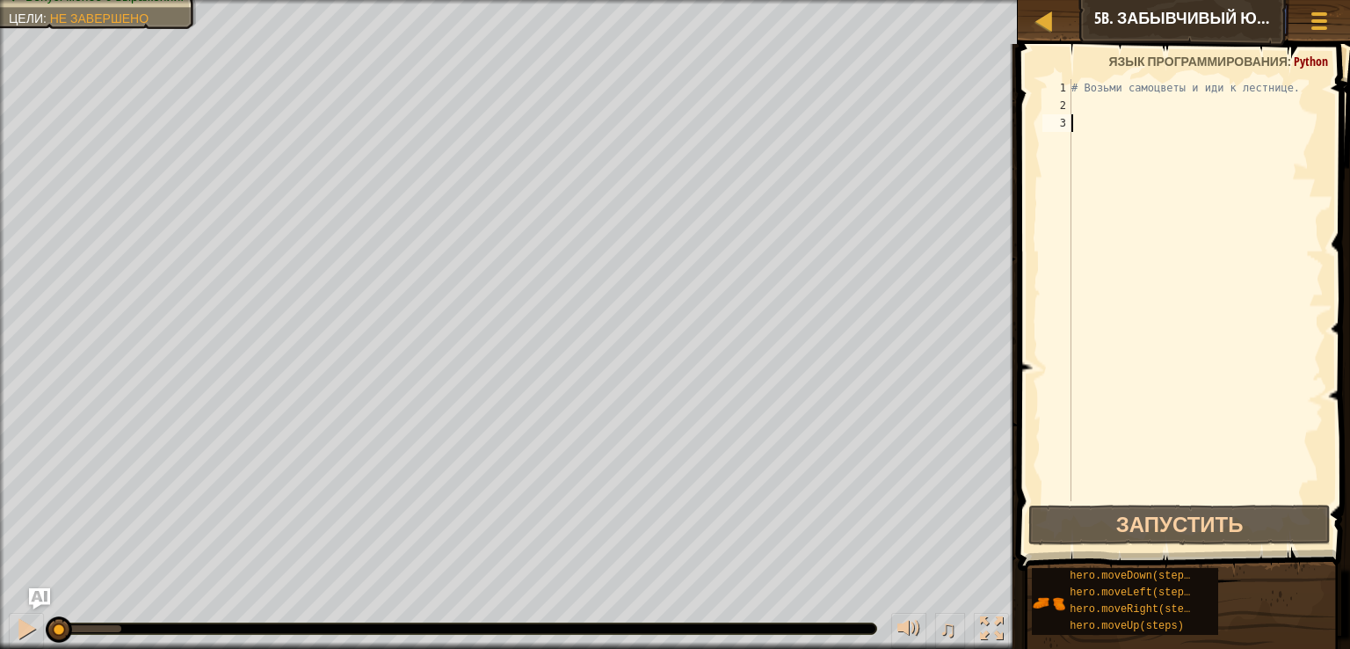
click at [1073, 101] on div "# Возьми самоцветы и иди к лестнице." at bounding box center [1196, 307] width 256 height 457
type textarea "h"
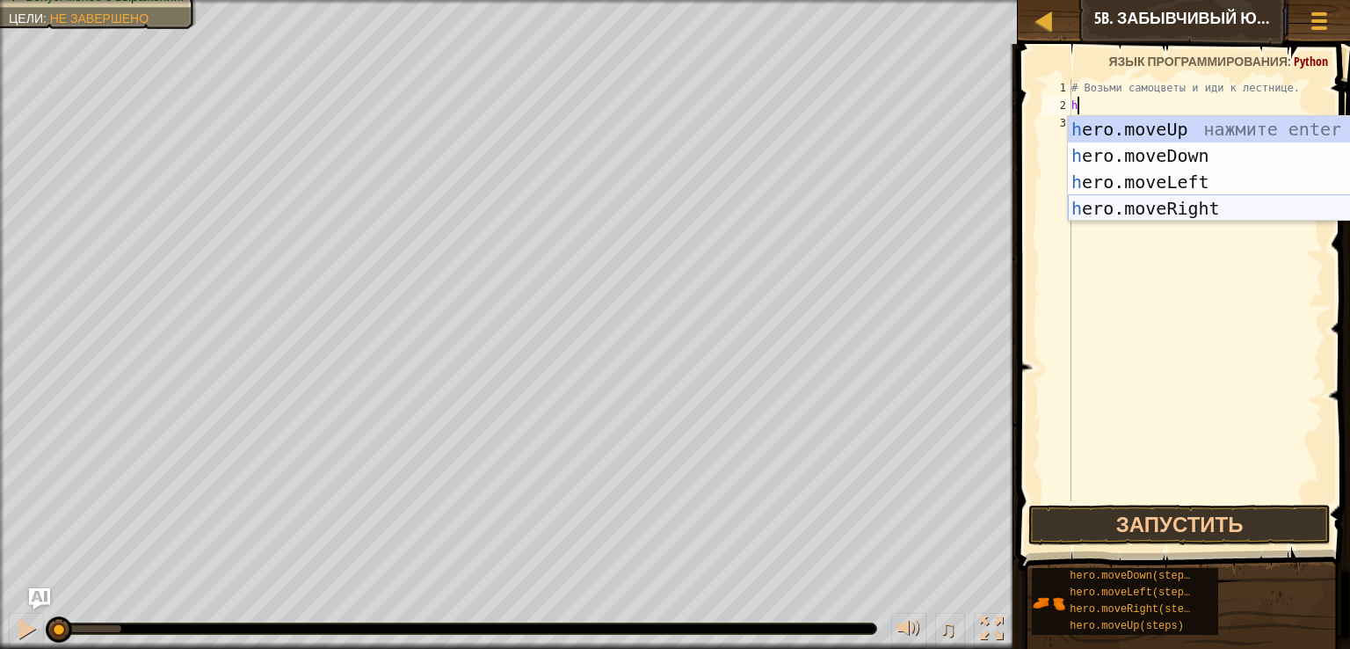
click at [1179, 206] on div "h ero.moveUp нажмите enter h ero.moveDown нажмите enter h ero.moveLeft нажмите …" at bounding box center [1234, 195] width 332 height 158
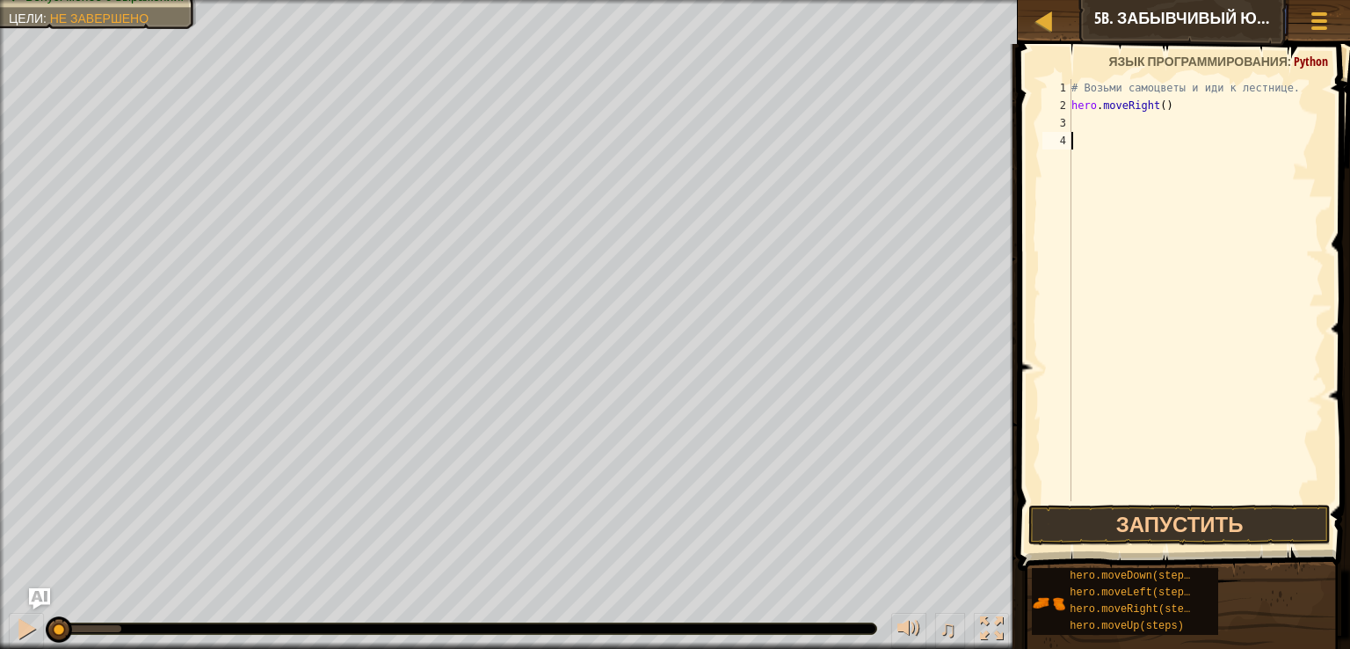
click at [1093, 138] on div "# Возьми самоцветы и иди к лестнице. hero . moveRight ( )" at bounding box center [1196, 307] width 256 height 457
click at [1086, 125] on div "# Возьми самоцветы и иди к лестнице. hero . moveRight ( )" at bounding box center [1196, 307] width 256 height 457
type textarea "h"
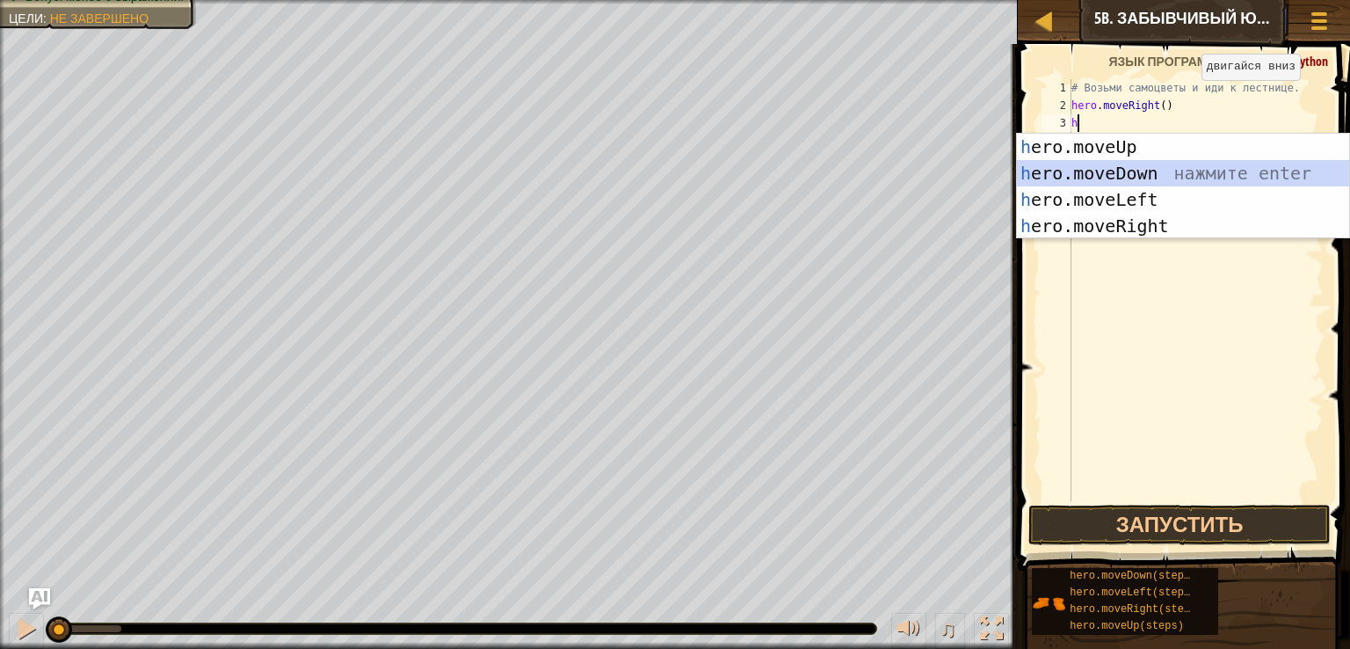
click at [1147, 163] on div "h ero.moveUp нажмите enter h ero.moveDown нажмите enter h ero.moveLeft нажмите …" at bounding box center [1183, 213] width 332 height 158
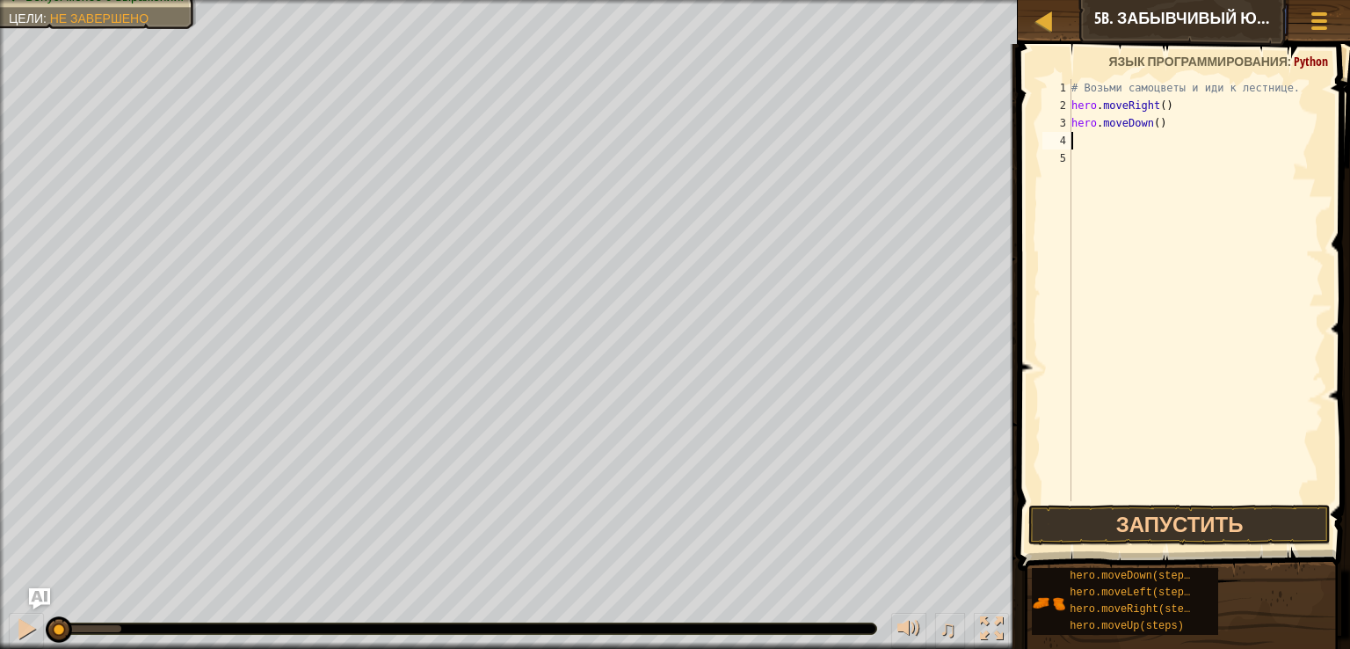
type textarea "h"
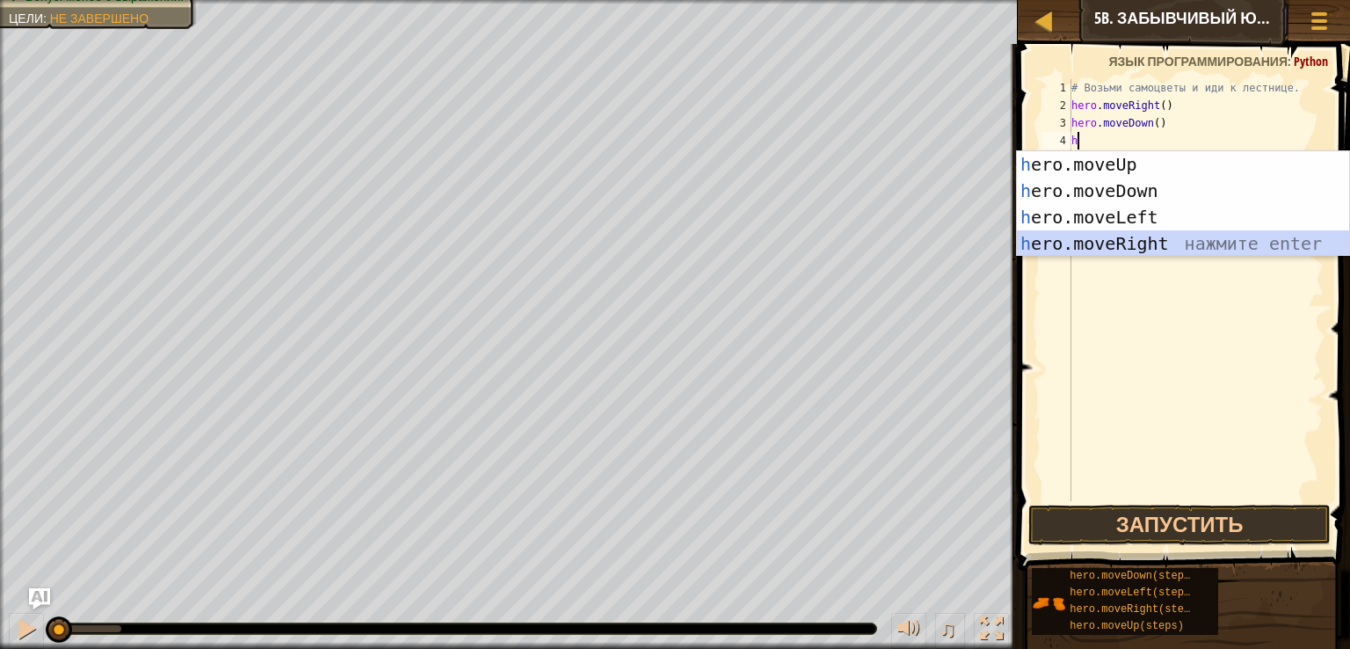
click at [1133, 233] on div "h ero.moveUp нажмите enter h ero.moveDown нажмите enter h ero.moveLeft нажмите …" at bounding box center [1183, 230] width 332 height 158
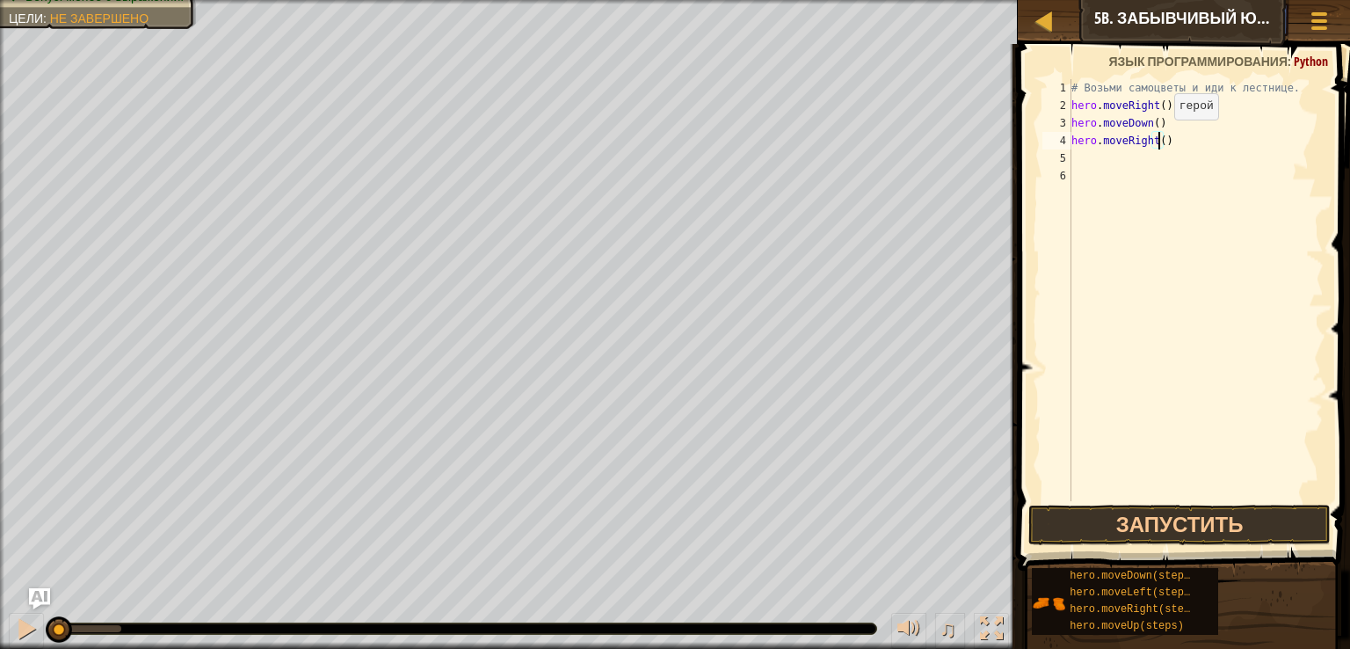
click at [1158, 137] on div "# Возьми самоцветы и иди к лестнице. hero . moveRight ( ) hero . moveDown ( ) h…" at bounding box center [1196, 307] width 256 height 457
type textarea "hero.moveRight(2)"
click at [1105, 164] on div "# Возьми самоцветы и иди к лестнице. hero . moveRight ( ) hero . moveDown ( ) h…" at bounding box center [1196, 307] width 256 height 457
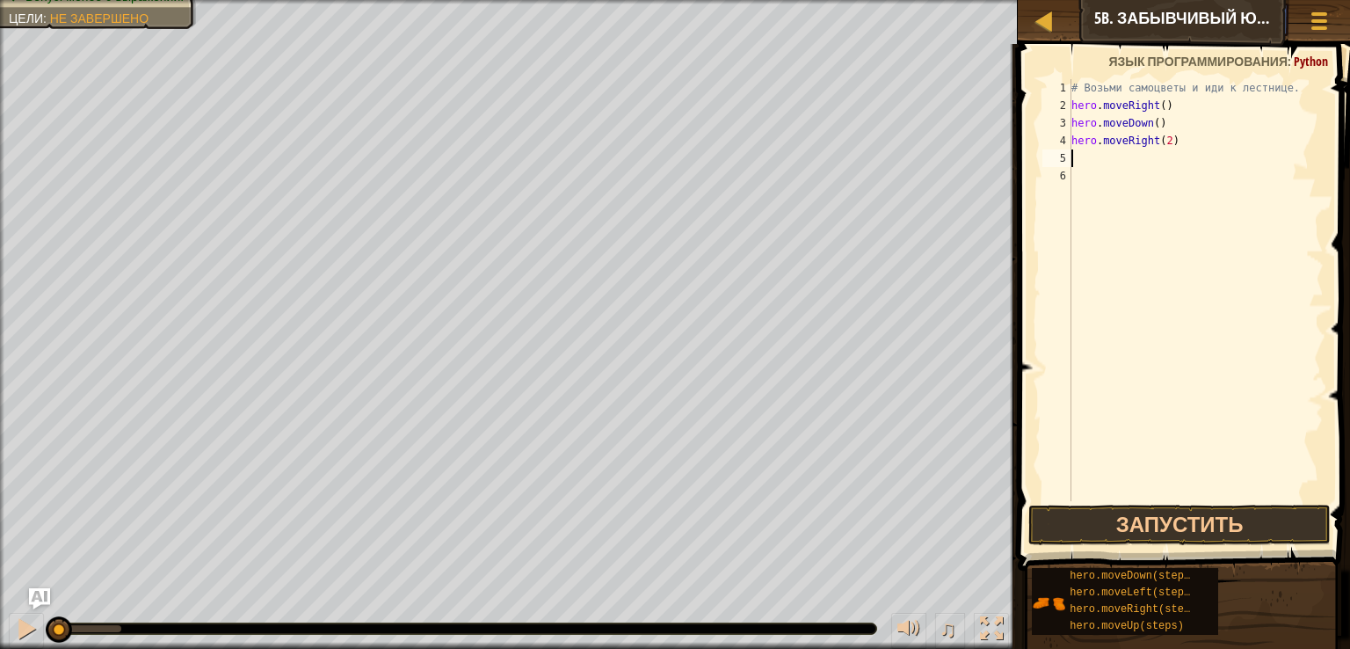
type textarea "h"
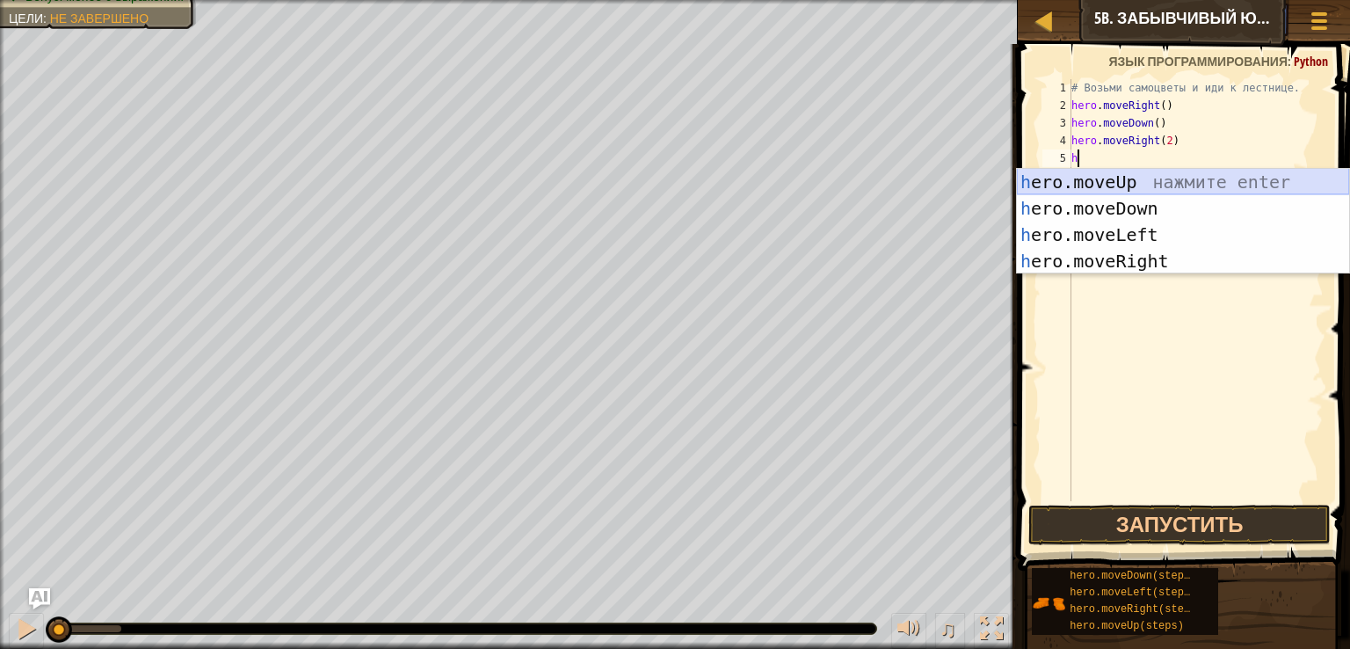
click at [1139, 177] on div "h ero.moveUp нажмите enter h ero.moveDown нажмите enter h ero.moveLeft нажмите …" at bounding box center [1183, 248] width 332 height 158
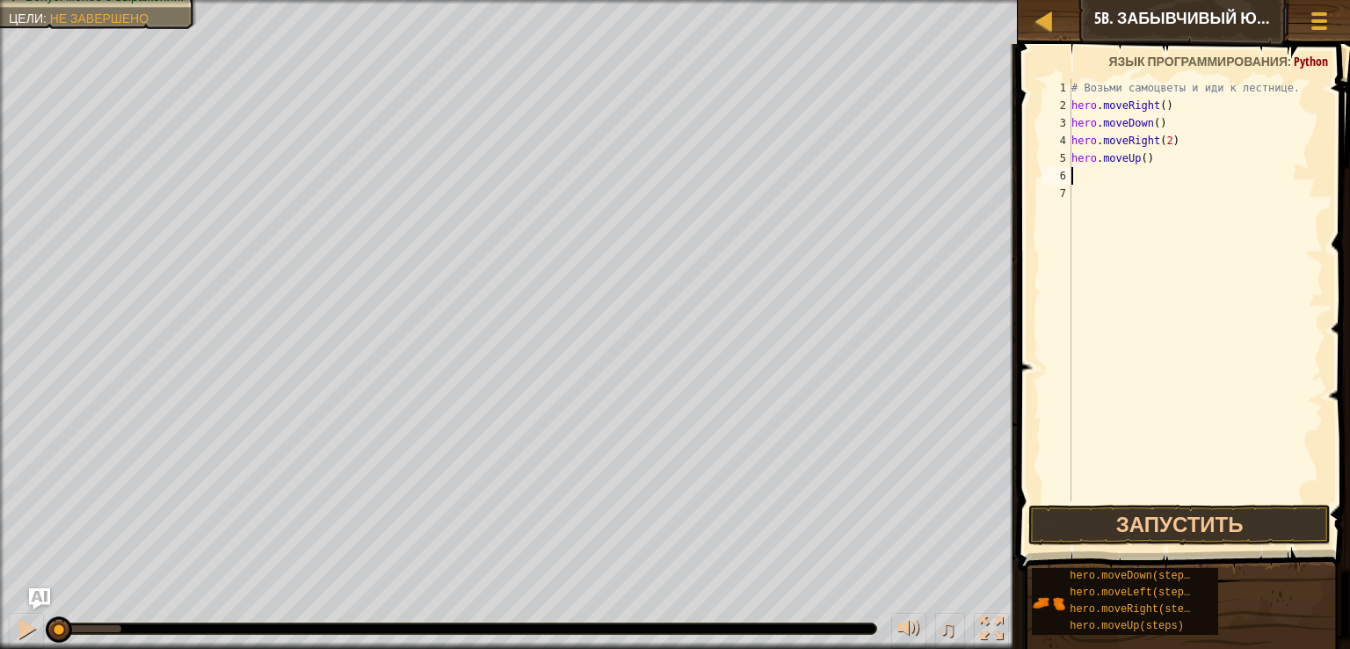
type textarea "h"
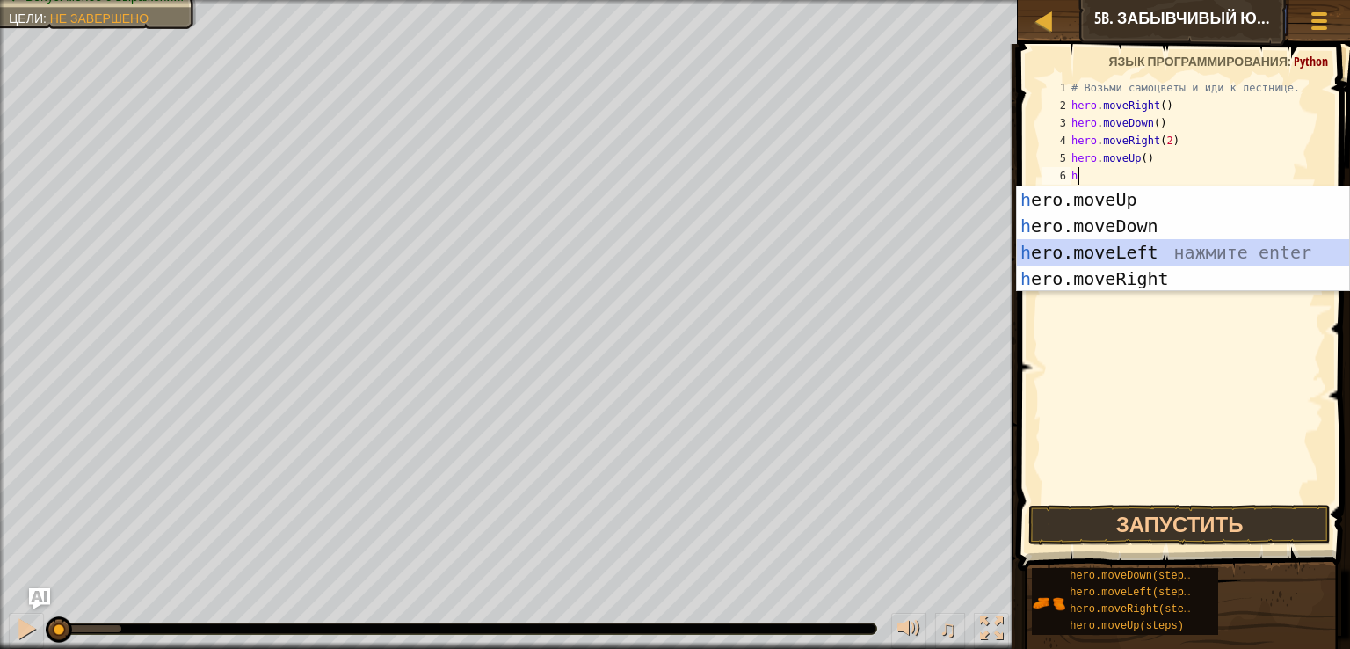
click at [1128, 258] on div "h ero.moveUp нажмите enter h ero.moveDown нажмите enter h ero.moveLeft нажмите …" at bounding box center [1183, 265] width 332 height 158
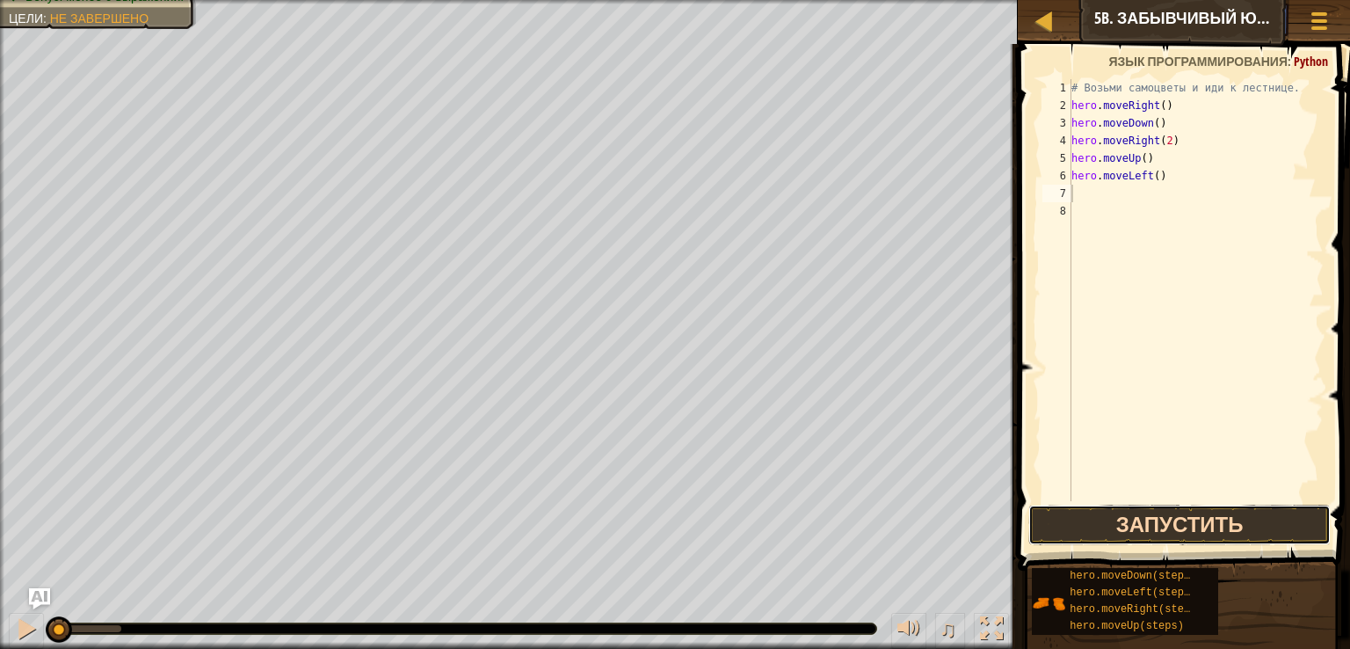
click at [1153, 542] on button "Запустить" at bounding box center [1179, 524] width 302 height 40
click at [1143, 512] on button "Запустить" at bounding box center [1179, 524] width 302 height 40
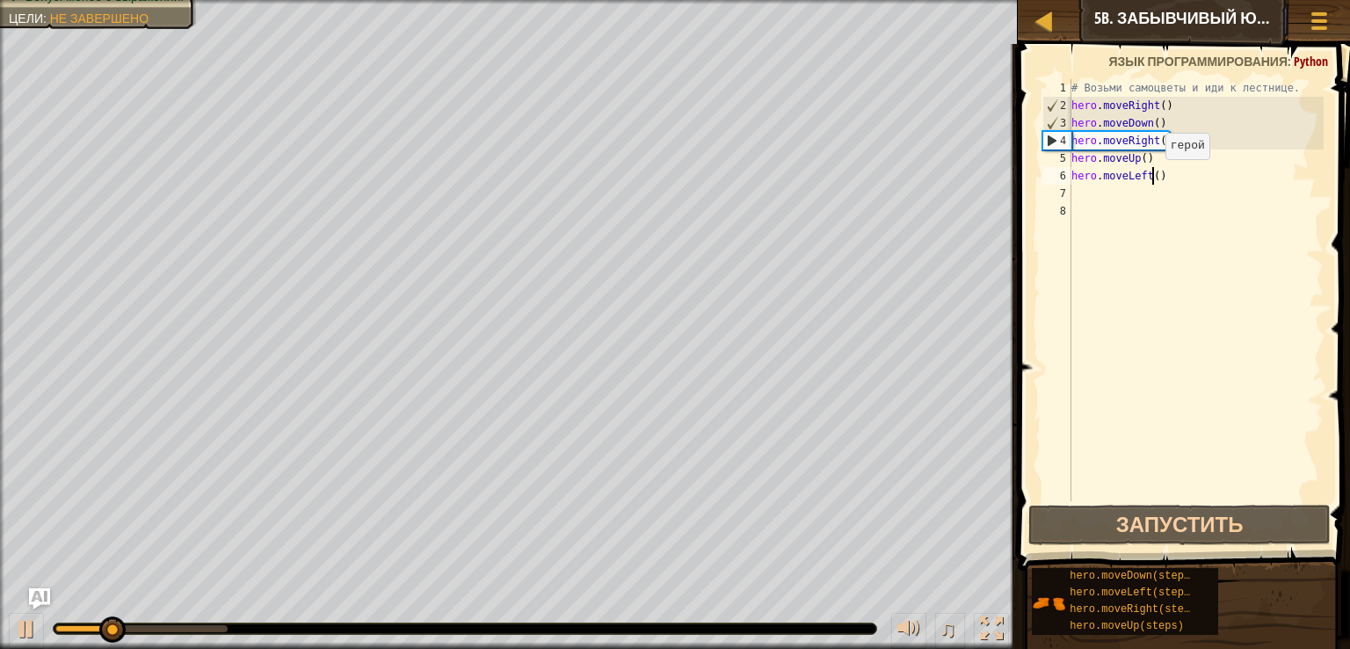
click at [1150, 177] on div "# Возьми самоцветы и иди к лестнице. hero . moveRight ( ) hero . moveDown ( ) h…" at bounding box center [1196, 307] width 256 height 457
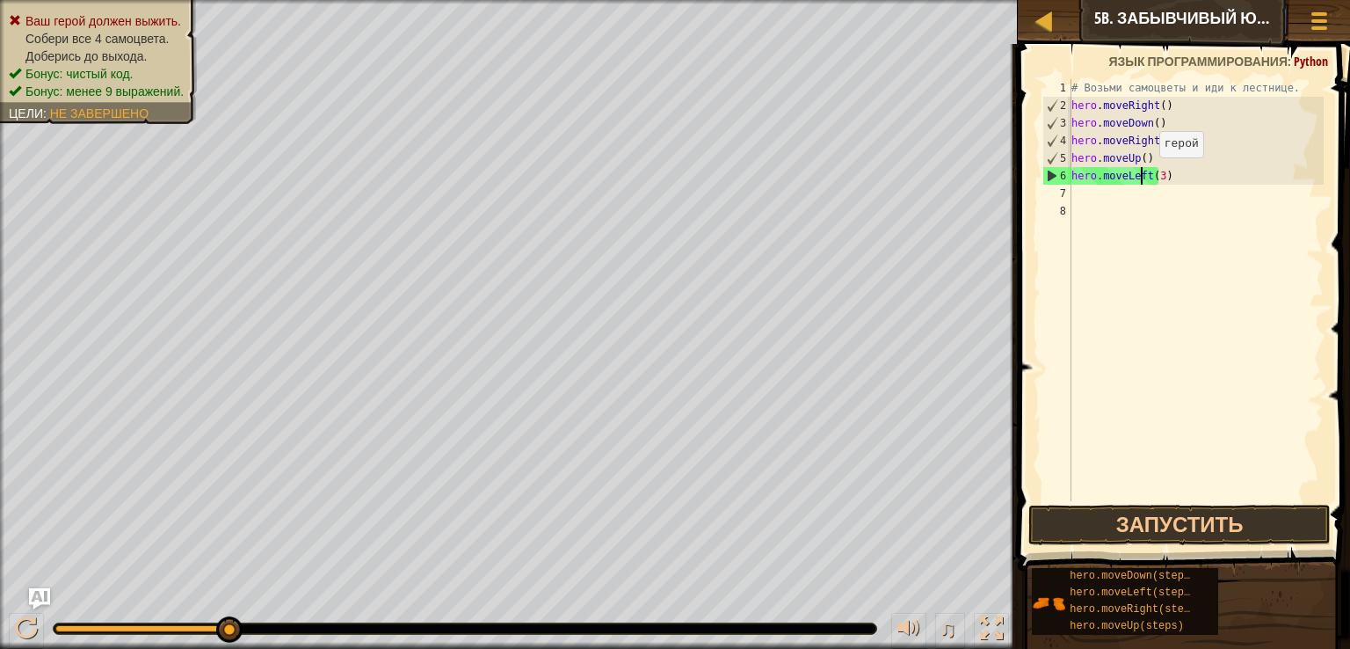
drag, startPoint x: 1143, startPoint y: 174, endPoint x: 1225, endPoint y: 218, distance: 92.8
click at [1147, 183] on div "# Возьми самоцветы и иди к лестнице. hero . moveRight ( ) hero . moveDown ( ) h…" at bounding box center [1196, 307] width 256 height 457
click at [1194, 183] on div "# Возьми самоцветы и иди к лестнице. hero . moveRight ( ) hero . moveDown ( ) h…" at bounding box center [1196, 307] width 256 height 457
type textarea "h"
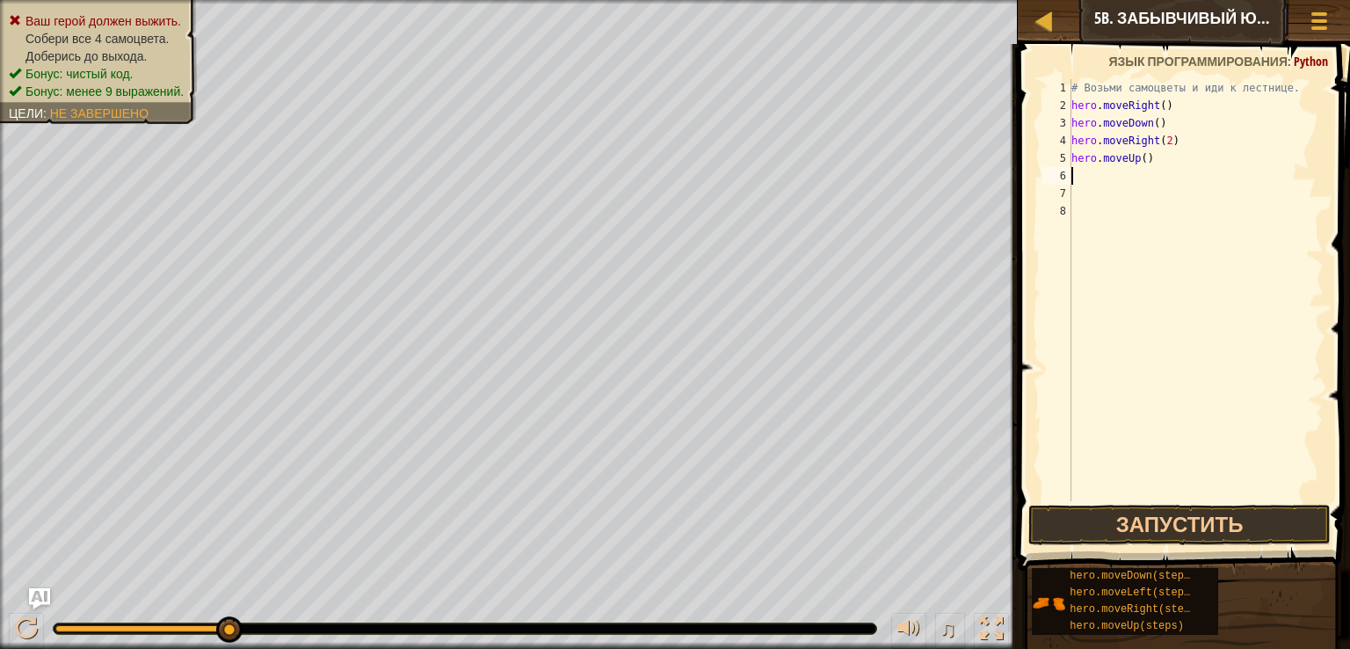
type textarea "h"
drag, startPoint x: 1175, startPoint y: 296, endPoint x: 1171, endPoint y: 285, distance: 12.2
click at [1173, 290] on div "# Возьми самоцветы и иди к лестнице. hero . moveRight ( ) hero . moveDown ( ) h…" at bounding box center [1196, 307] width 256 height 457
click at [1092, 180] on div "# Возьми самоцветы и иди к лестнице. hero . moveRight ( ) hero . moveDown ( ) h…" at bounding box center [1196, 307] width 256 height 457
type textarea "h"
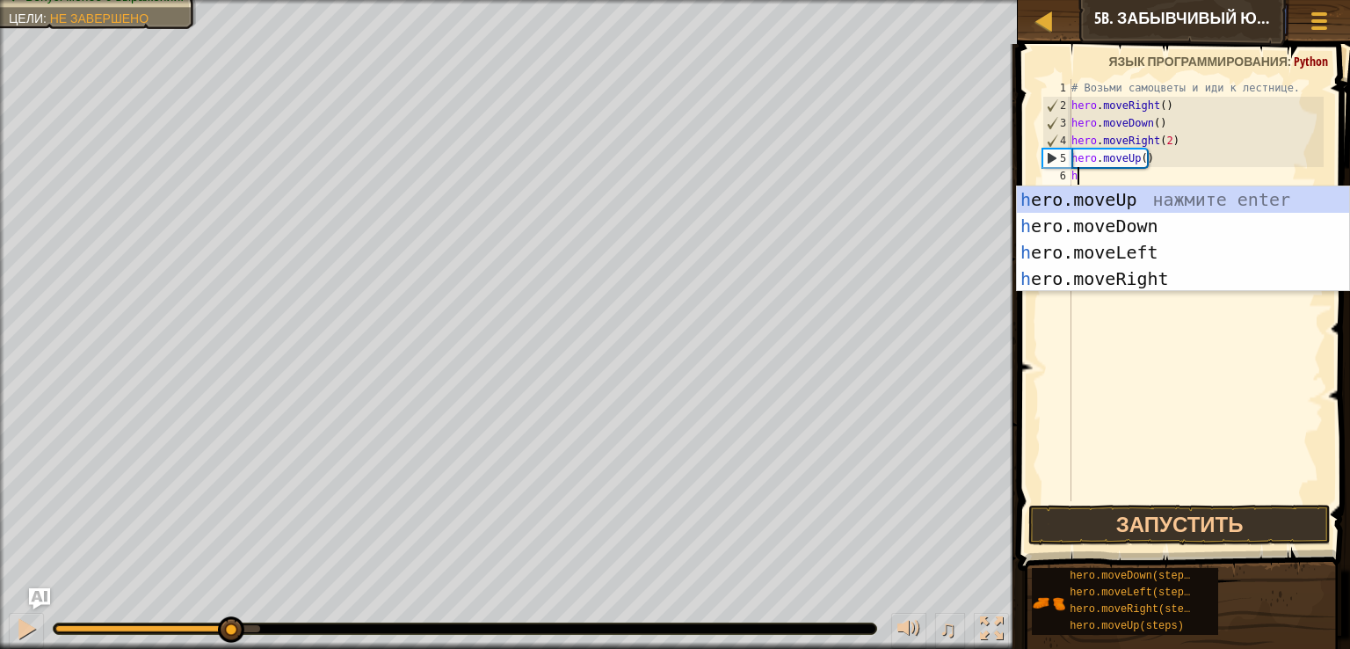
type textarea "h"
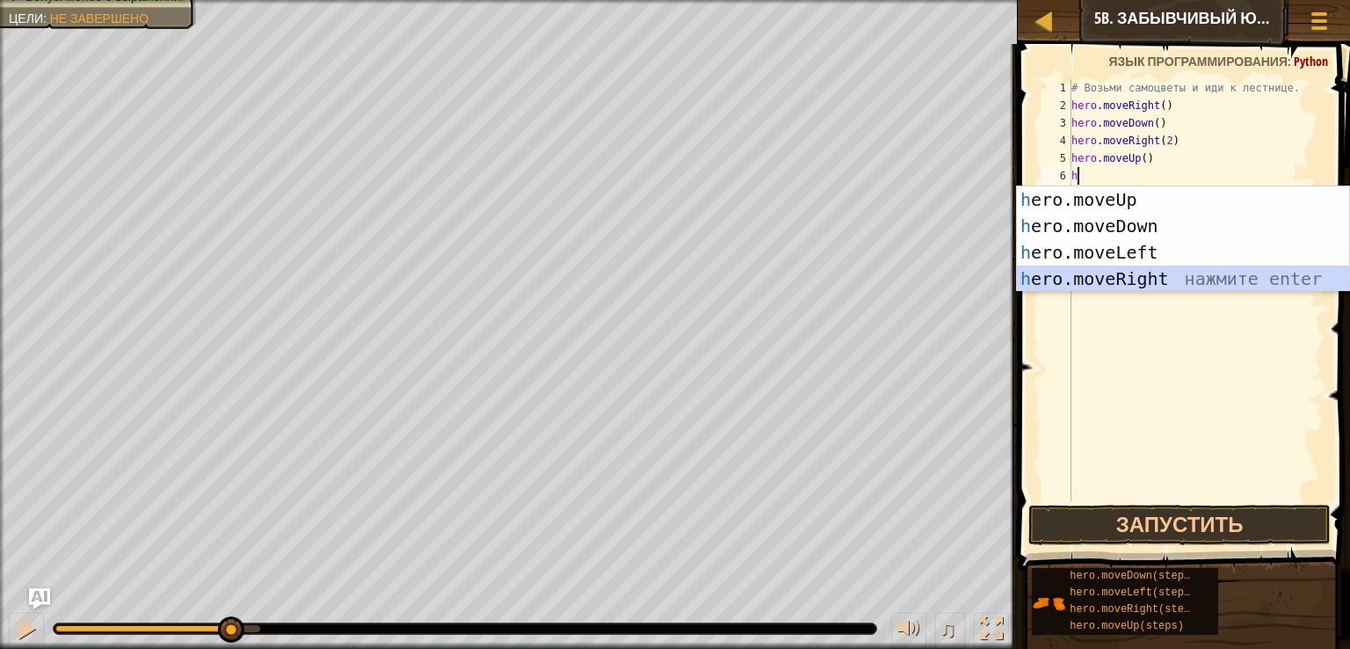
click at [1123, 271] on div "h ero.moveUp нажмите enter h ero.moveDown нажмите enter h ero.moveLeft нажмите …" at bounding box center [1183, 265] width 332 height 158
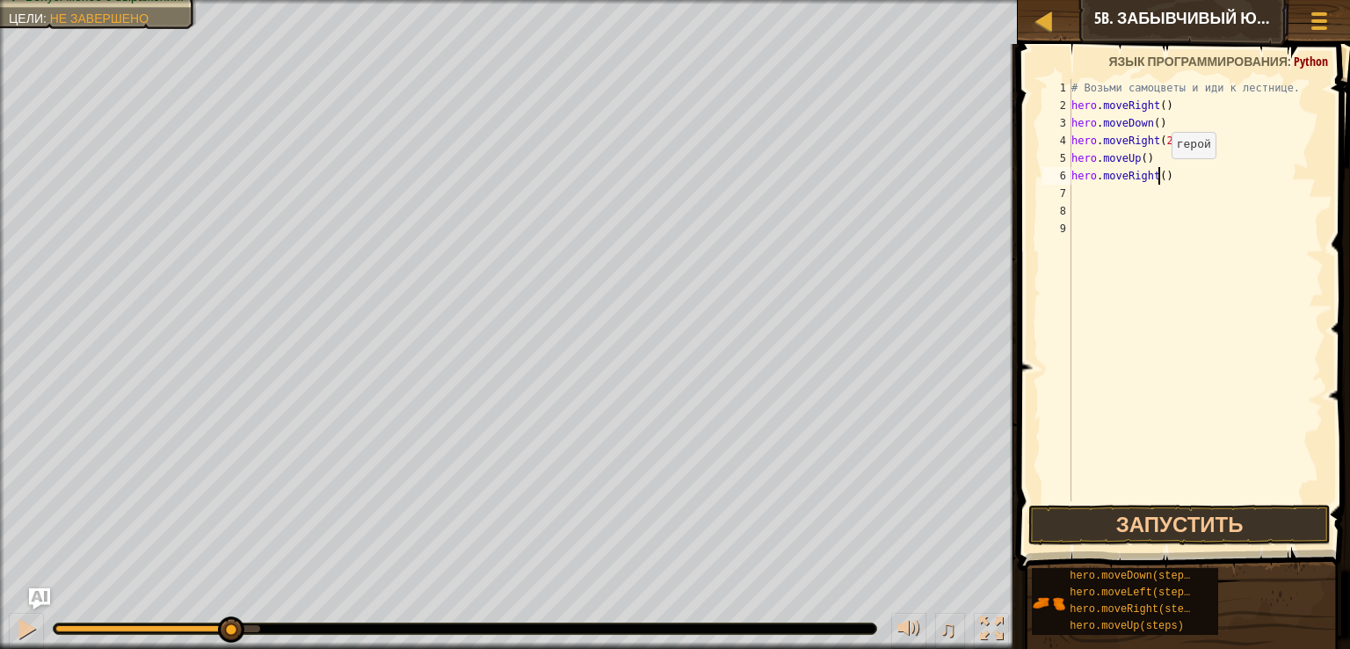
click at [1157, 176] on div "# Возьми самоцветы и иди к лестнице. hero . moveRight ( ) hero . moveDown ( ) h…" at bounding box center [1196, 307] width 256 height 457
click at [1160, 176] on div "# Возьми самоцветы и иди к лестнице. hero . moveRight ( ) hero . moveDown ( ) h…" at bounding box center [1196, 307] width 256 height 457
type textarea "hero.moveRight(3)"
click at [1155, 512] on button "Запустить" at bounding box center [1179, 524] width 302 height 40
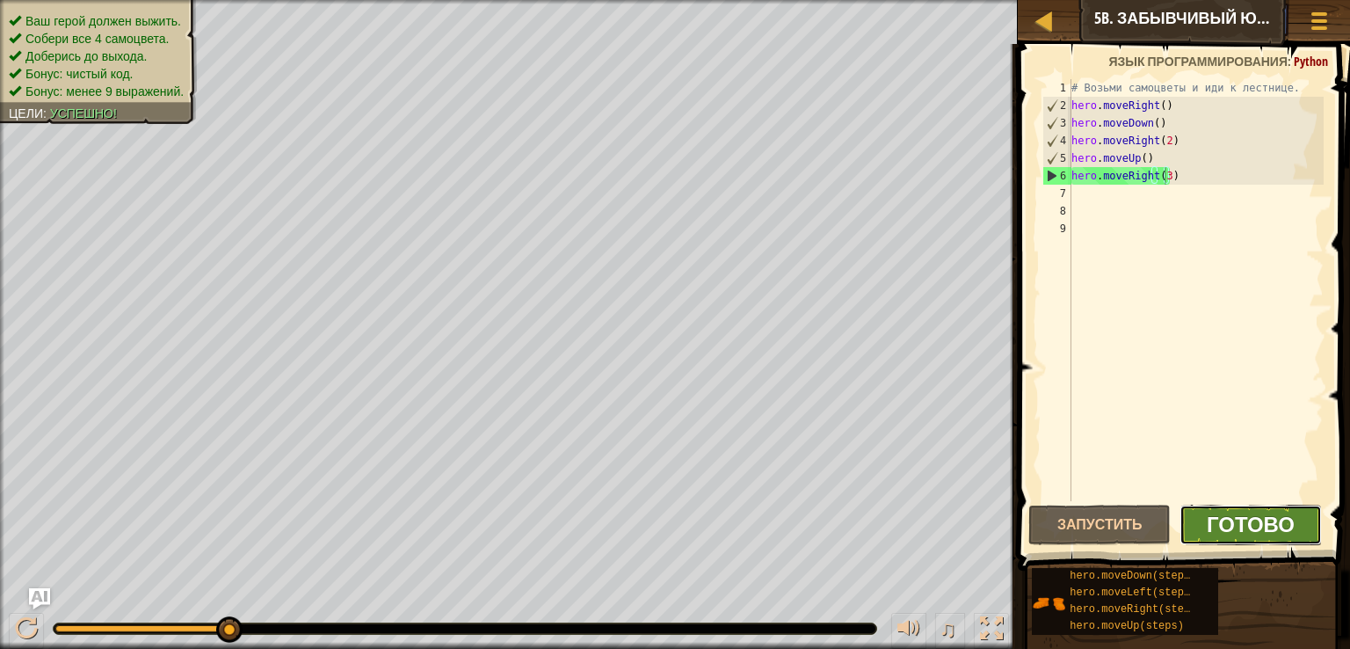
click at [1235, 518] on span "Готово" at bounding box center [1251, 524] width 88 height 28
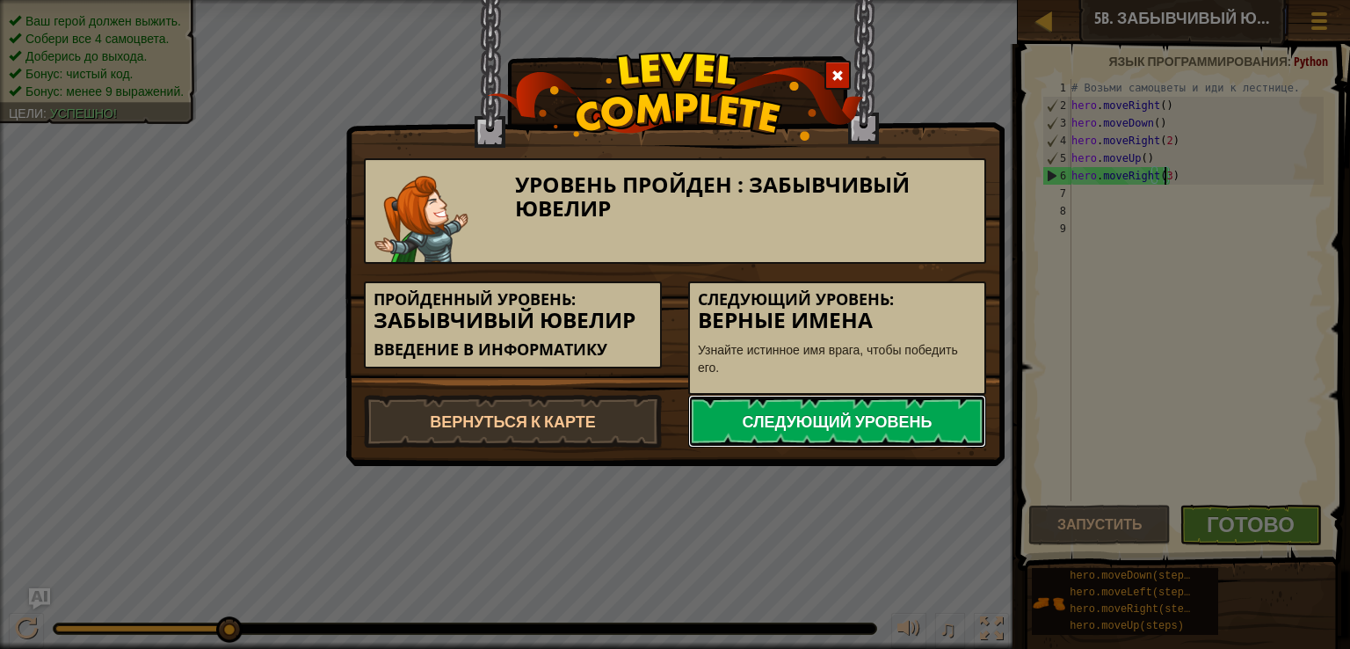
click at [866, 405] on link "Следующий уровень" at bounding box center [837, 421] width 298 height 53
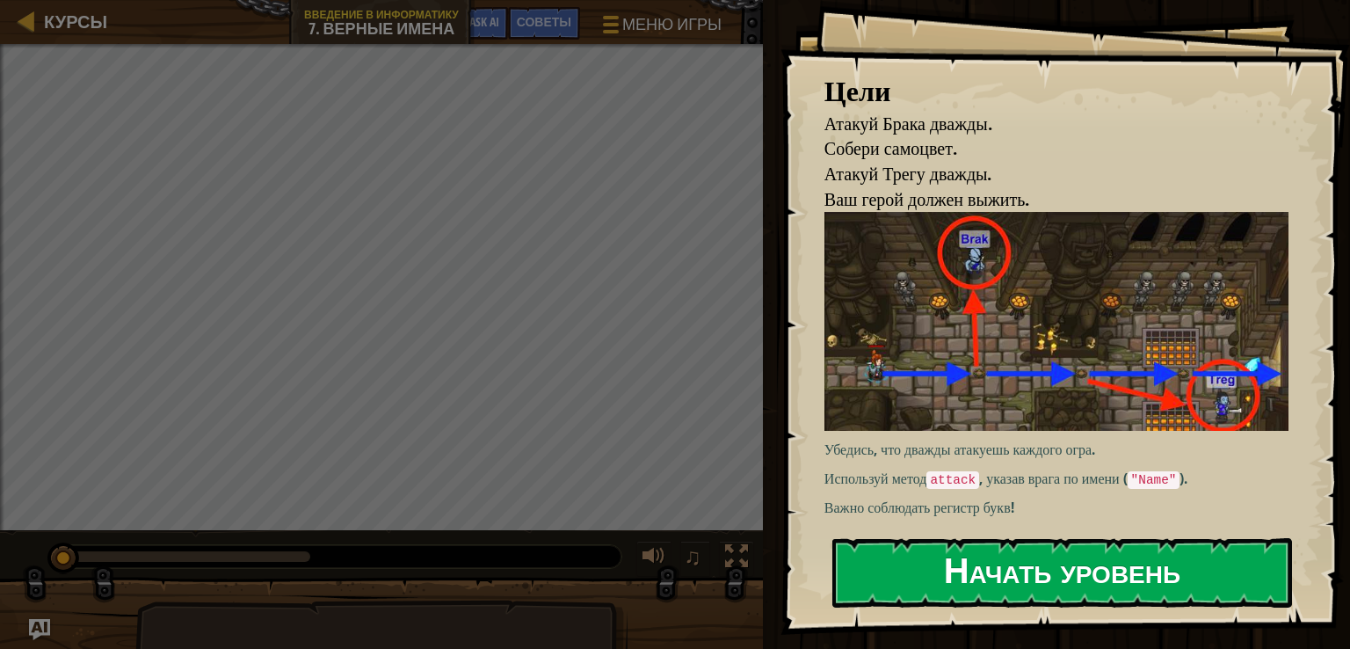
click at [1088, 569] on button "Начать уровень" at bounding box center [1062, 572] width 460 height 69
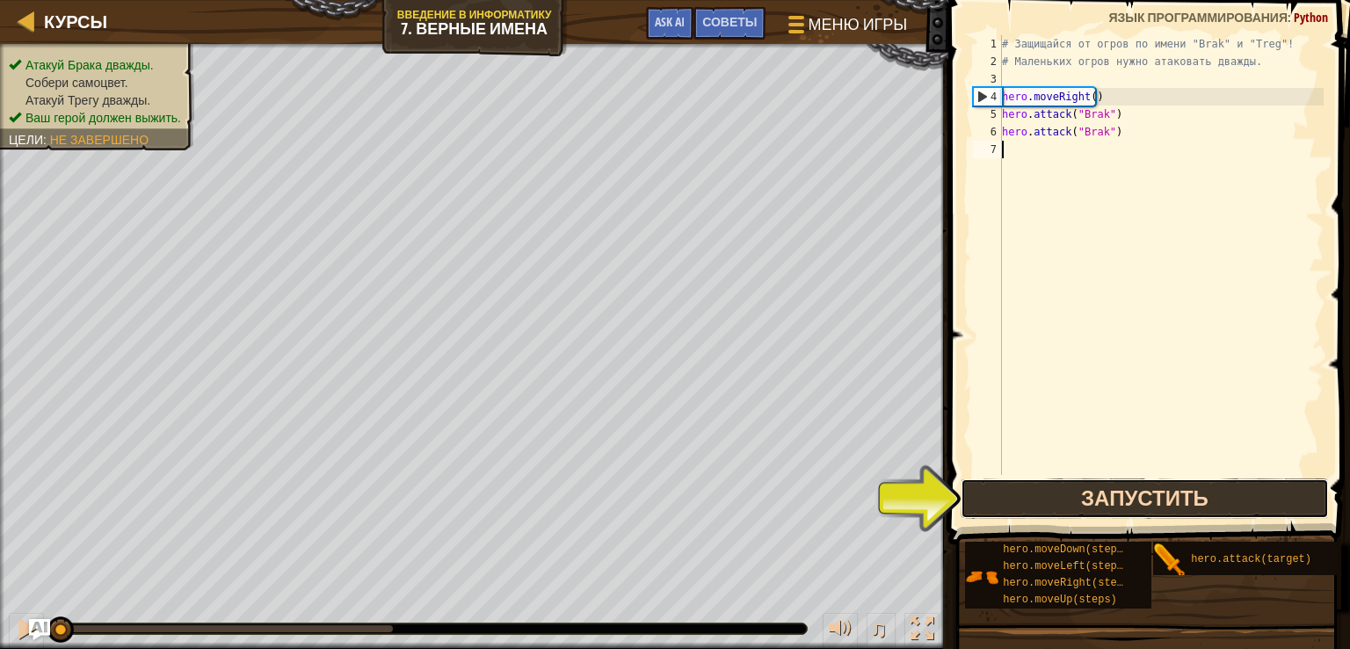
click at [1003, 493] on button "Запустить" at bounding box center [1145, 498] width 369 height 40
